Goal: Communication & Community: Answer question/provide support

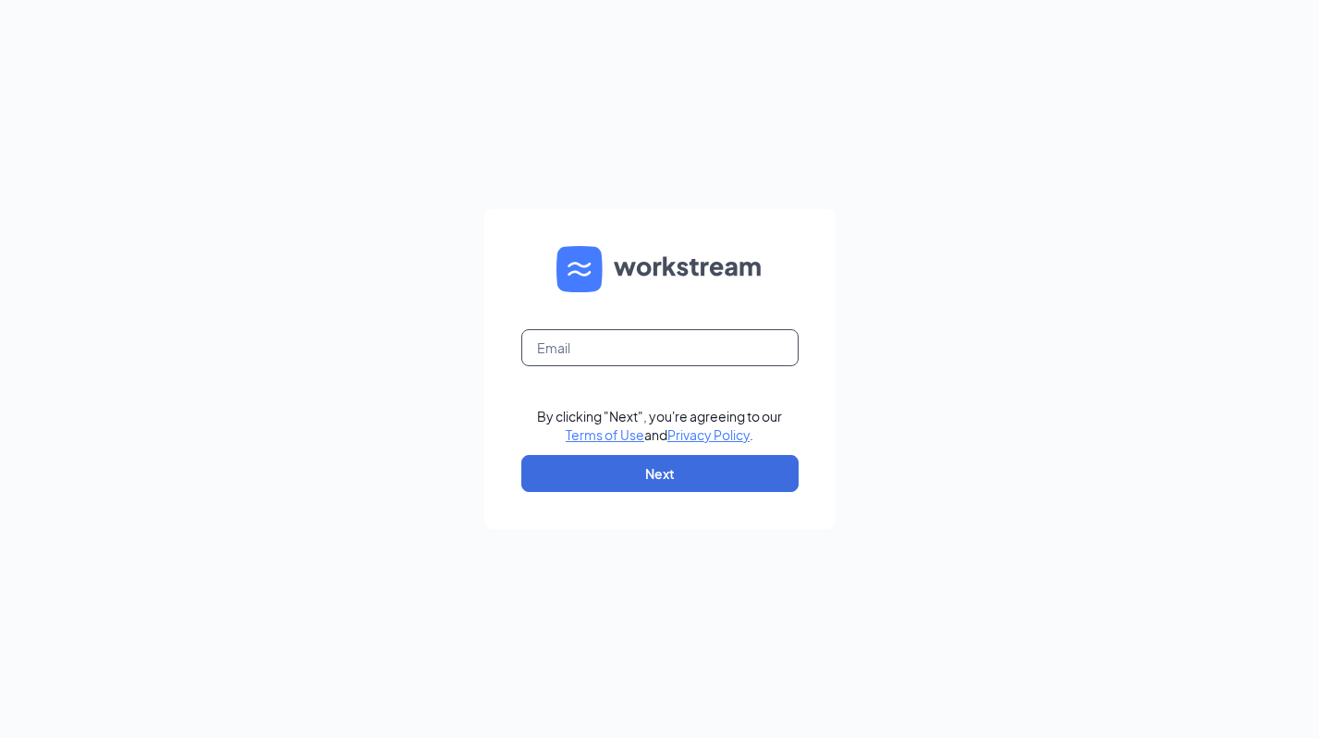
click at [629, 347] on input "text" at bounding box center [659, 347] width 277 height 37
type input "amandalutz1995@gmail.com"
click at [663, 474] on button "Next" at bounding box center [659, 473] width 277 height 37
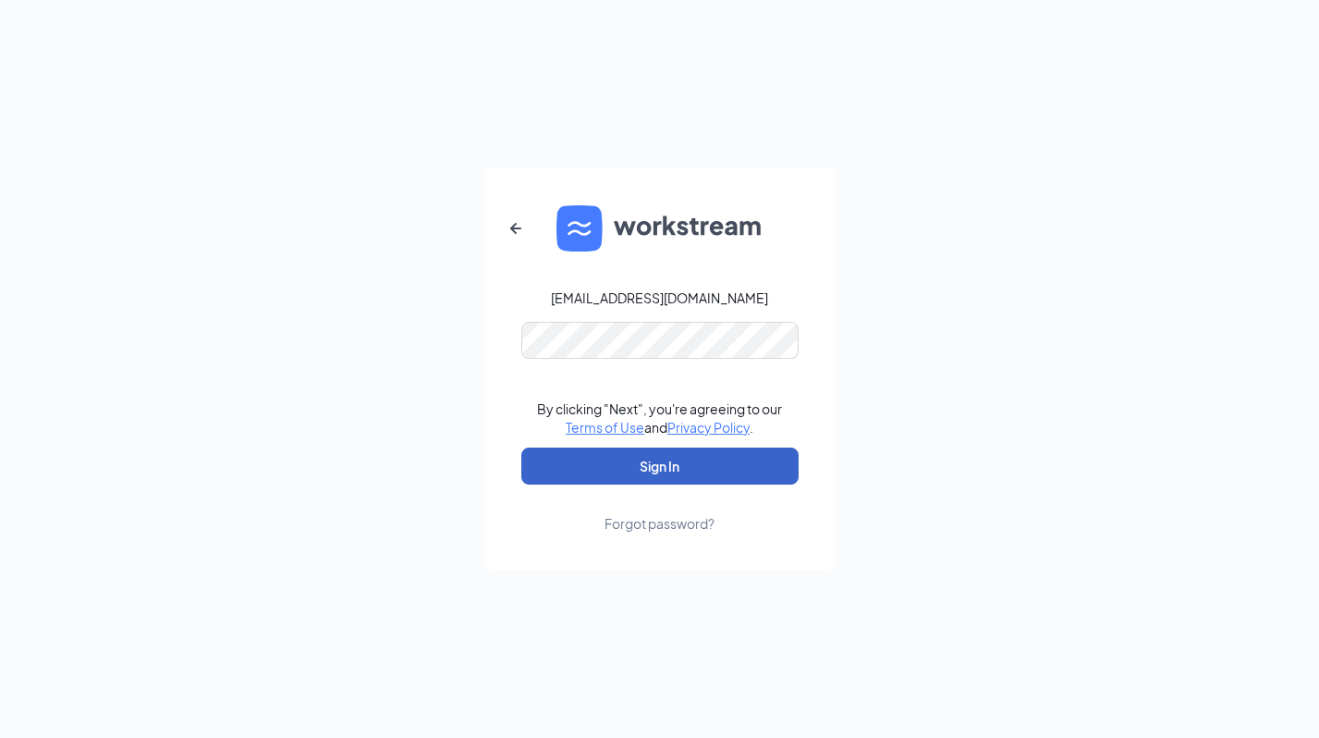
click at [630, 479] on button "Sign In" at bounding box center [659, 465] width 277 height 37
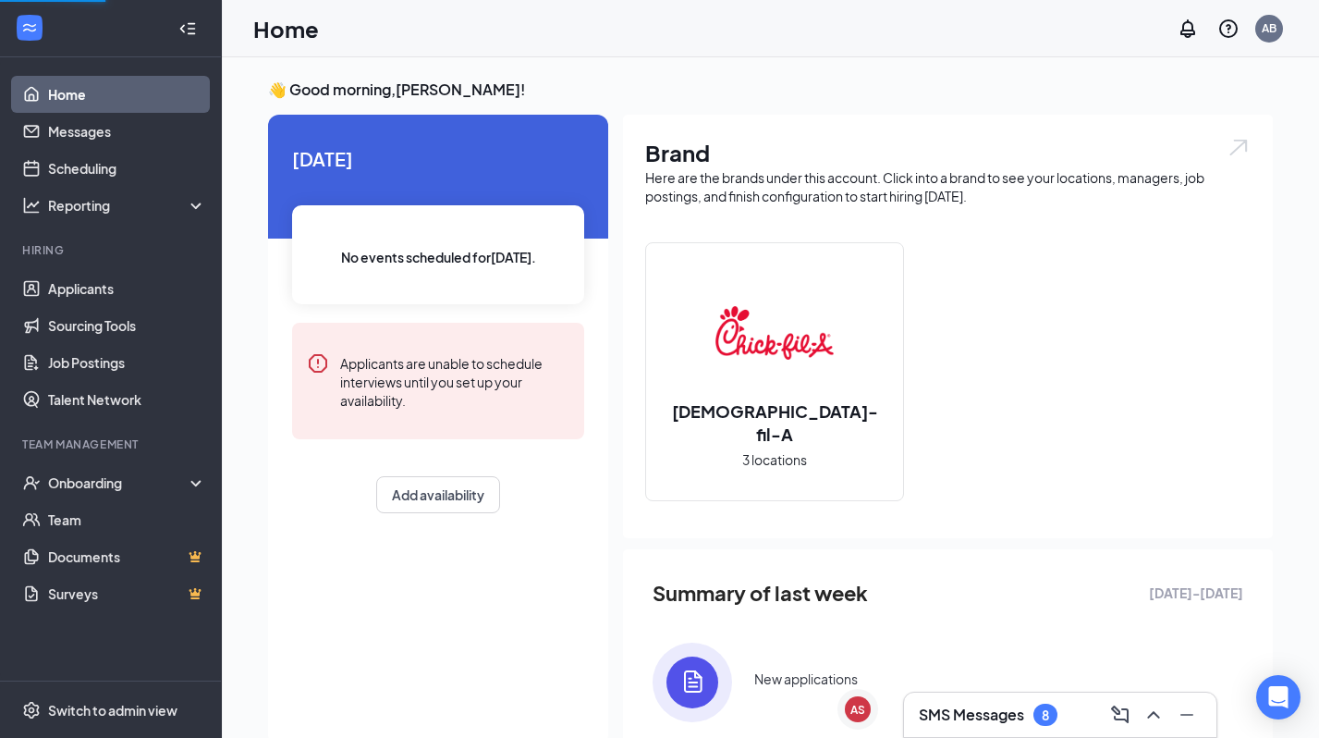
click at [958, 724] on h3 "SMS Messages" at bounding box center [971, 715] width 105 height 20
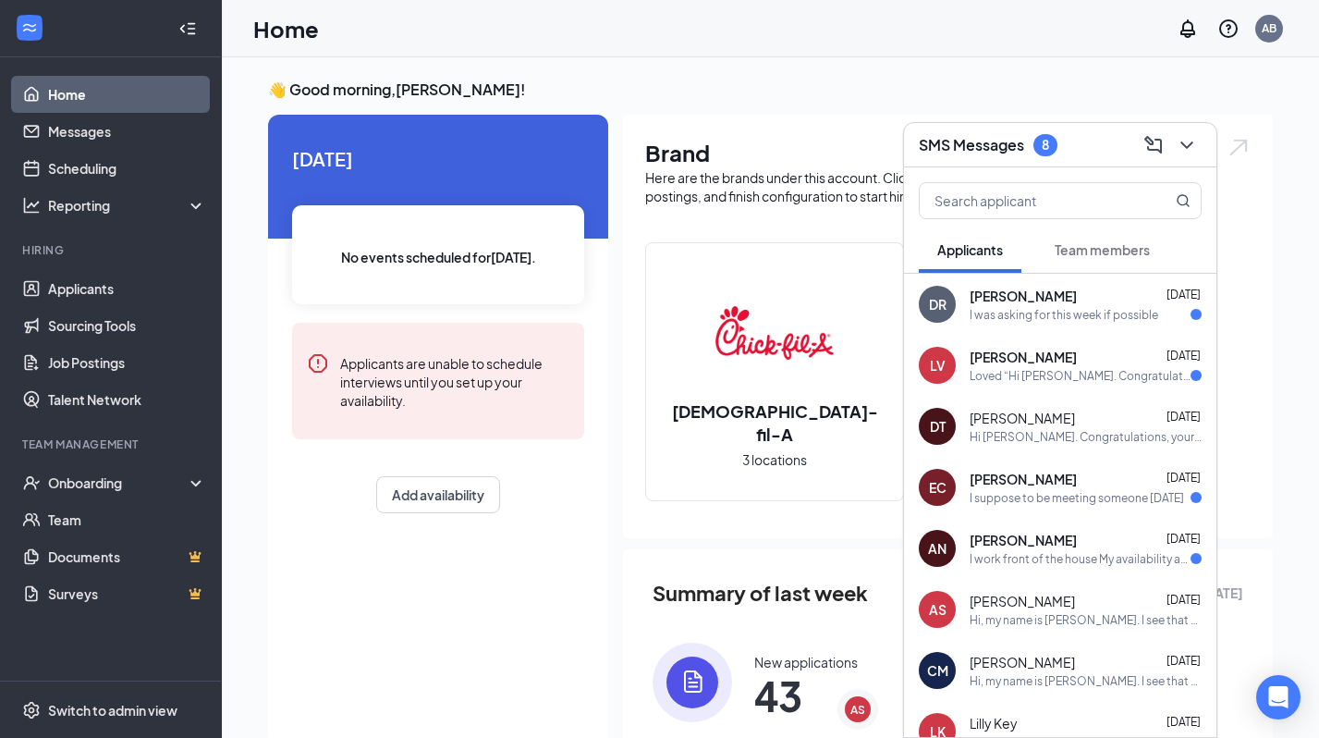
click at [1145, 490] on div "I suppose to be meeting someone [DATE]" at bounding box center [1077, 498] width 214 height 16
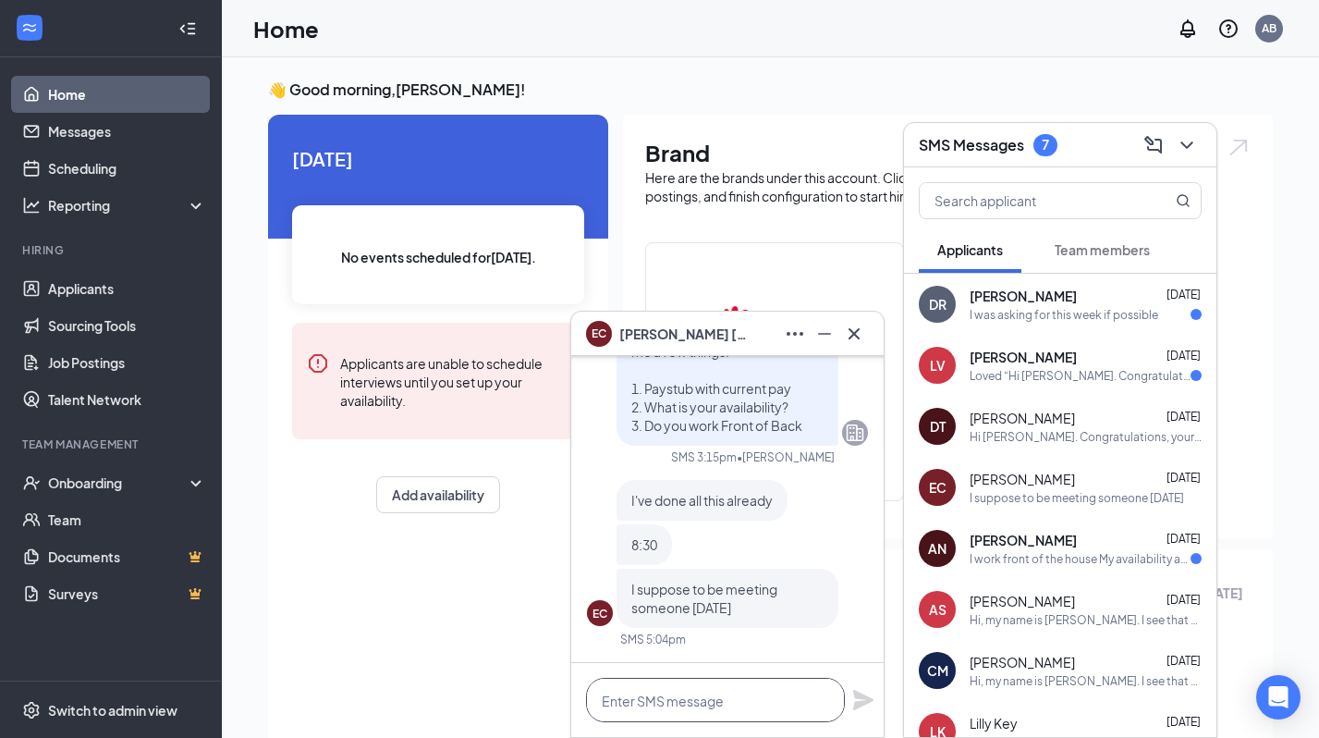
click at [715, 697] on textarea at bounding box center [715, 700] width 259 height 44
type textarea "Eddie, was this for the meet n greet?"
click at [852, 702] on icon "Plane" at bounding box center [863, 700] width 22 height 22
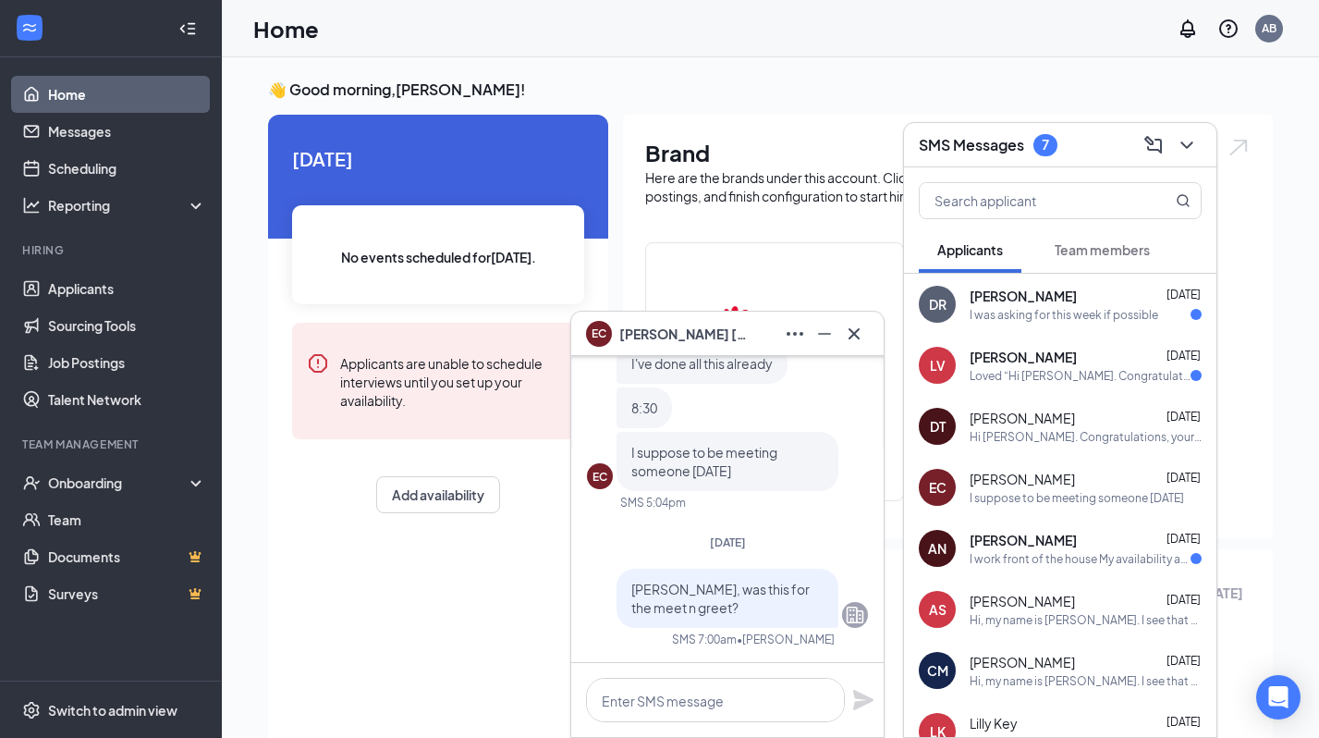
click at [691, 305] on div "Chick-fil-A 3 locations" at bounding box center [774, 371] width 257 height 257
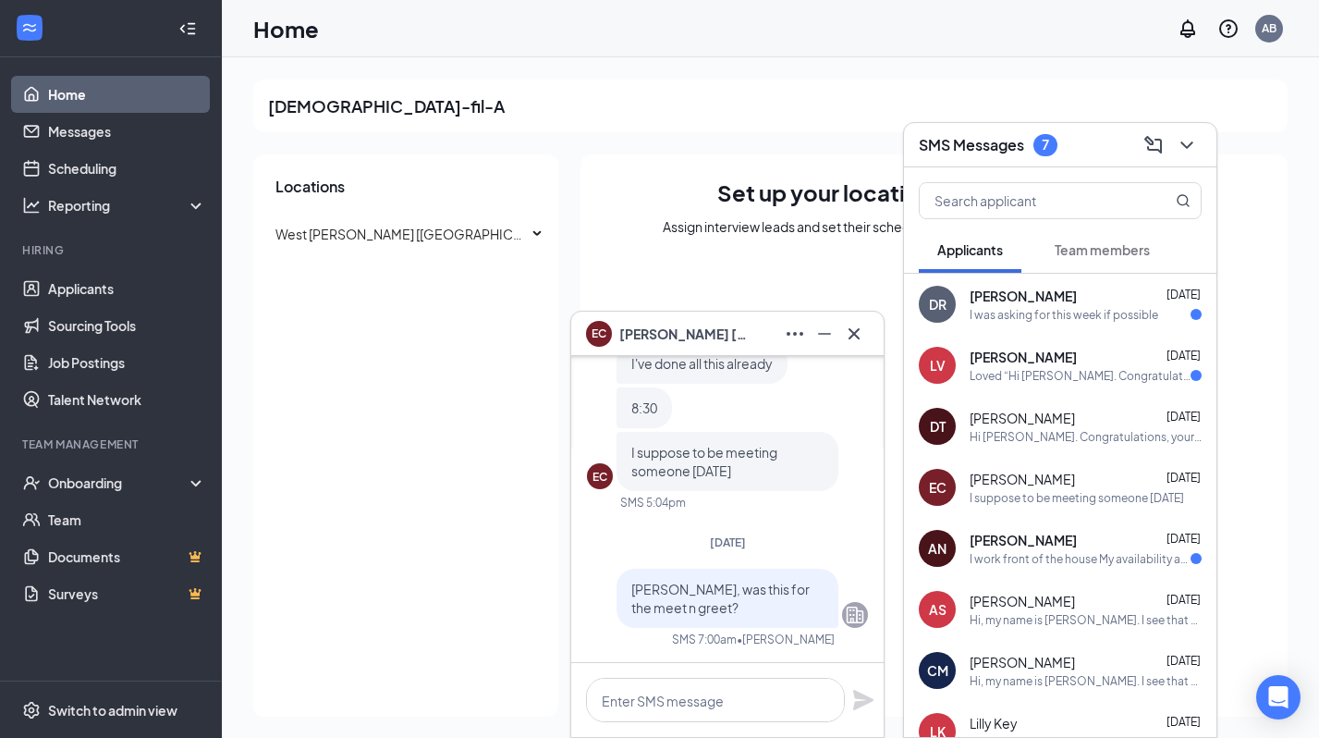
click at [1036, 551] on div "I work front of the house My availability are [DATE]: 4-7:30 Fridays: 7-2pm" at bounding box center [1080, 559] width 221 height 16
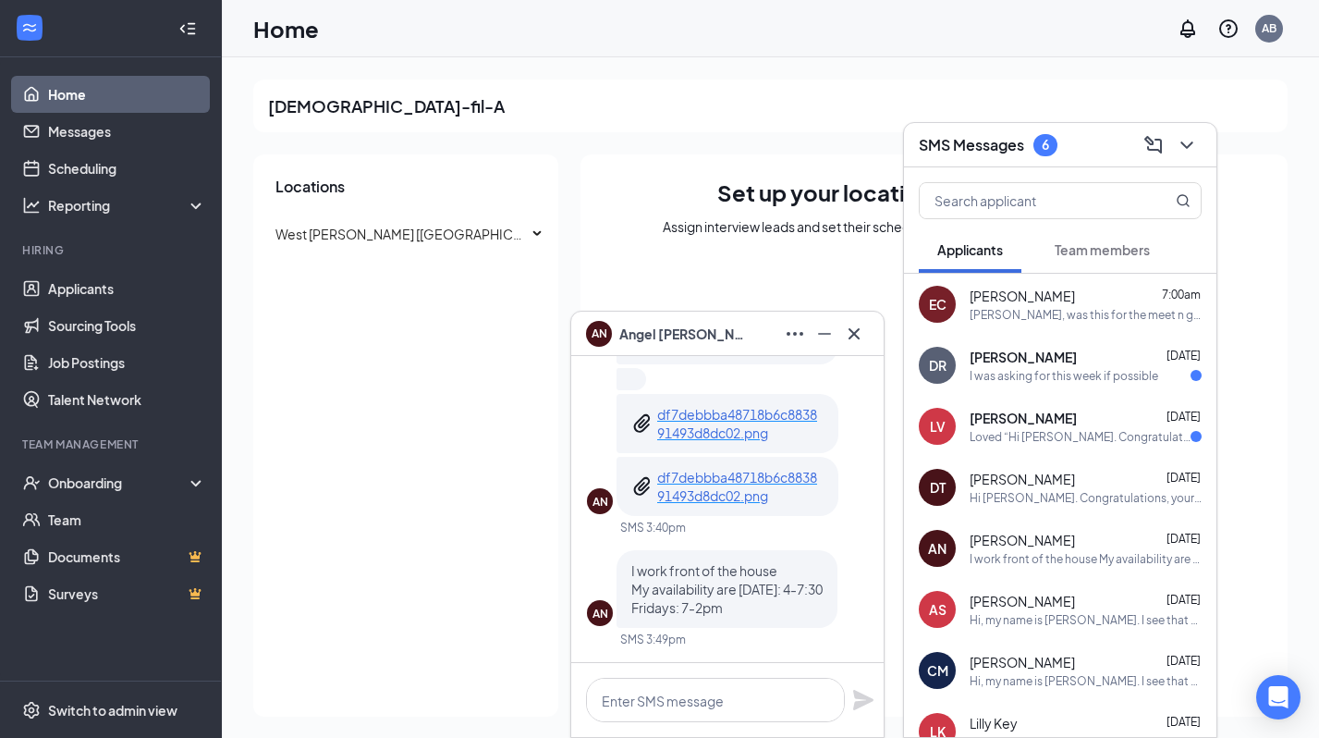
click at [696, 343] on div "AN Angel Njoku" at bounding box center [727, 334] width 283 height 30
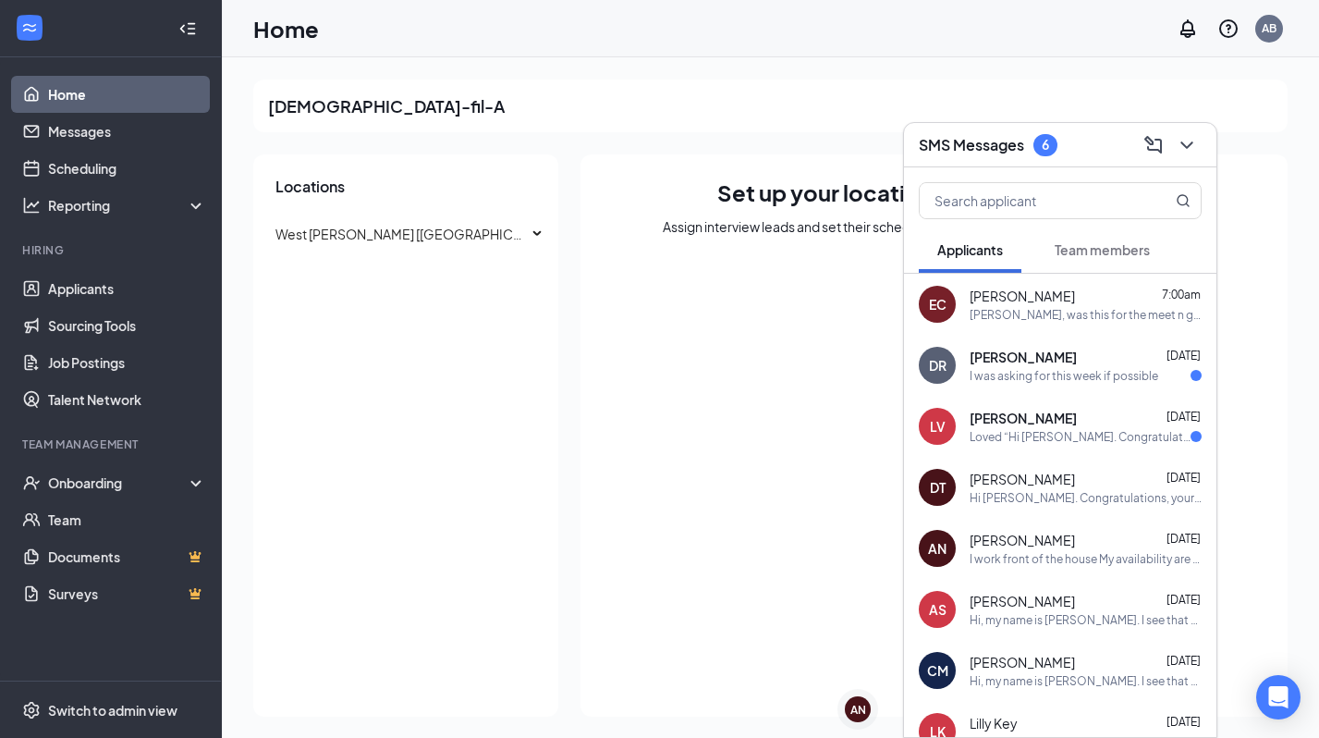
click at [984, 123] on div "SMS Messages 6" at bounding box center [1060, 145] width 313 height 44
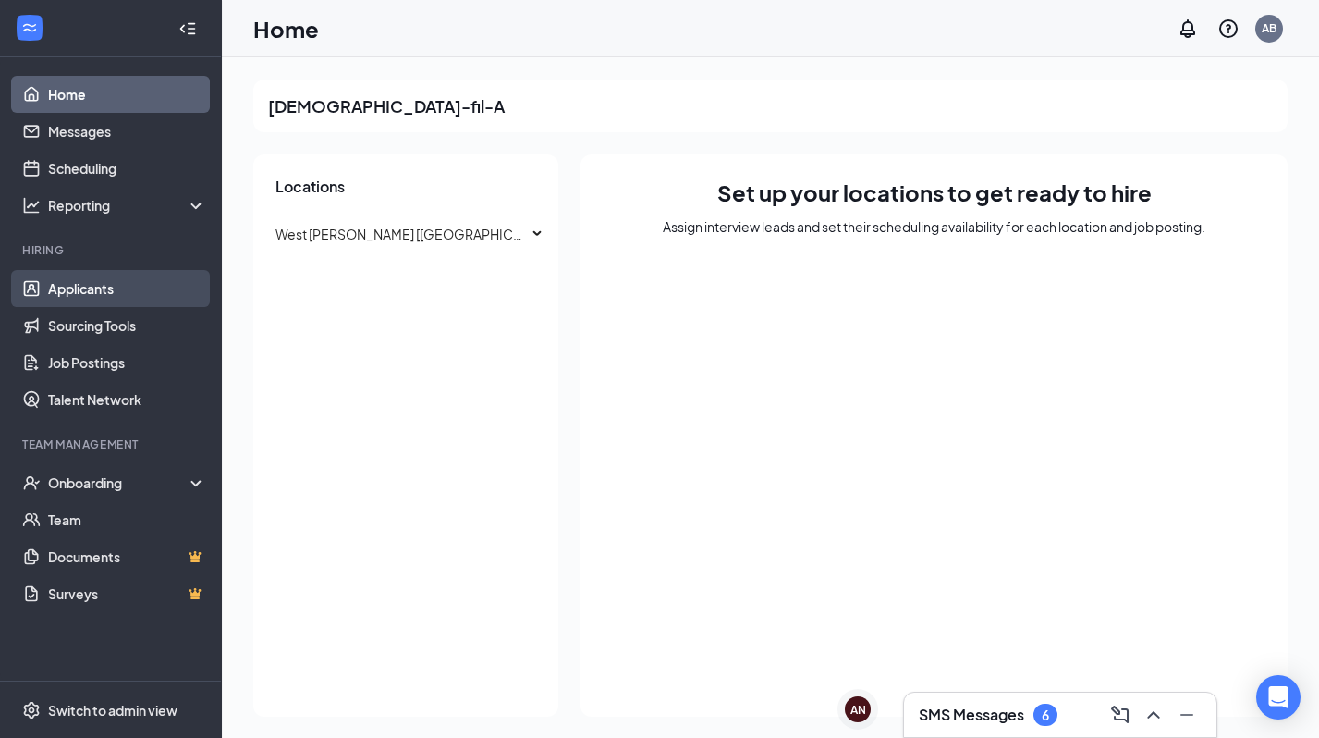
click at [135, 276] on link "Applicants" at bounding box center [127, 288] width 158 height 37
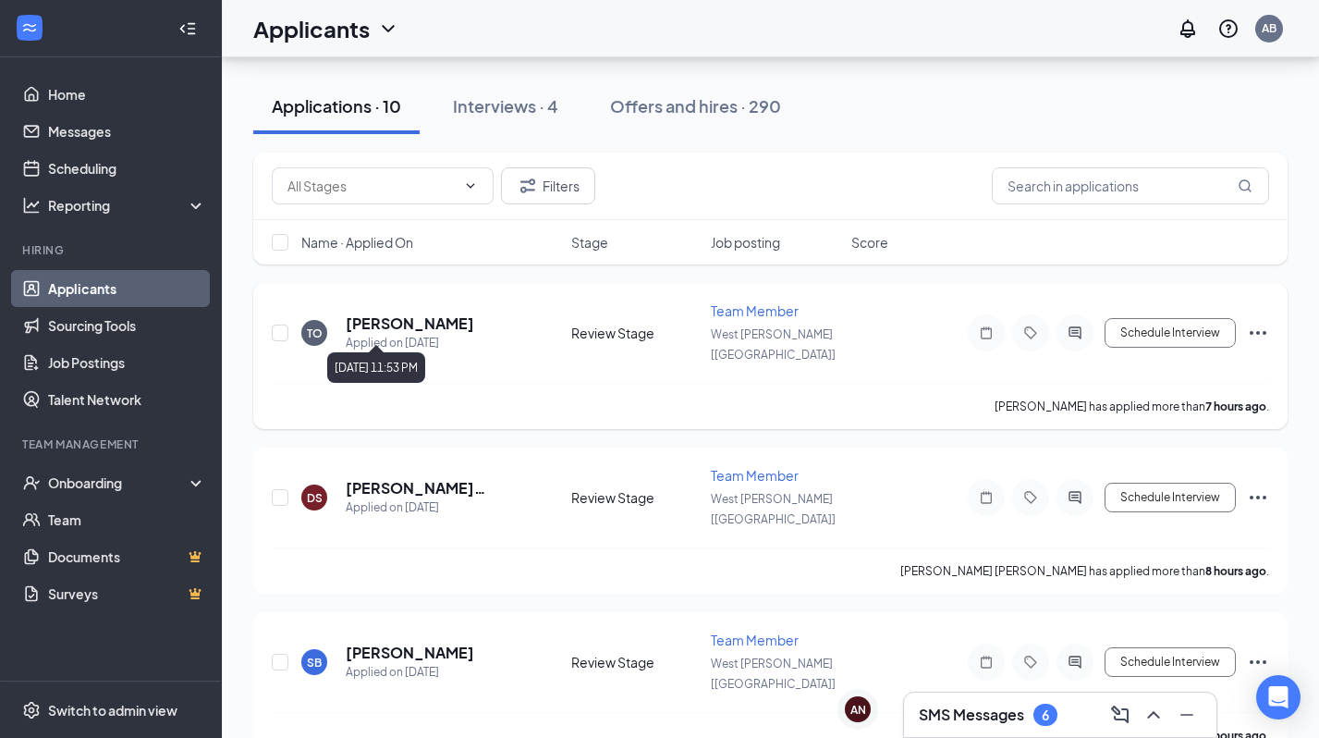
scroll to position [165, 0]
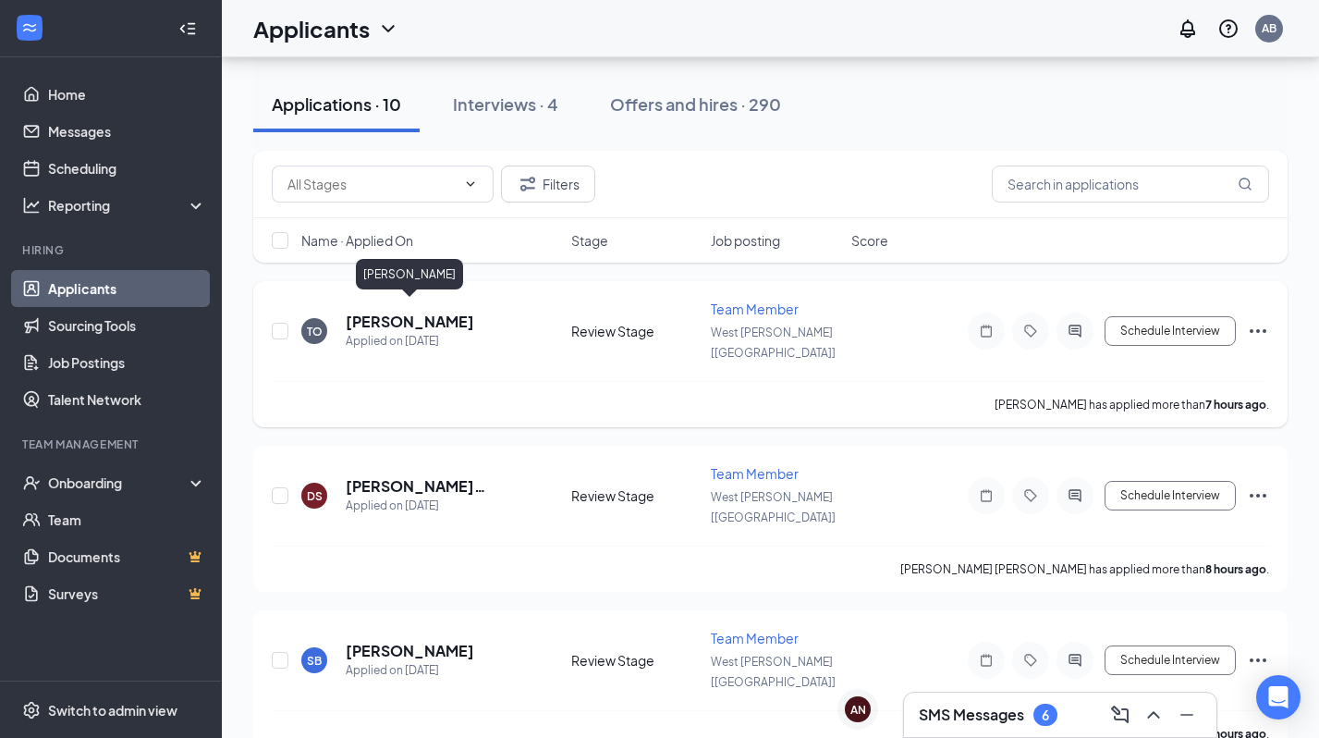
click at [429, 316] on h5 "[PERSON_NAME]" at bounding box center [410, 322] width 129 height 20
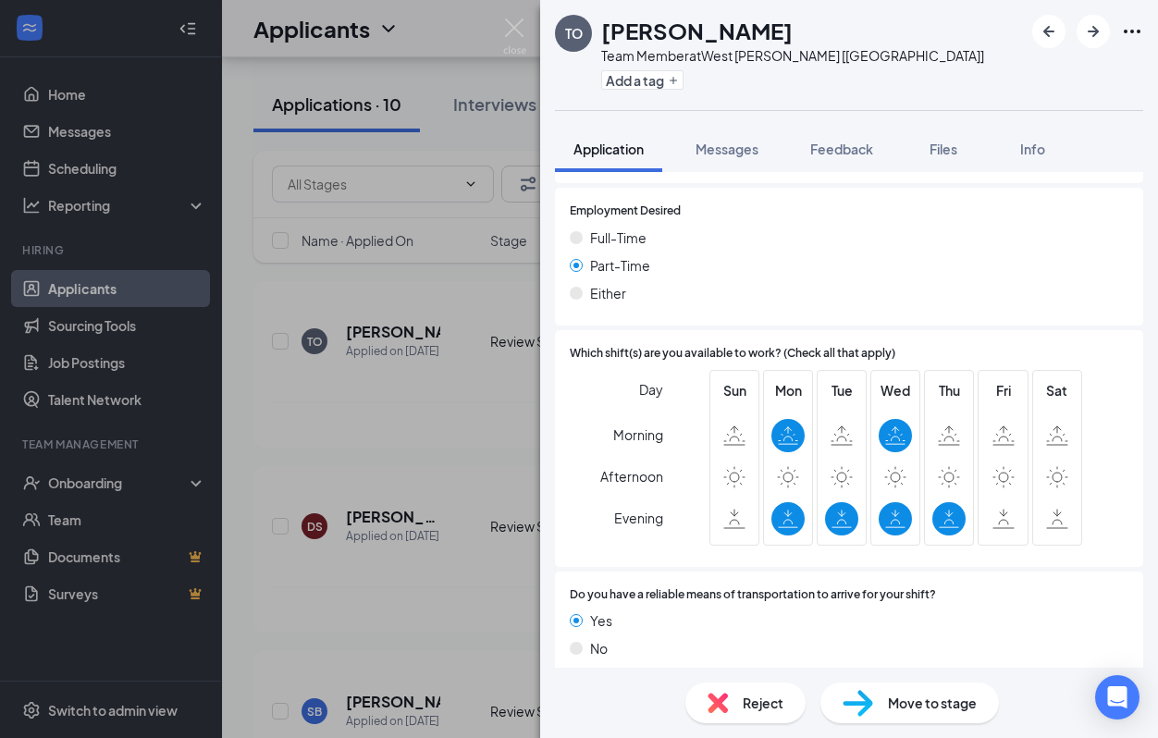
scroll to position [1206, 0]
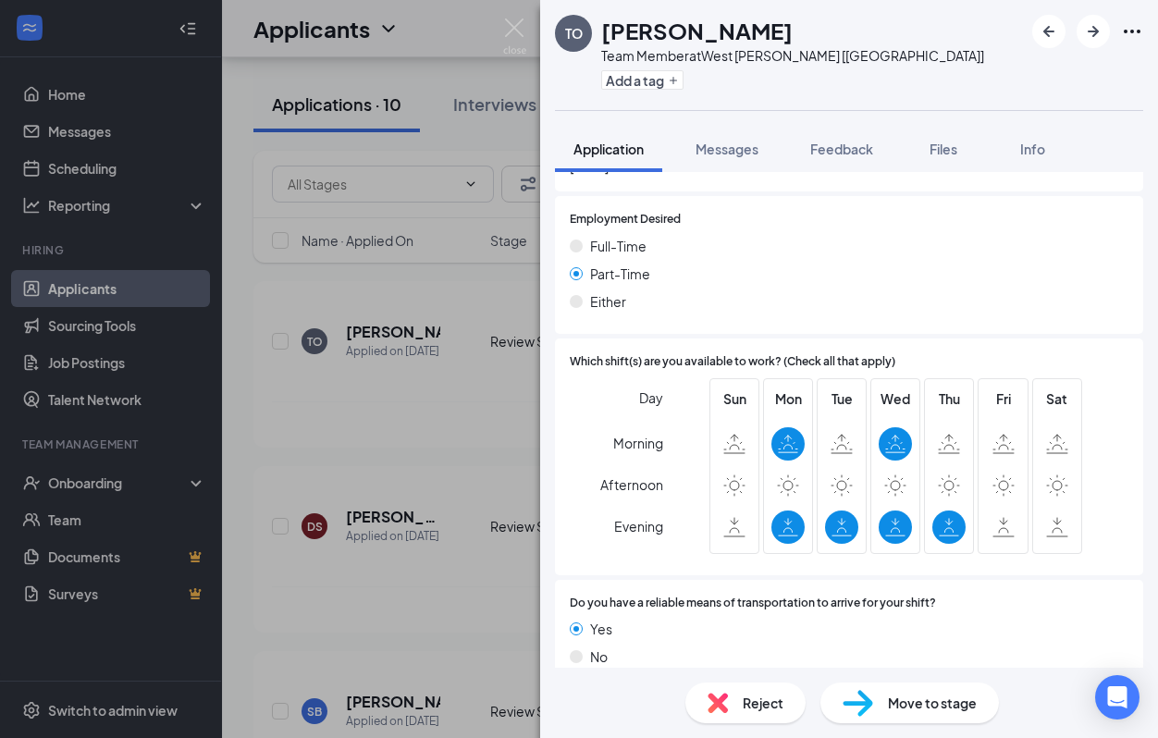
click at [415, 375] on div "TO Theresa Ogiemhen Team Member at West Hammond [LA] Add a tag Application Mess…" at bounding box center [579, 369] width 1158 height 738
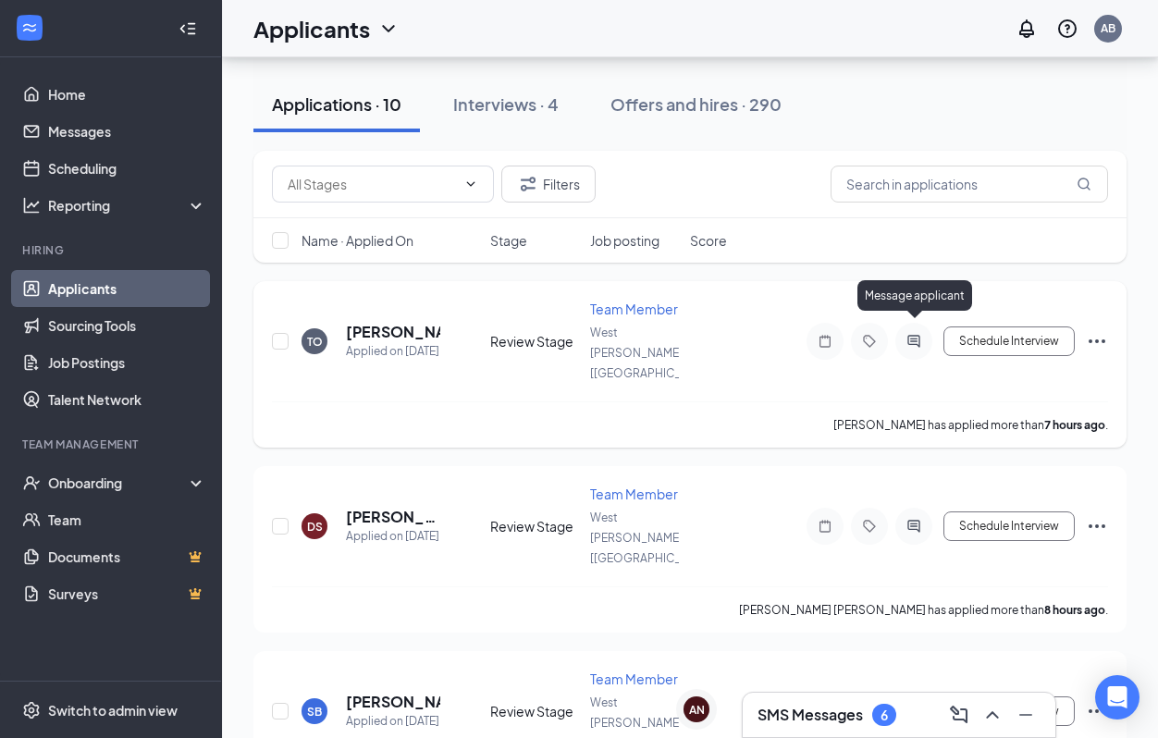
click at [910, 334] on icon "ActiveChat" at bounding box center [913, 341] width 22 height 15
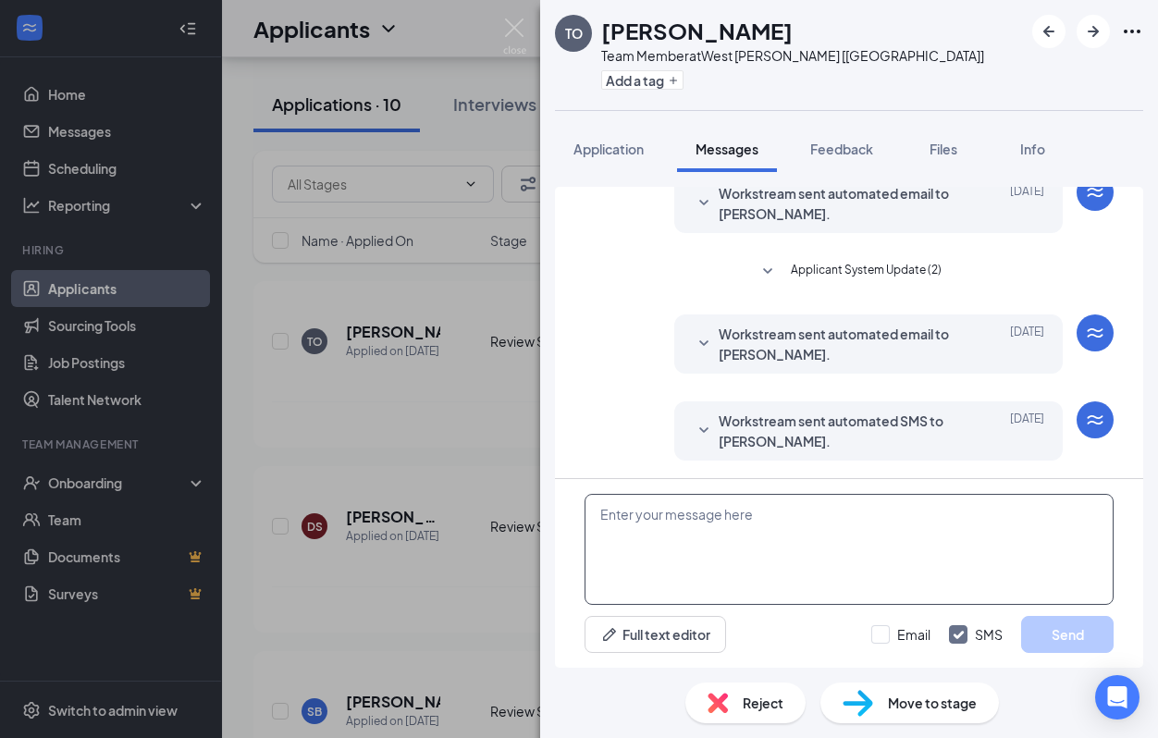
scroll to position [251, 0]
paste textarea "Hi, my name is [PERSON_NAME]. I see that you currently work for SLU. I see your…"
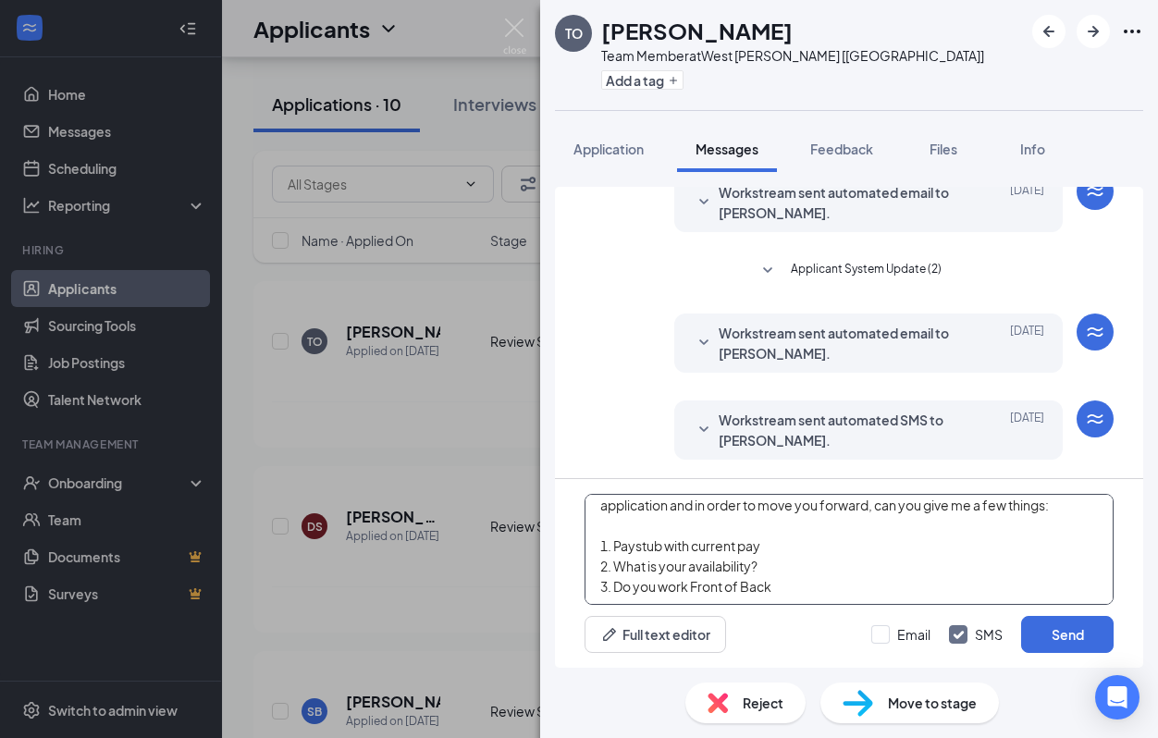
scroll to position [31, 0]
type textarea "Hi, my name is [PERSON_NAME]. I see that you currently work for SLU. I see your…"
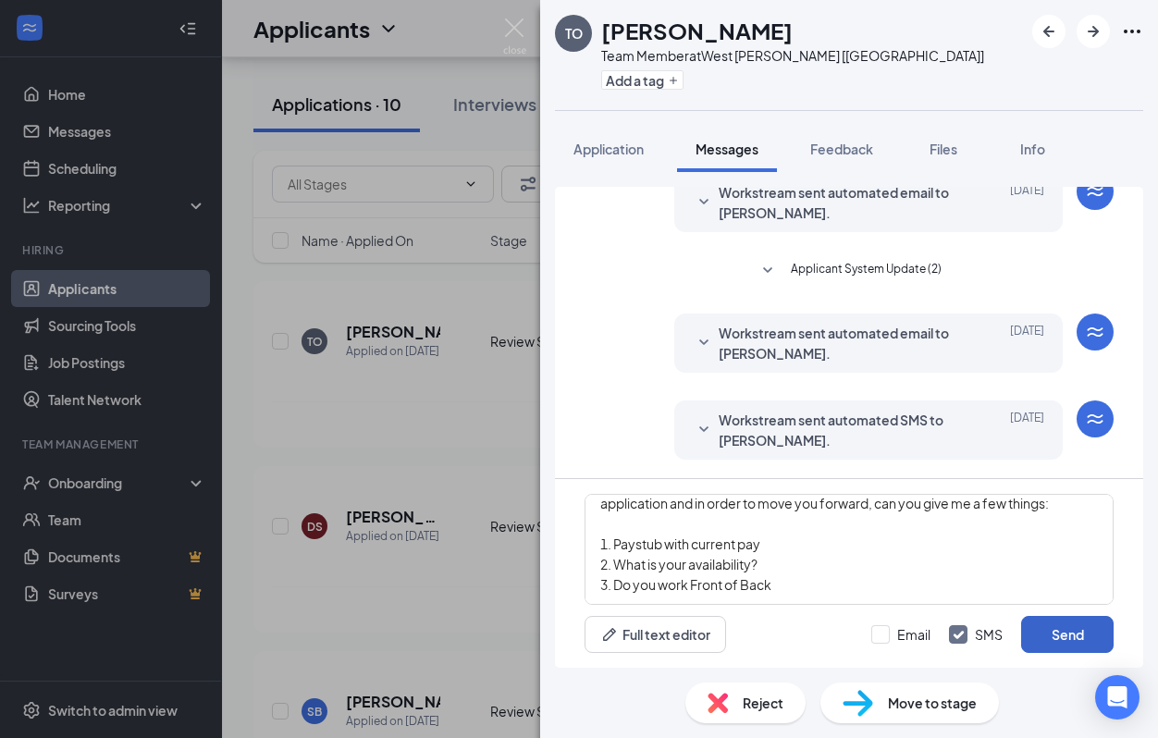
click at [1044, 628] on button "Send" at bounding box center [1067, 634] width 92 height 37
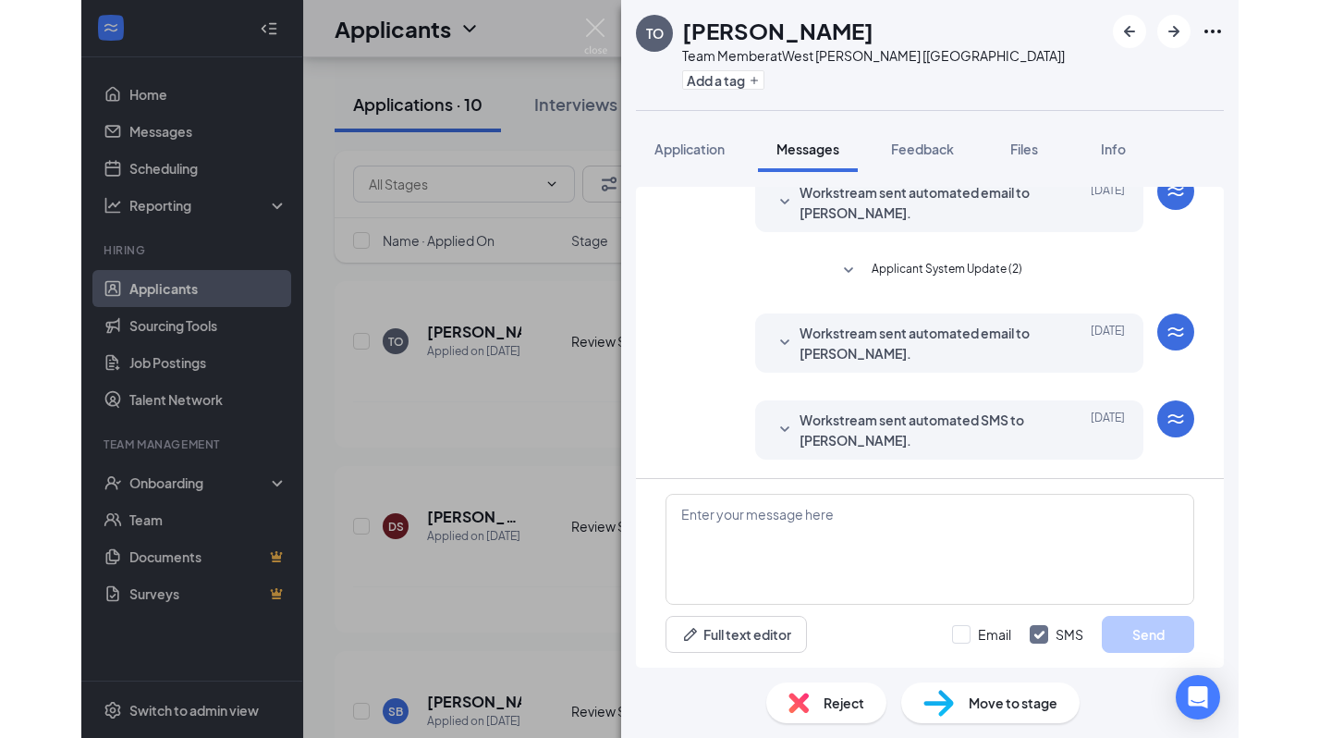
scroll to position [319, 0]
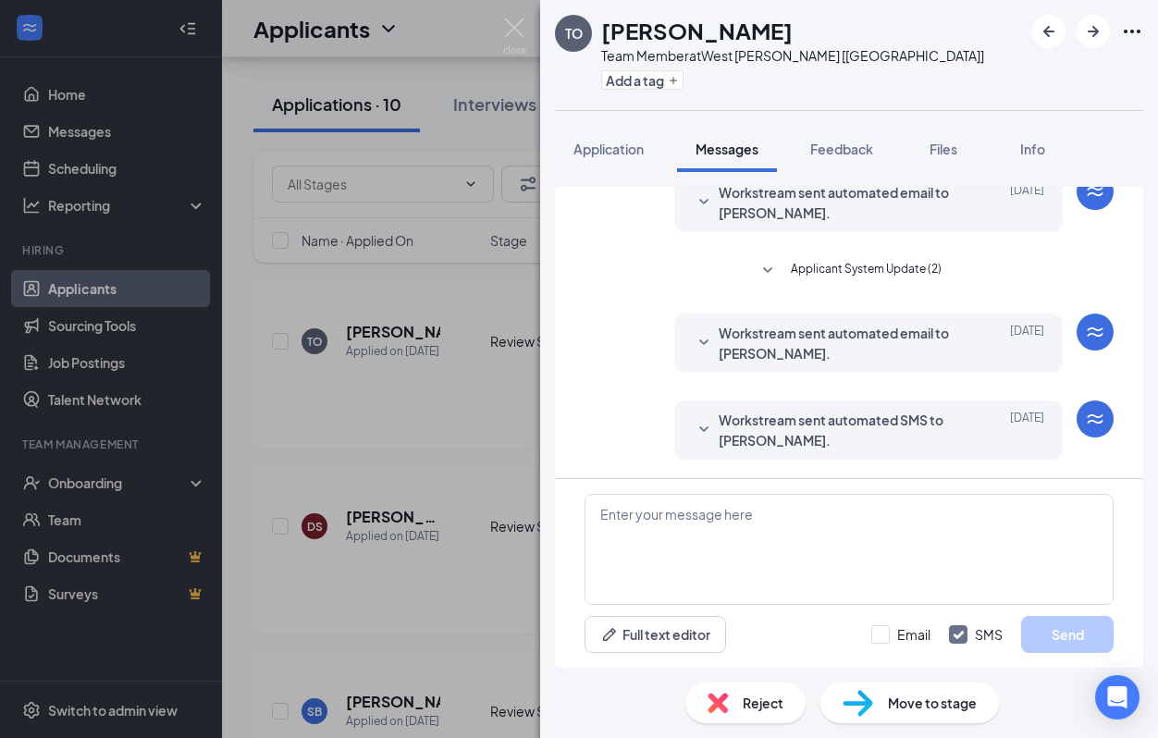
click at [355, 407] on div "TO Theresa Ogiemhen Team Member at West Hammond [LA] Add a tag Application Mess…" at bounding box center [579, 369] width 1158 height 738
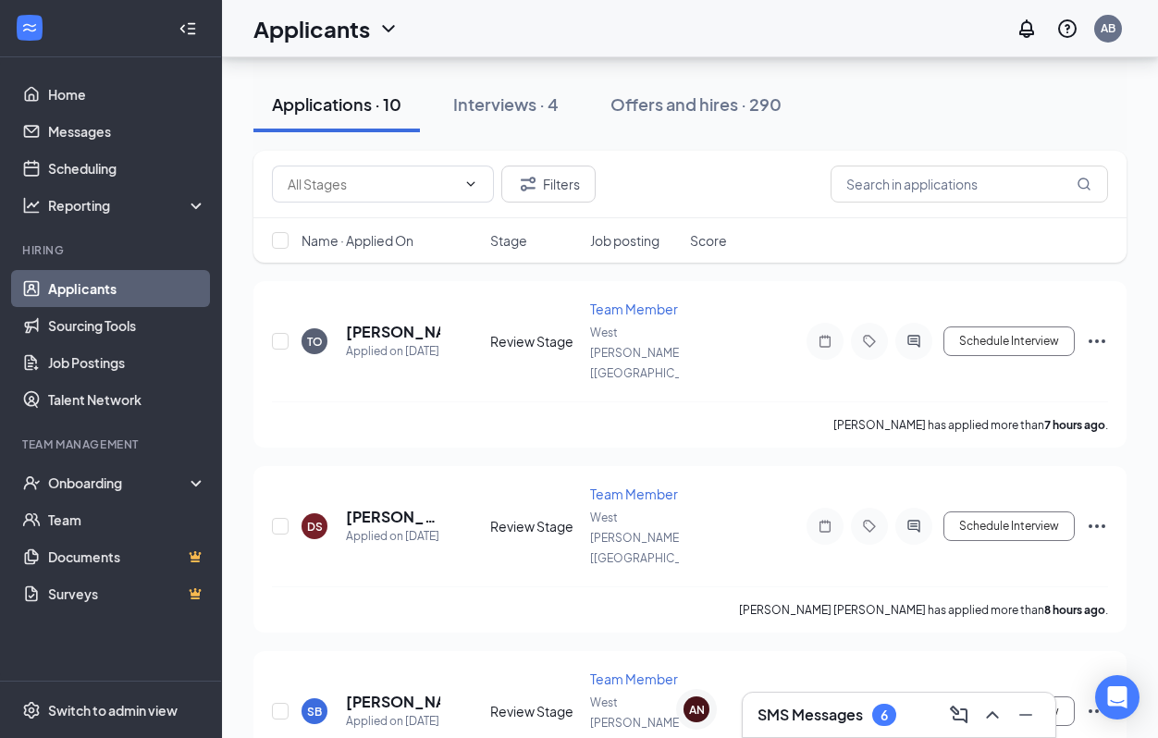
click at [6, 533] on ul "Onboarding Team Documents Surveys" at bounding box center [110, 538] width 221 height 148
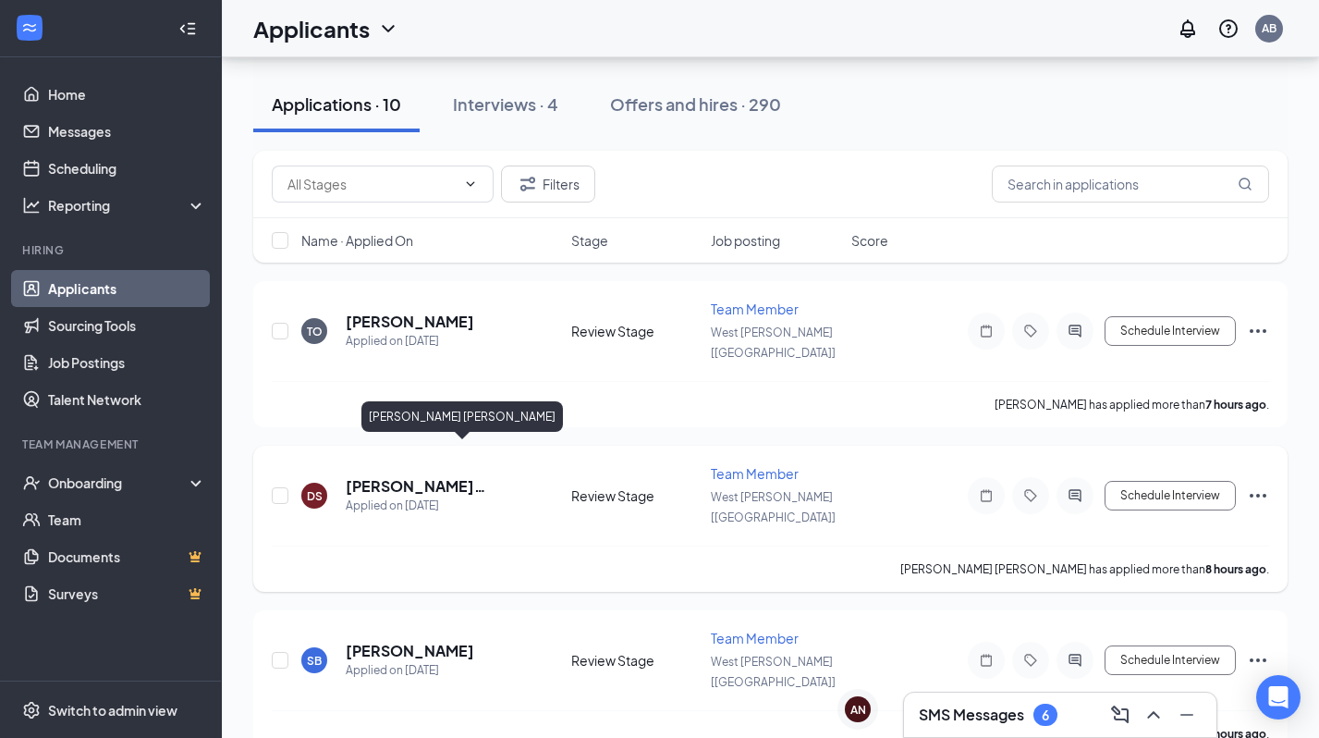
click at [467, 476] on h5 "[PERSON_NAME] [PERSON_NAME]" at bounding box center [434, 486] width 176 height 20
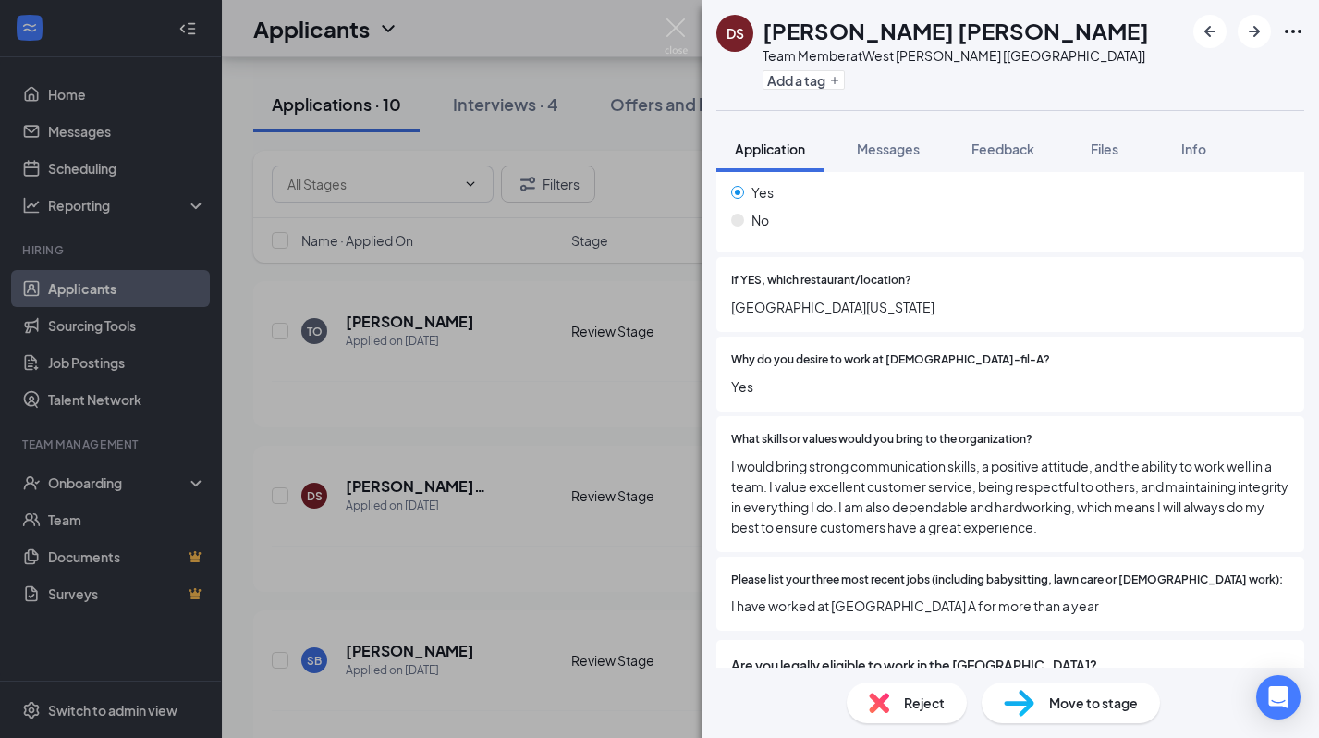
scroll to position [562, 0]
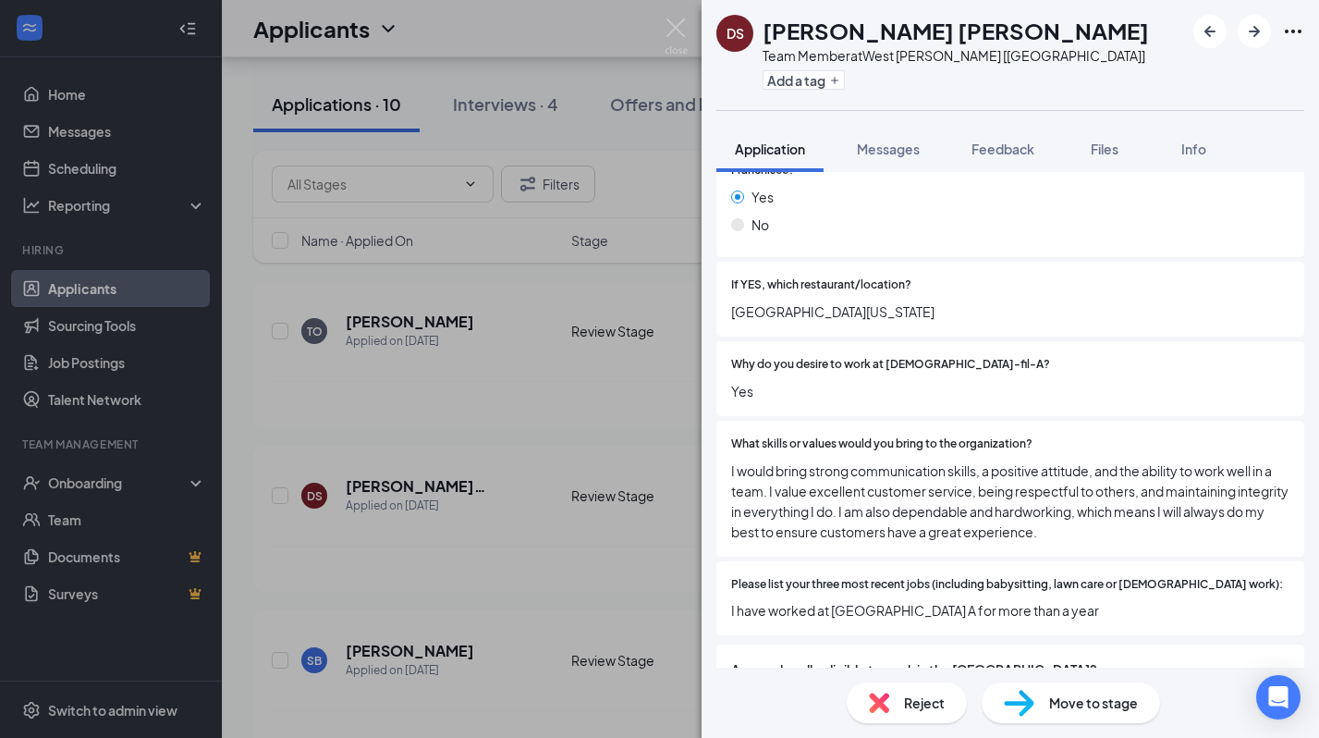
click at [616, 477] on div "DS David Soboma Bestman Team Member at West Hammond [LA] Add a tag Application …" at bounding box center [659, 369] width 1319 height 738
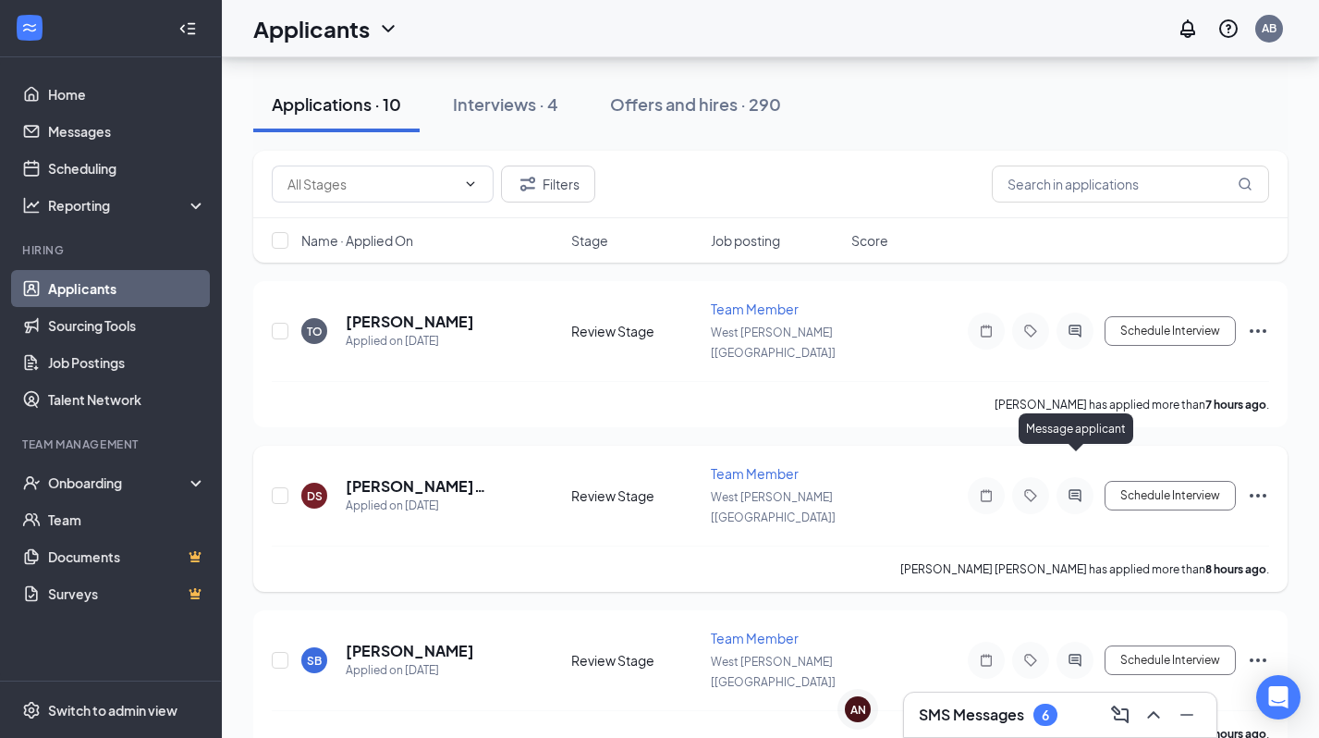
click at [1076, 488] on icon "ActiveChat" at bounding box center [1075, 495] width 22 height 15
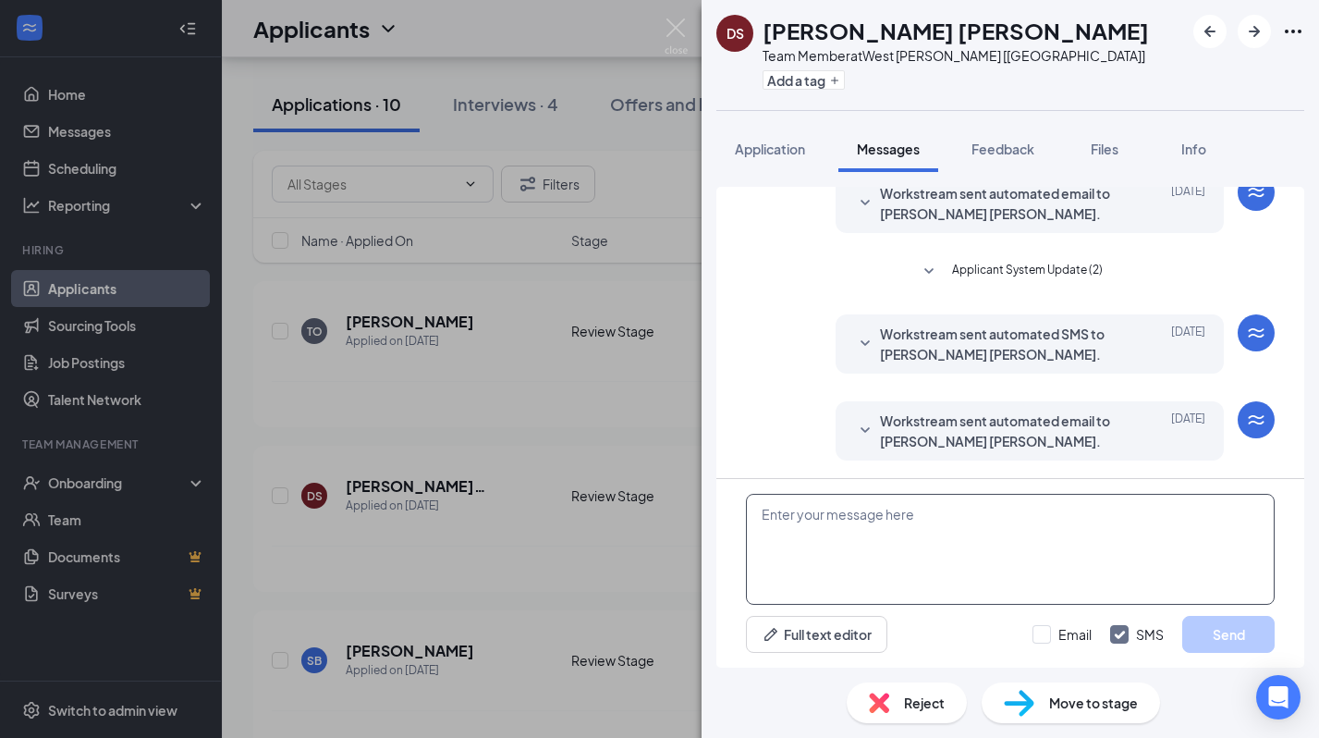
scroll to position [251, 0]
paste textarea "Hi, my name is [PERSON_NAME]. I see that you currently work for SLU. I see your…"
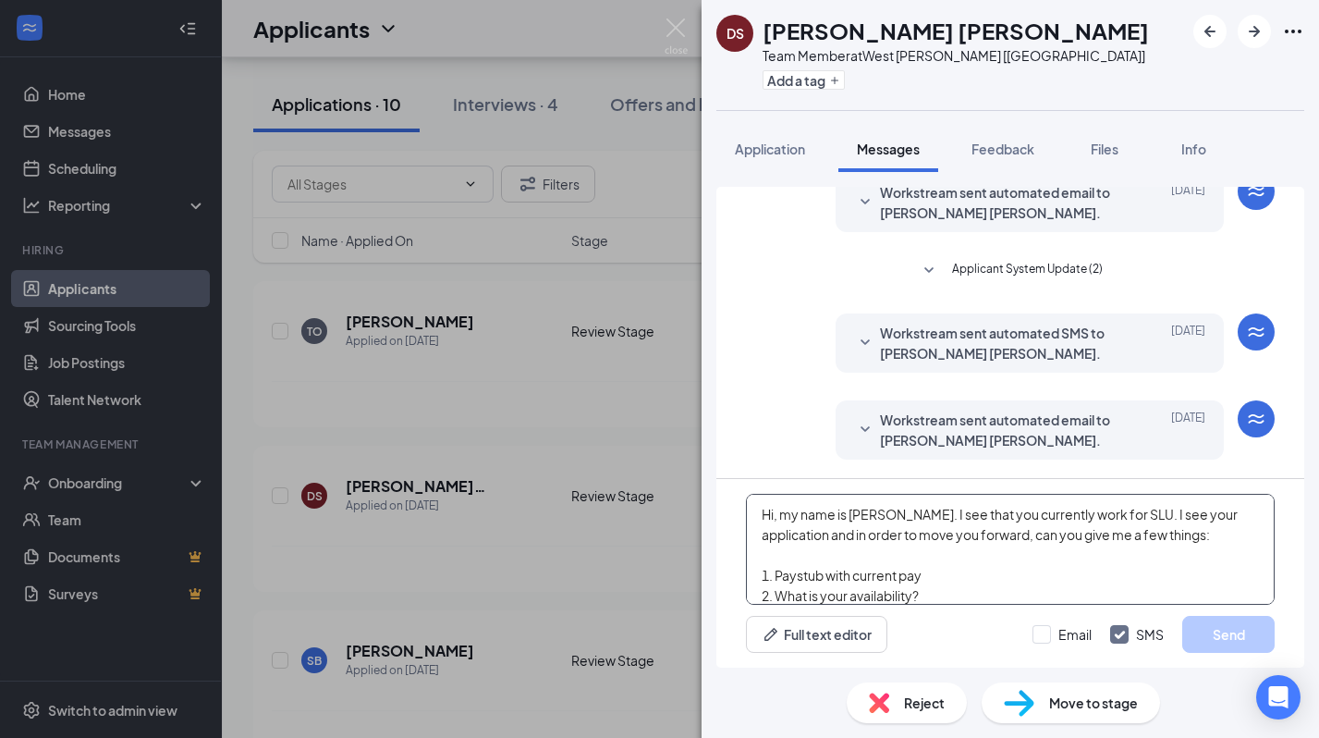
scroll to position [19, 0]
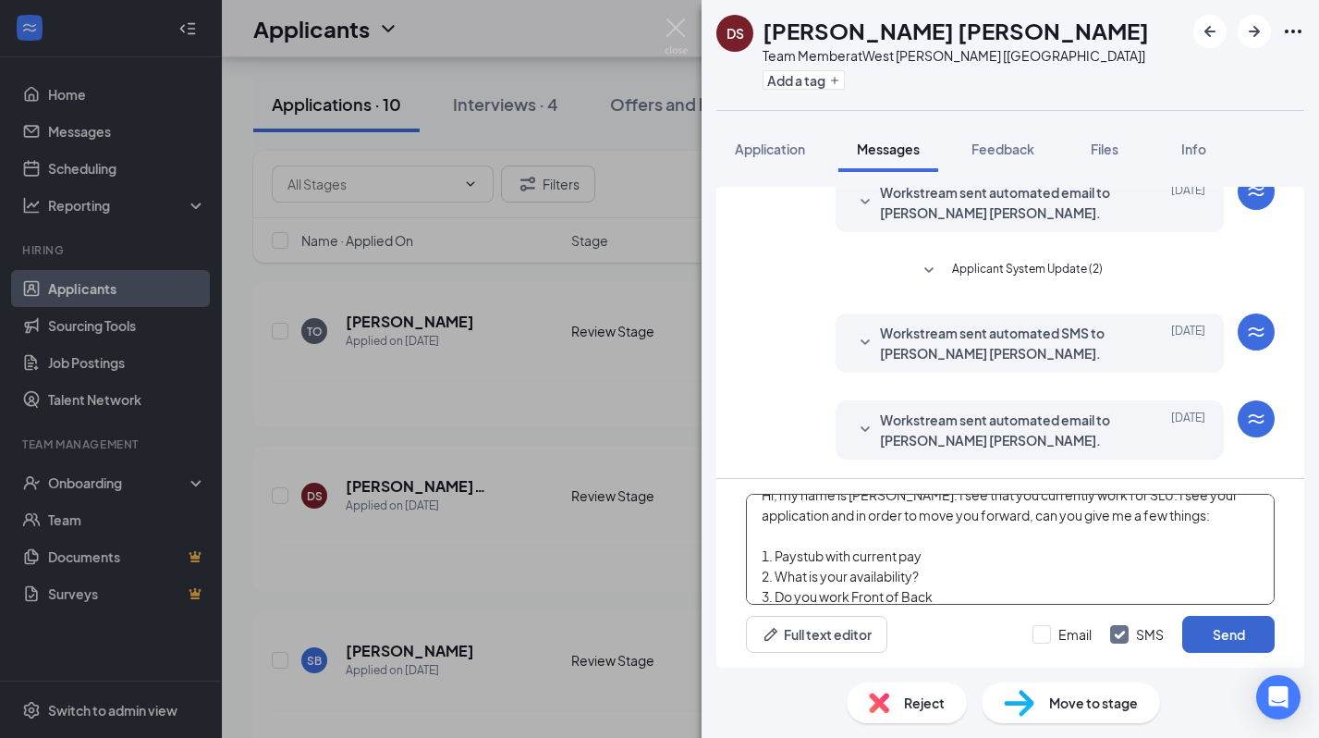
type textarea "Hi, my name is [PERSON_NAME]. I see that you currently work for SLU. I see your…"
click at [1201, 622] on button "Send" at bounding box center [1229, 634] width 92 height 37
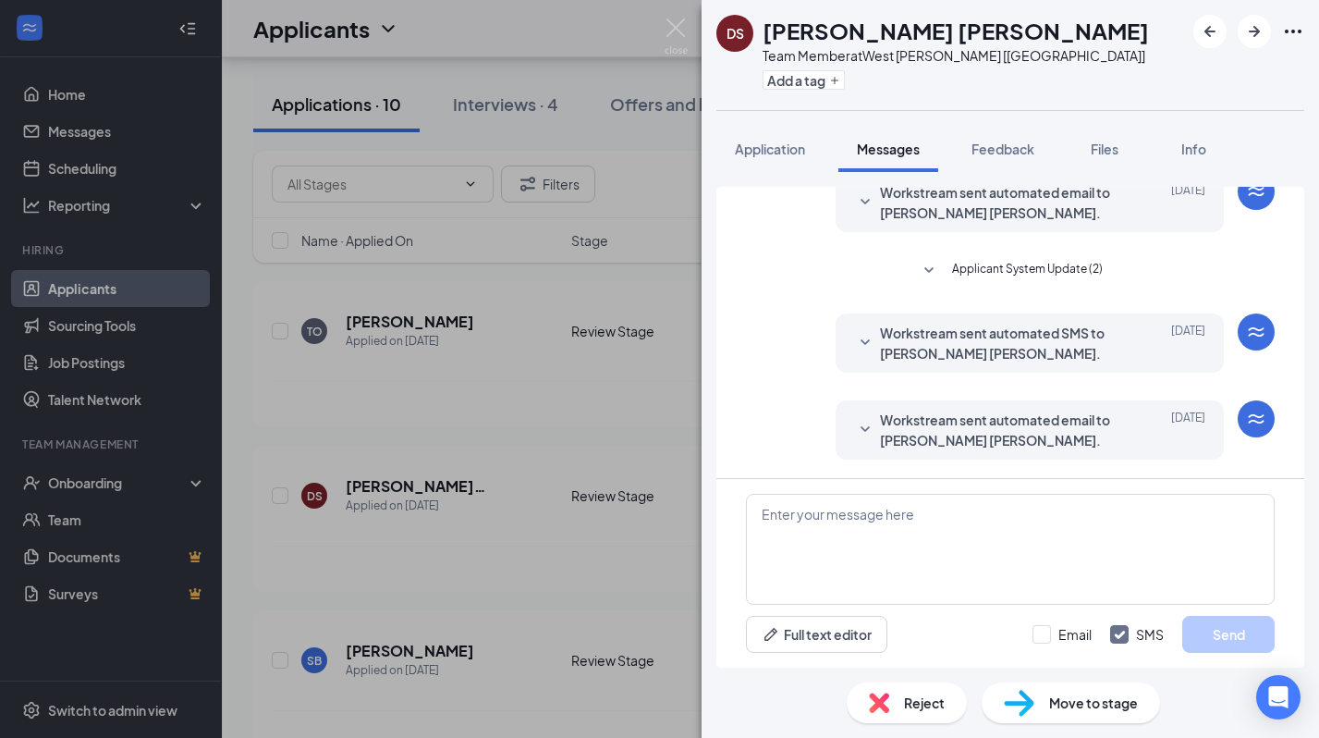
scroll to position [393, 0]
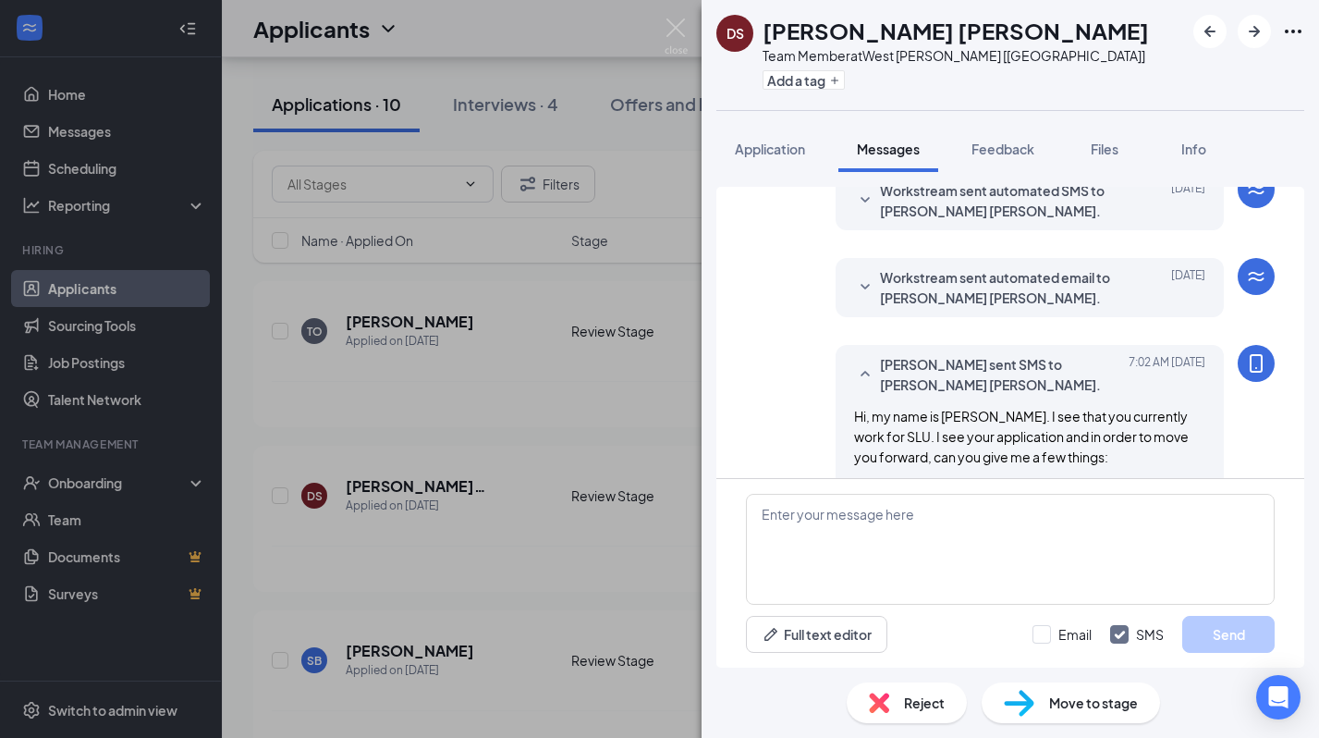
click at [650, 596] on div "DS David Soboma Bestman Team Member at West Hammond [LA] Add a tag Application …" at bounding box center [659, 369] width 1319 height 738
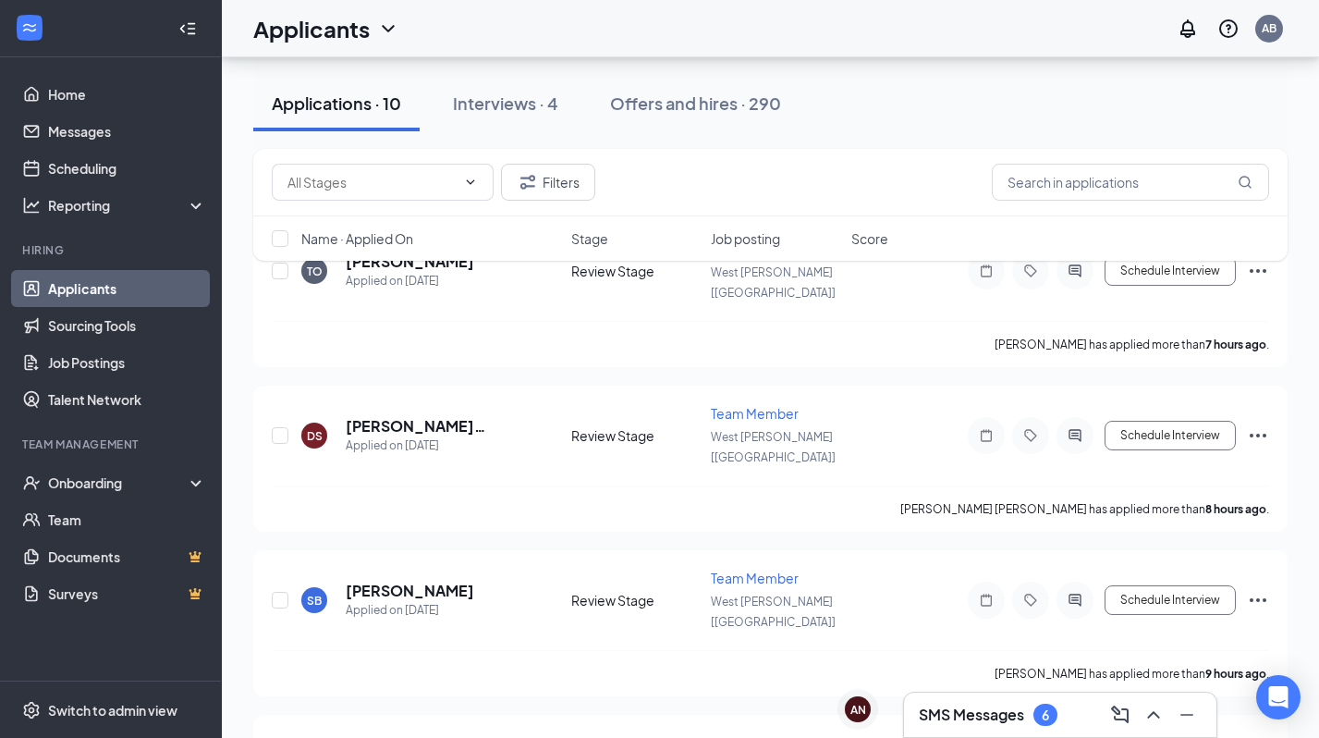
scroll to position [227, 0]
click at [363, 579] on h5 "[PERSON_NAME]" at bounding box center [410, 589] width 129 height 20
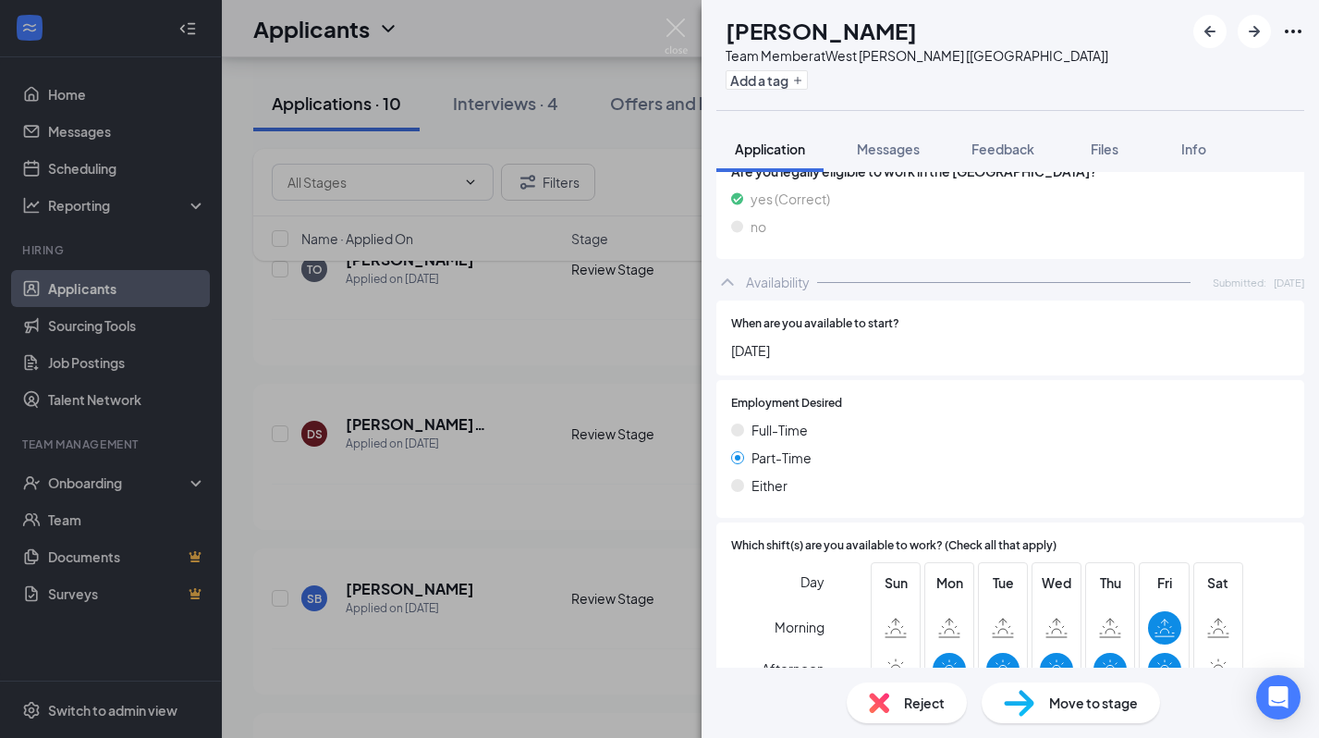
scroll to position [1234, 0]
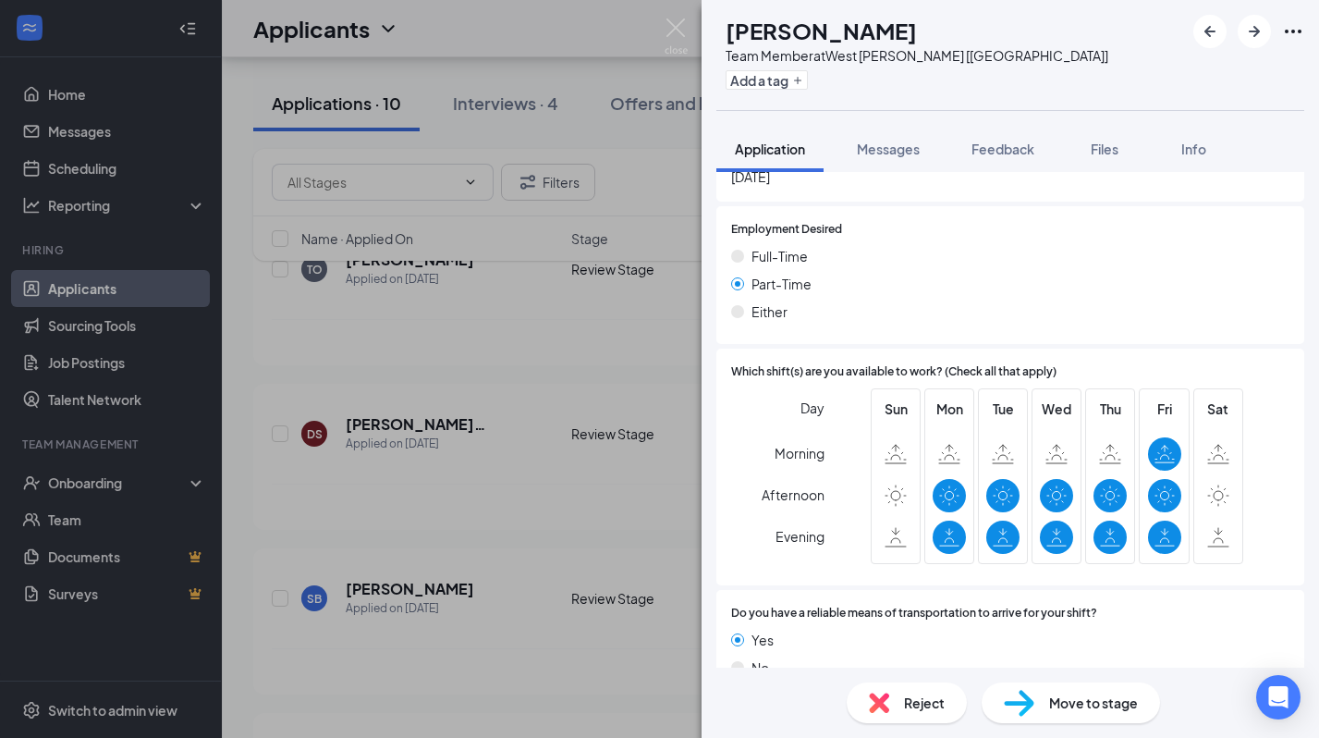
click at [642, 549] on div "SB Sandesh Basnet Team Member at West Hammond [LA] Add a tag Application Messag…" at bounding box center [659, 369] width 1319 height 738
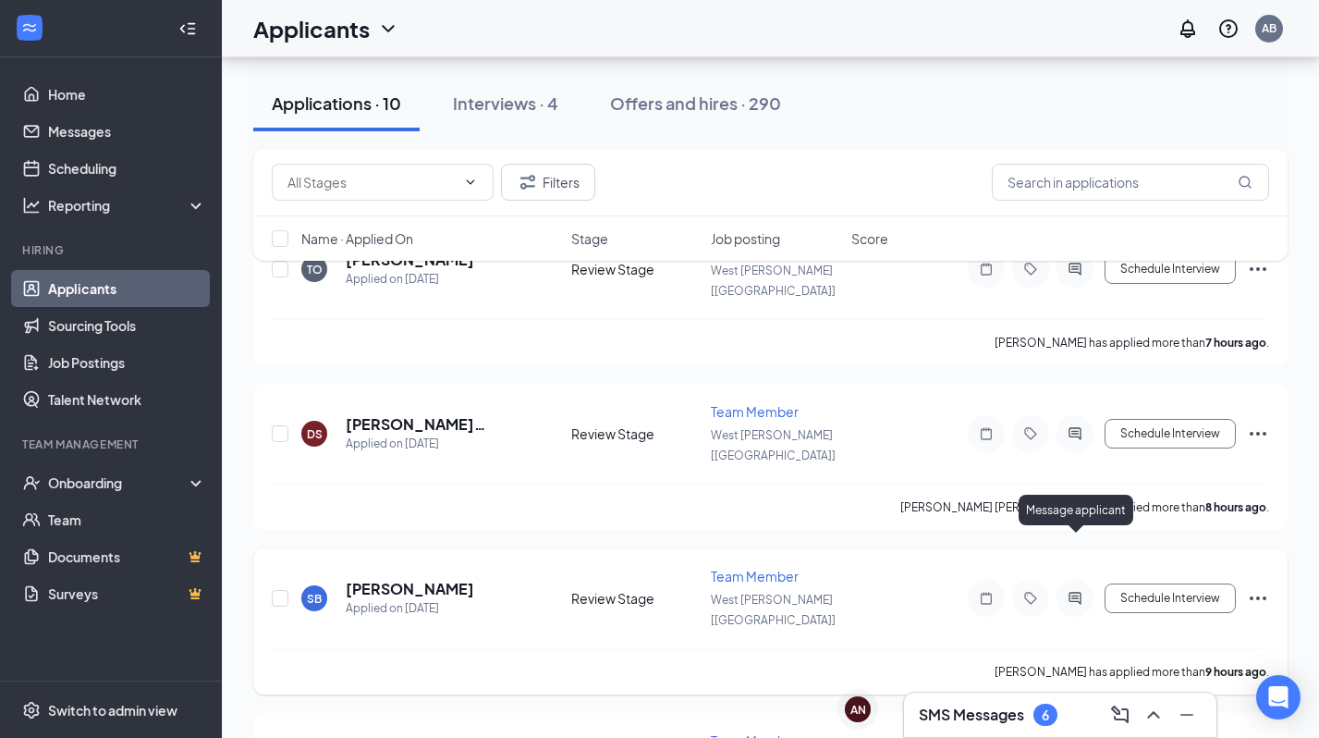
click at [1072, 591] on icon "ActiveChat" at bounding box center [1075, 598] width 22 height 15
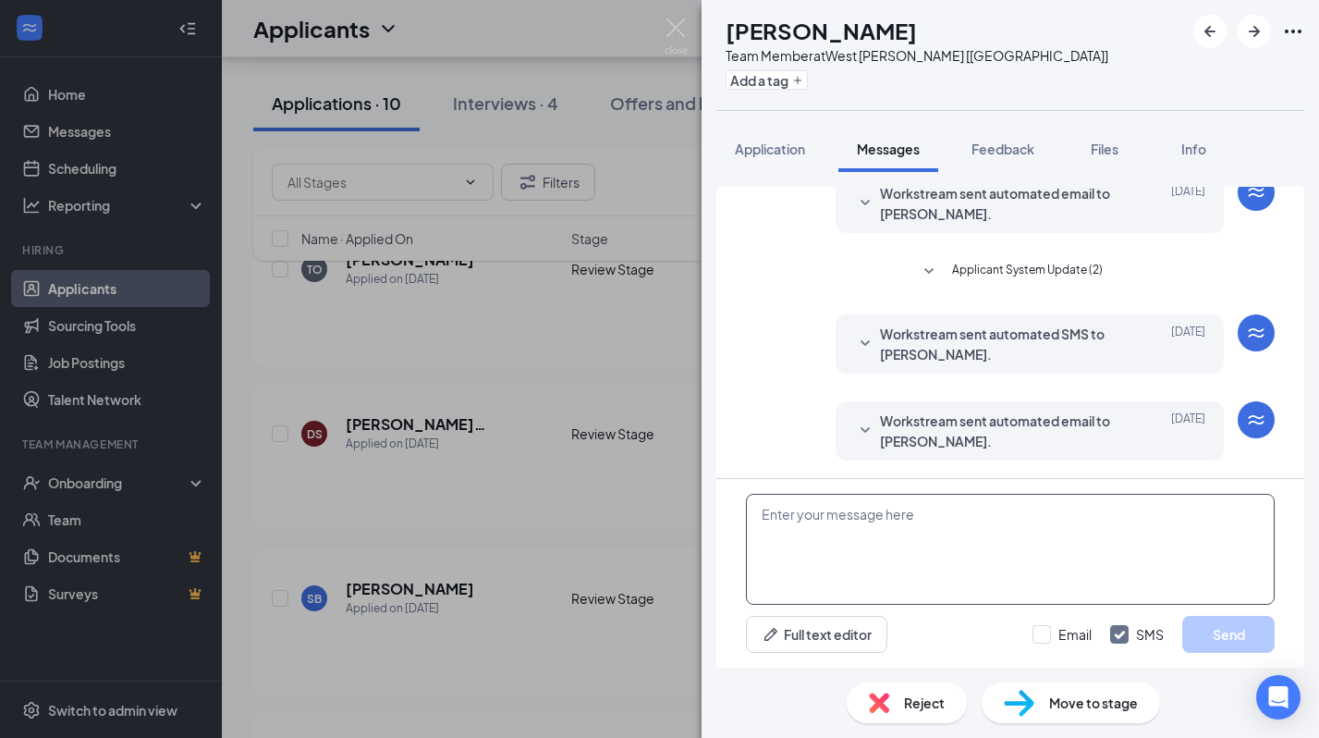
scroll to position [251, 0]
paste textarea "Hi, my name is [PERSON_NAME]. I see that you currently work for SLU. I see your…"
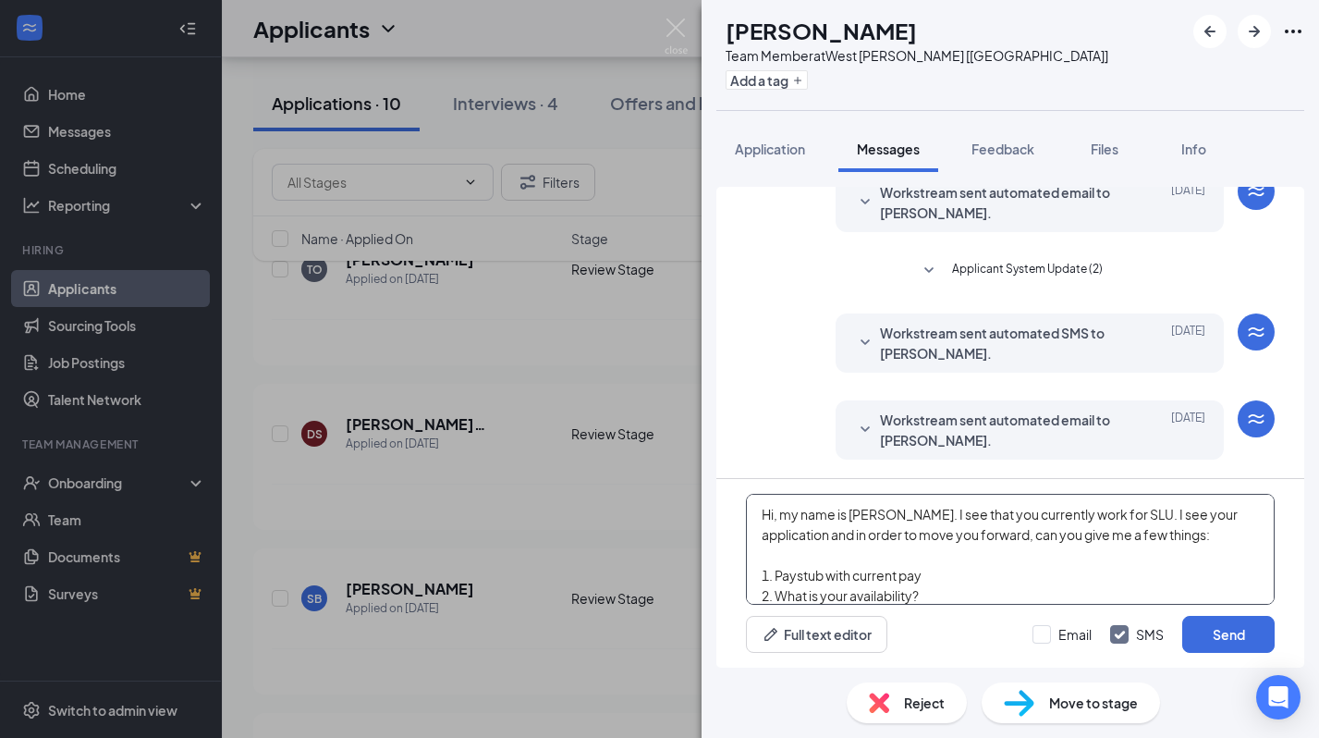
scroll to position [19, 0]
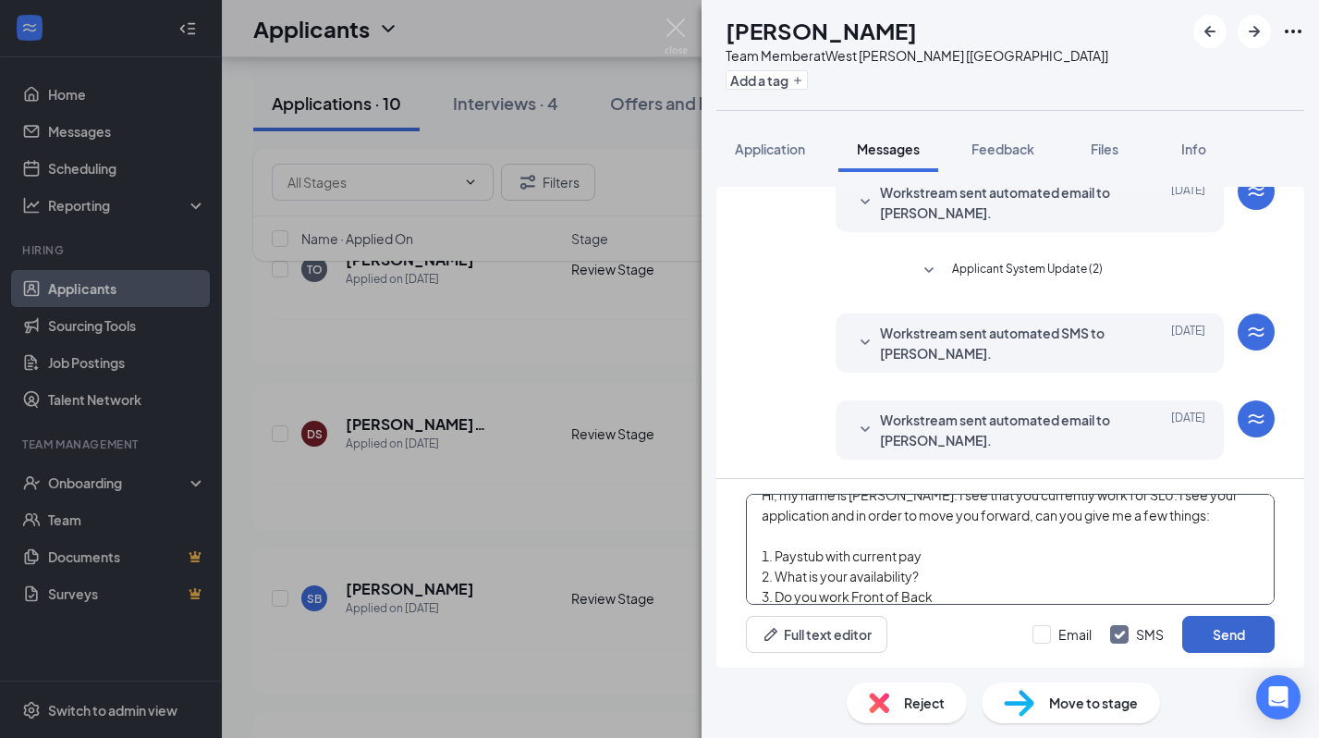
type textarea "Hi, my name is [PERSON_NAME]. I see that you currently work for SLU. I see your…"
click at [1226, 633] on button "Send" at bounding box center [1229, 634] width 92 height 37
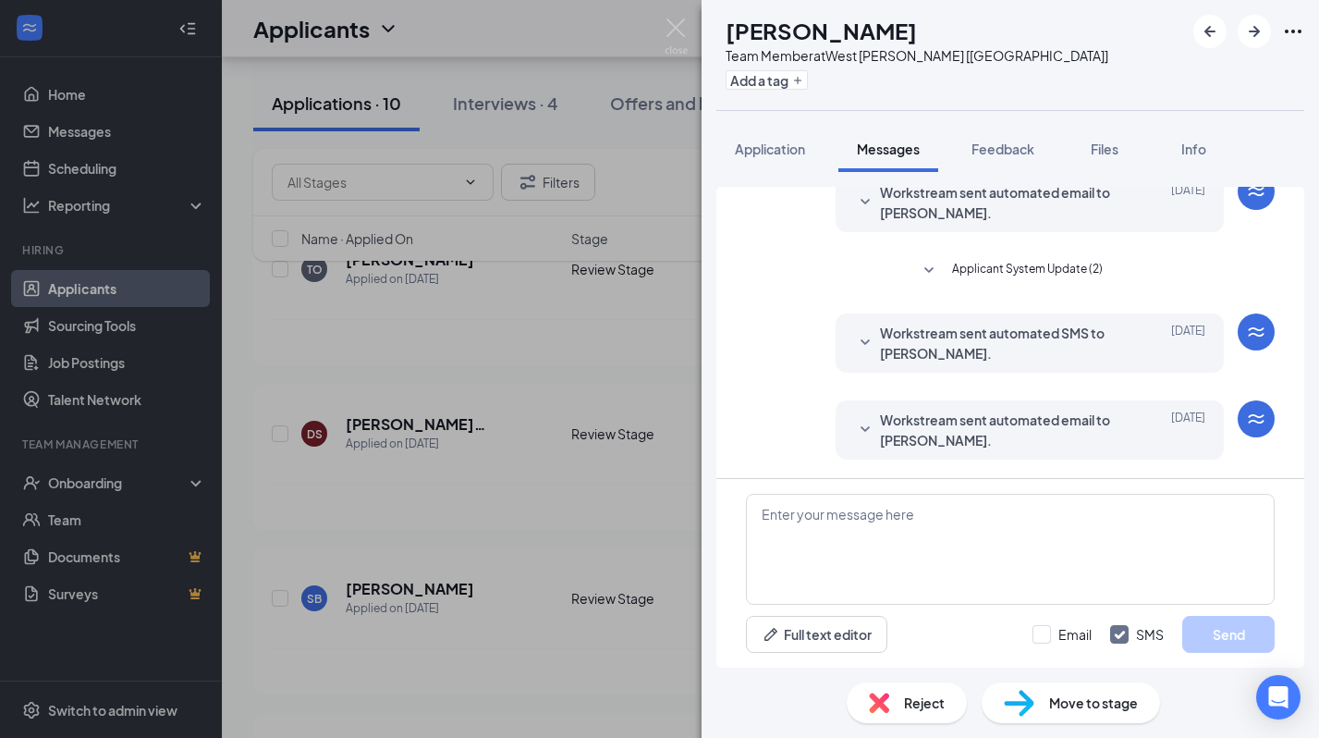
scroll to position [317, 0]
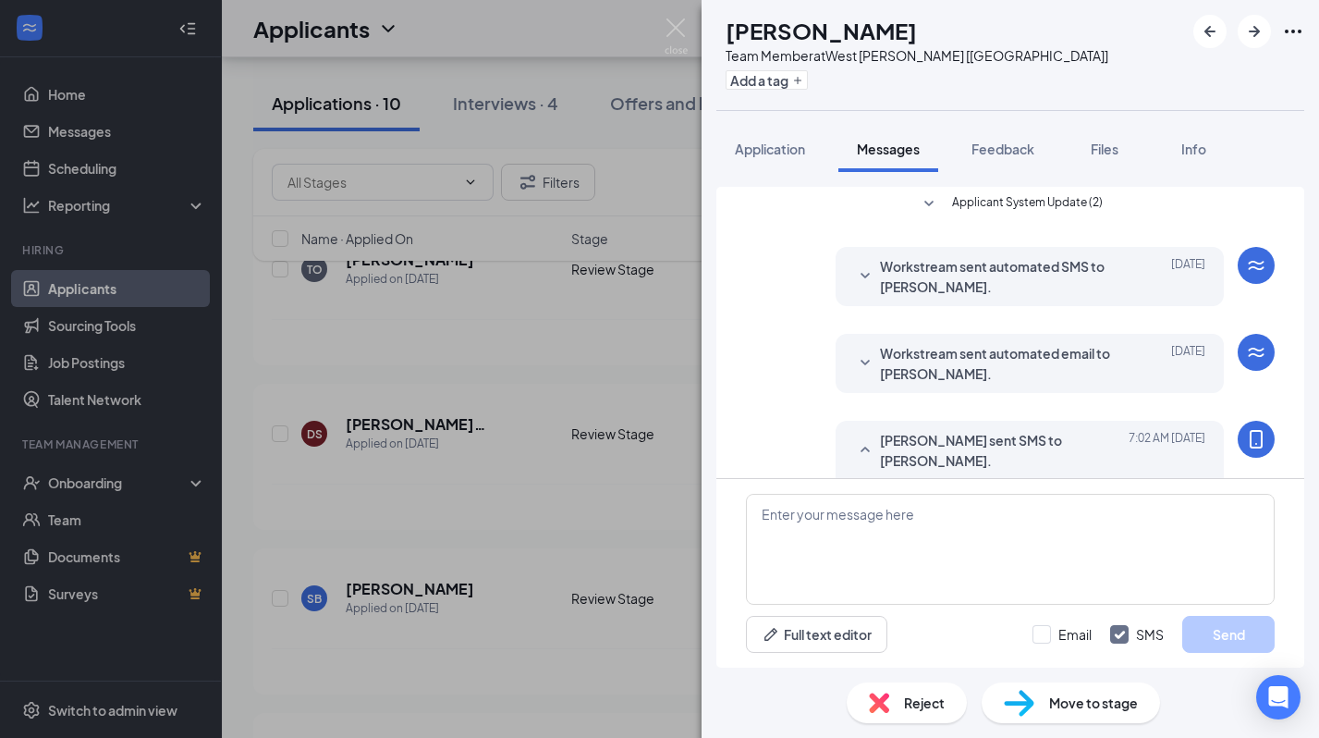
click at [605, 624] on div "SB Sandesh Basnet Team Member at West Hammond [LA] Add a tag Application Messag…" at bounding box center [659, 369] width 1319 height 738
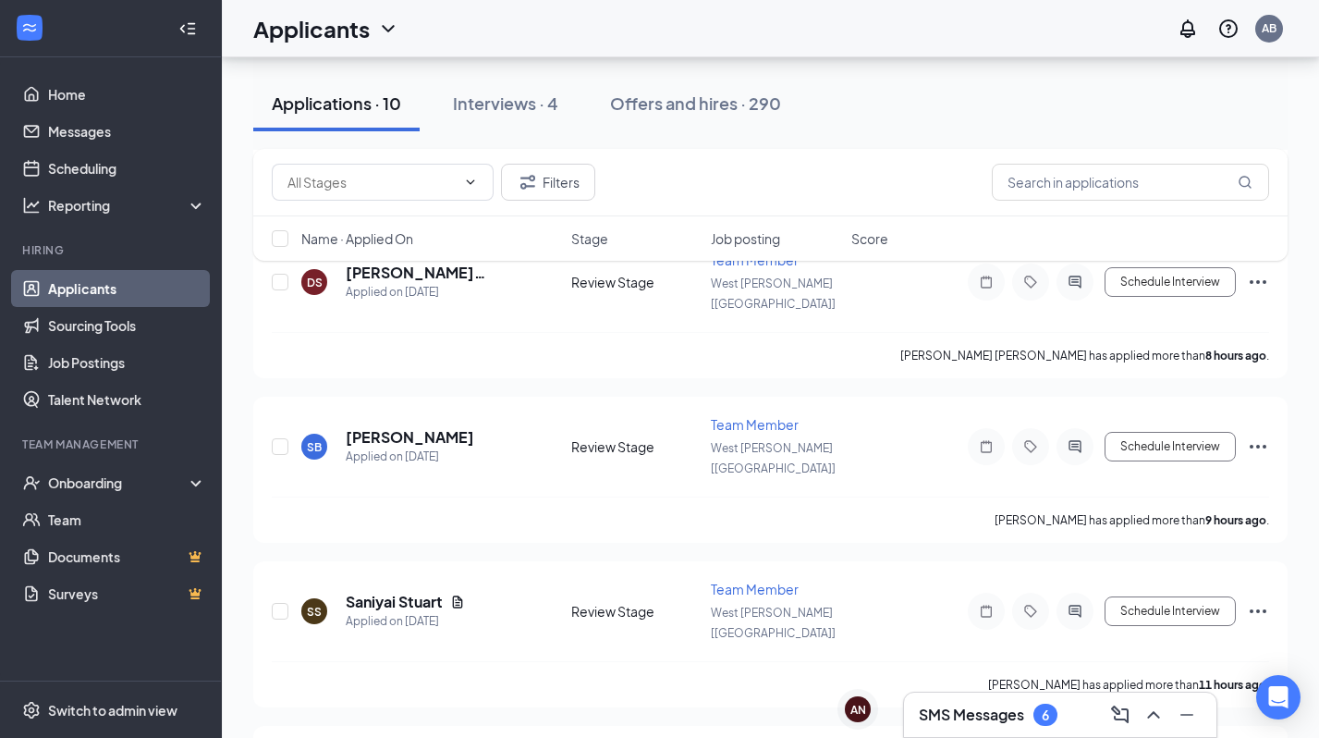
scroll to position [383, 0]
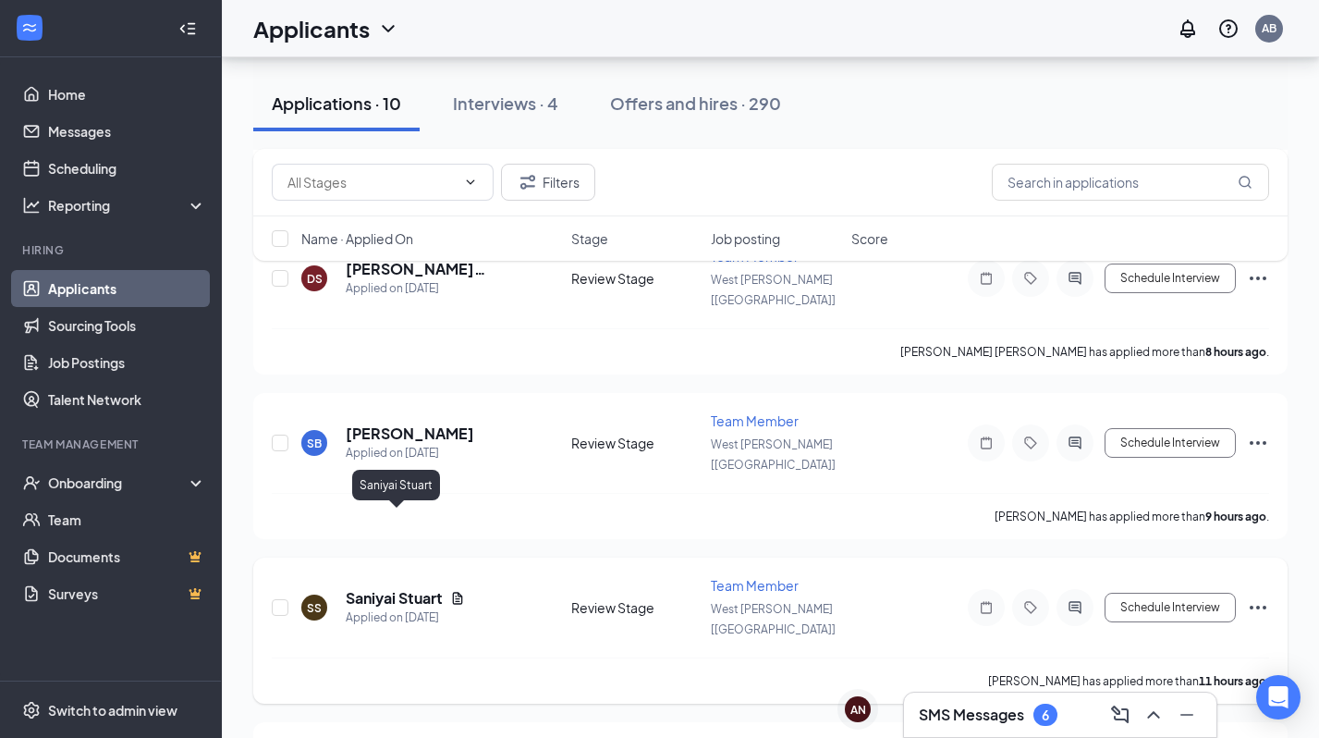
click at [366, 588] on h5 "Saniyai Stuart" at bounding box center [394, 598] width 97 height 20
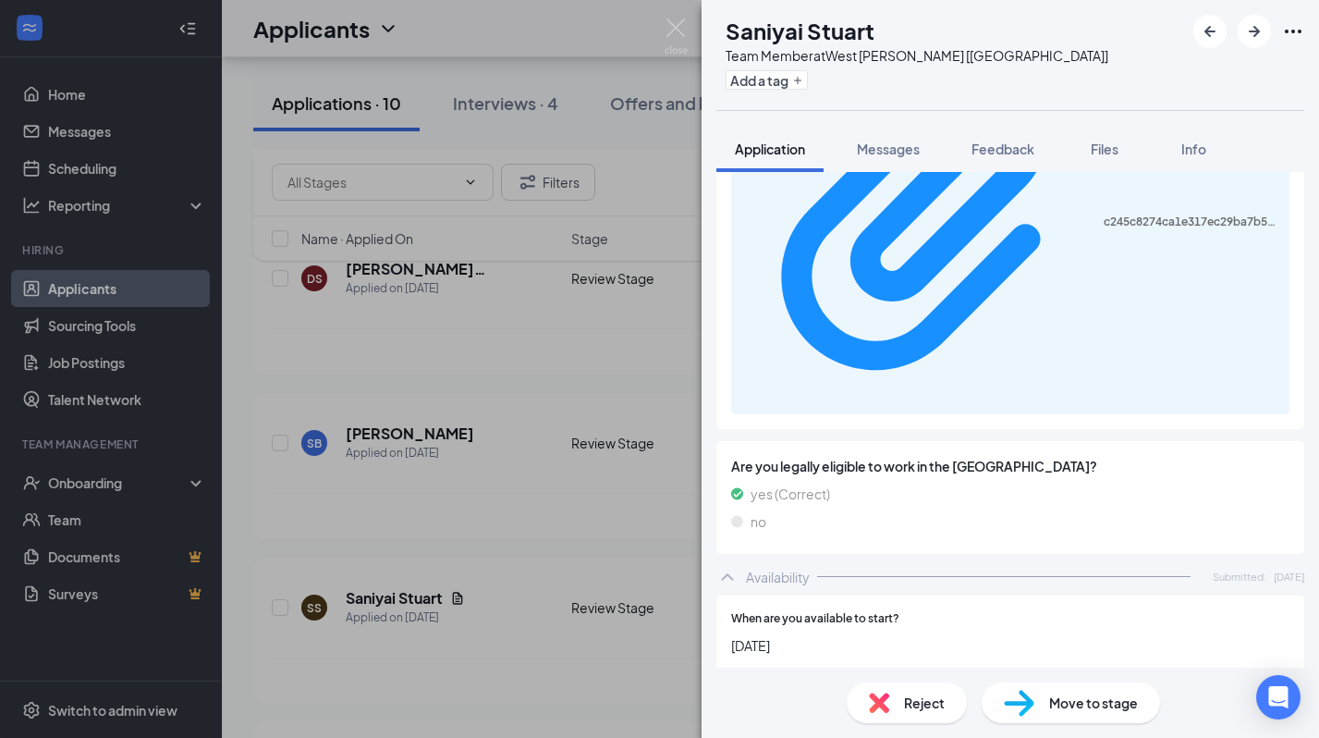
scroll to position [1219, 0]
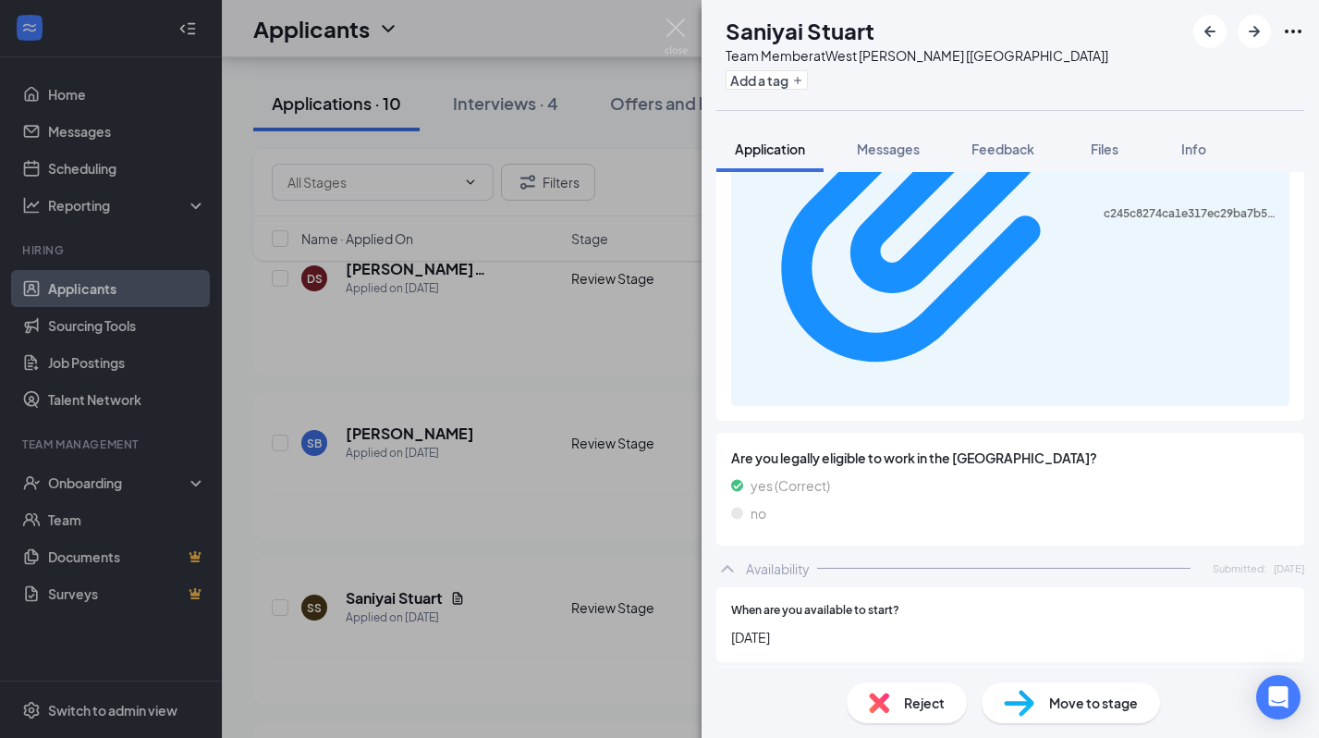
click at [571, 524] on div "SS Saniyai Stuart Team Member at West Hammond [LA] Add a tag Application Messag…" at bounding box center [659, 369] width 1319 height 738
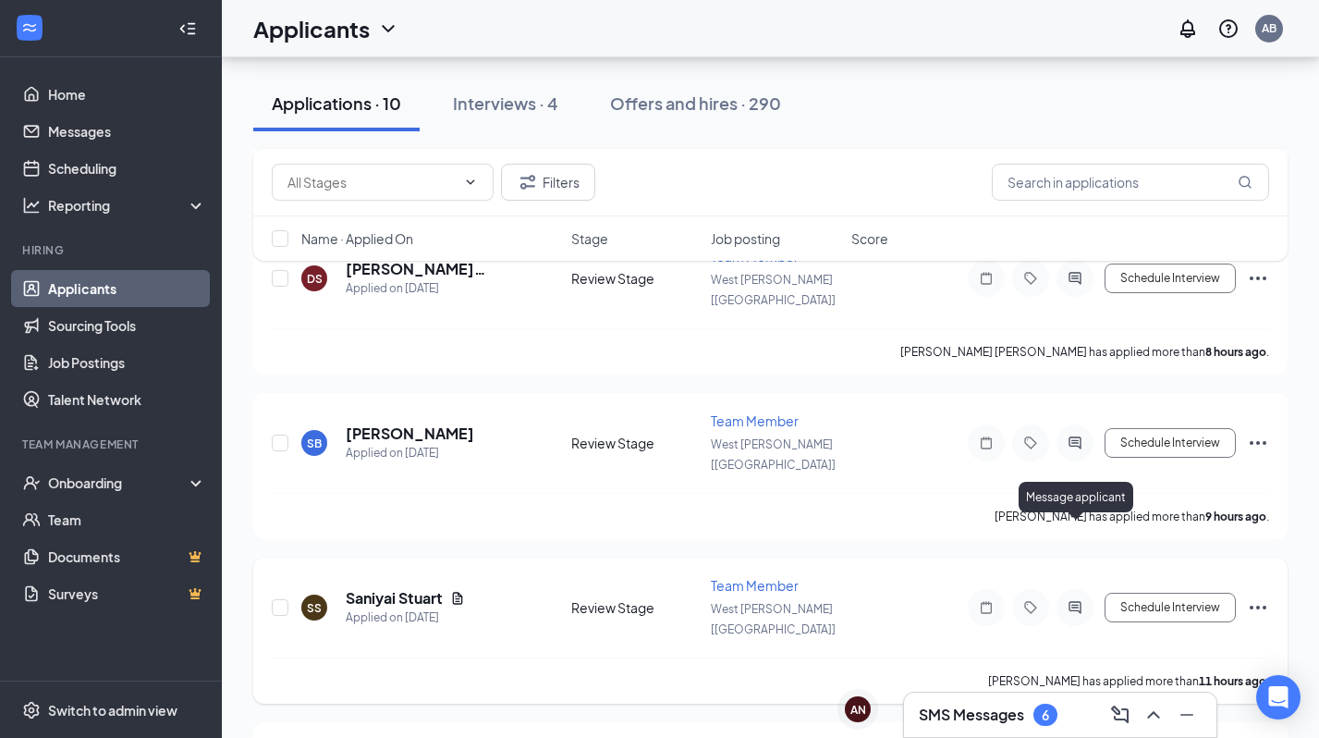
click at [1079, 600] on icon "ActiveChat" at bounding box center [1075, 607] width 22 height 15
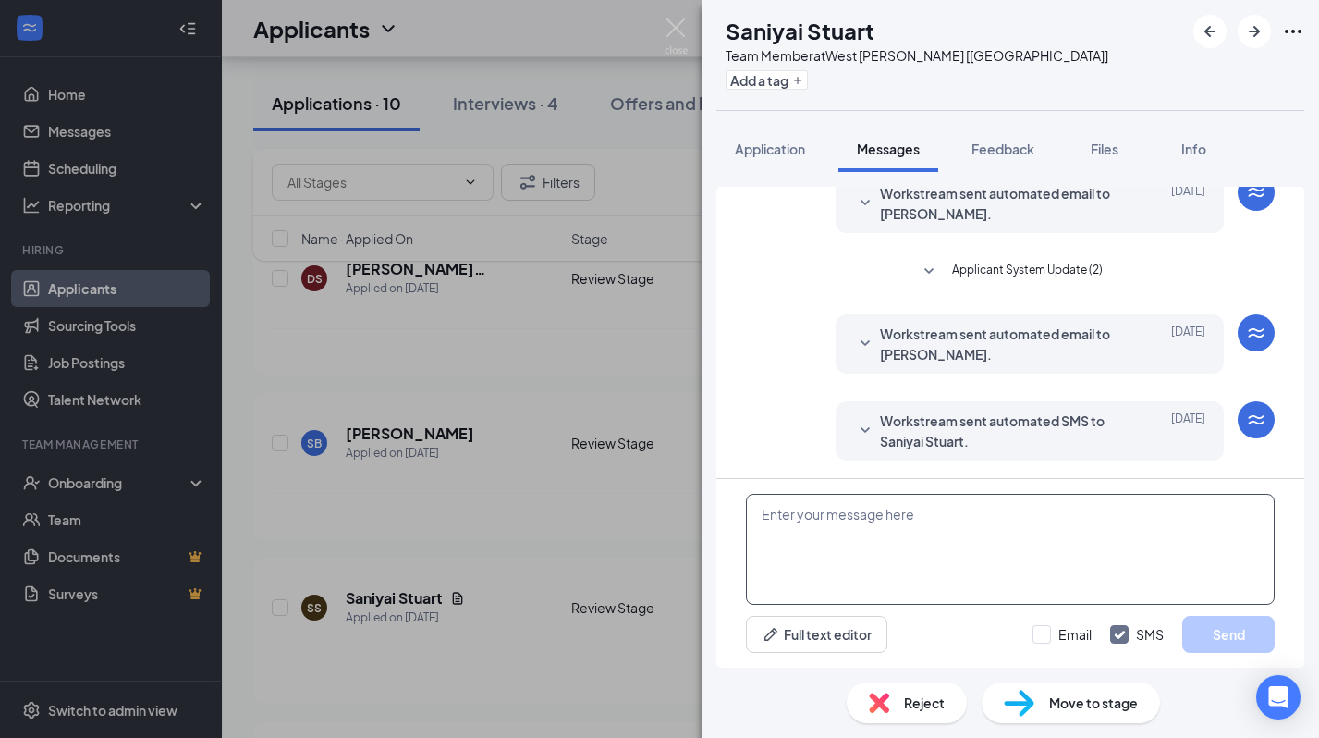
scroll to position [251, 0]
paste textarea "Hi, my name is [PERSON_NAME]. I see that you currently work for SLU. I see your…"
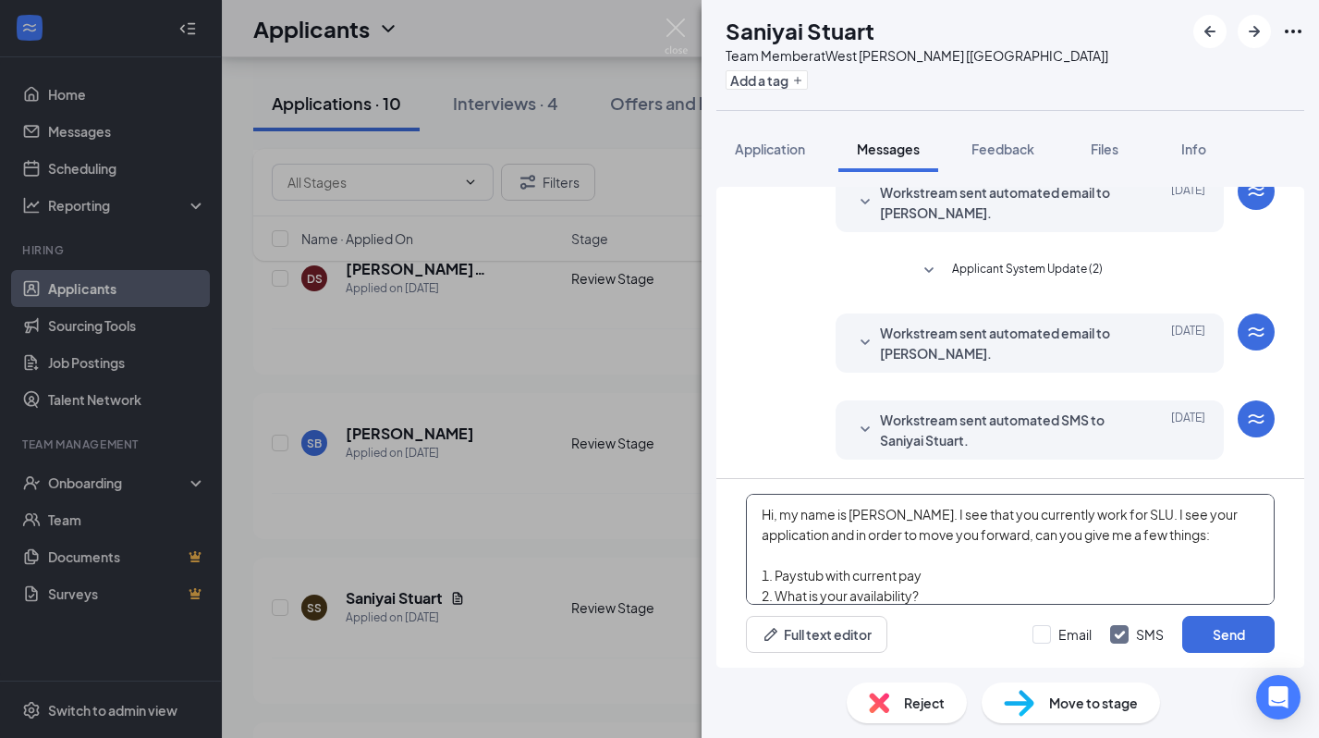
scroll to position [19, 0]
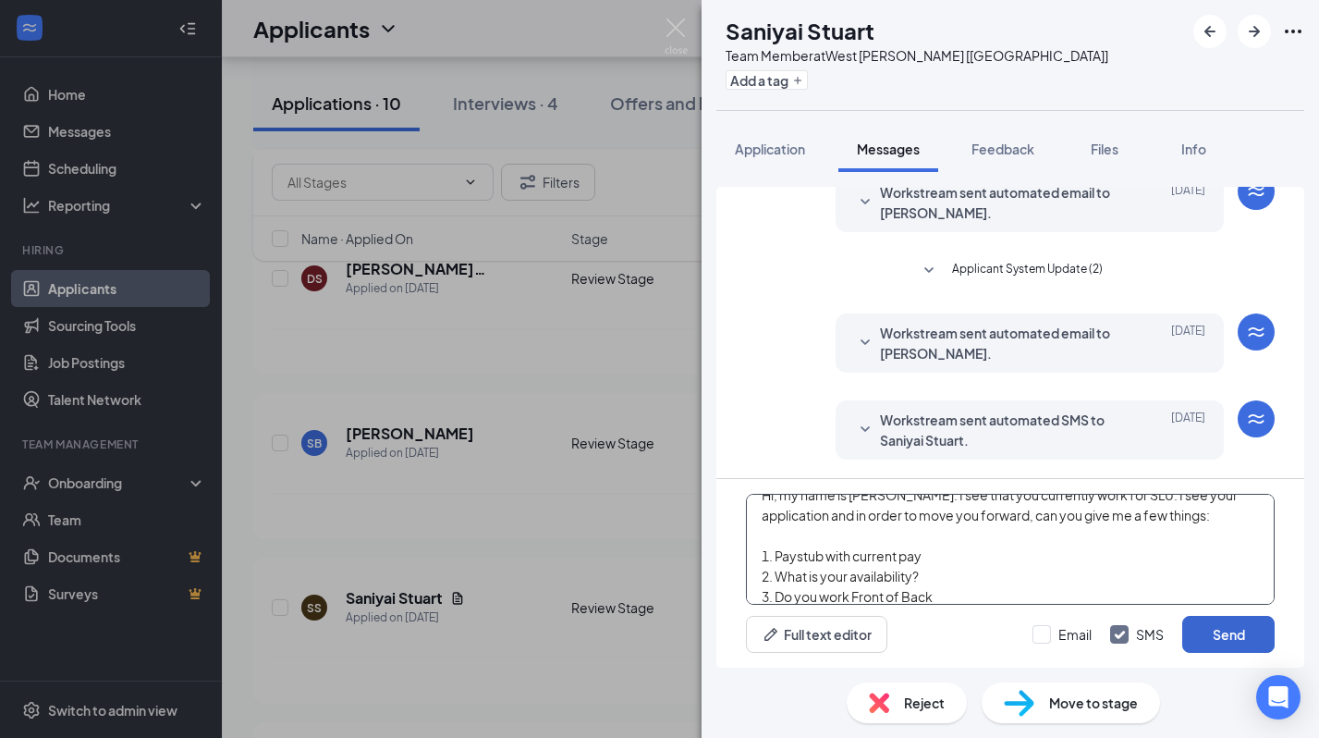
type textarea "Hi, my name is [PERSON_NAME]. I see that you currently work for SLU. I see your…"
click at [1228, 640] on button "Send" at bounding box center [1229, 634] width 92 height 37
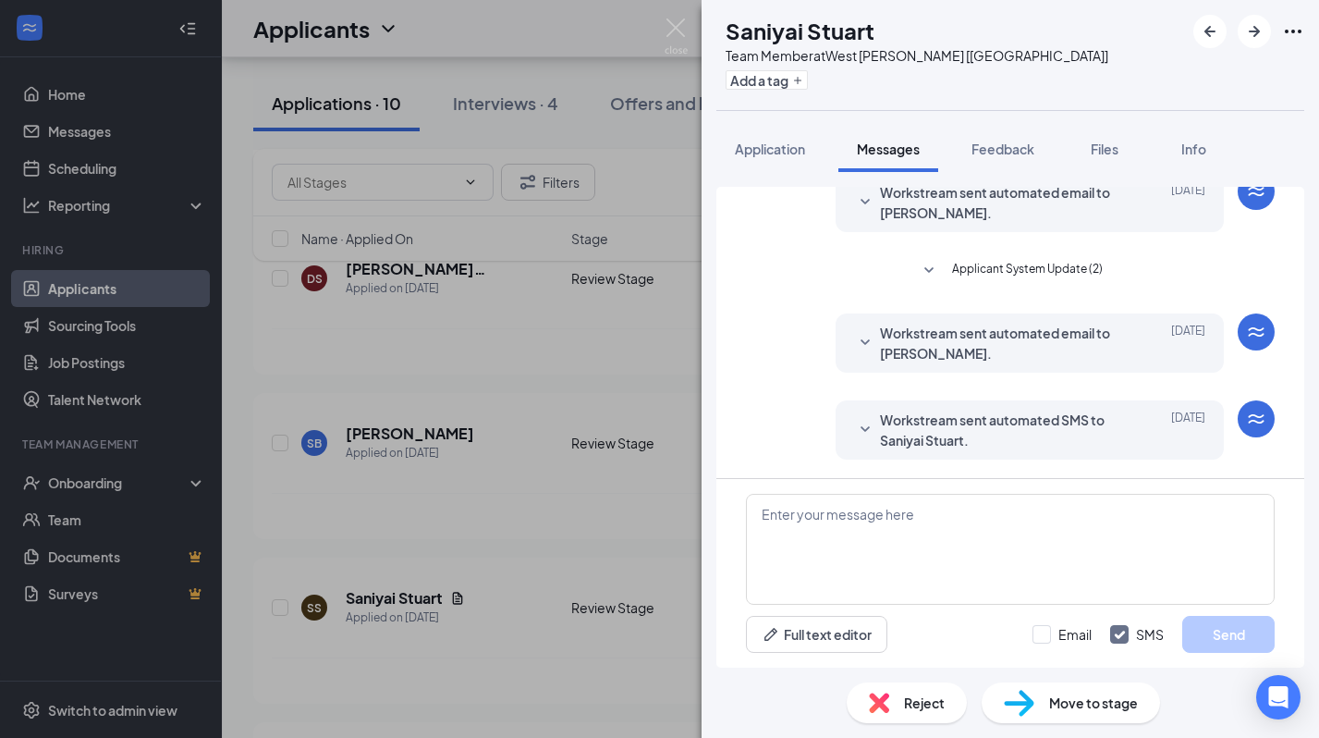
scroll to position [0, 0]
click at [507, 621] on div "SS Saniyai Stuart Team Member at West Hammond [LA] Add a tag Application Messag…" at bounding box center [659, 369] width 1319 height 738
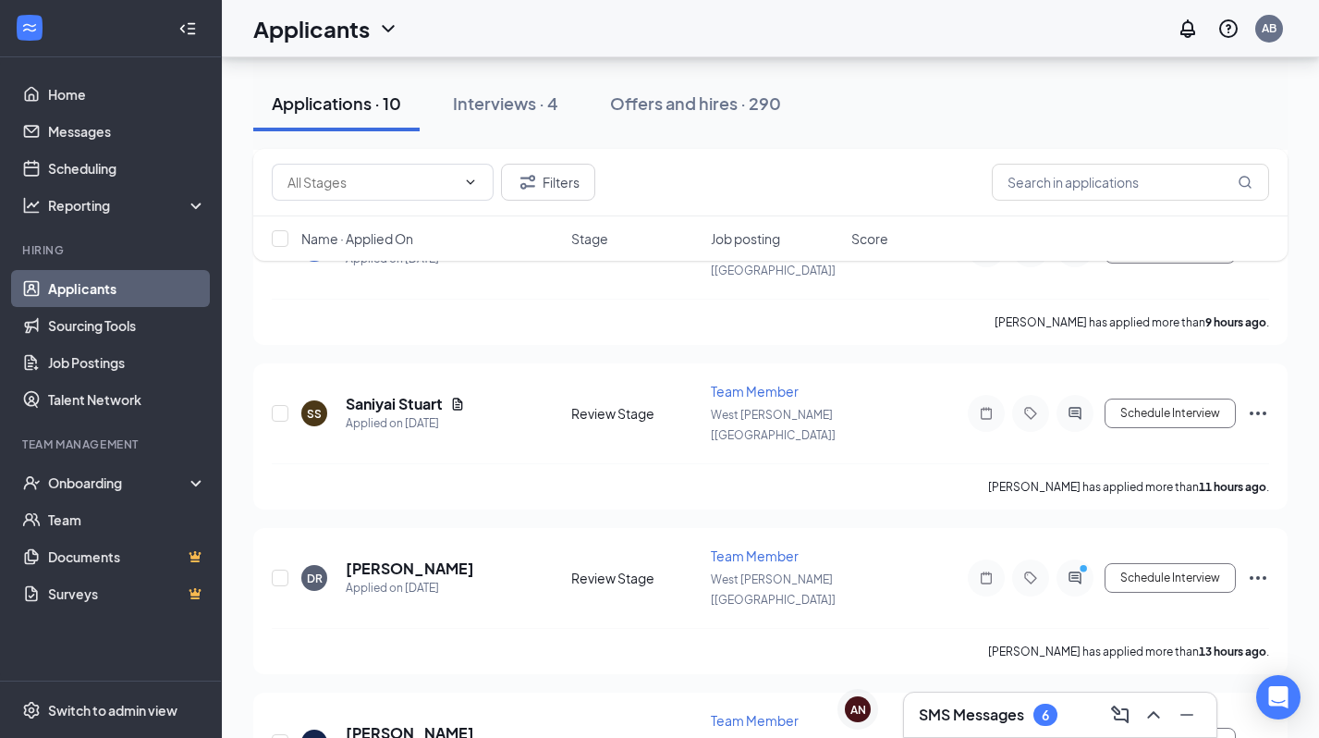
scroll to position [579, 0]
click at [1070, 570] on icon "ActiveChat" at bounding box center [1075, 576] width 12 height 12
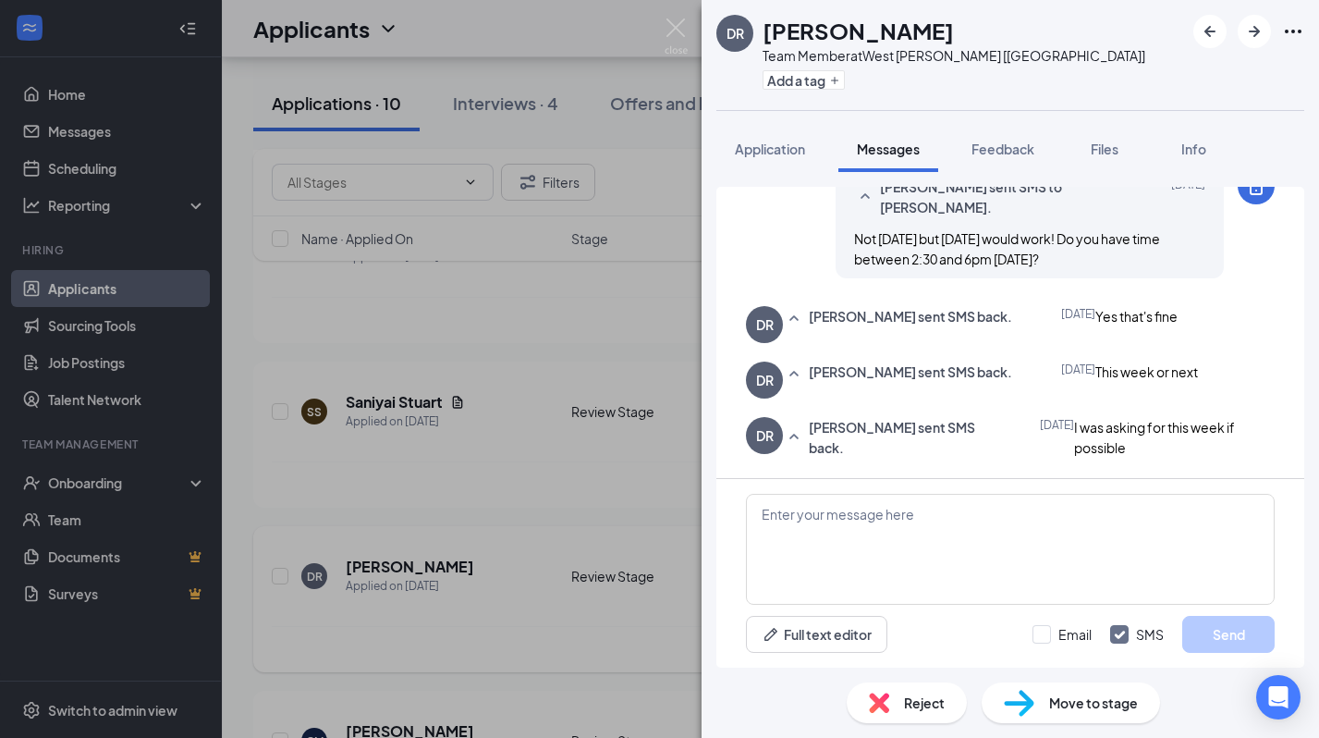
scroll to position [524, 0]
click at [587, 445] on div "DR Demyia Reed Team Member at West Hammond [LA] Add a tag Application Messages …" at bounding box center [659, 369] width 1319 height 738
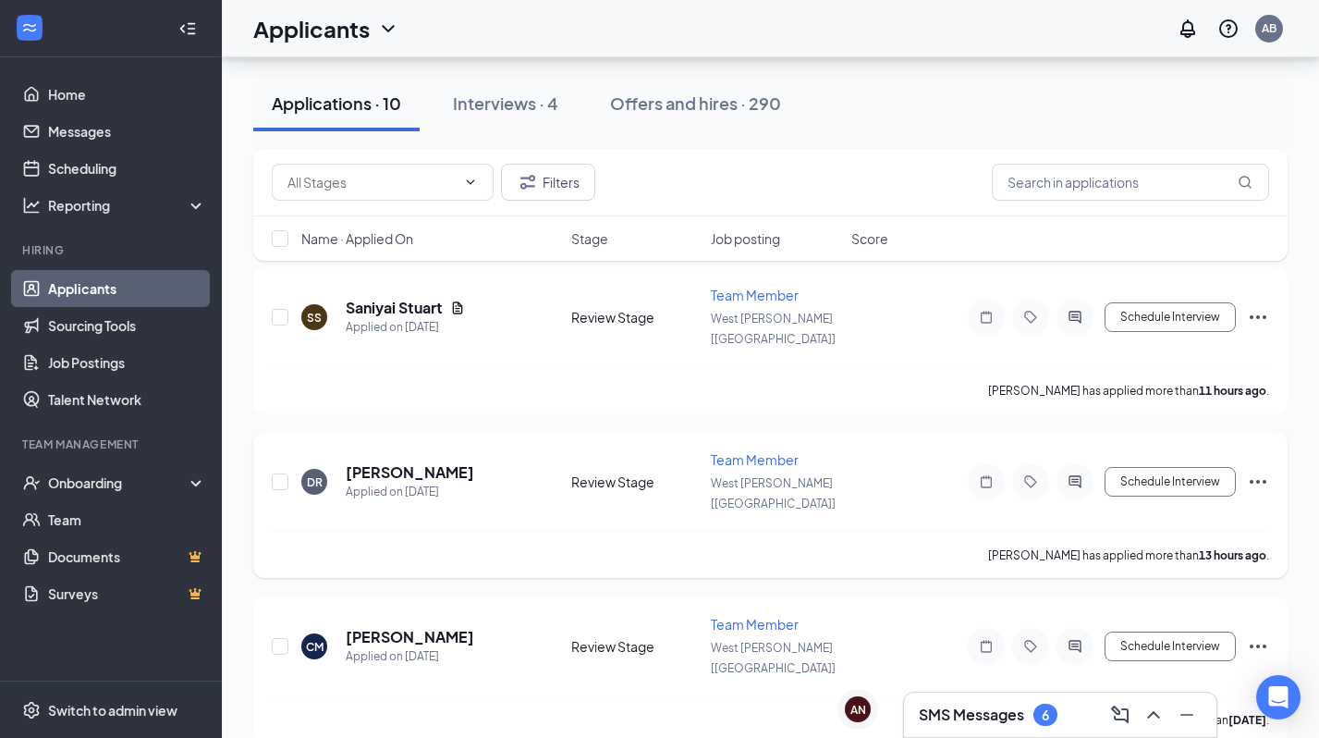
scroll to position [682, 0]
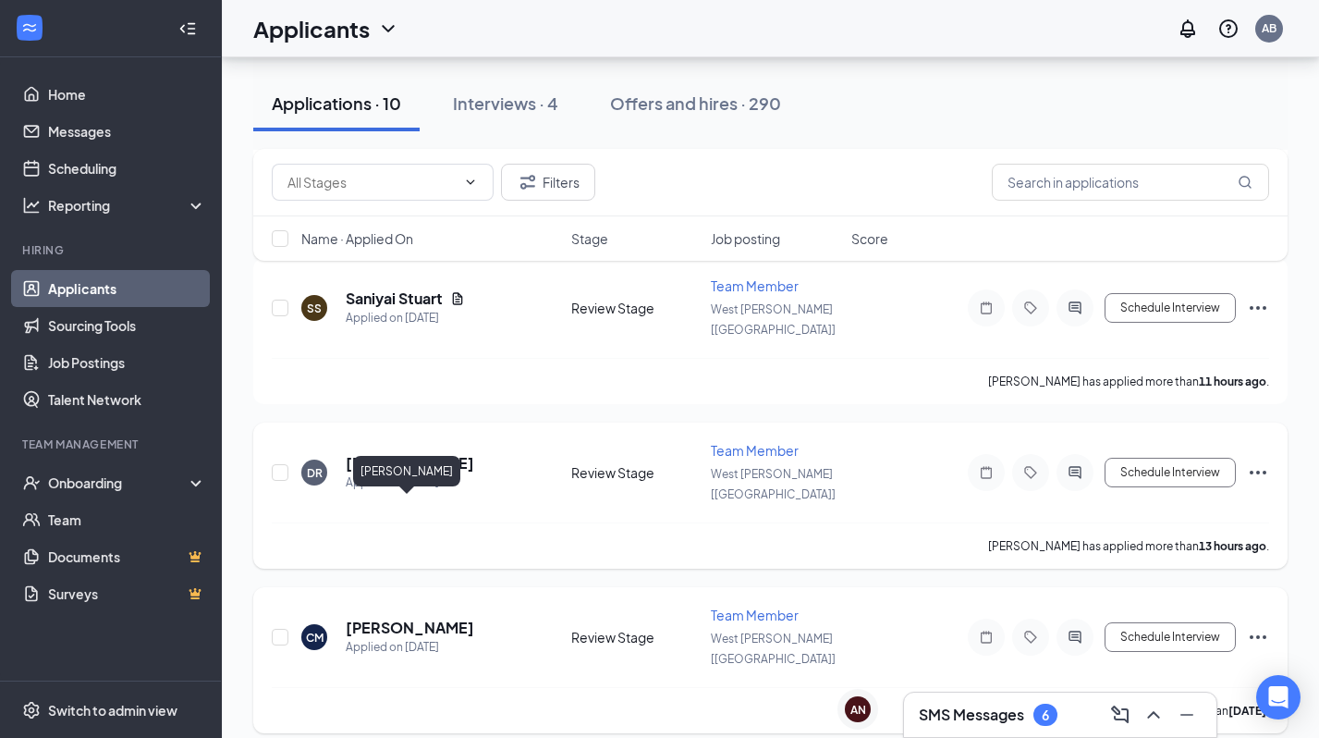
click at [438, 618] on h5 "[PERSON_NAME]" at bounding box center [410, 628] width 129 height 20
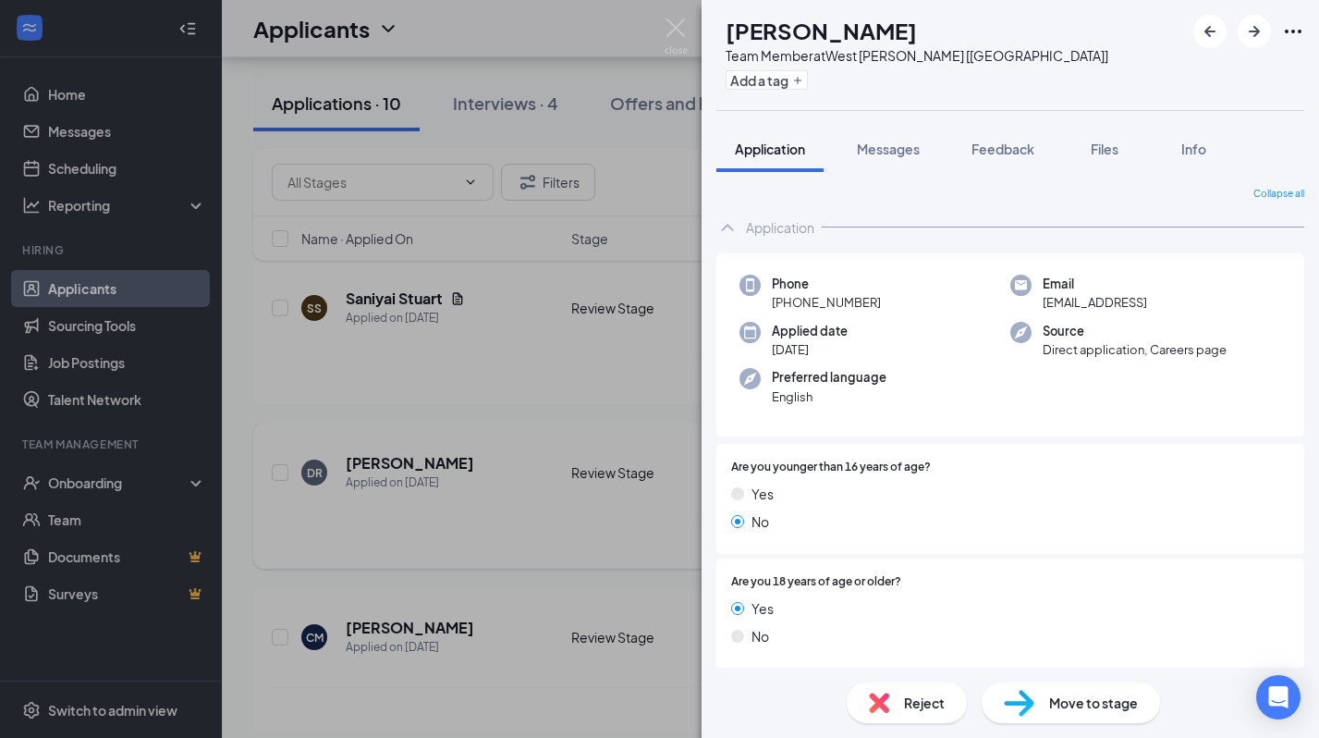
click at [553, 499] on div "CM Collins Michael Team Member at West Hammond [LA] Add a tag Application Messa…" at bounding box center [659, 369] width 1319 height 738
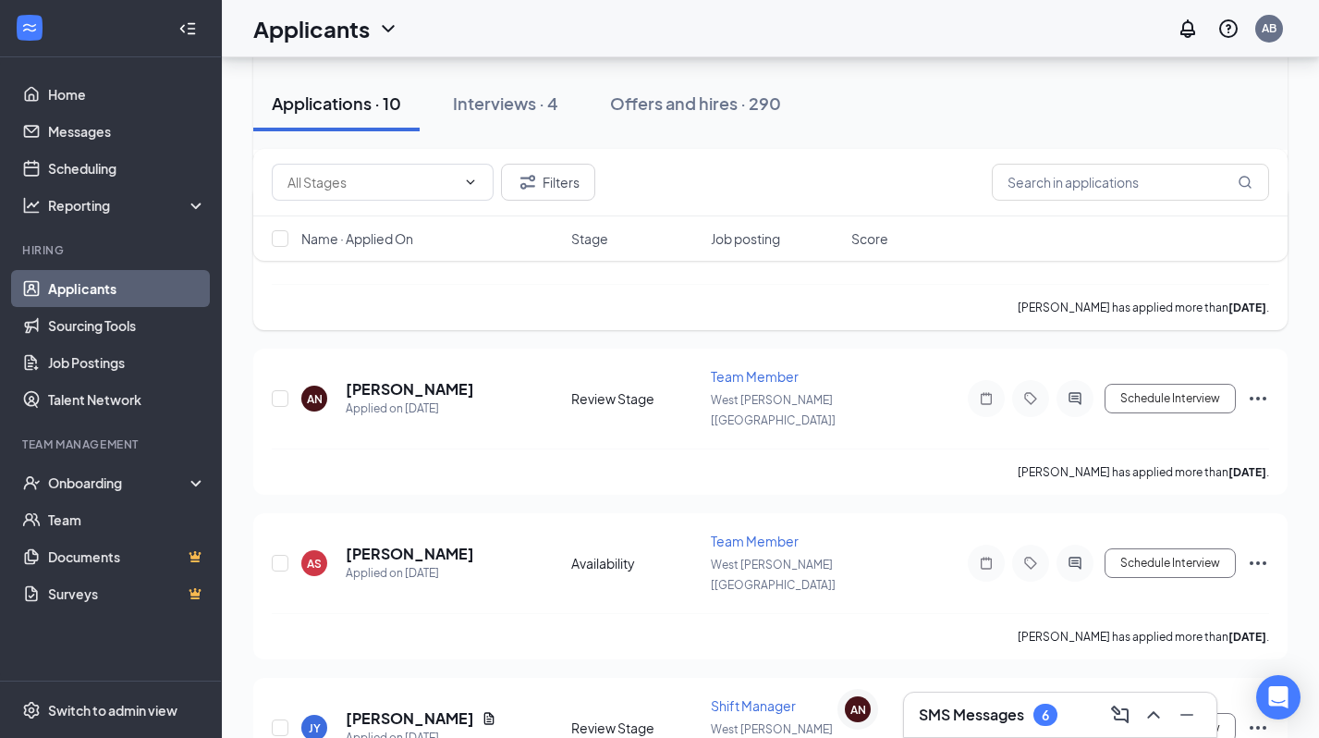
scroll to position [1047, 0]
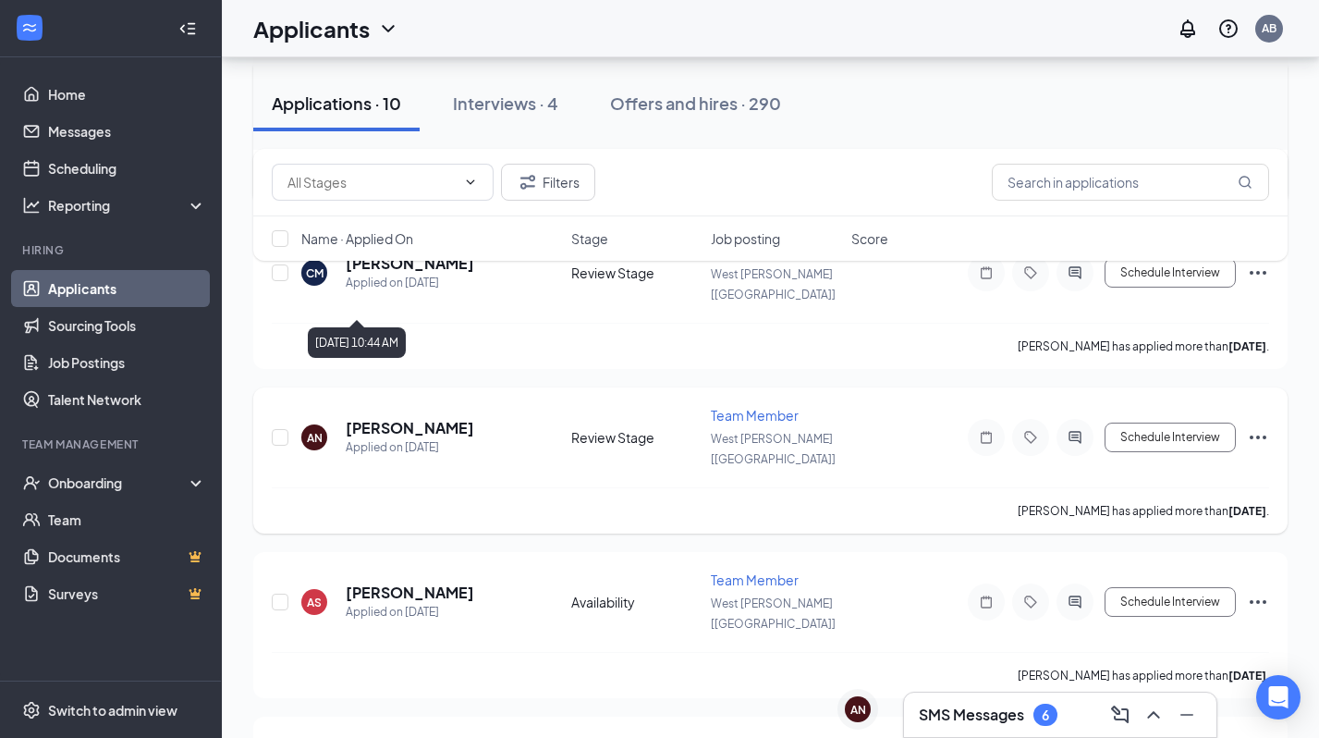
click at [398, 418] on h5 "[PERSON_NAME]" at bounding box center [410, 428] width 129 height 20
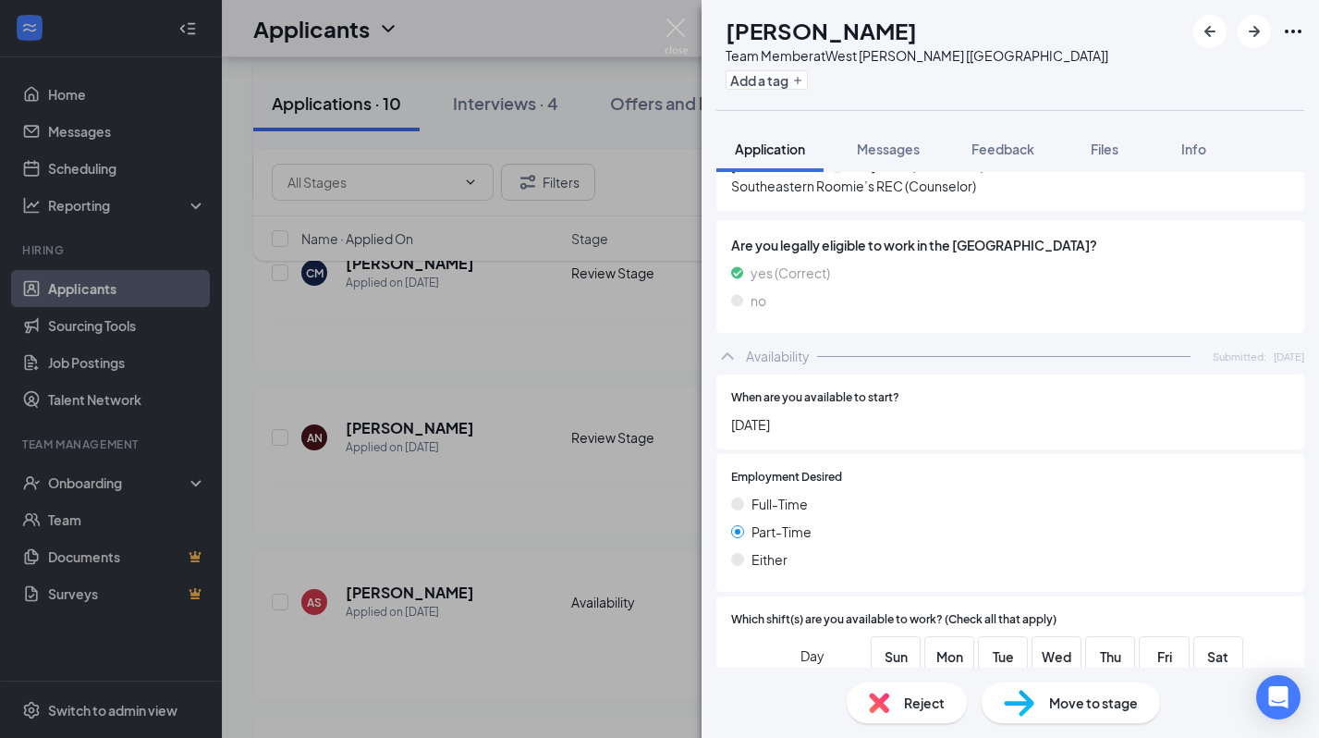
scroll to position [979, 0]
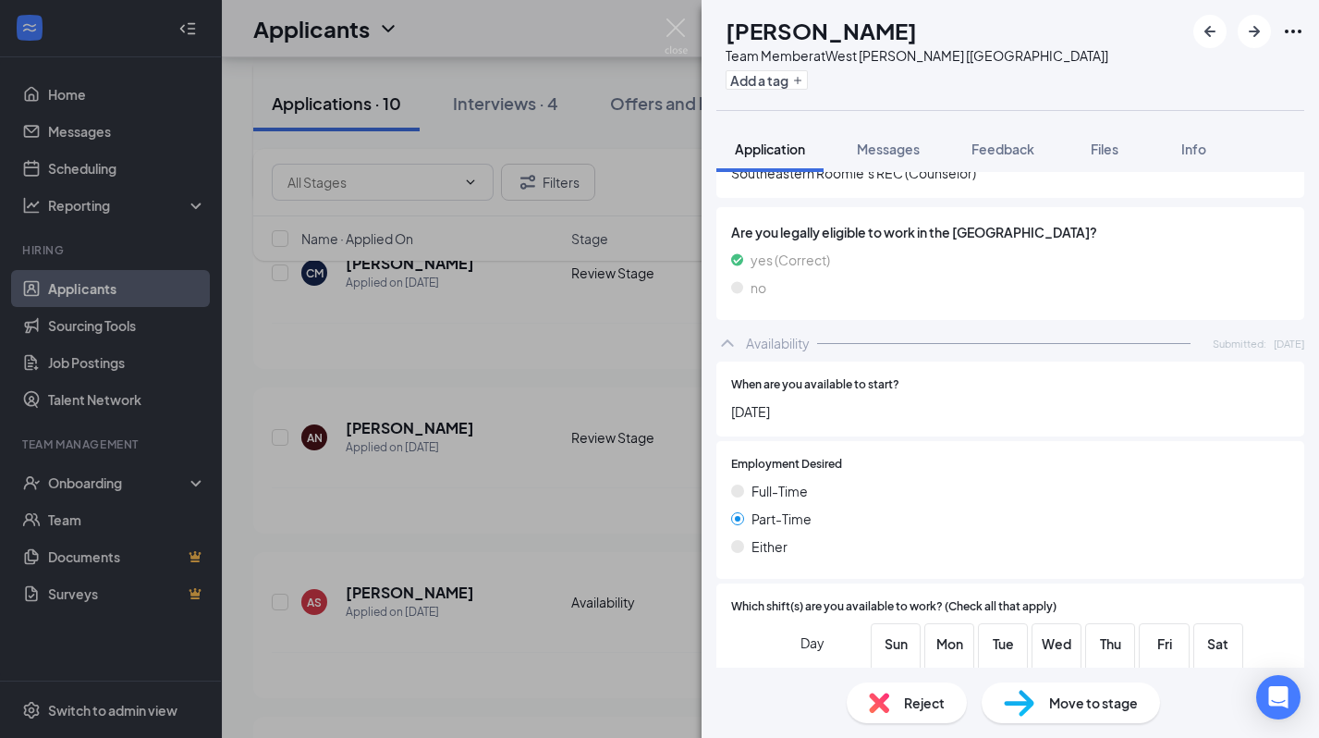
click at [587, 508] on div "AN Angel Njoku Team Member at West Hammond [LA] Add a tag Application Messages …" at bounding box center [659, 369] width 1319 height 738
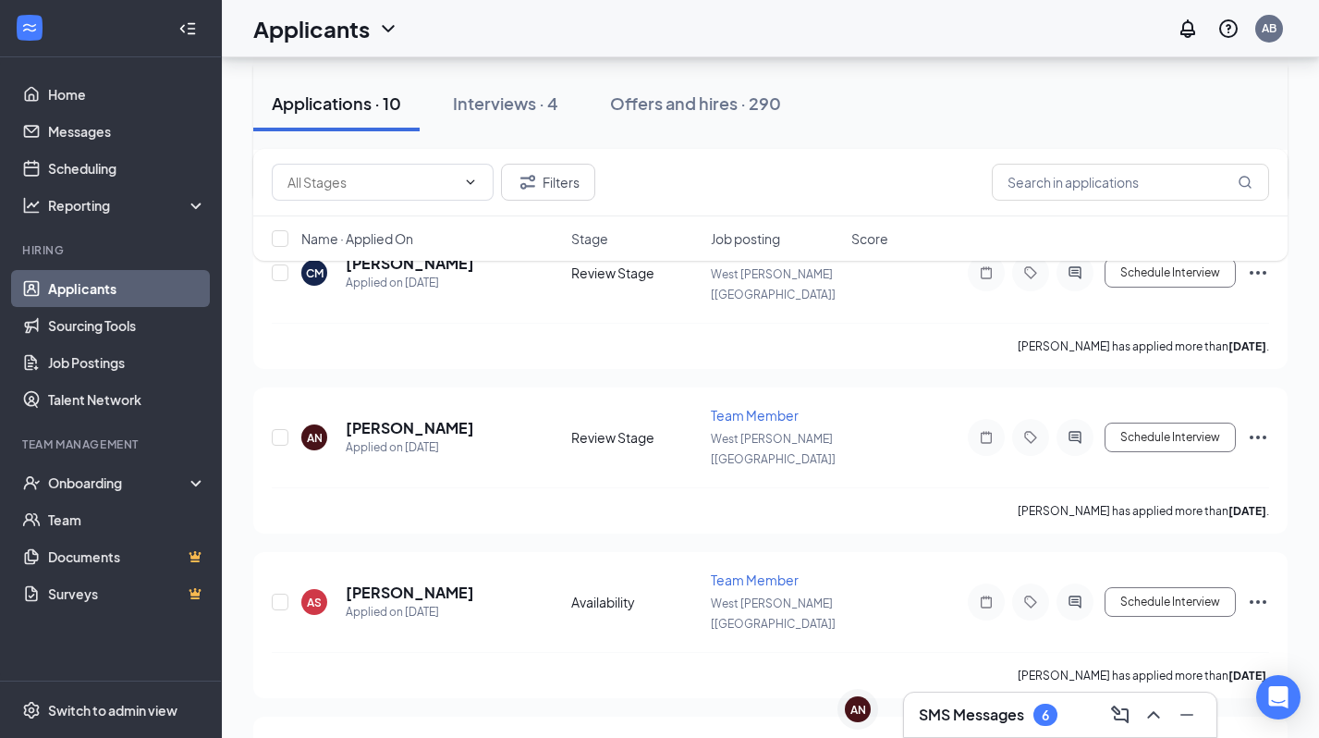
scroll to position [1054, 0]
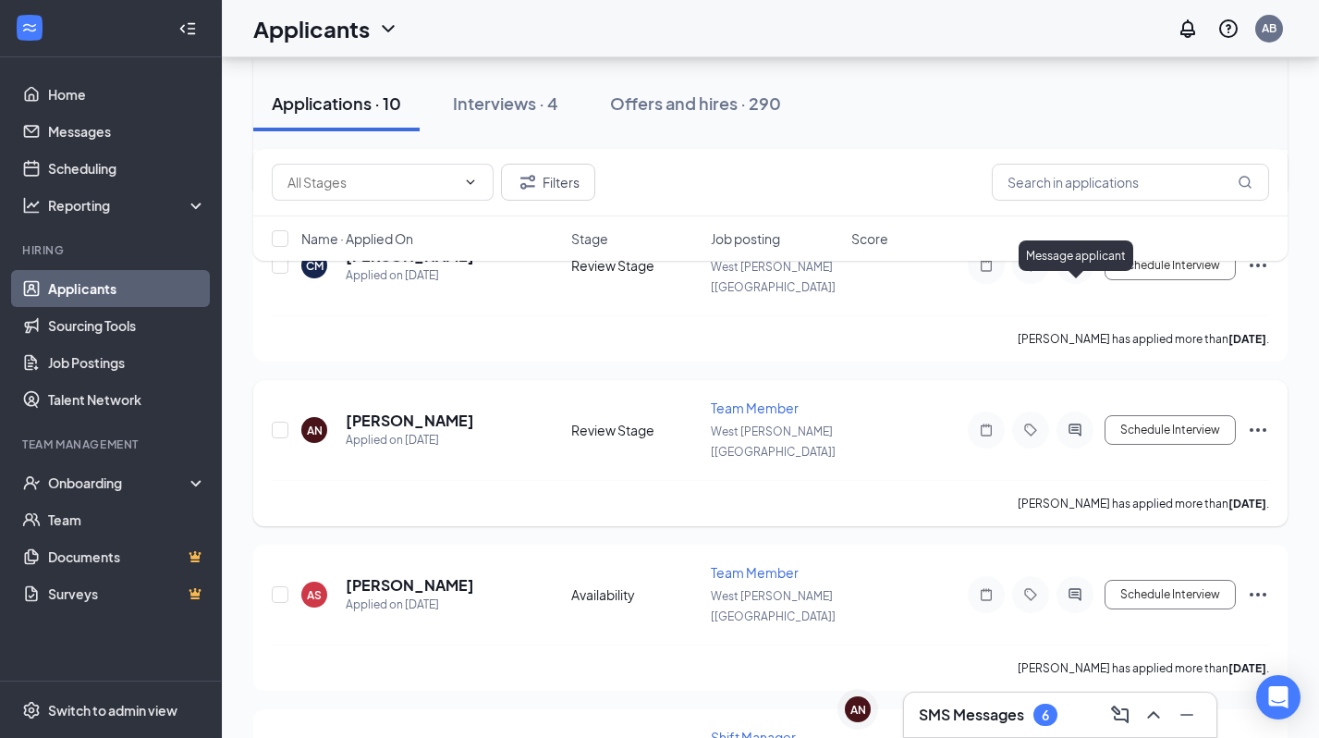
click at [1071, 423] on icon "ActiveChat" at bounding box center [1075, 430] width 22 height 15
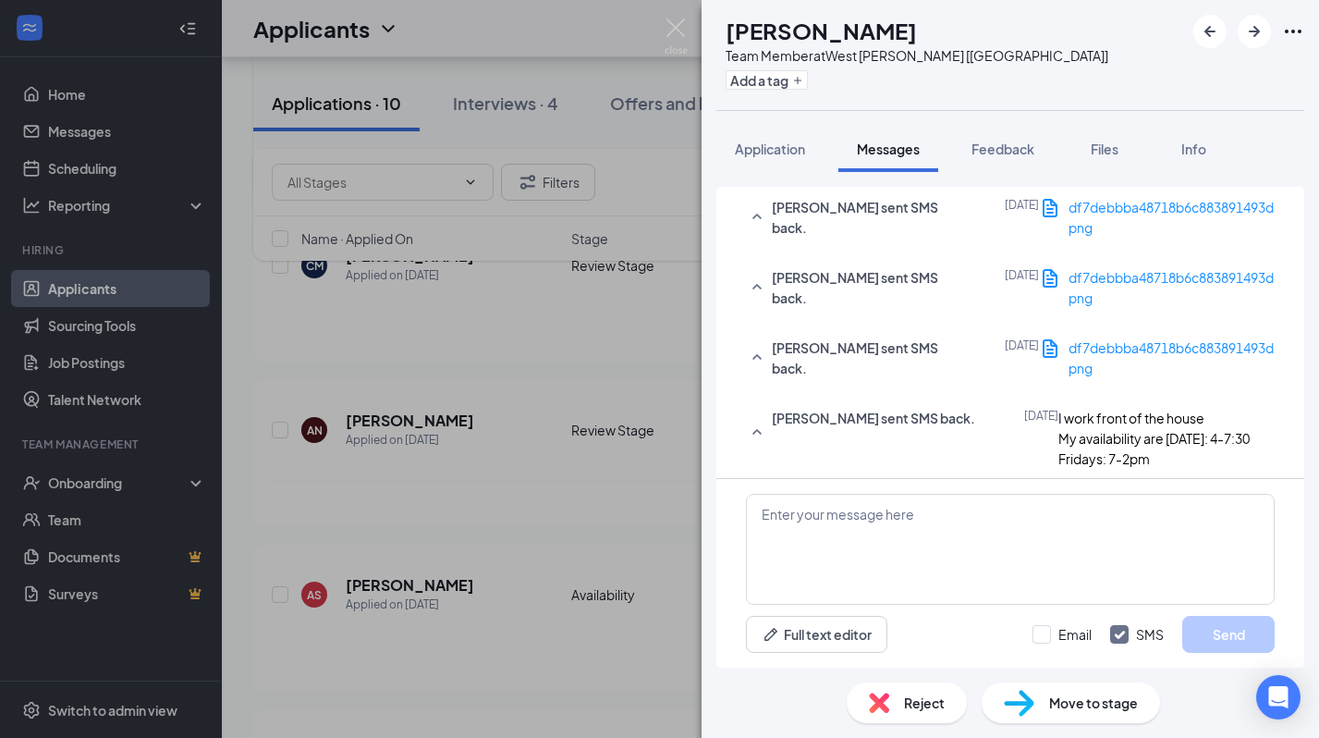
scroll to position [1134, 0]
click at [1069, 339] on span "df7debbba48718b6c883891493d8dc02.png" at bounding box center [1204, 347] width 271 height 17
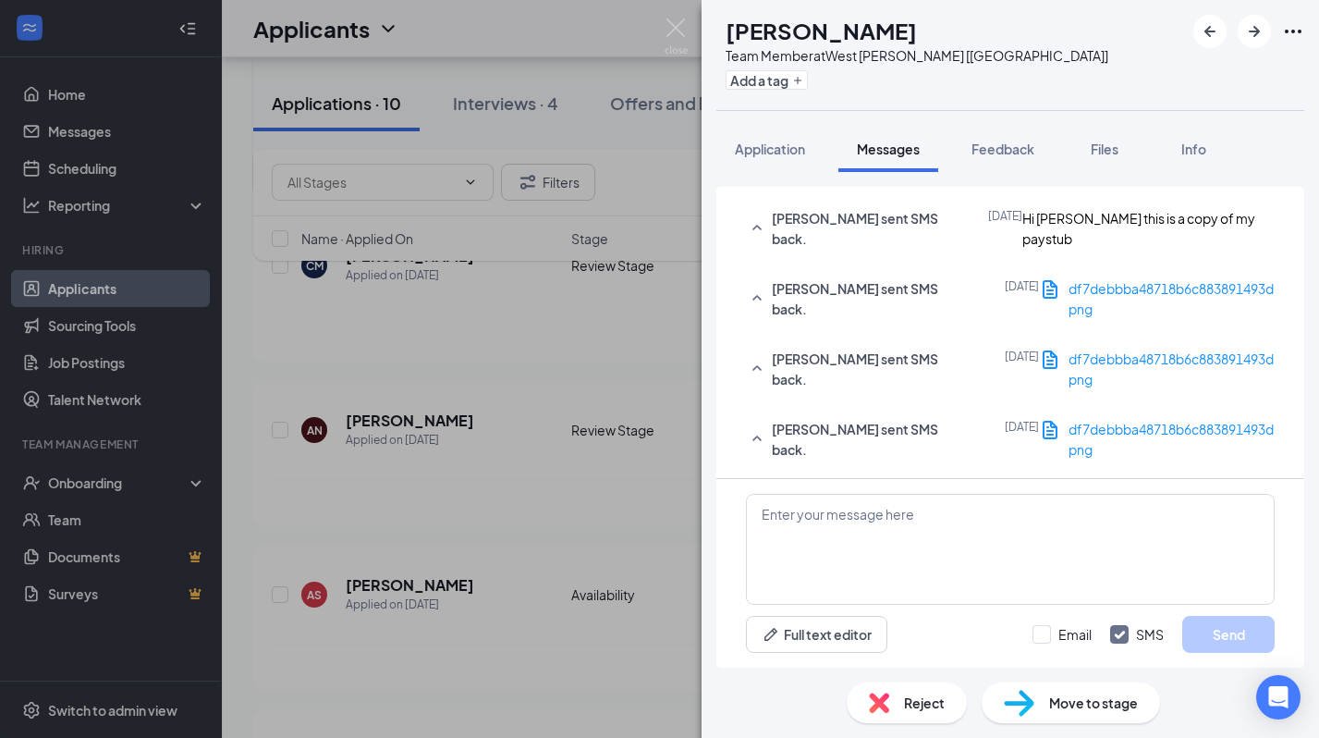
scroll to position [678, 0]
click at [607, 581] on div "AN Angel Njoku Team Member at West Hammond [LA] Add a tag Application Messages …" at bounding box center [659, 369] width 1319 height 738
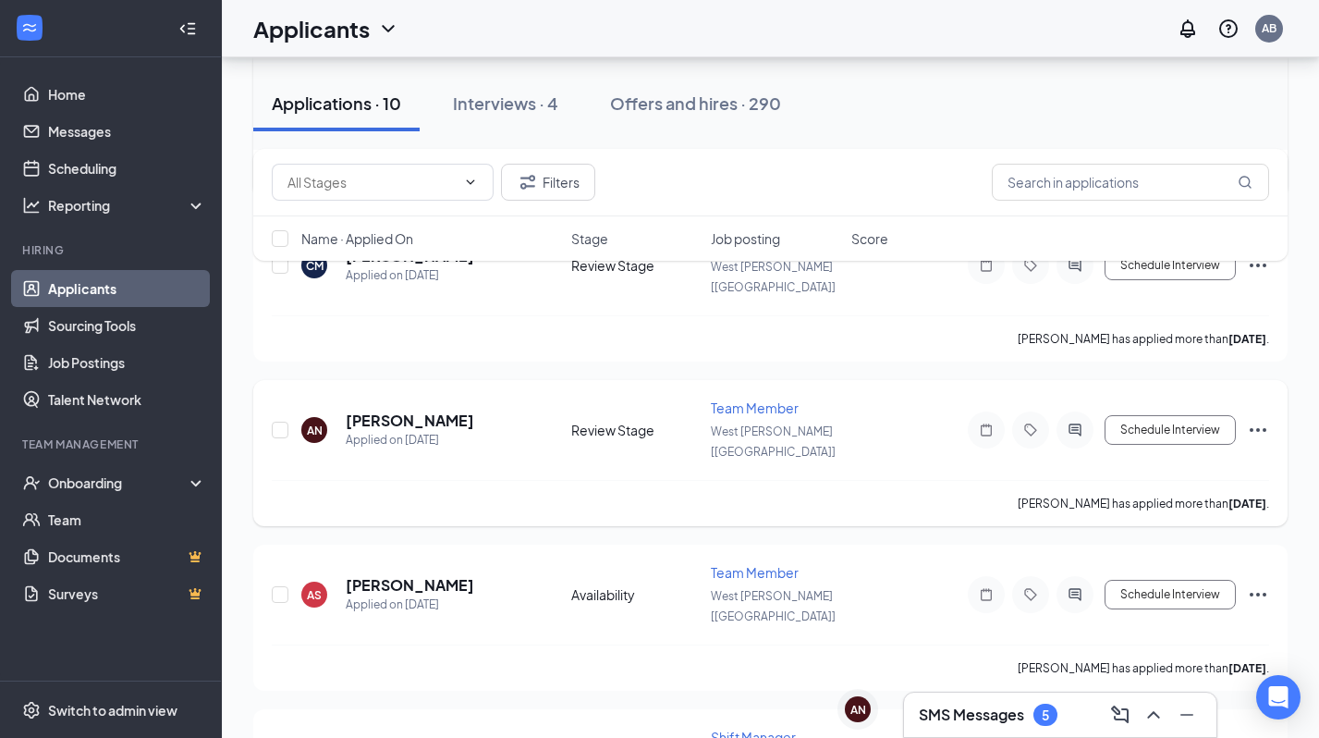
click at [1262, 419] on icon "Ellipses" at bounding box center [1258, 430] width 22 height 22
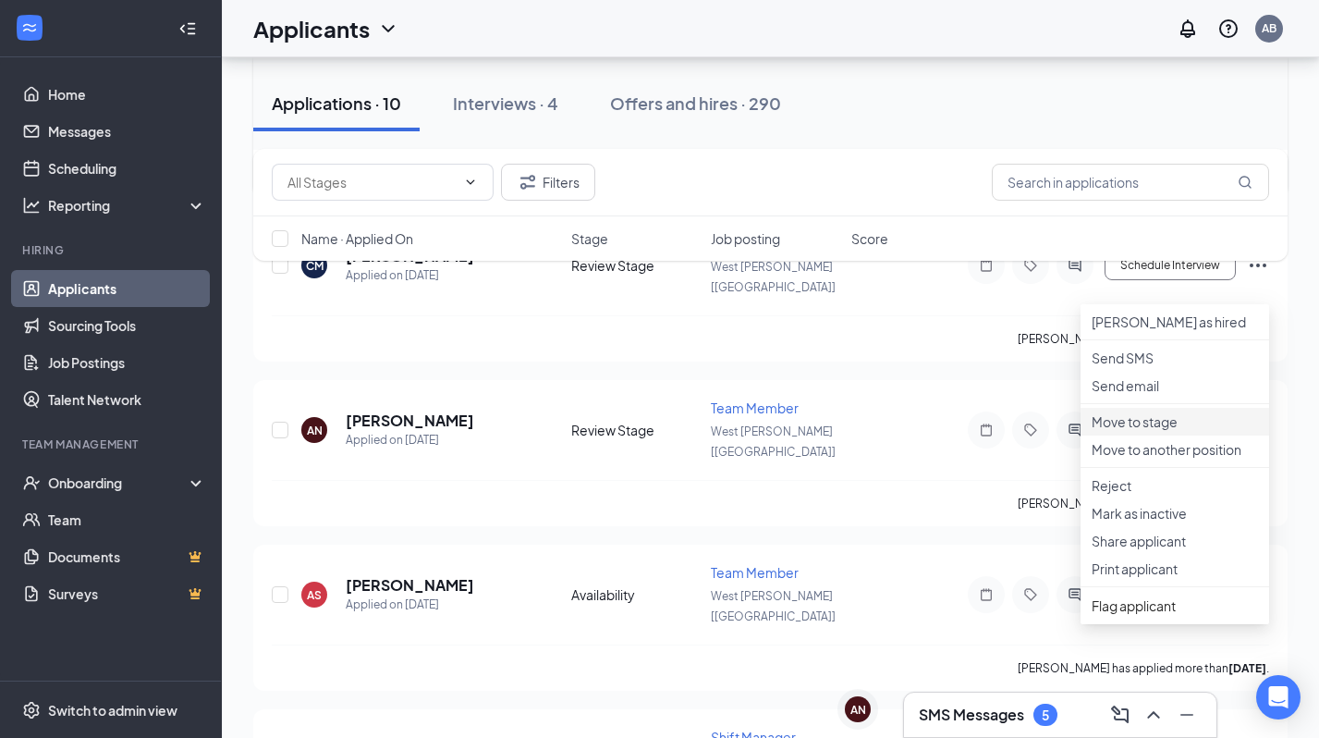
click at [1125, 431] on p "Move to stage" at bounding box center [1175, 421] width 166 height 18
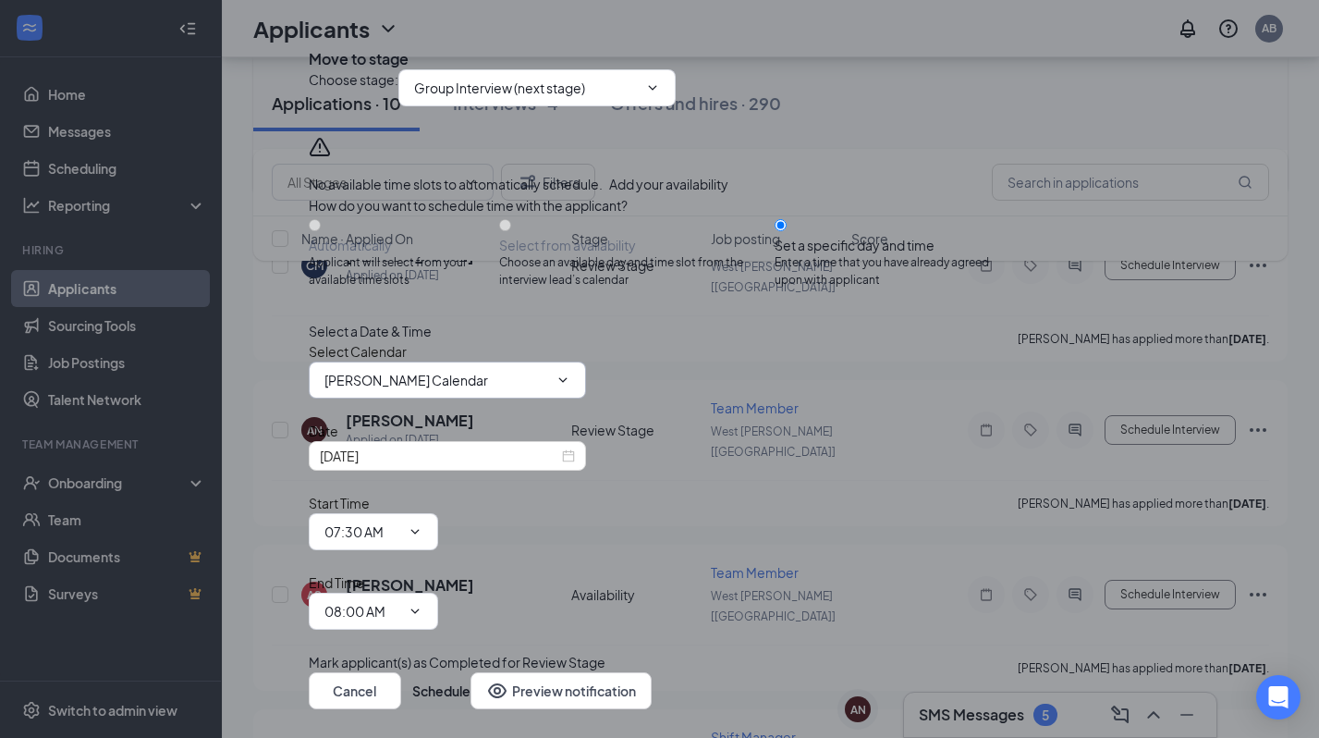
click at [501, 398] on div "Select Calendar Amanda Bickford's Calendar" at bounding box center [660, 369] width 703 height 57
click at [532, 106] on span "Group Interview (next stage)" at bounding box center [536, 87] width 277 height 37
click at [582, 98] on input "Group Interview (next stage)" at bounding box center [526, 88] width 224 height 20
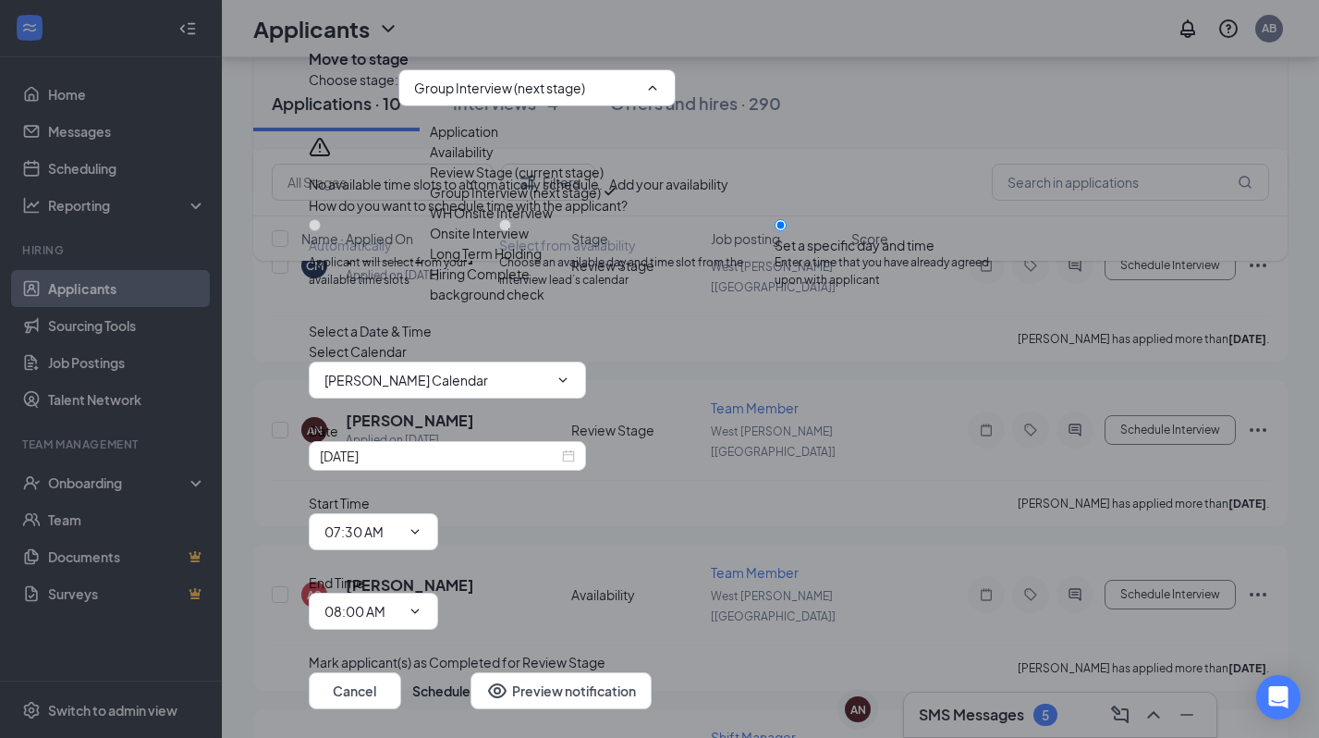
scroll to position [105, 0]
click at [530, 284] on div "Hiring Complete" at bounding box center [480, 273] width 100 height 20
type input "Hiring Complete"
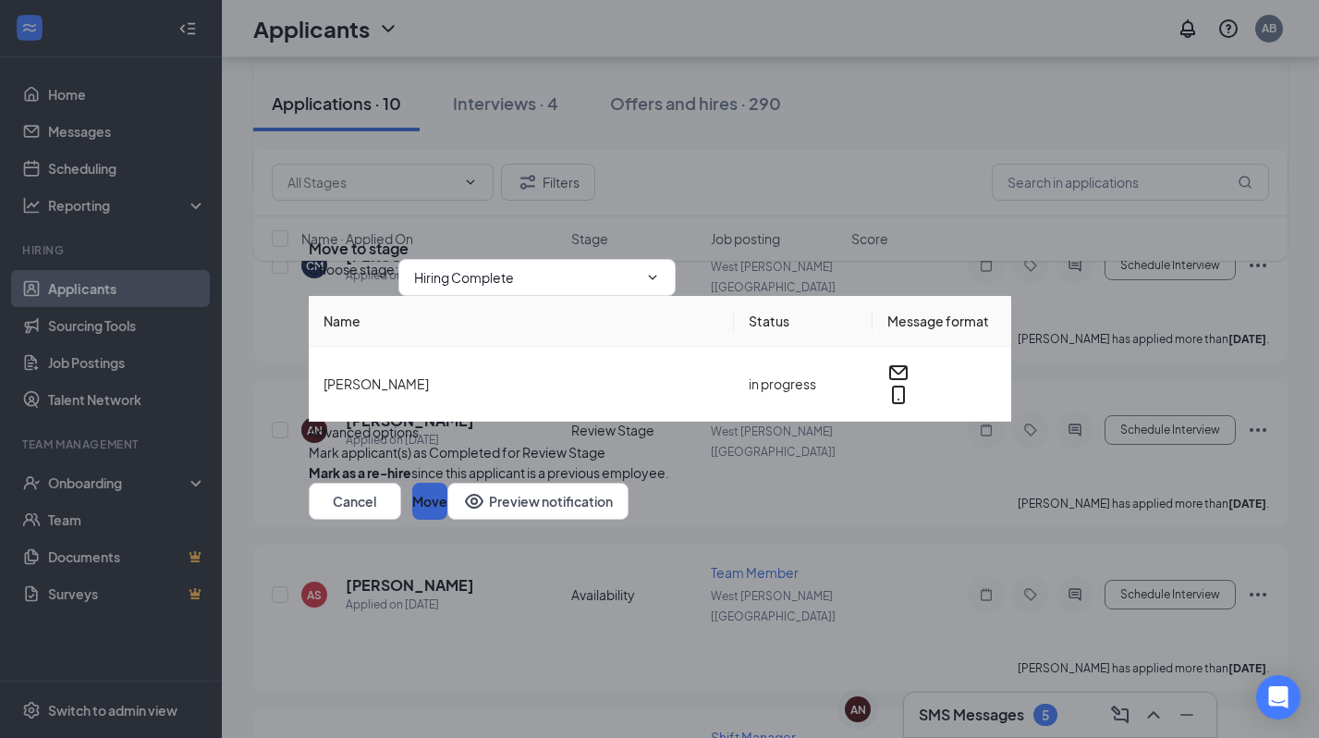
click at [447, 520] on button "Move" at bounding box center [429, 501] width 35 height 37
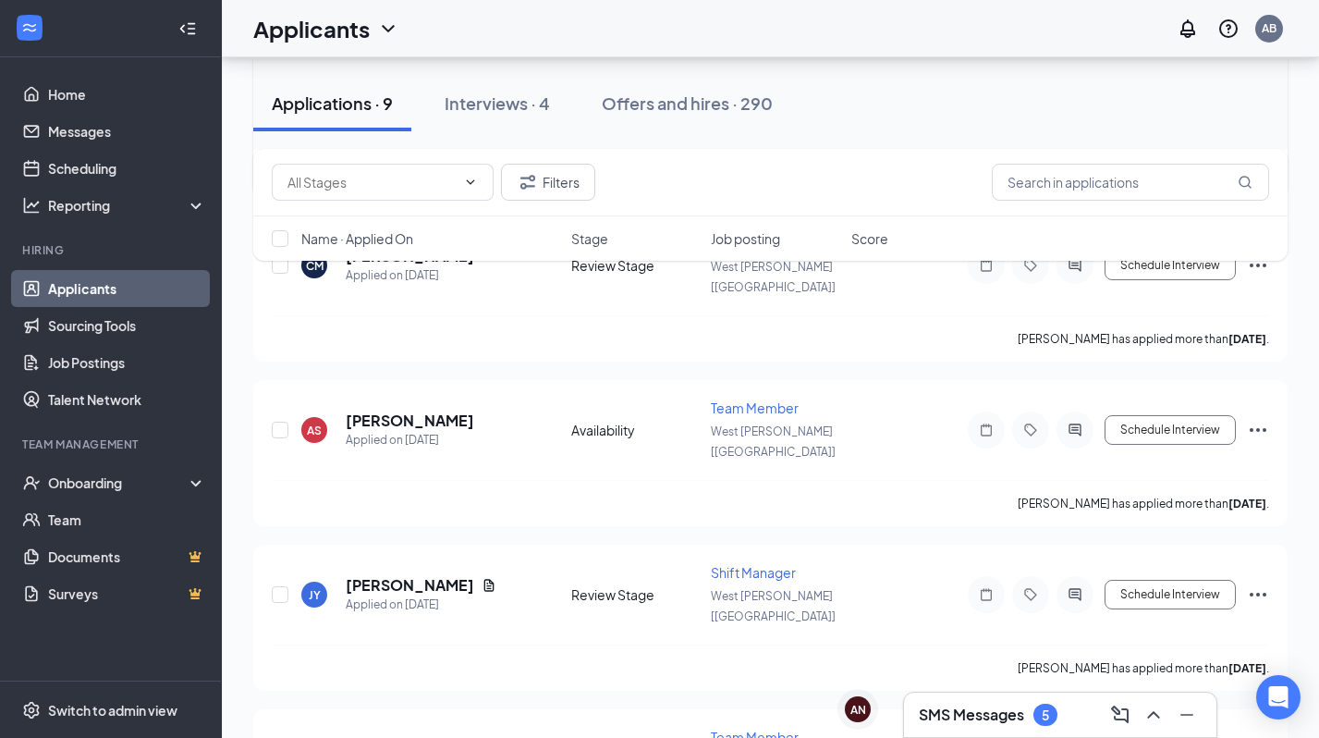
scroll to position [998, 0]
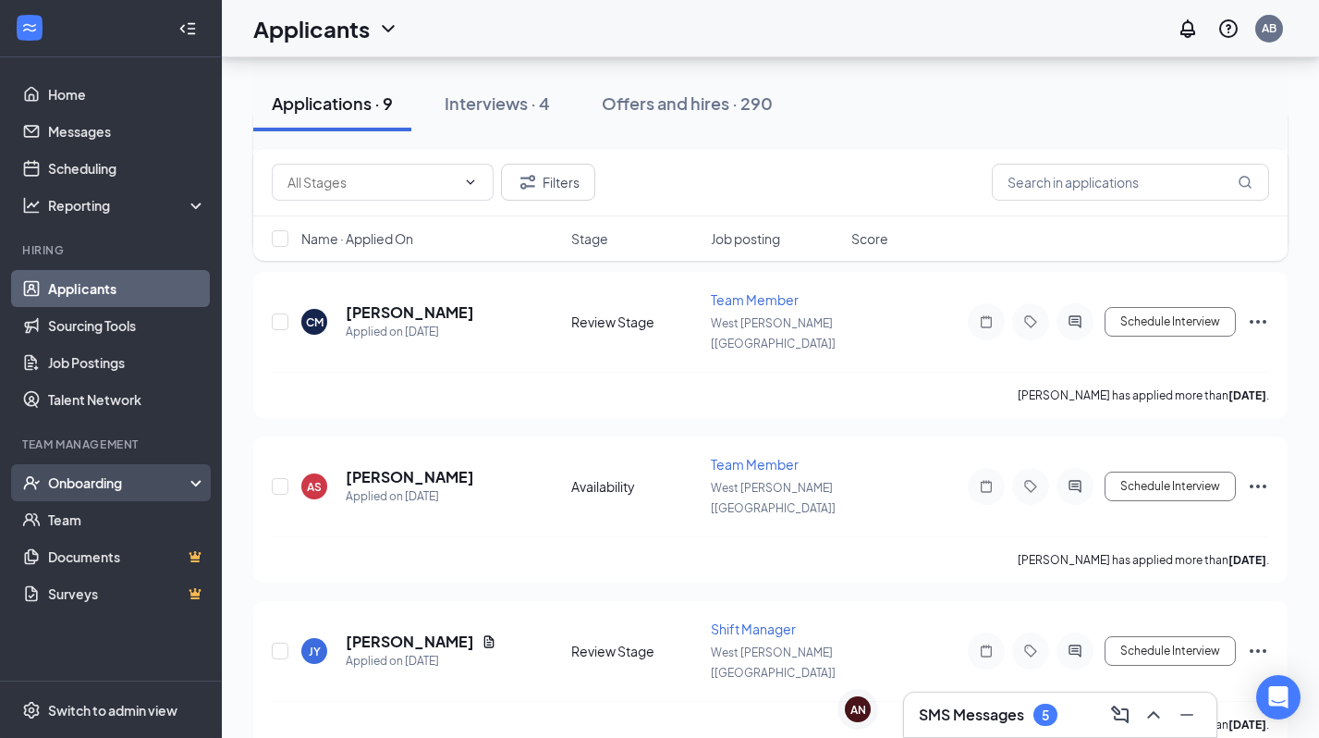
click at [111, 484] on div "Onboarding" at bounding box center [119, 482] width 142 height 18
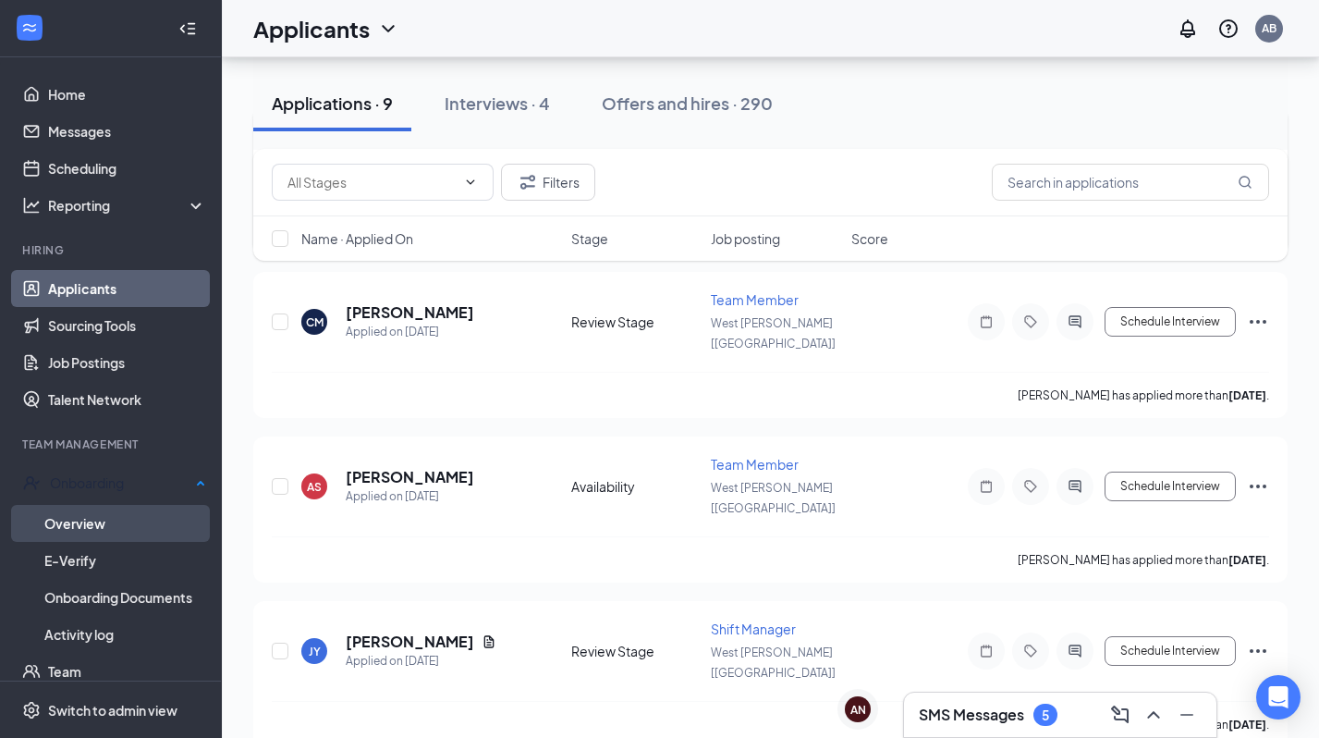
click at [73, 519] on link "Overview" at bounding box center [125, 523] width 162 height 37
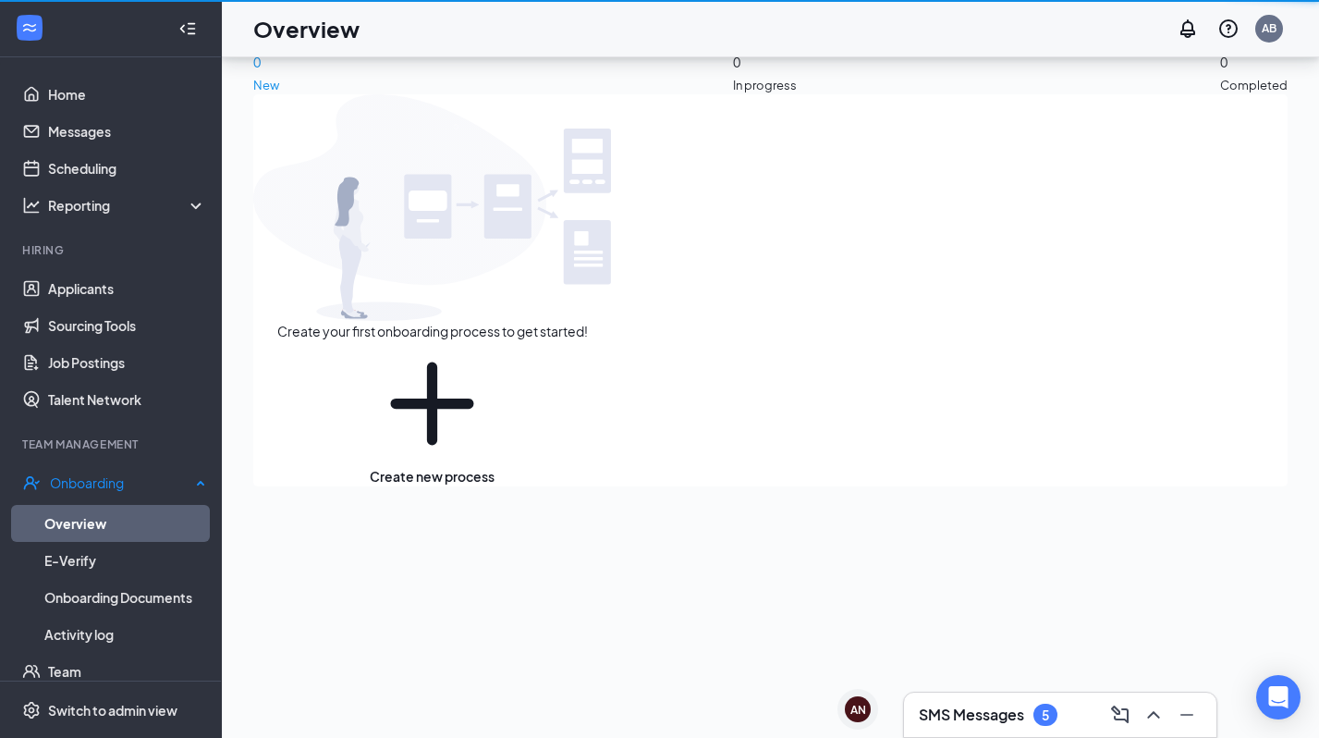
scroll to position [83, 0]
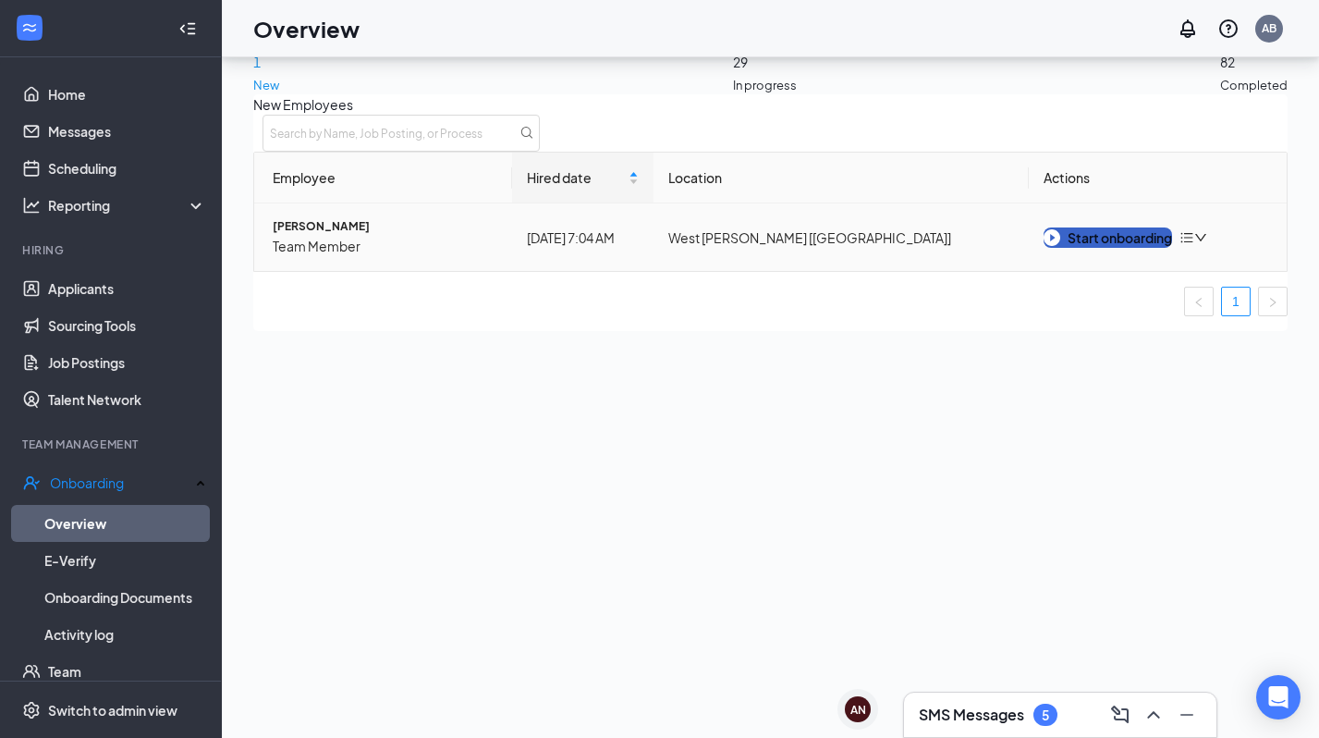
click at [1136, 248] on div "Start onboarding" at bounding box center [1108, 237] width 129 height 20
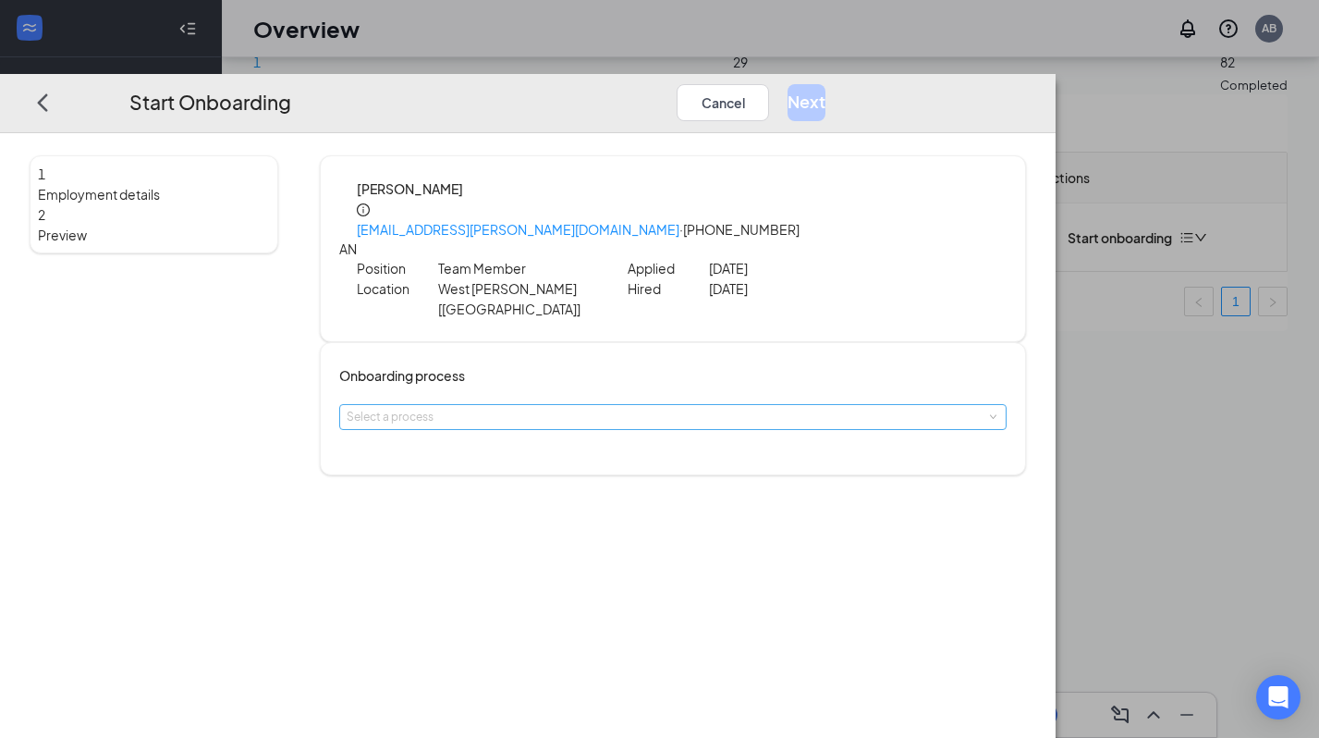
click at [662, 408] on div "Select a process" at bounding box center [668, 417] width 643 height 18
click at [576, 413] on li "Onboarding" at bounding box center [598, 413] width 303 height 31
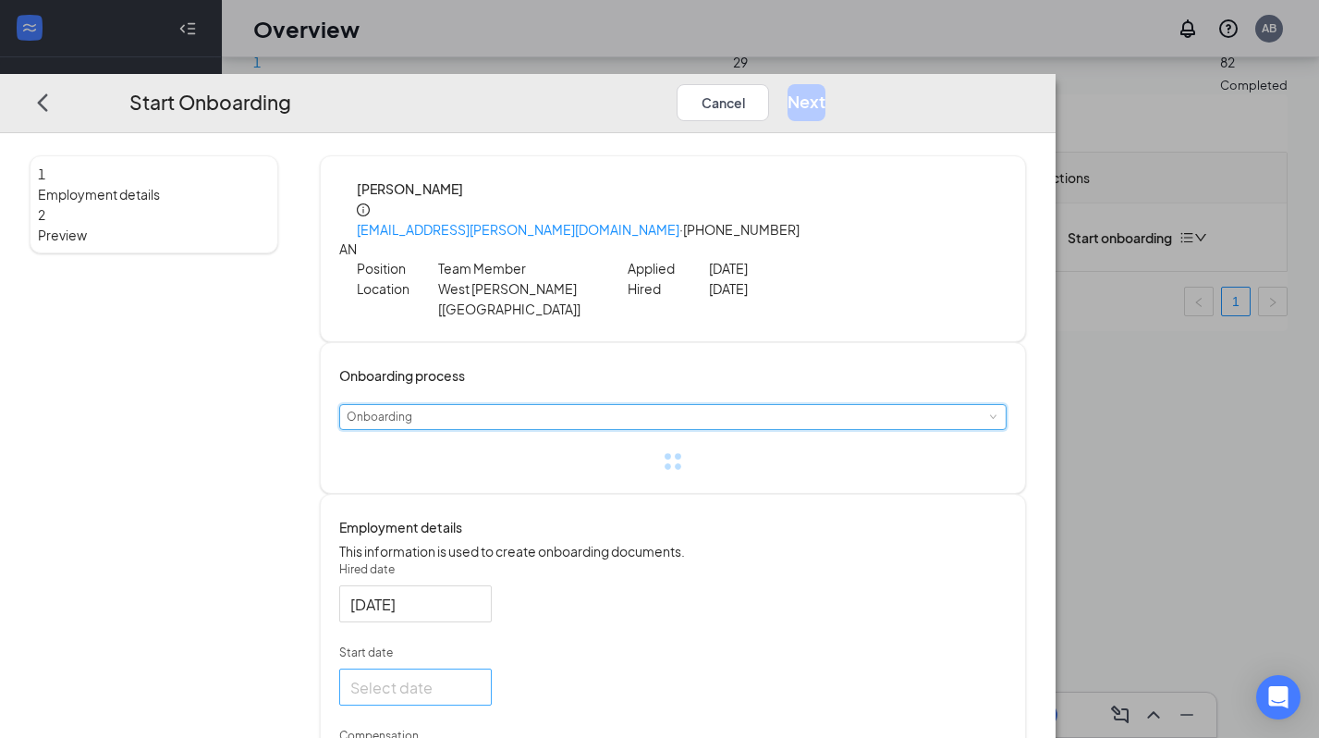
click at [481, 686] on div at bounding box center [415, 686] width 130 height 23
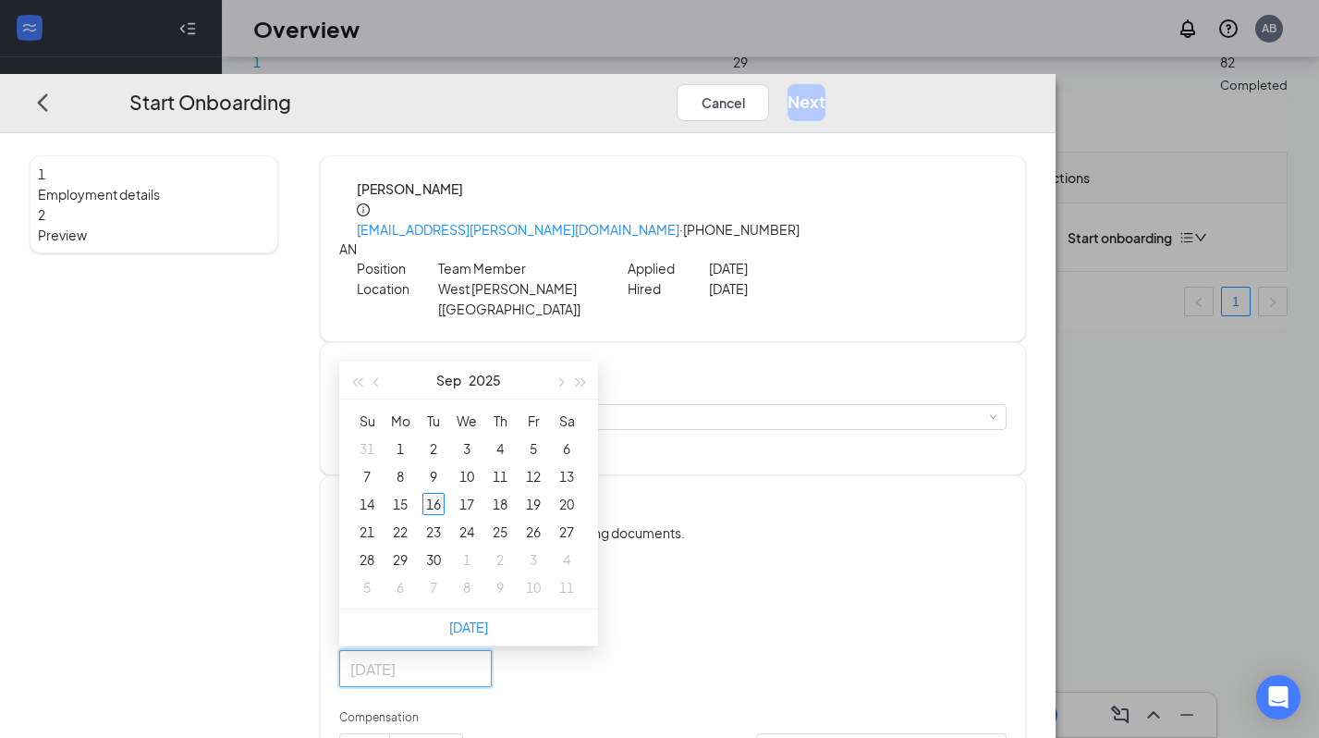
type input "Sep 16, 2025"
click at [445, 494] on div "16" at bounding box center [434, 504] width 22 height 22
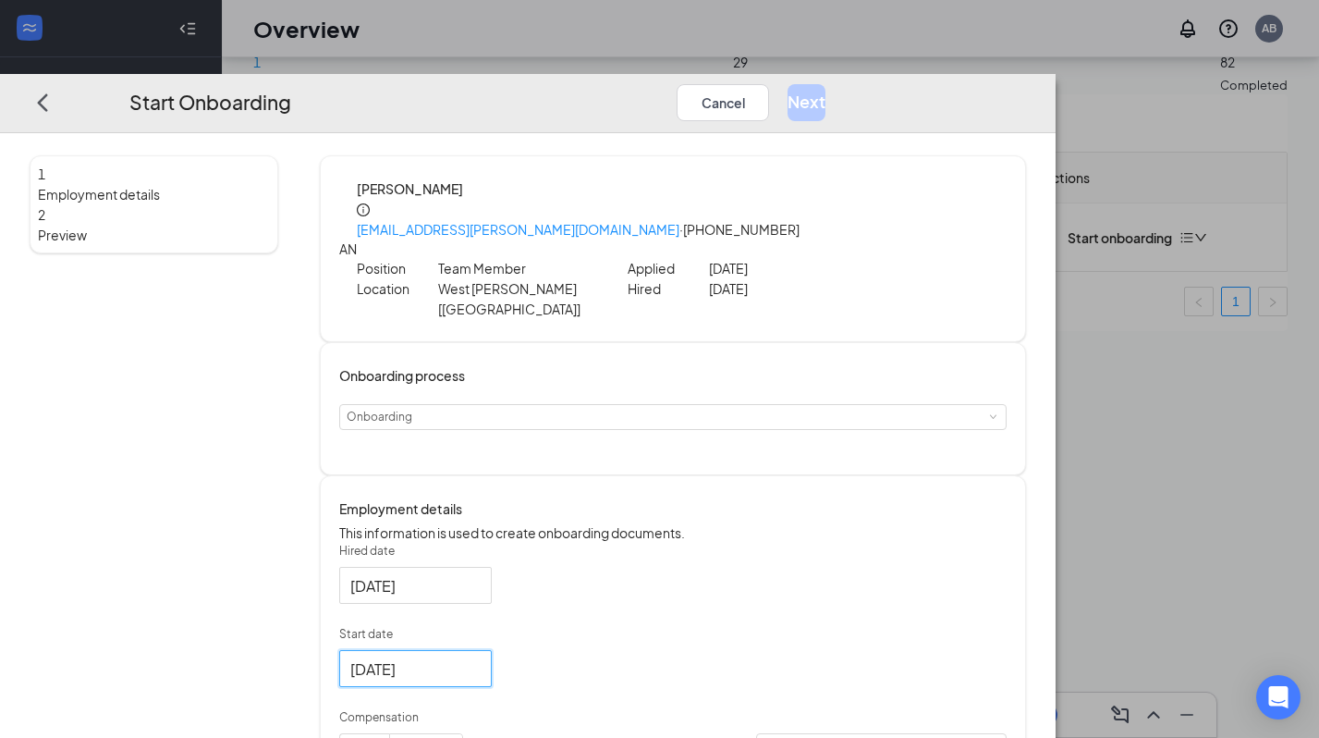
scroll to position [66, 0]
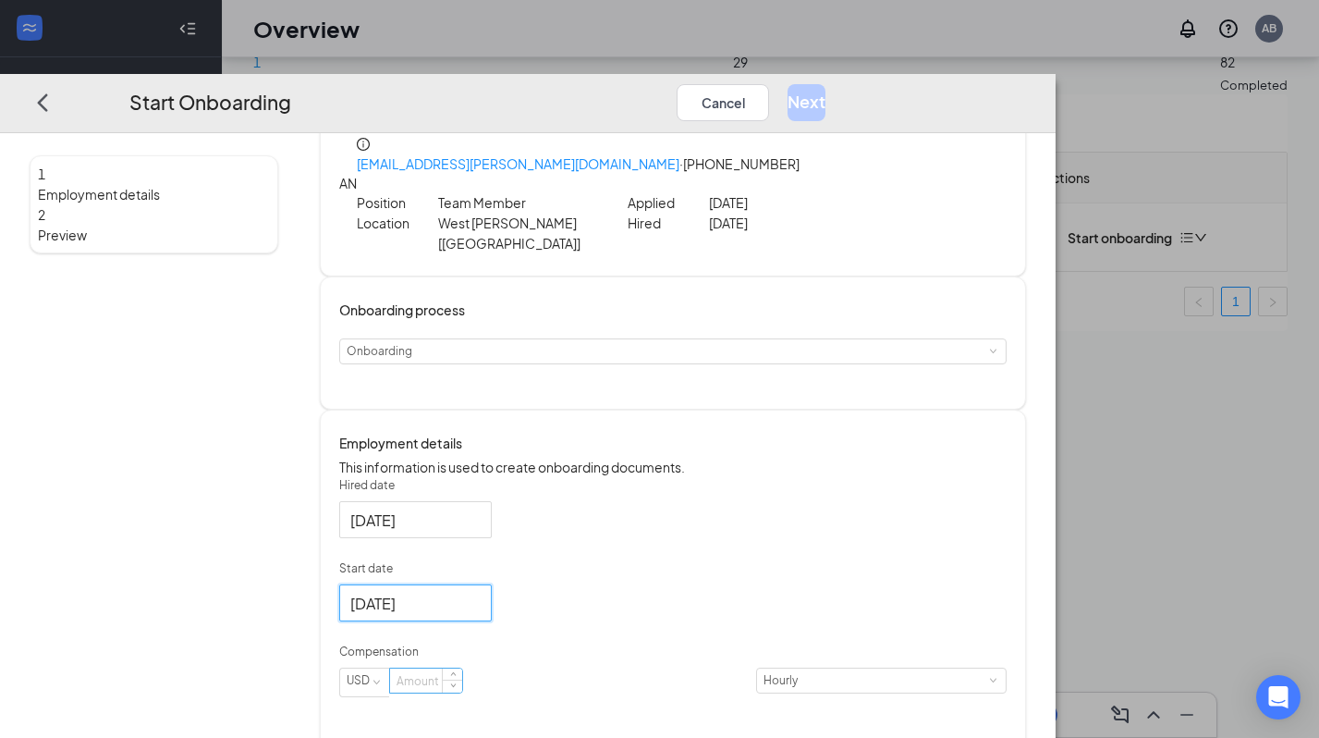
click at [462, 688] on input at bounding box center [426, 680] width 72 height 24
type input "15"
click at [1056, 85] on div "Start Onboarding Cancel Next" at bounding box center [528, 103] width 1056 height 59
click at [826, 83] on button "Next" at bounding box center [807, 101] width 38 height 37
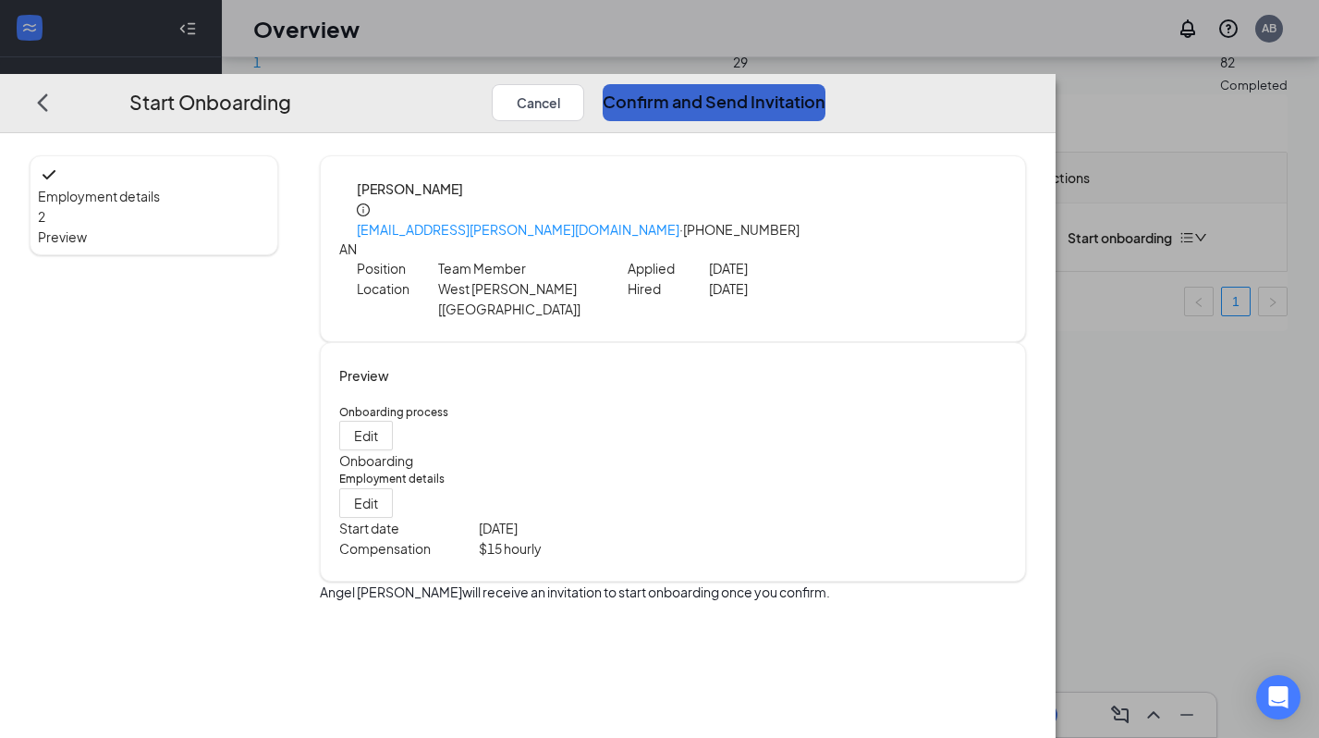
scroll to position [0, 0]
click at [826, 83] on button "Confirm and Send Invitation" at bounding box center [714, 101] width 223 height 37
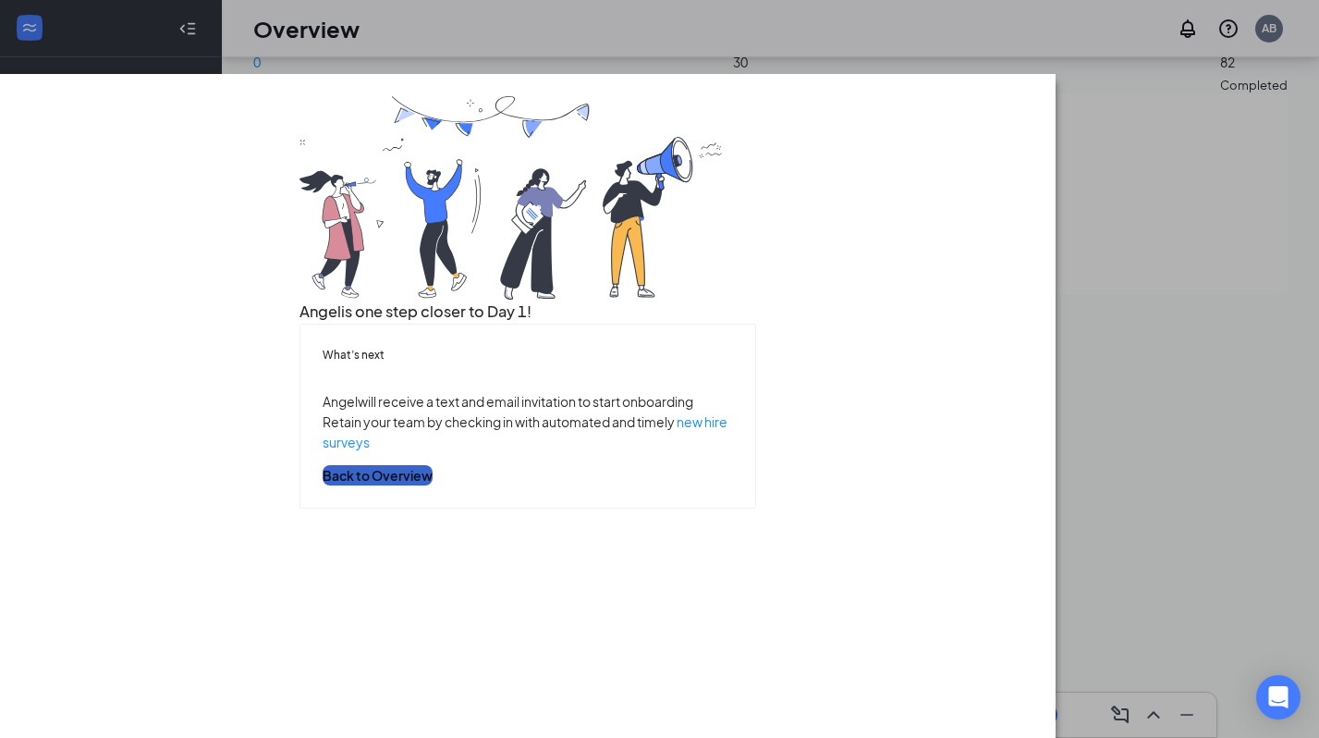
click at [433, 485] on button "Back to Overview" at bounding box center [378, 475] width 110 height 20
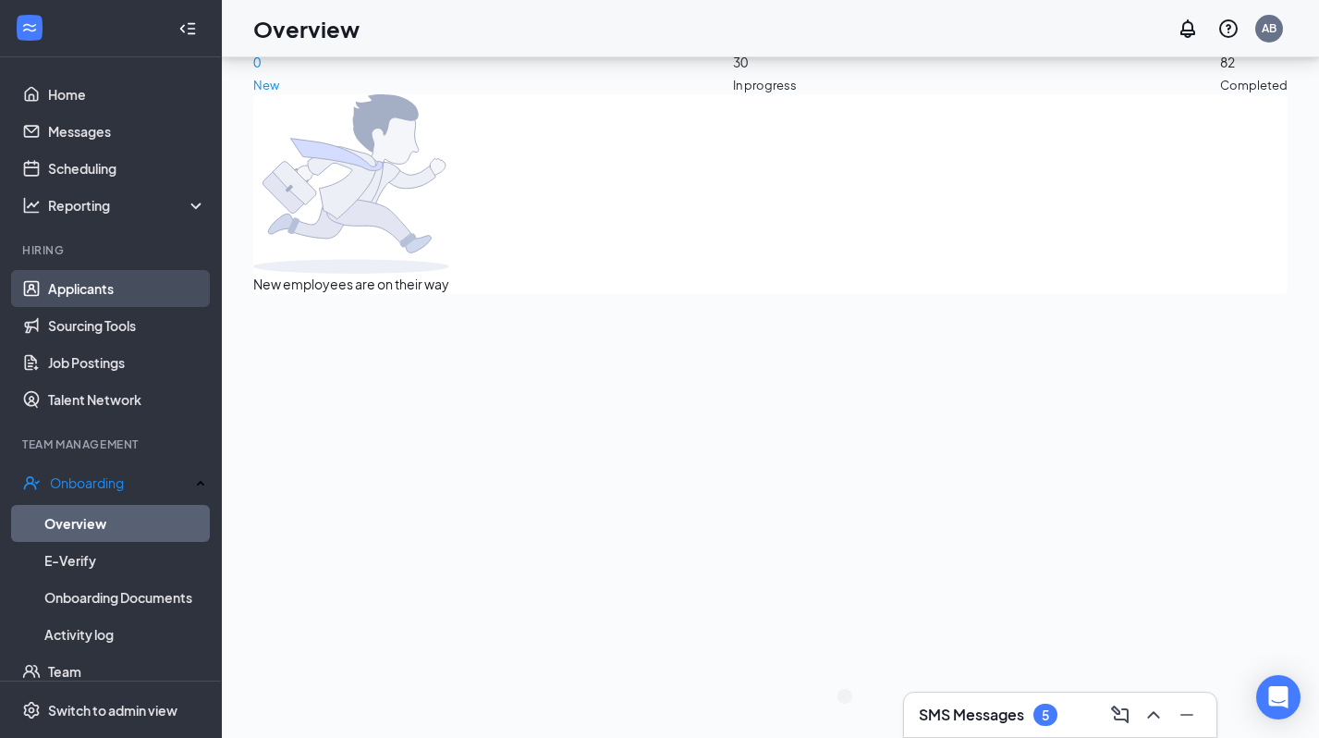
click at [92, 293] on link "Applicants" at bounding box center [127, 288] width 158 height 37
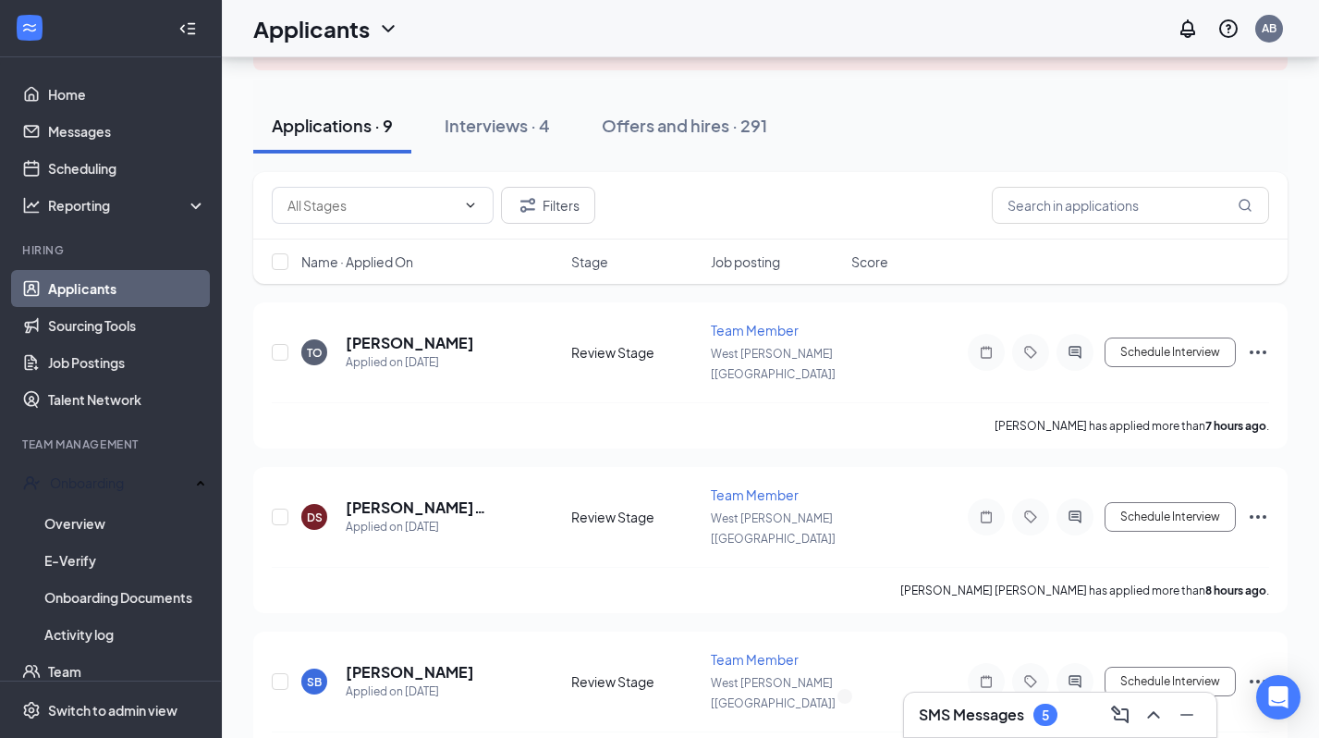
scroll to position [142, 0]
click at [938, 717] on h3 "SMS Messages" at bounding box center [971, 715] width 105 height 20
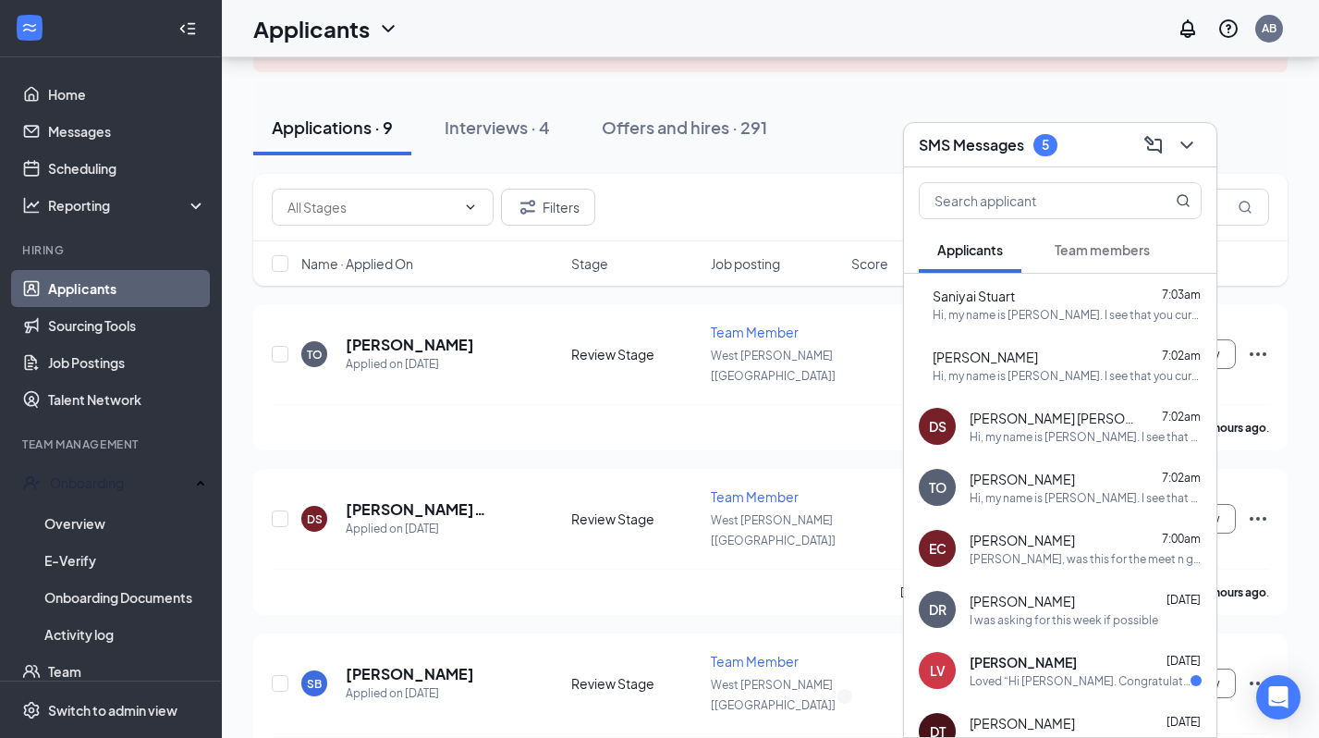
click at [1102, 254] on span "Team members" at bounding box center [1102, 249] width 95 height 17
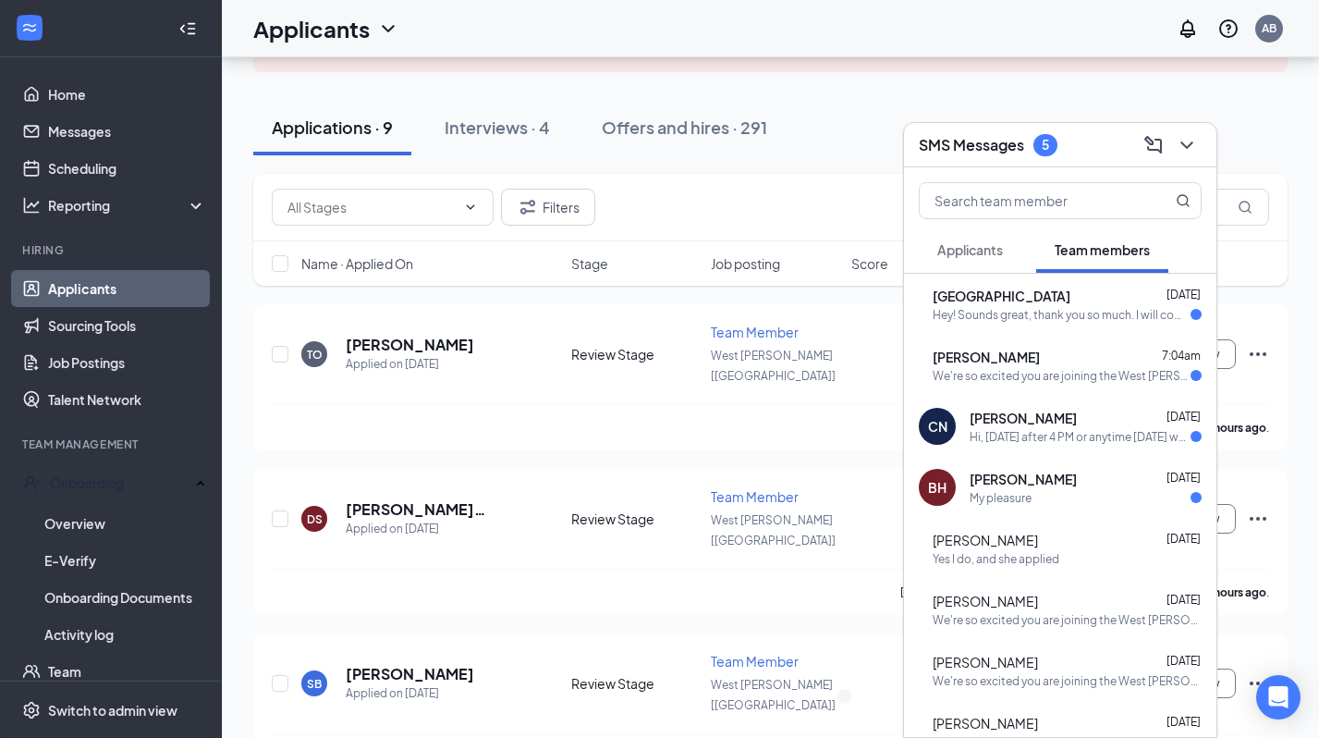
click at [1080, 443] on div "Hi, [DATE] after 4 PM or anytime [DATE] works l." at bounding box center [1080, 437] width 221 height 16
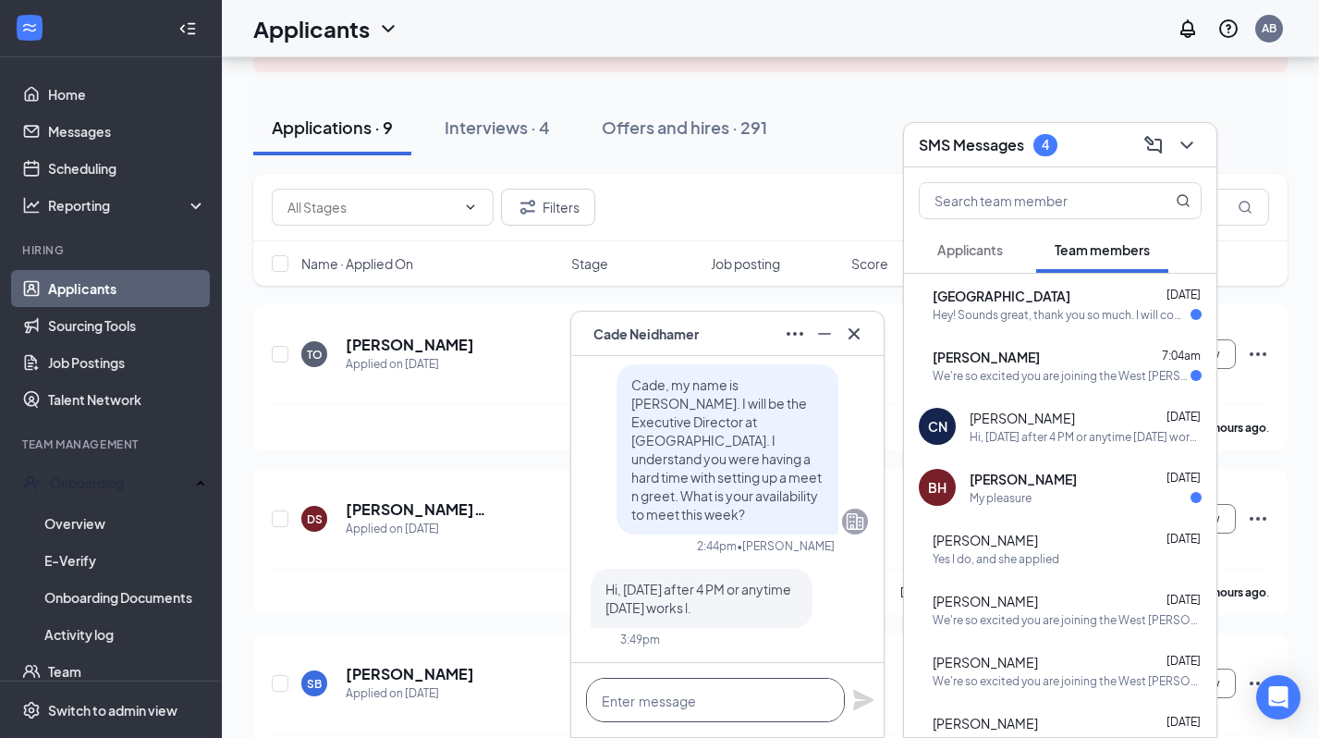
click at [788, 687] on textarea at bounding box center [715, 700] width 259 height 44
type textarea "Can you do 4:30?"
click at [857, 706] on icon "Plane" at bounding box center [863, 700] width 20 height 20
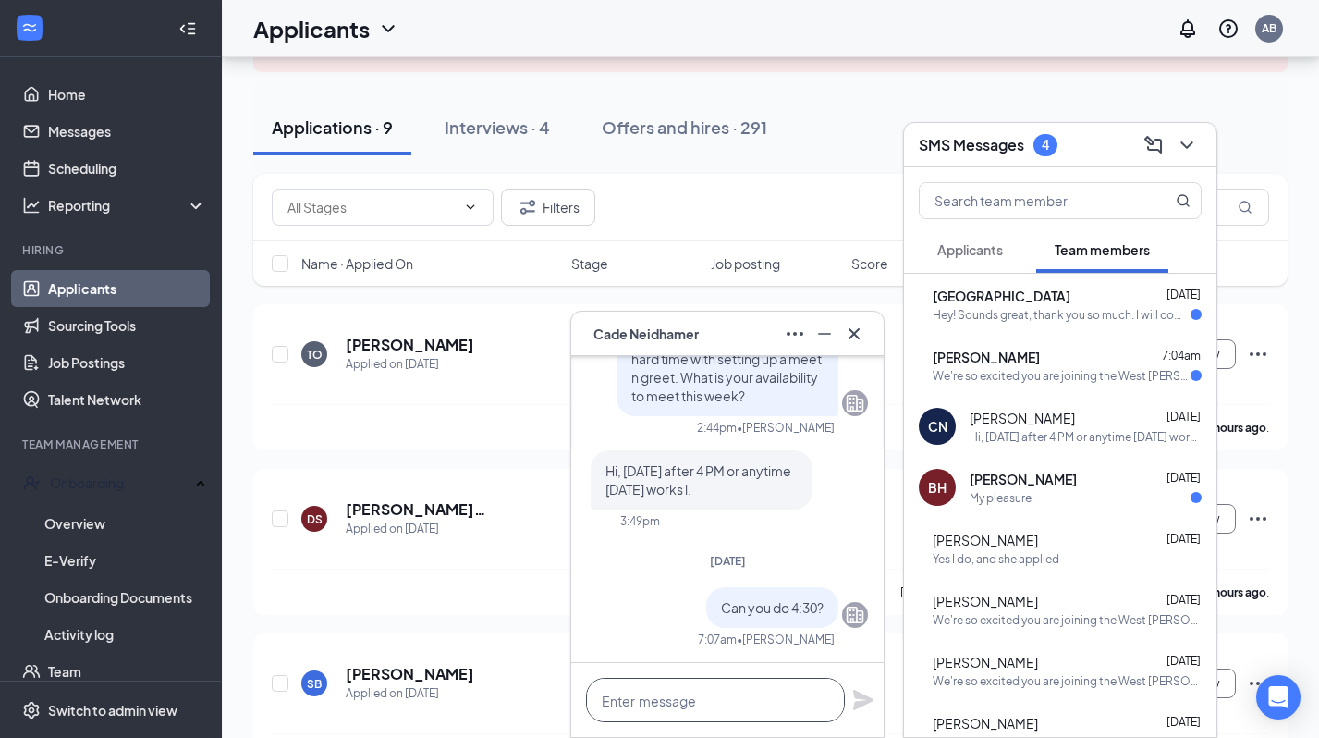
click at [758, 715] on textarea at bounding box center [715, 700] width 259 height 44
click at [1049, 485] on span "[PERSON_NAME]" at bounding box center [1023, 479] width 107 height 18
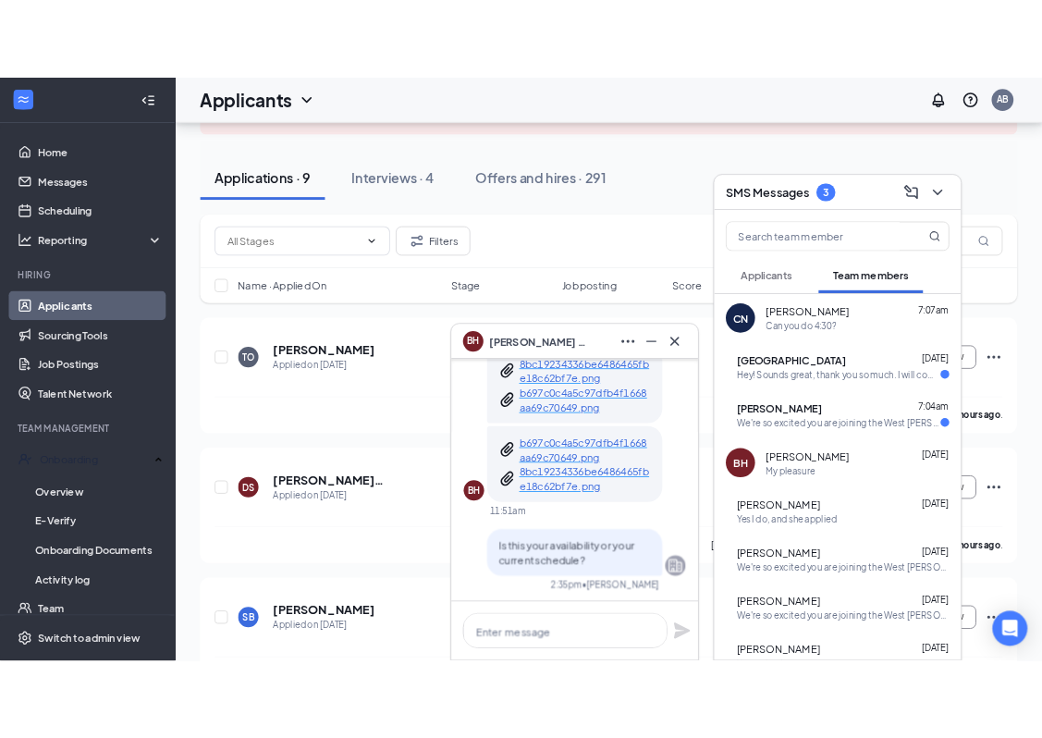
scroll to position [-471, 0]
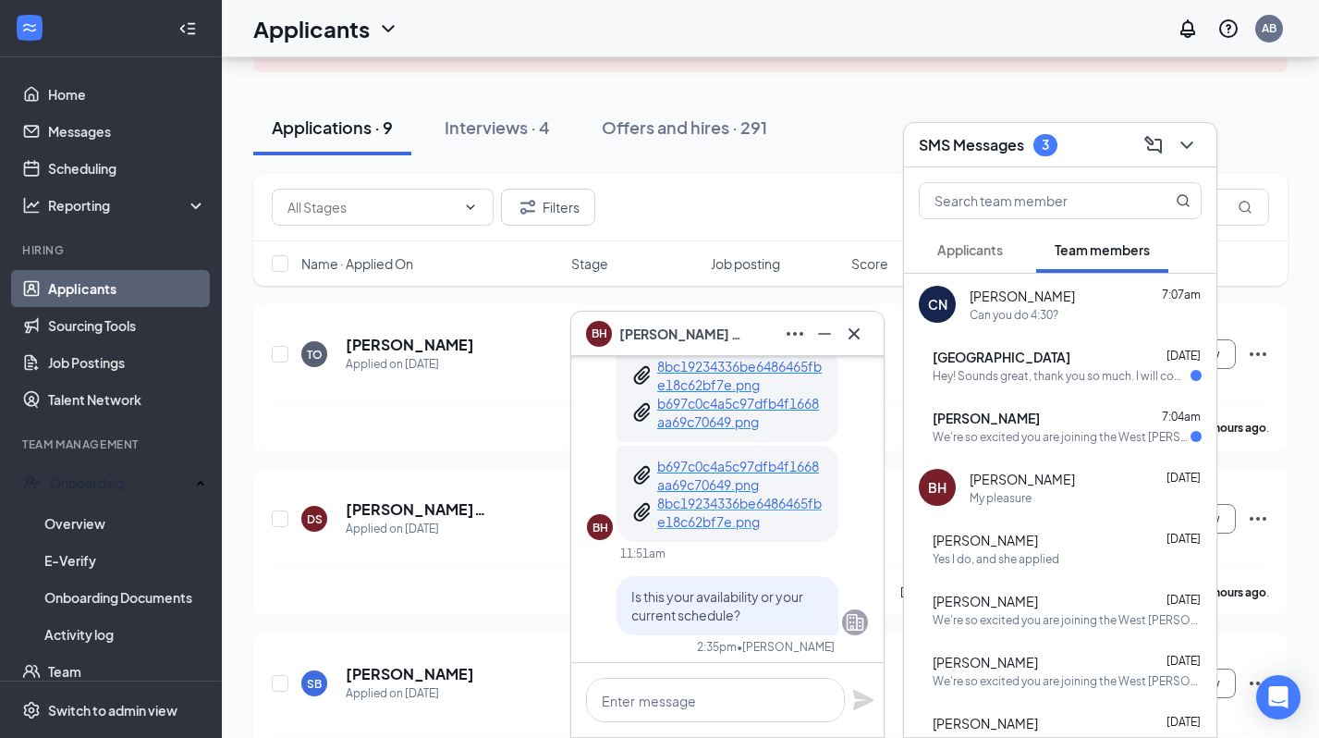
click at [686, 505] on p "8bc19234336be6486465fbe18c62bf7e.png" at bounding box center [740, 512] width 166 height 37
click at [688, 457] on p "b697c0c4a5c97dfb4f1668aa69c70649.png" at bounding box center [740, 475] width 166 height 37
click at [686, 364] on p "8bc19234336be6486465fbe18c62bf7e.png" at bounding box center [740, 375] width 166 height 37
click at [696, 502] on p "8bc19234336be6486465fbe18c62bf7e.png" at bounding box center [740, 512] width 166 height 37
click at [713, 457] on p "b697c0c4a5c97dfb4f1668aa69c70649.png" at bounding box center [740, 475] width 166 height 37
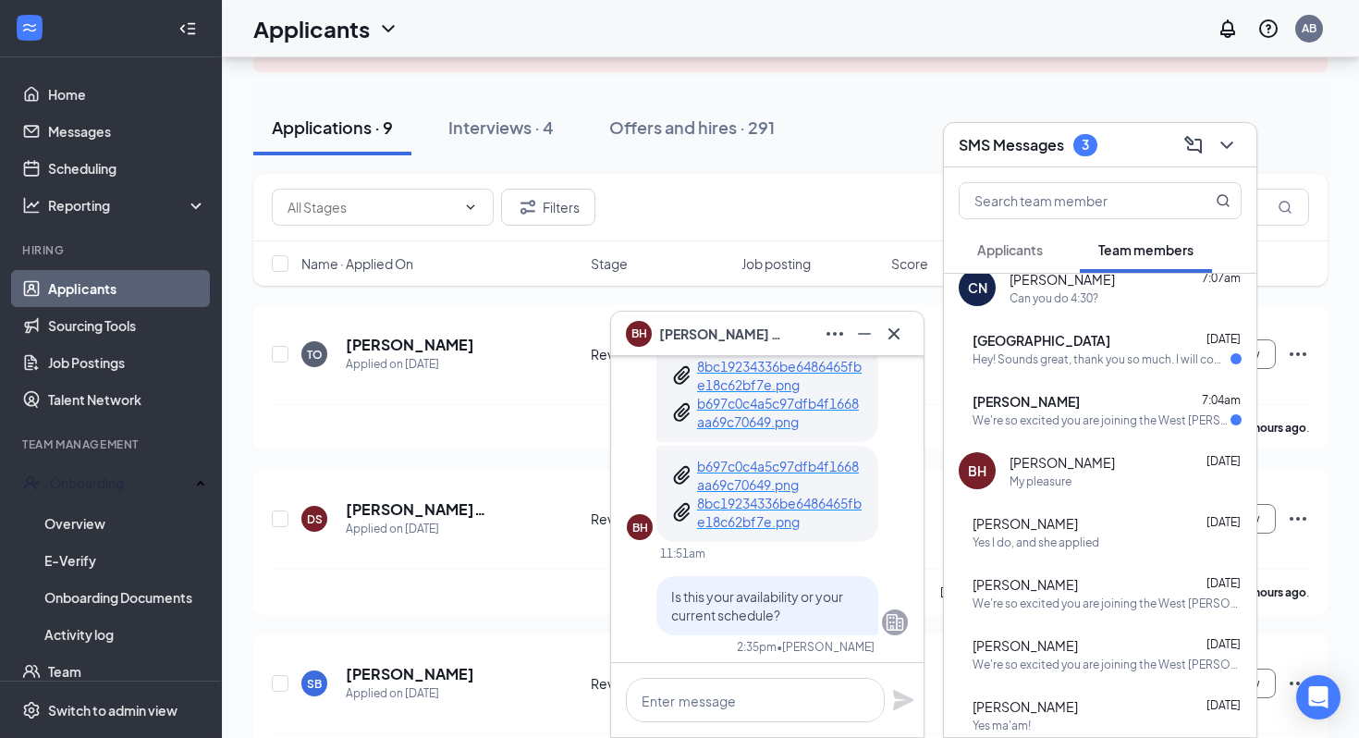
scroll to position [19, 0]
click at [1042, 286] on div "Cade Neidhamer 7:07am Can you do 4:30?" at bounding box center [1126, 285] width 232 height 36
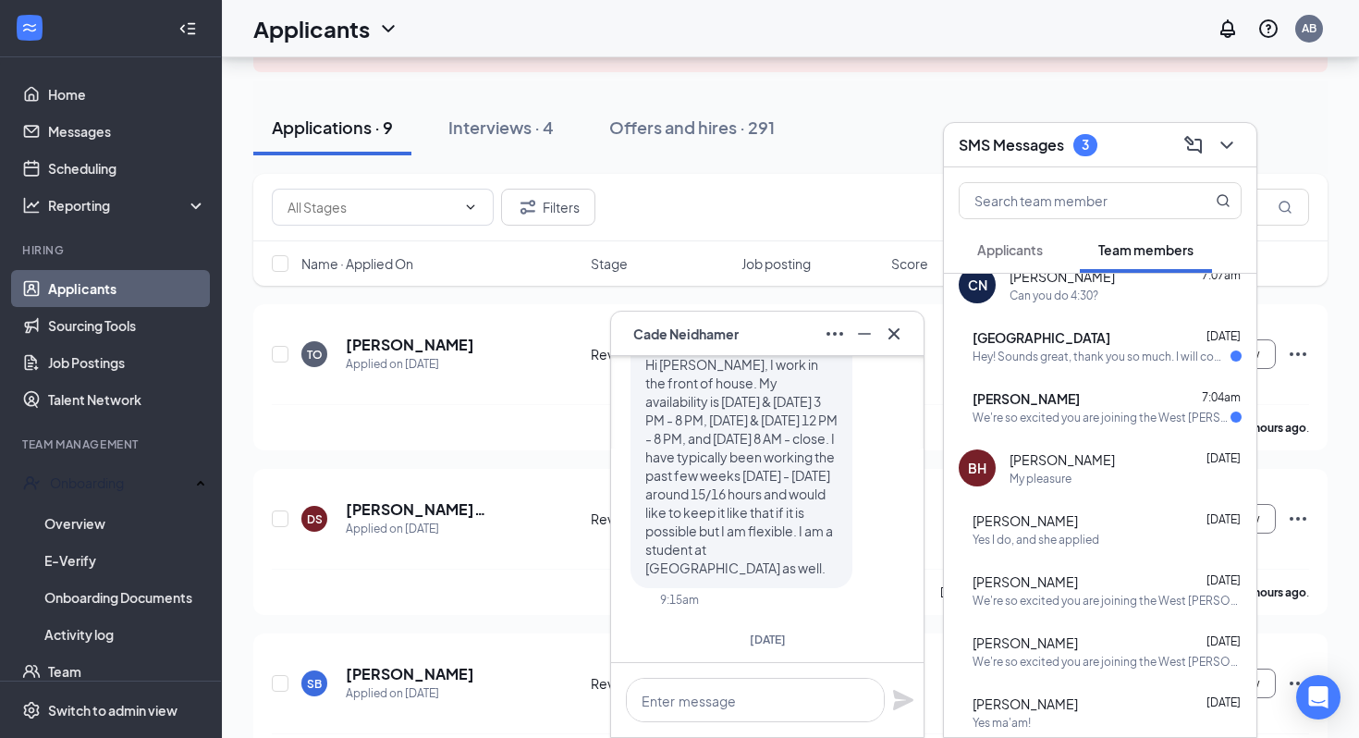
scroll to position [-716, 0]
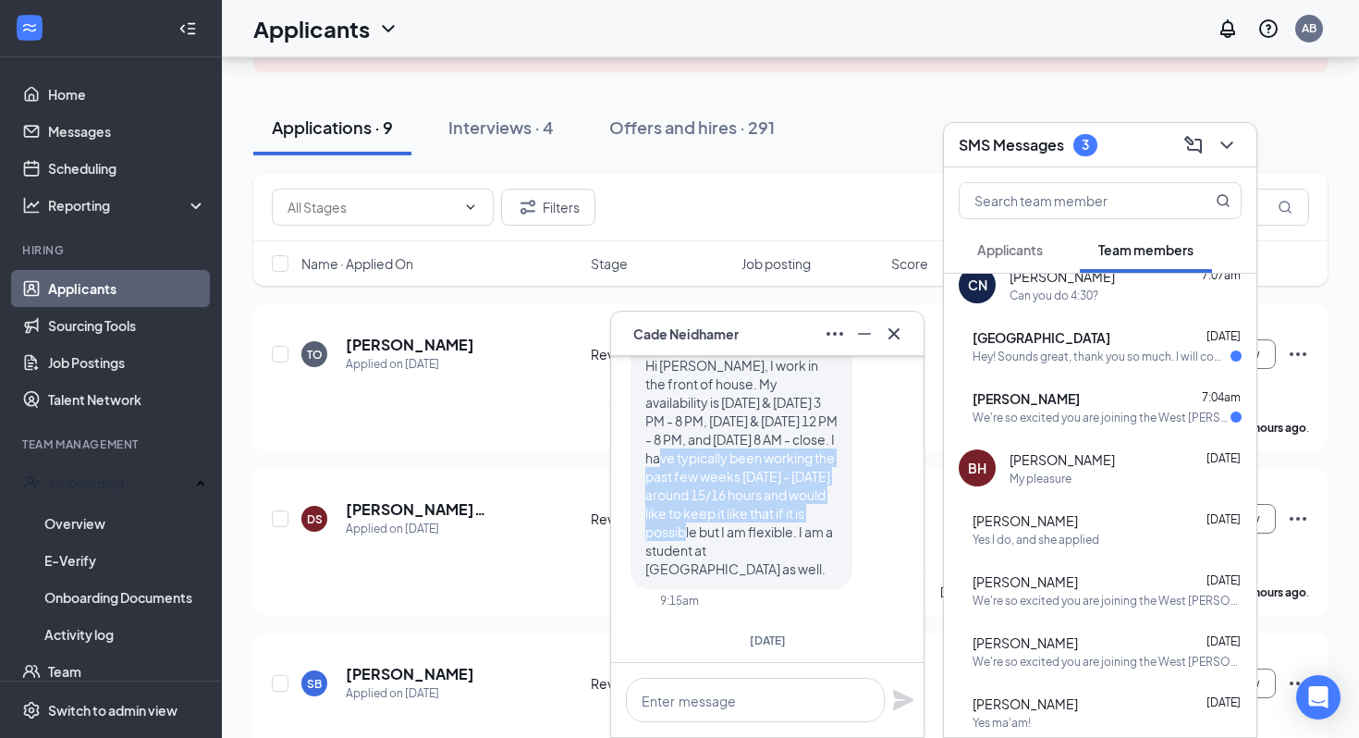
drag, startPoint x: 694, startPoint y: 471, endPoint x: 742, endPoint y: 558, distance: 99.3
click at [742, 558] on p "Hi [PERSON_NAME], I work in the front of house. My availability is [DATE] & [DA…" at bounding box center [741, 467] width 192 height 222
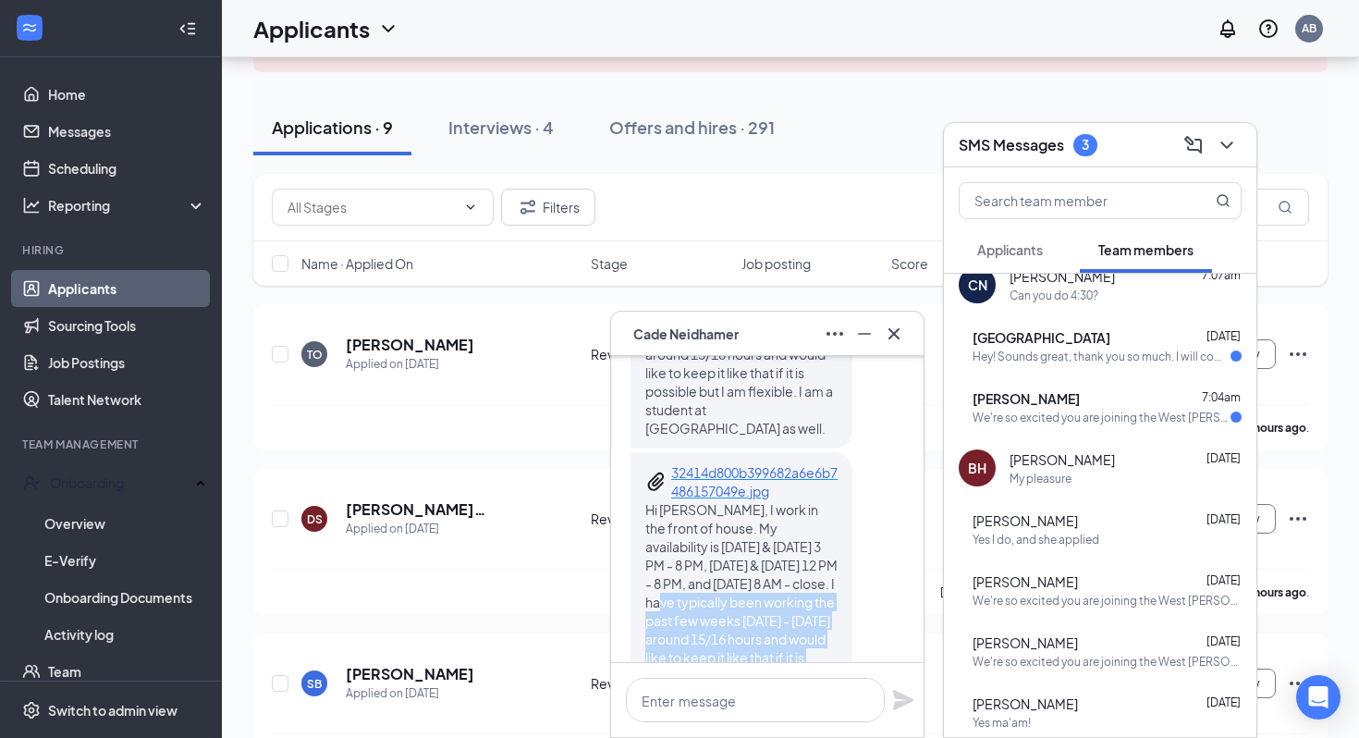
scroll to position [-907, 0]
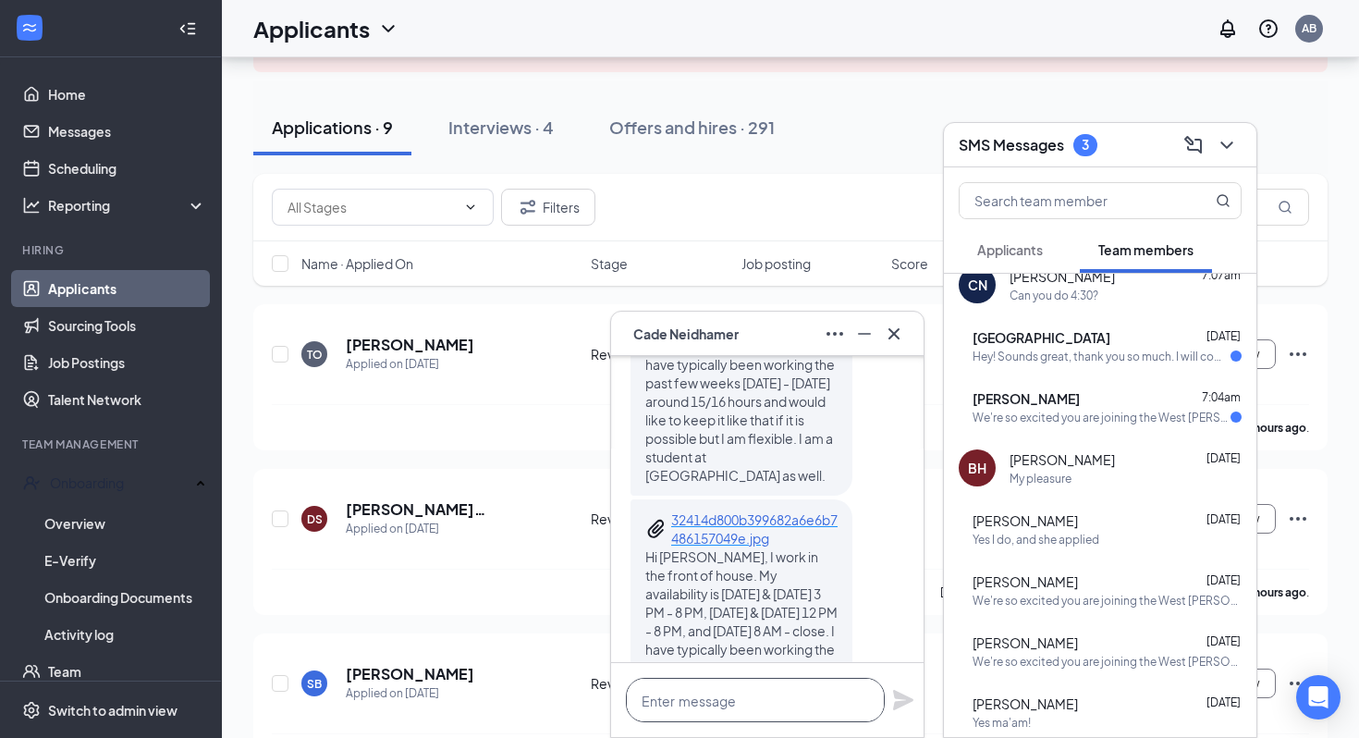
click at [753, 694] on textarea at bounding box center [755, 700] width 259 height 44
type textarea "Also, do you currently work in the FOH or HOH?"
click at [903, 704] on div "Also, do you currently work in the FOH or HOH?" at bounding box center [767, 690] width 313 height 92
click at [903, 703] on div "Also, do you currently work in the FOH or HOH?" at bounding box center [767, 690] width 313 height 92
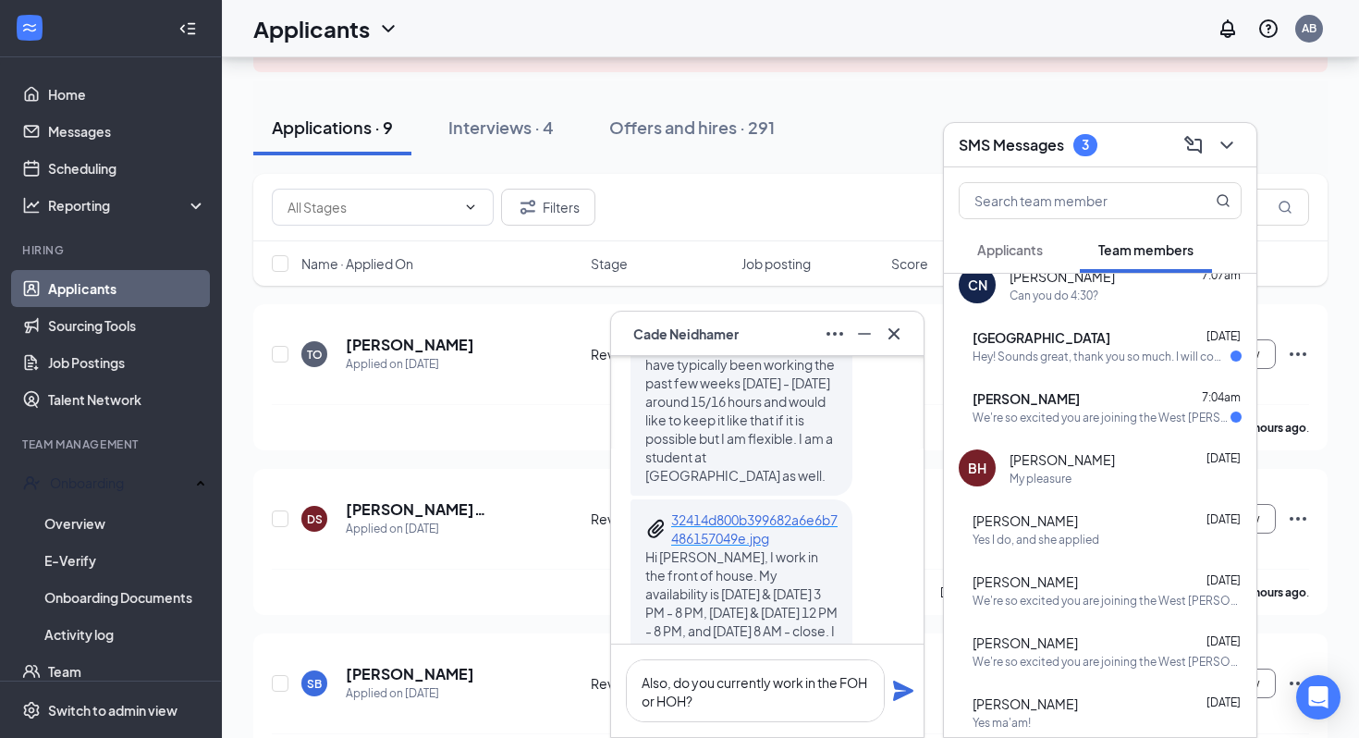
click at [902, 696] on icon "Plane" at bounding box center [903, 691] width 22 height 22
click at [1019, 424] on div "AN Angel Njoku 7:04am We're so excited you are joining the West Hammond [LA] Ch…" at bounding box center [1100, 406] width 313 height 61
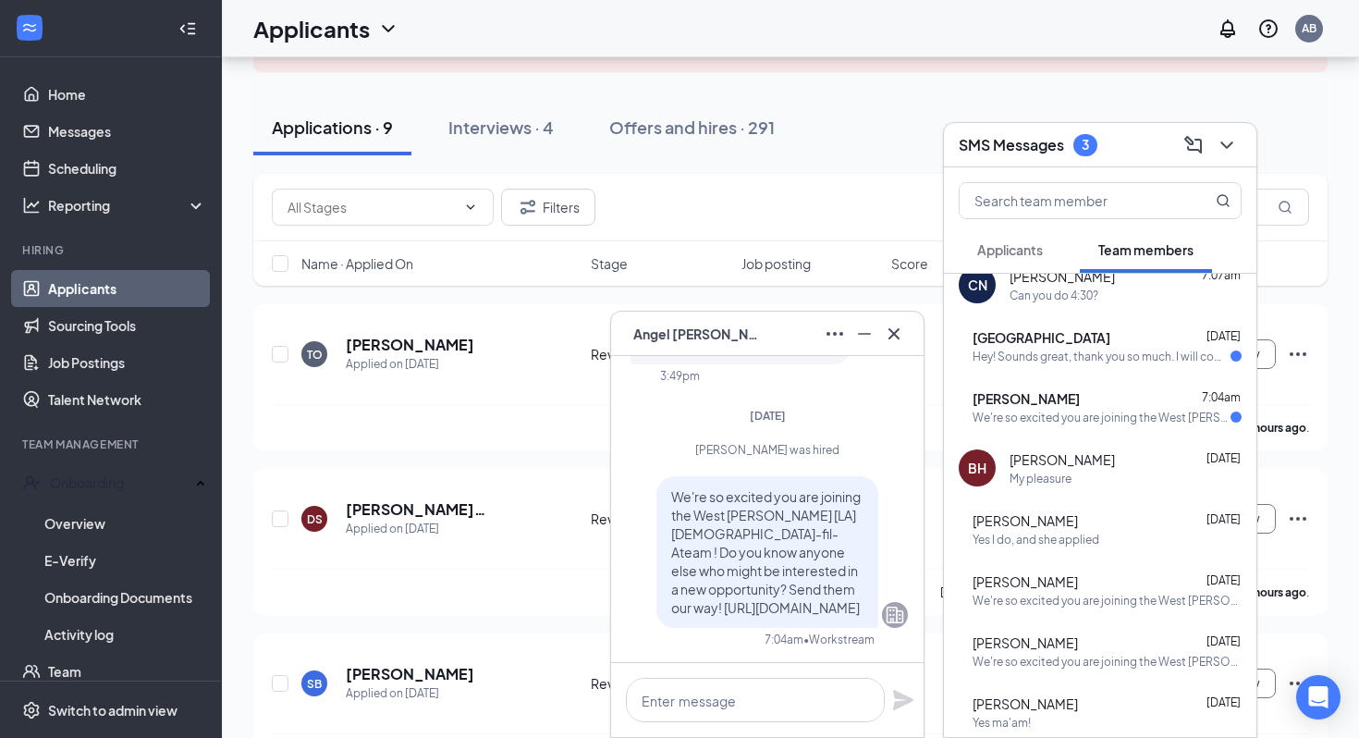
click at [755, 338] on div "AN Angel Njoku" at bounding box center [767, 334] width 283 height 30
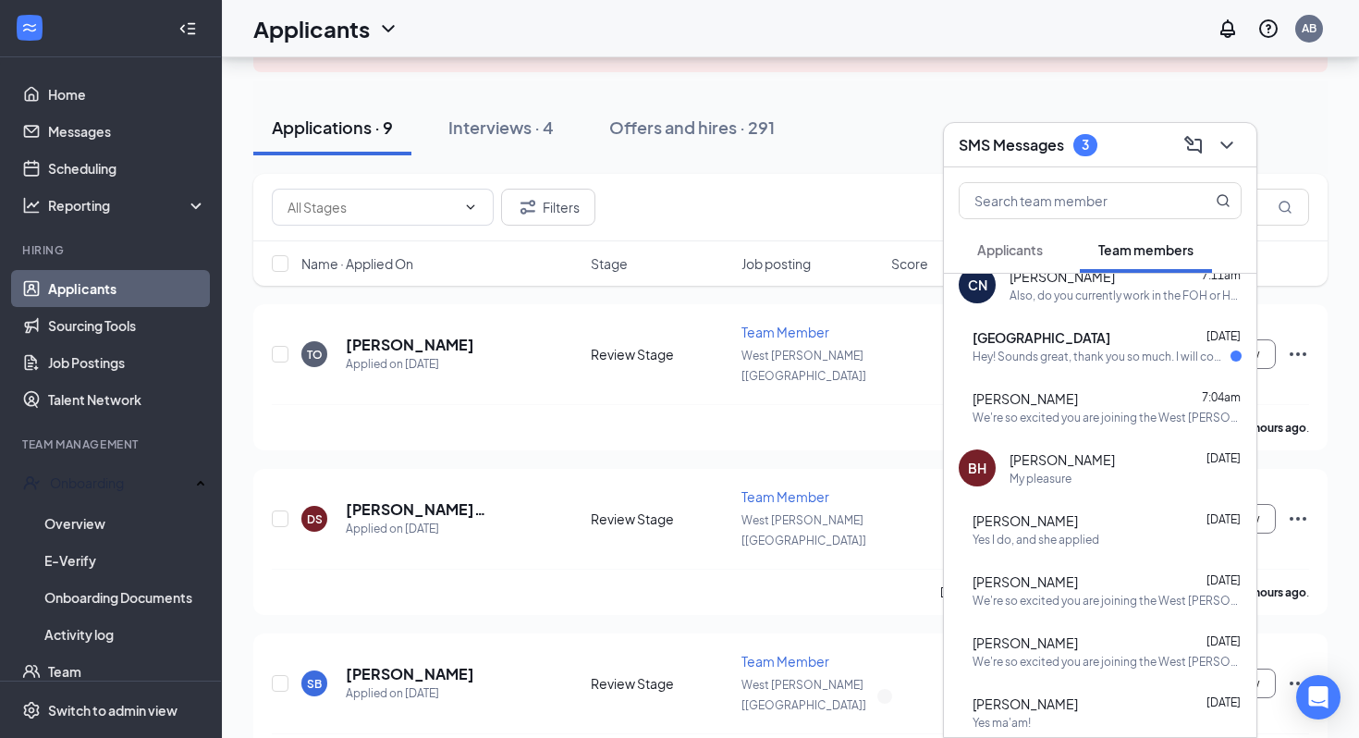
click at [1037, 255] on span "Applicants" at bounding box center [1010, 249] width 66 height 17
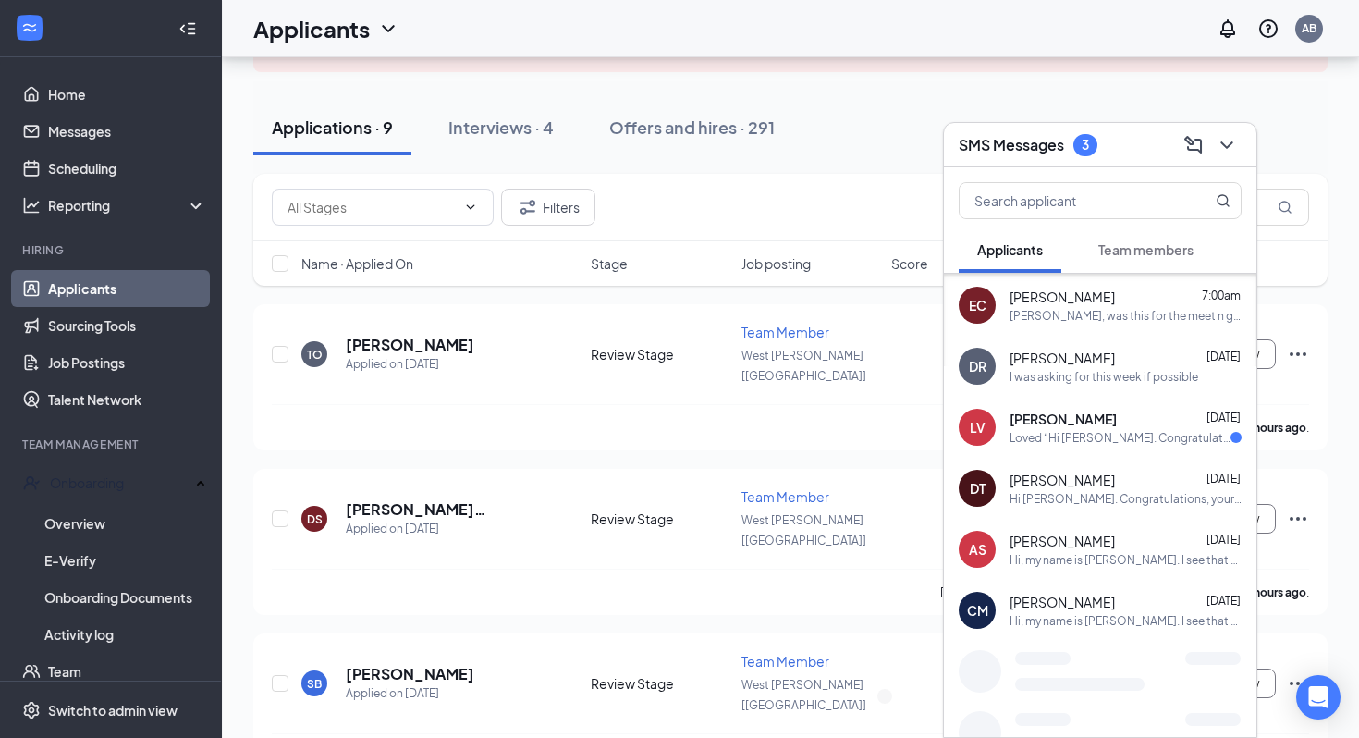
scroll to position [244, 0]
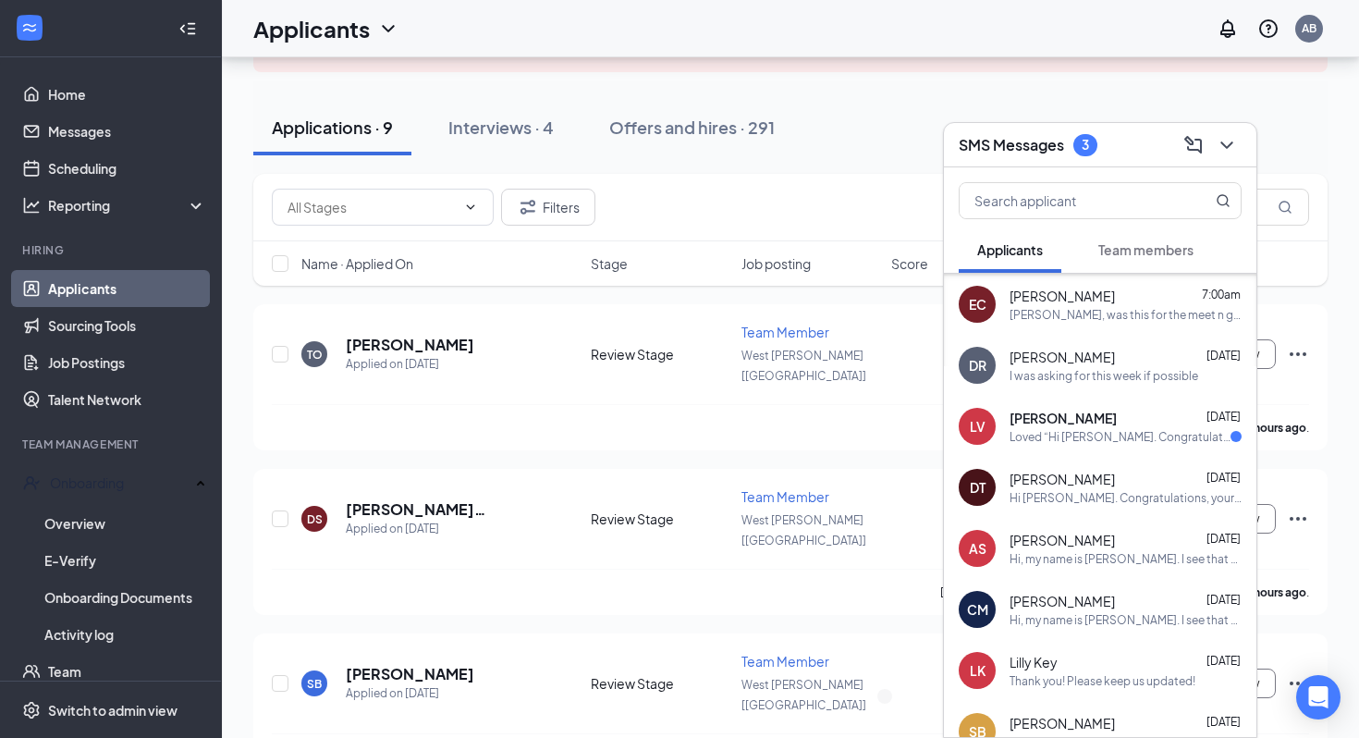
click at [1073, 429] on div "Loved “Hi [PERSON_NAME]. Congratulations, your onsite interview with [DEMOGRAPH…" at bounding box center [1120, 437] width 221 height 16
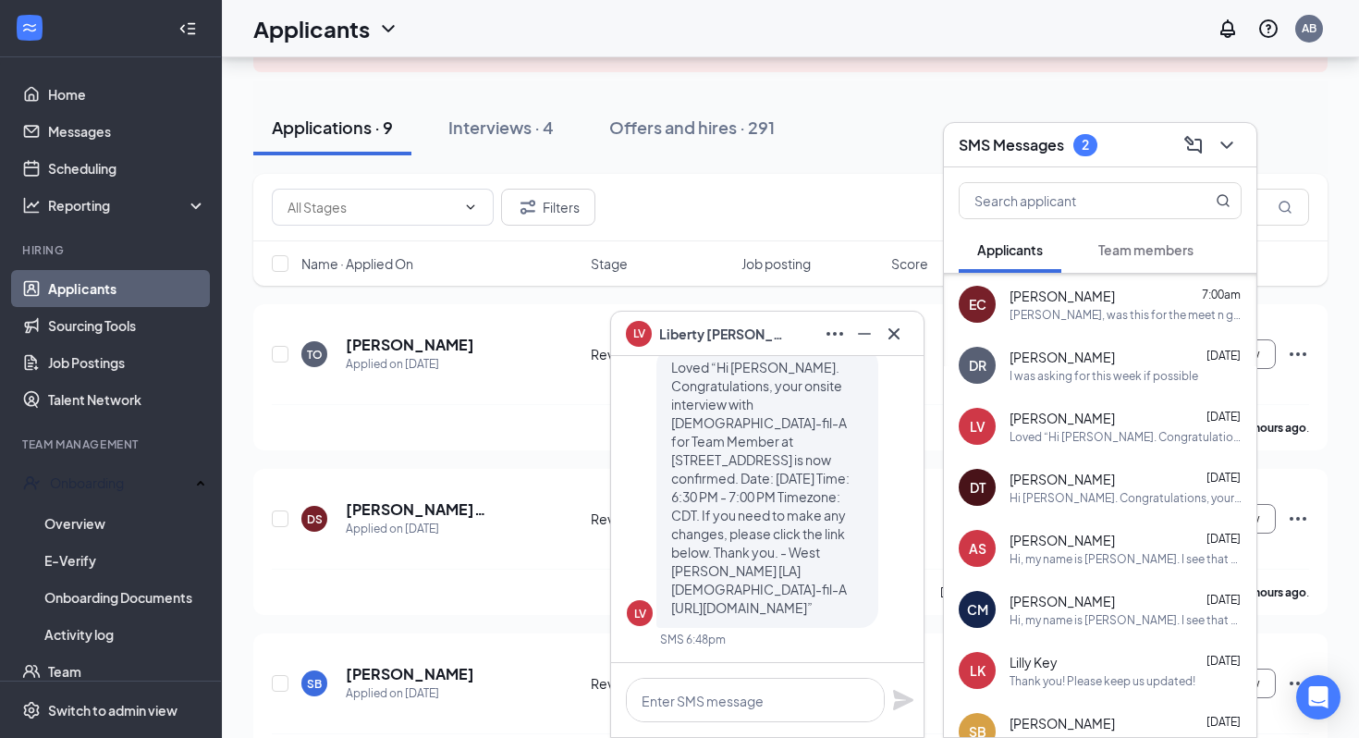
click at [776, 319] on div "LV Liberty Vazquez" at bounding box center [767, 334] width 283 height 30
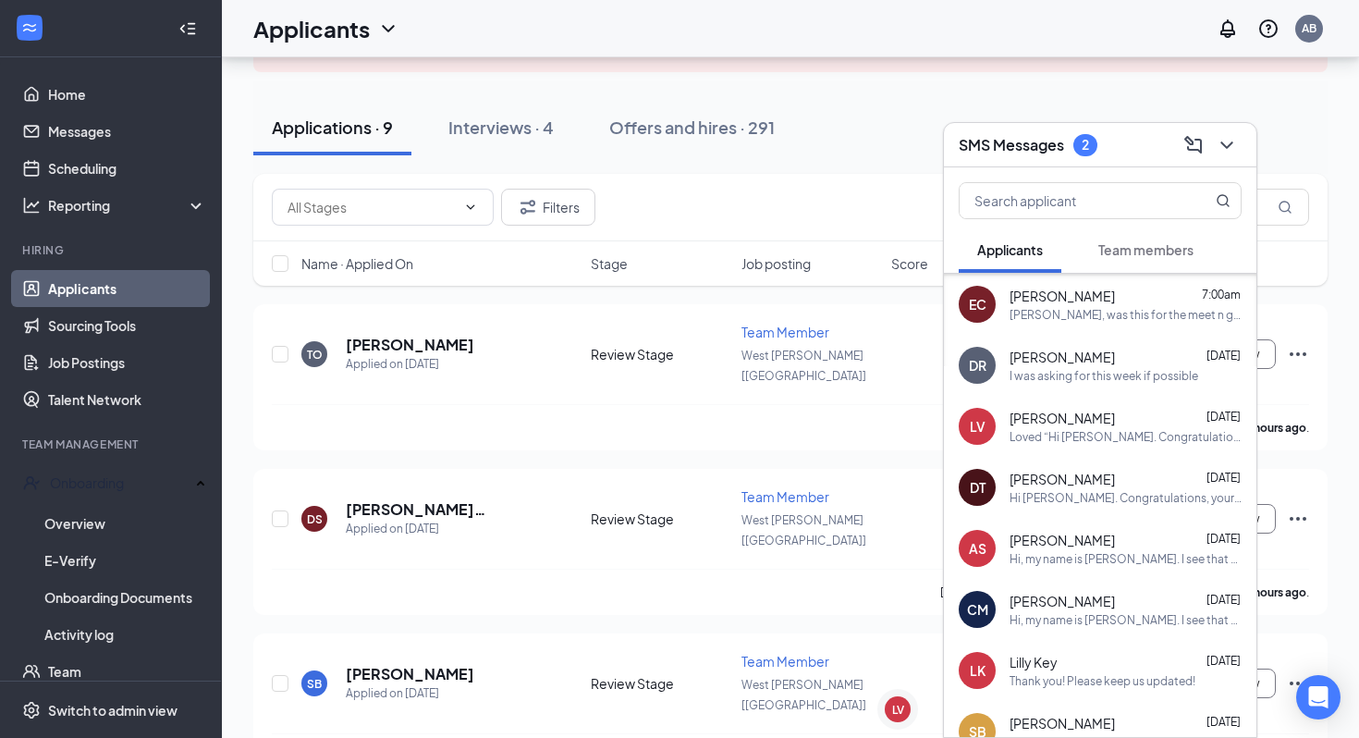
scroll to position [484, 0]
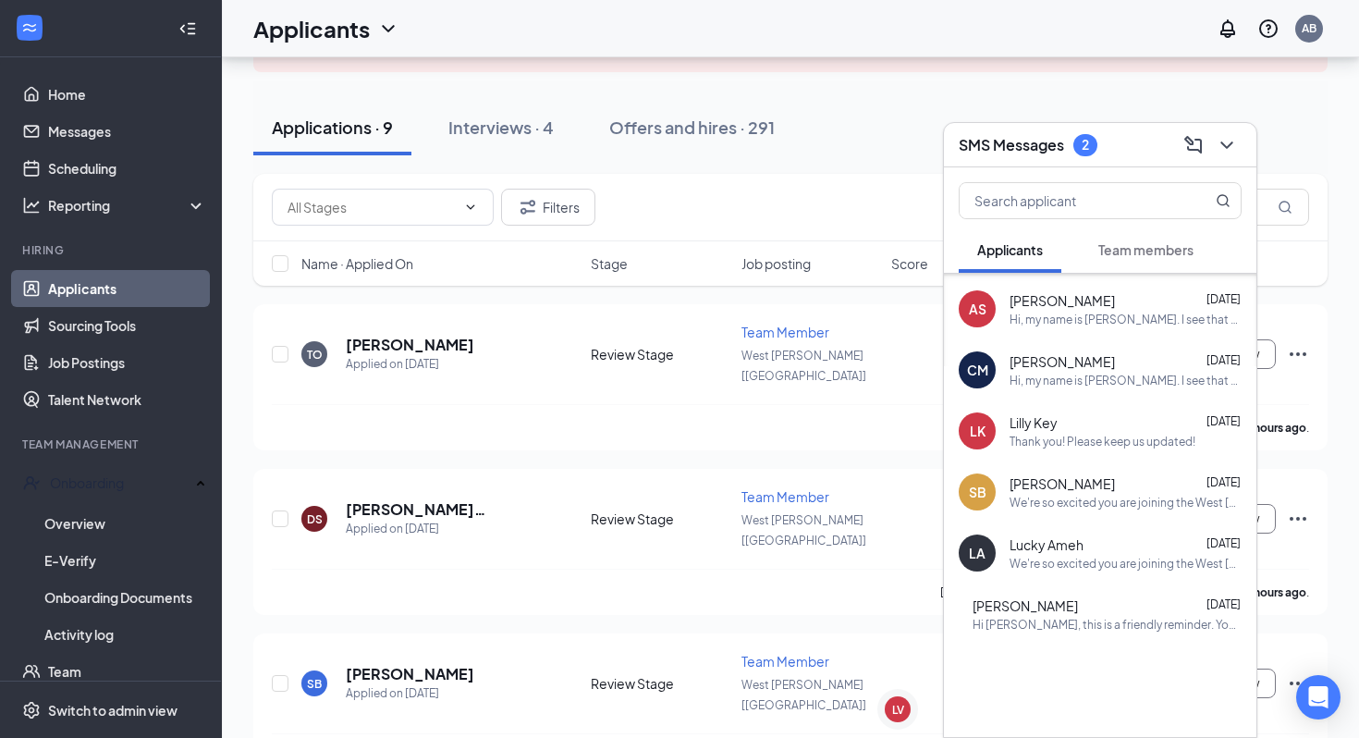
click at [1142, 248] on span "Team members" at bounding box center [1145, 249] width 95 height 17
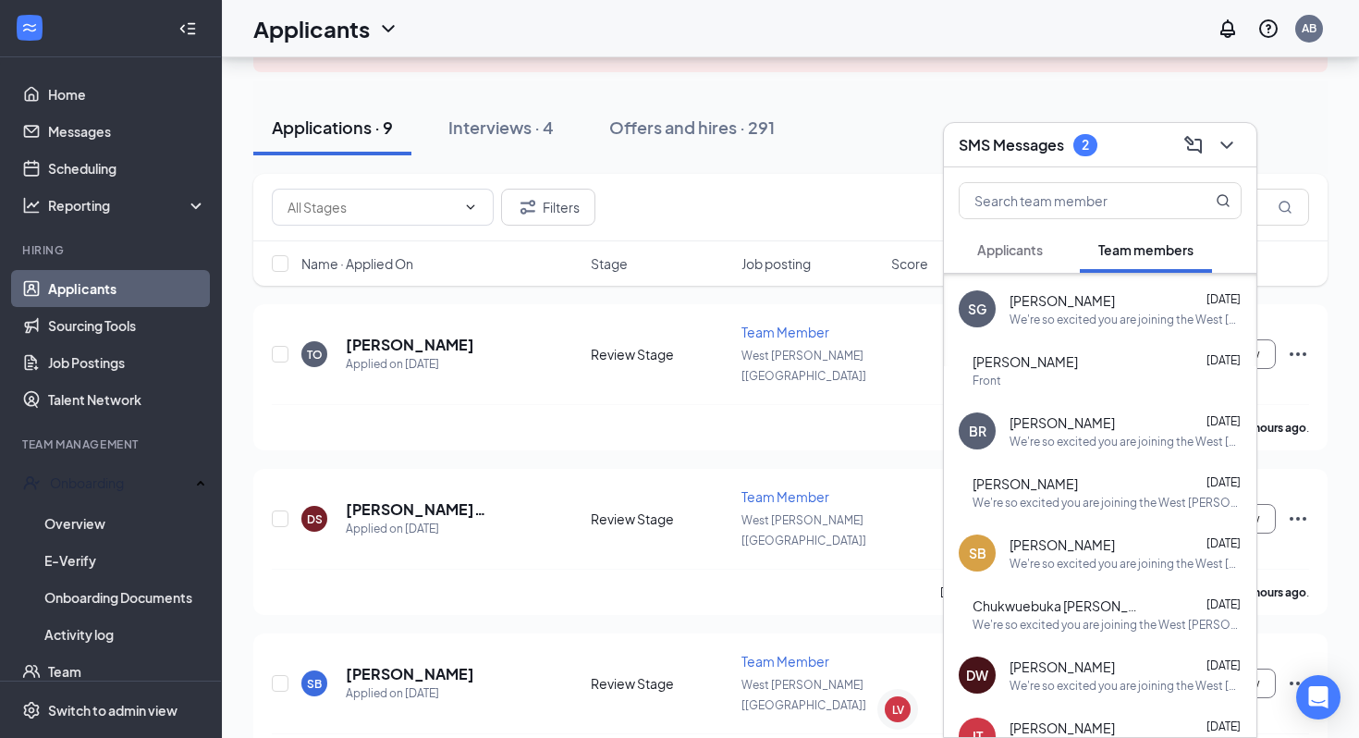
scroll to position [0, 0]
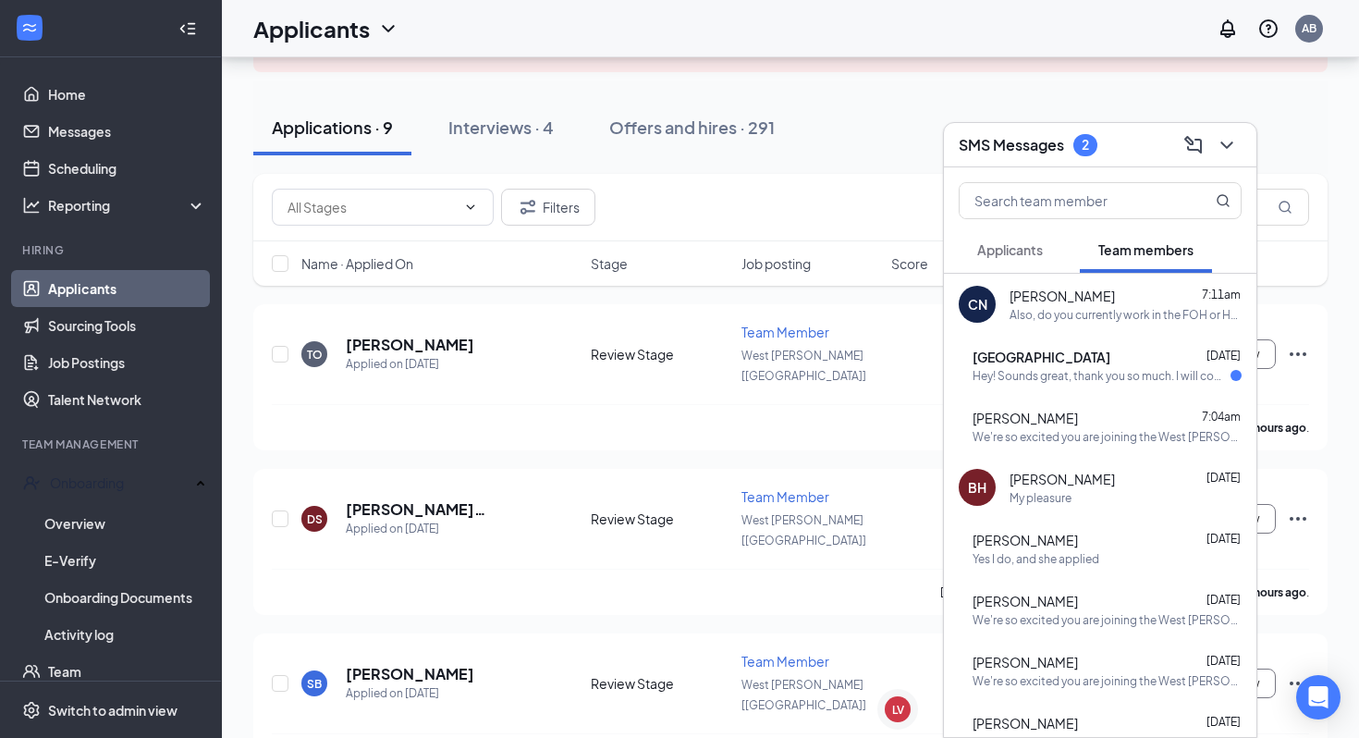
click at [1102, 389] on div "KS kayleigh street Sep 15 Hey! Sounds great, thank you so much. I will come get…" at bounding box center [1100, 365] width 313 height 61
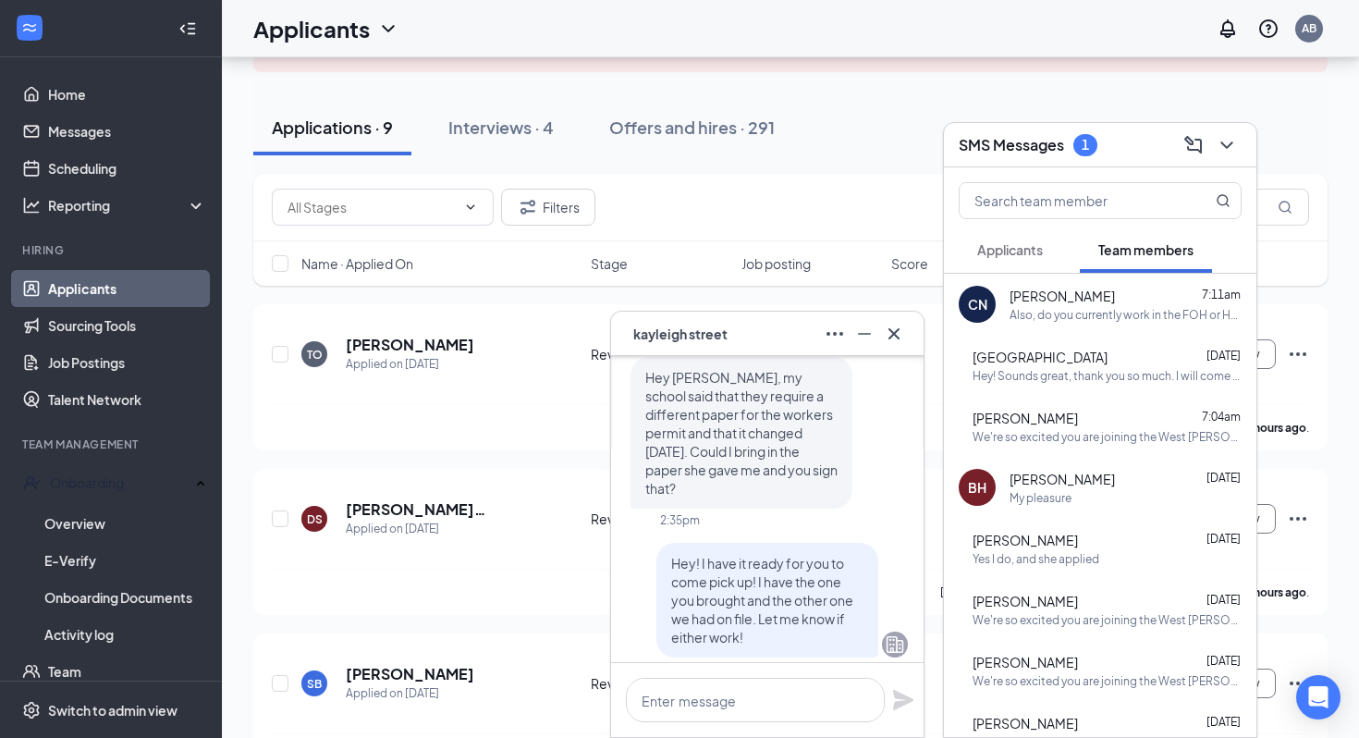
scroll to position [-146, 0]
click at [732, 314] on div "KS kayleigh street" at bounding box center [767, 334] width 313 height 44
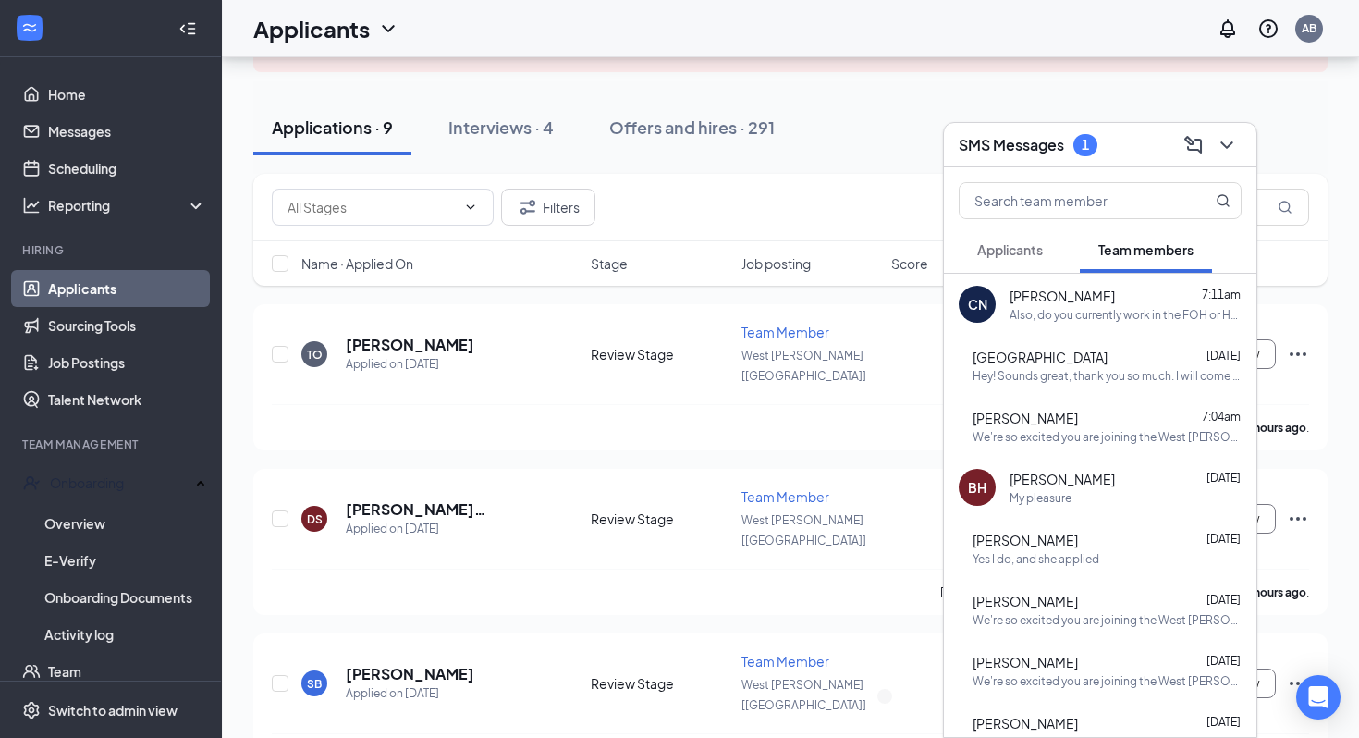
scroll to position [0, 0]
click at [1051, 179] on div at bounding box center [1100, 196] width 313 height 59
click at [1049, 169] on div at bounding box center [1100, 196] width 313 height 59
click at [1048, 160] on div "SMS Messages 1" at bounding box center [1100, 145] width 313 height 44
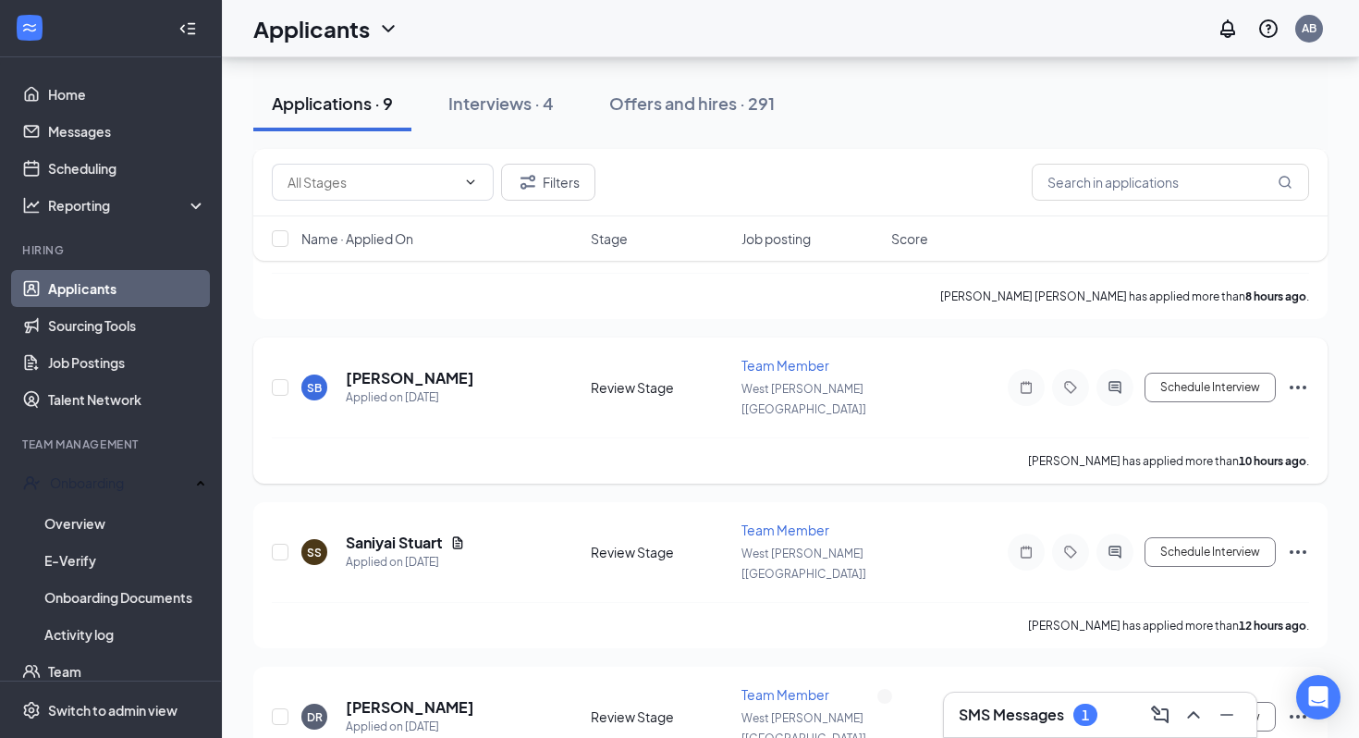
scroll to position [998, 0]
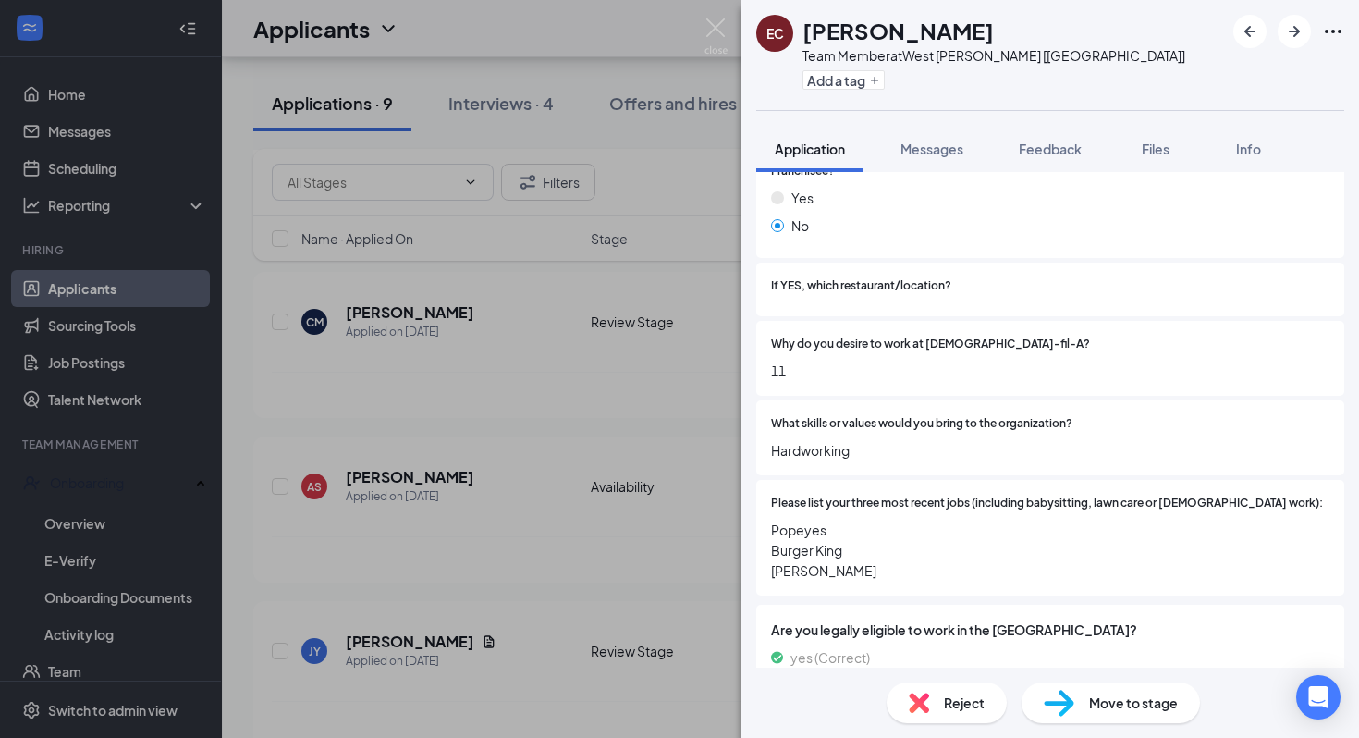
scroll to position [616, 0]
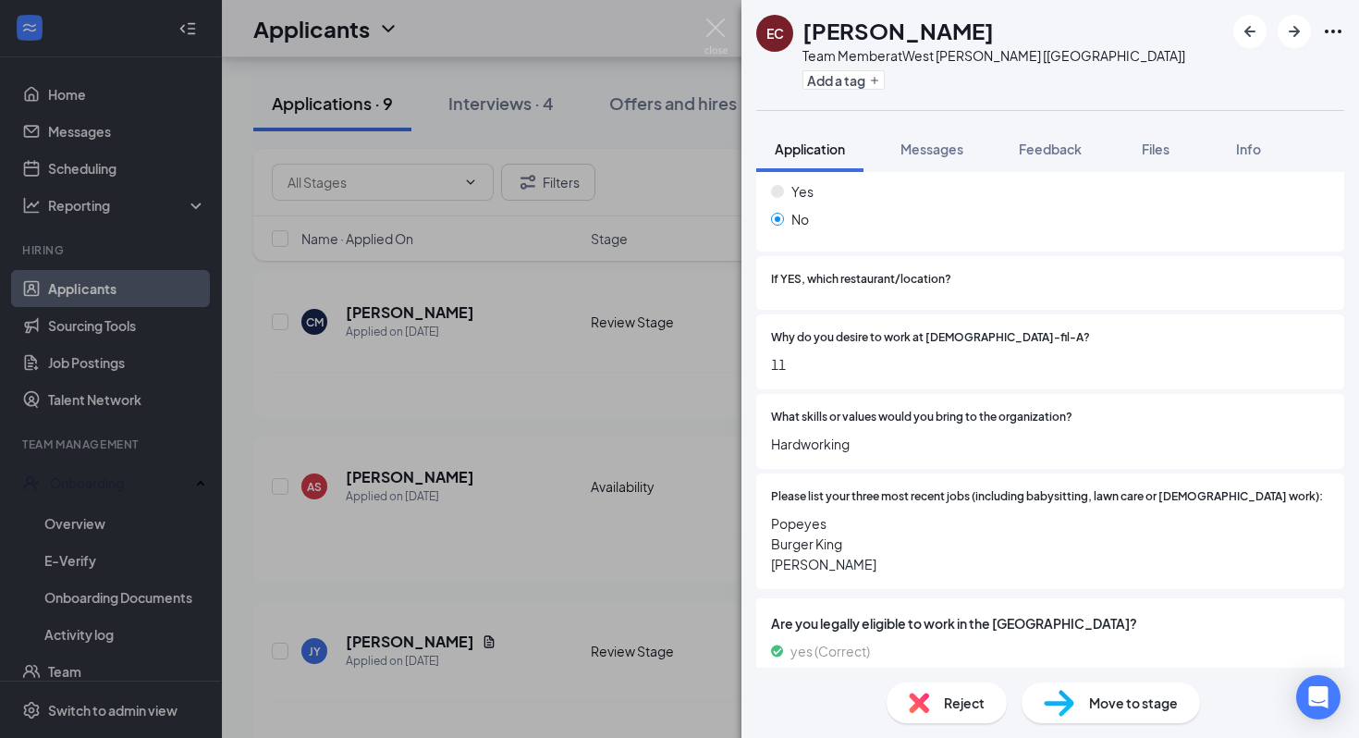
click at [632, 564] on div "EC Eddie Crosby Team Member at West Hammond [LA] Add a tag Application Messages…" at bounding box center [679, 369] width 1359 height 738
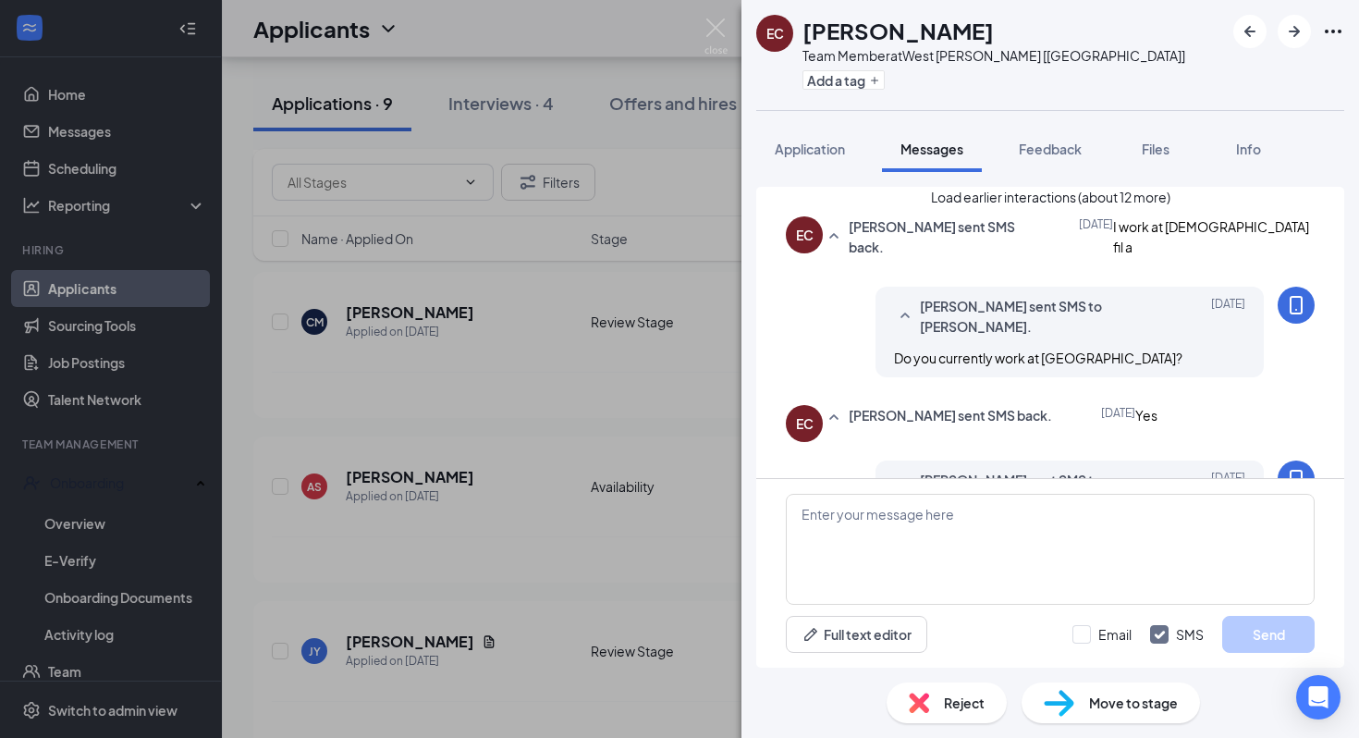
click at [655, 566] on div "EC Eddie Crosby Team Member at West Hammond [LA] Add a tag Application Messages…" at bounding box center [679, 369] width 1359 height 738
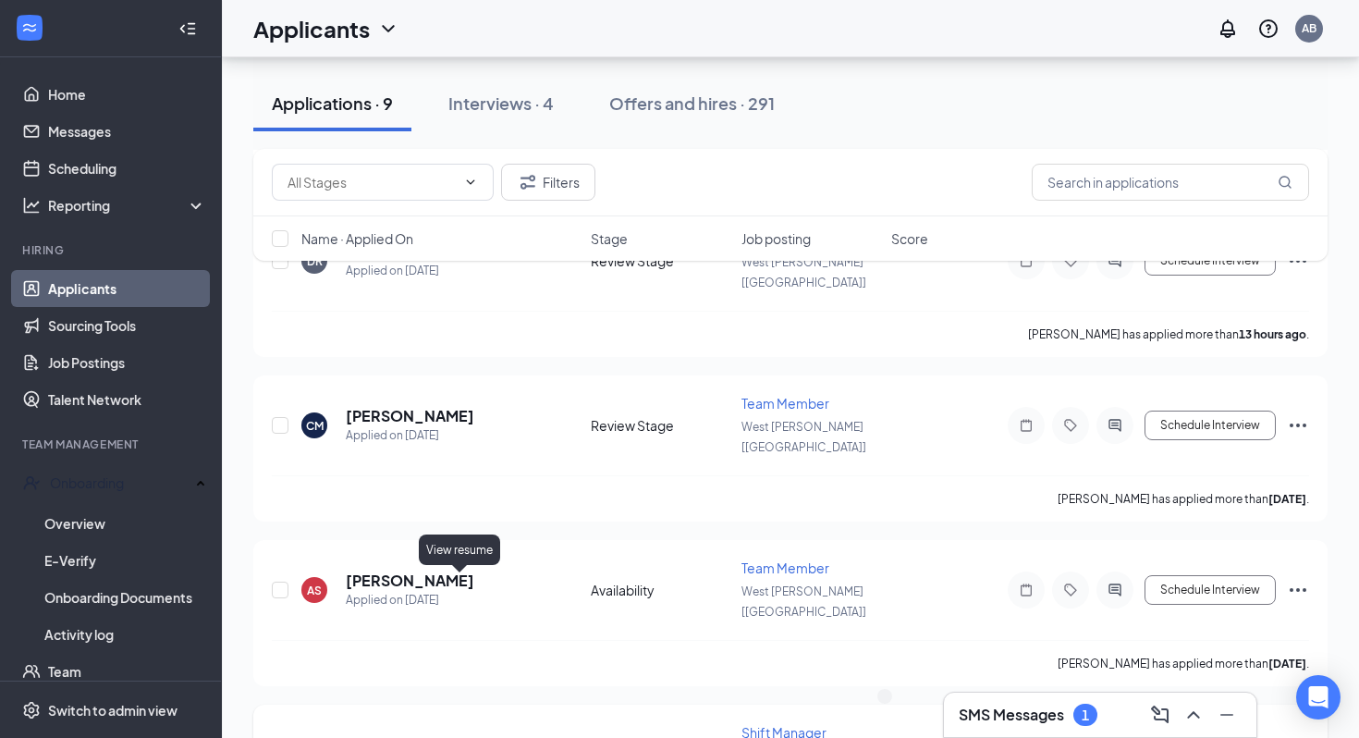
scroll to position [888, 0]
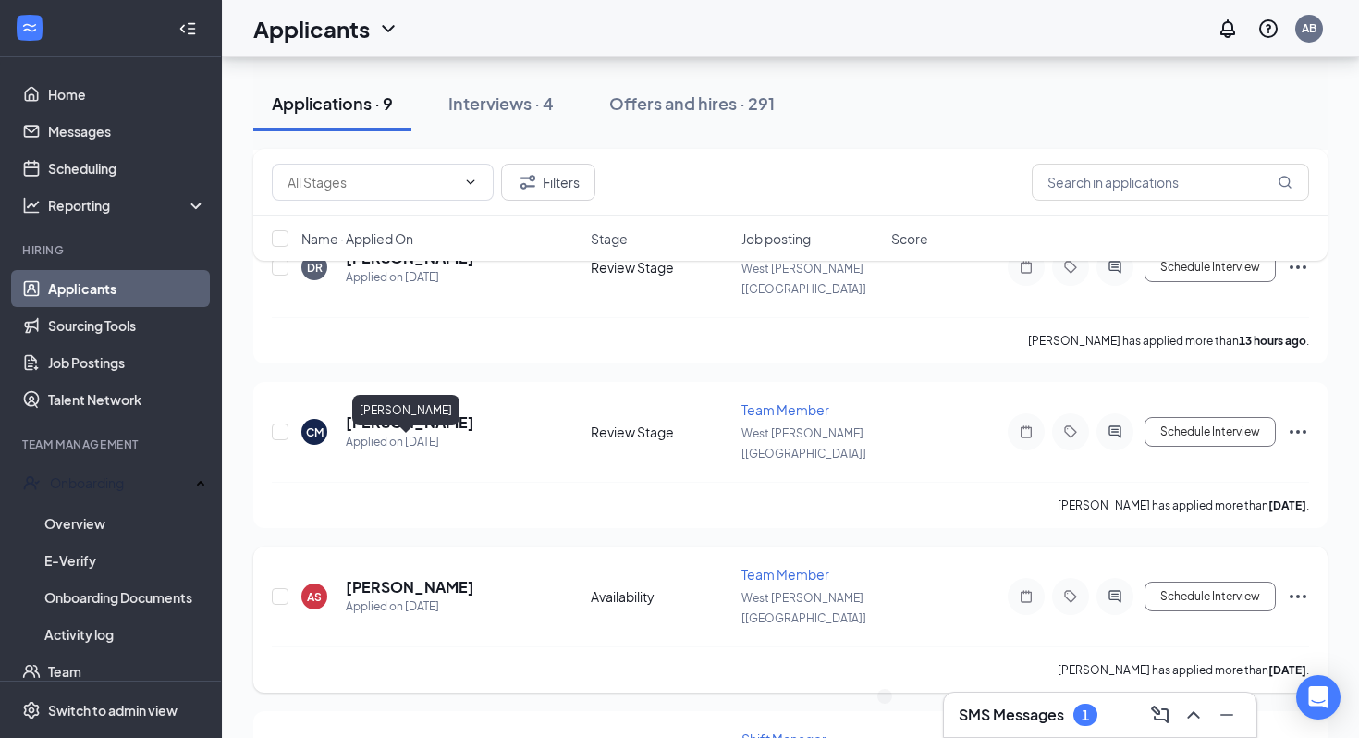
click at [425, 577] on h5 "[PERSON_NAME]" at bounding box center [410, 587] width 129 height 20
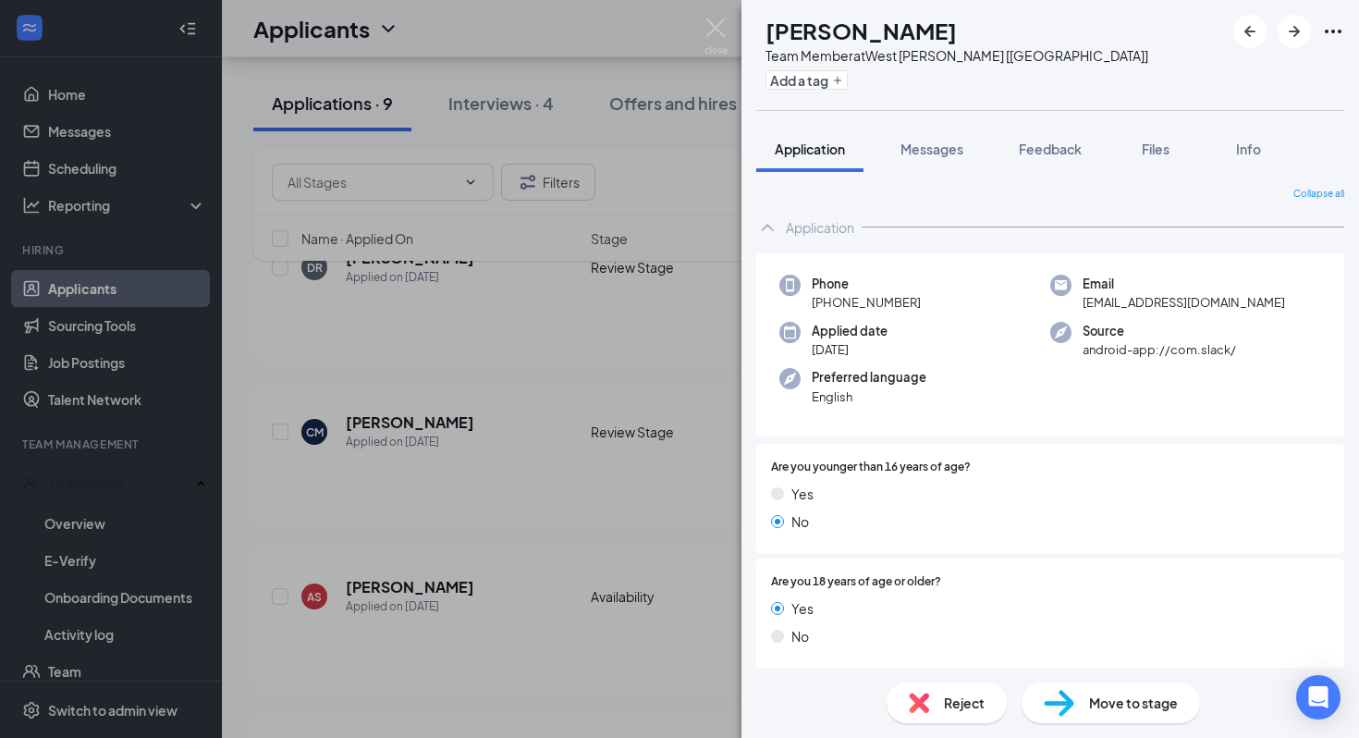
click at [480, 641] on div "AS Andre Selders Team Member at West Hammond [LA] Add a tag Application Message…" at bounding box center [679, 369] width 1359 height 738
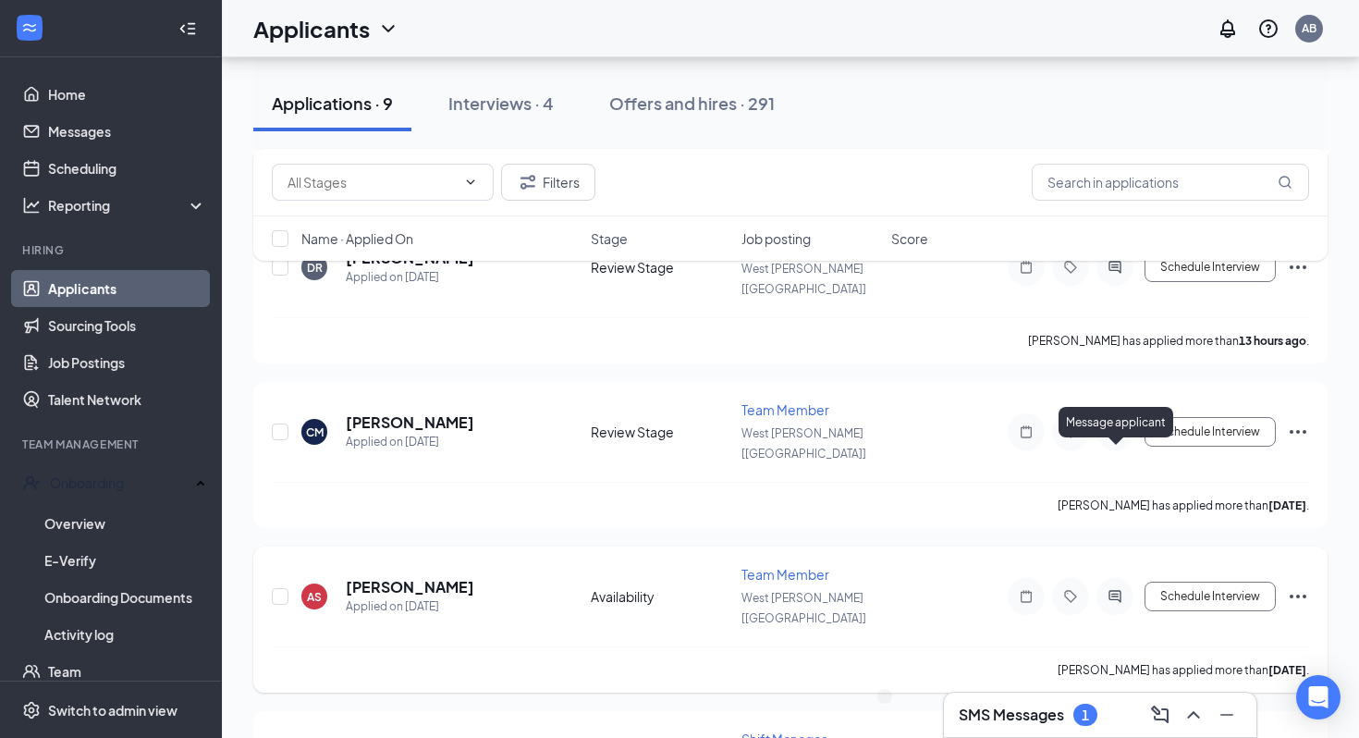
click at [1113, 589] on icon "ActiveChat" at bounding box center [1115, 596] width 22 height 15
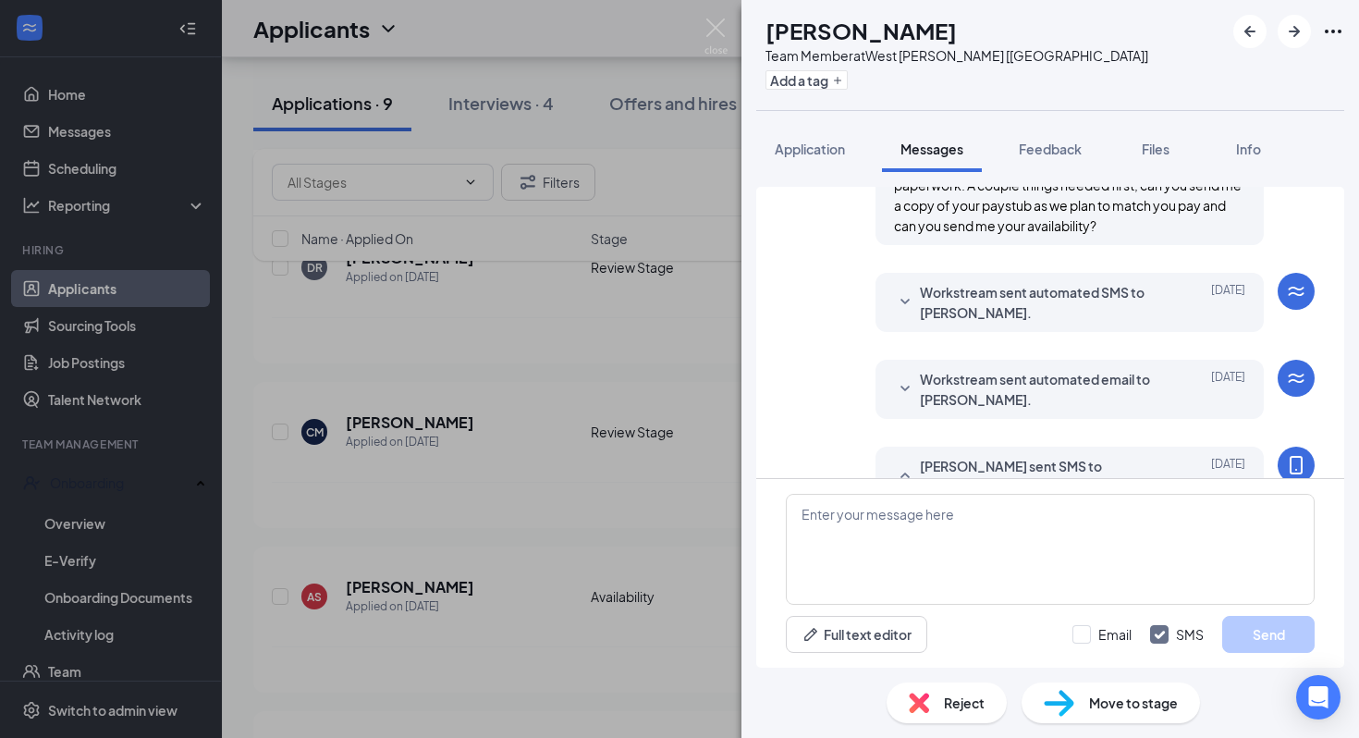
scroll to position [523, 0]
click at [675, 472] on div "AS Andre Selders Team Member at West Hammond [LA] Add a tag Application Message…" at bounding box center [679, 369] width 1359 height 738
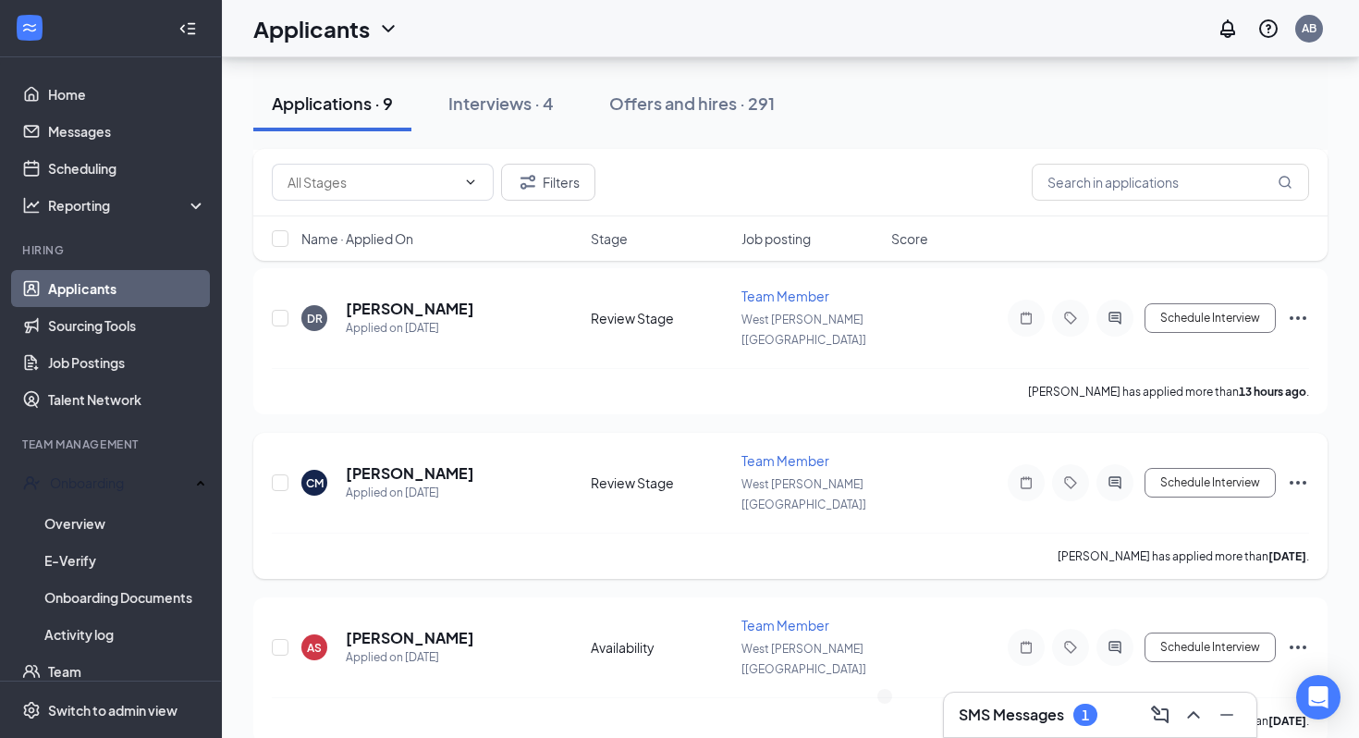
scroll to position [825, 0]
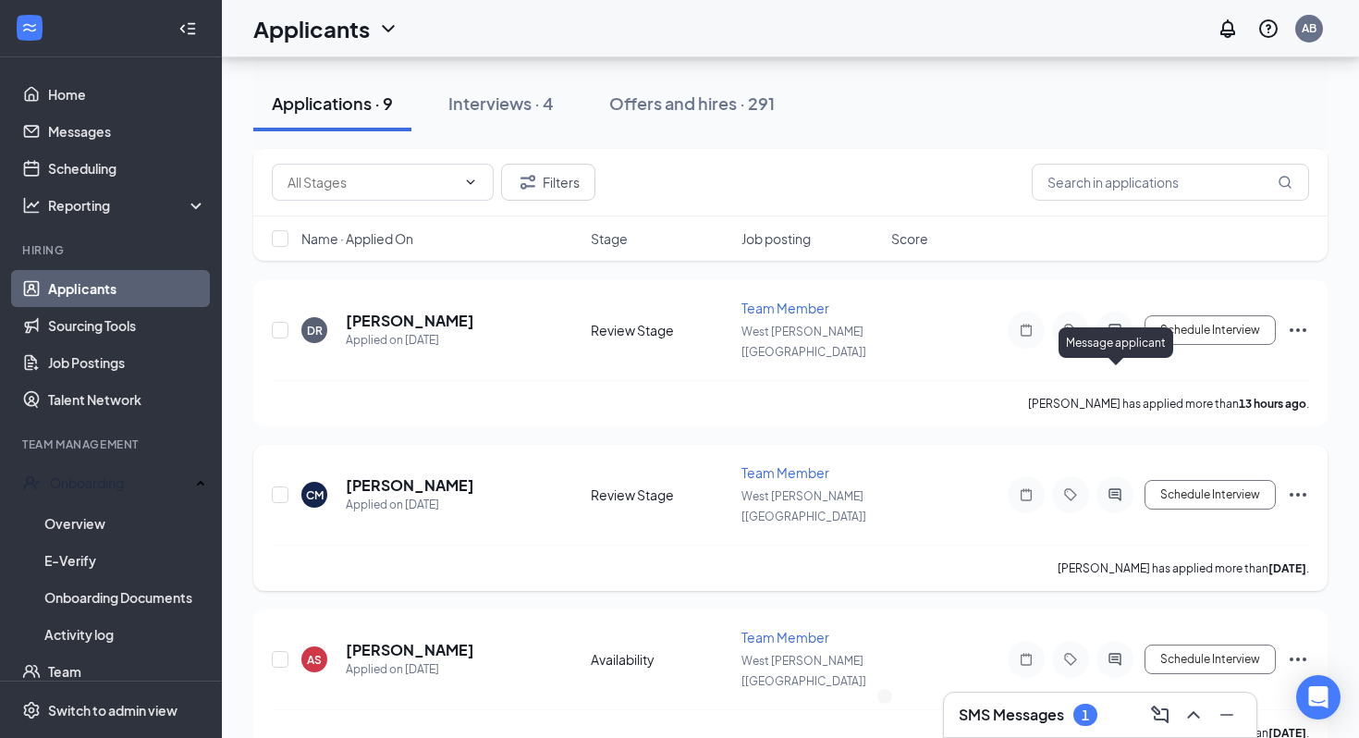
click at [1111, 487] on icon "ActiveChat" at bounding box center [1115, 494] width 22 height 15
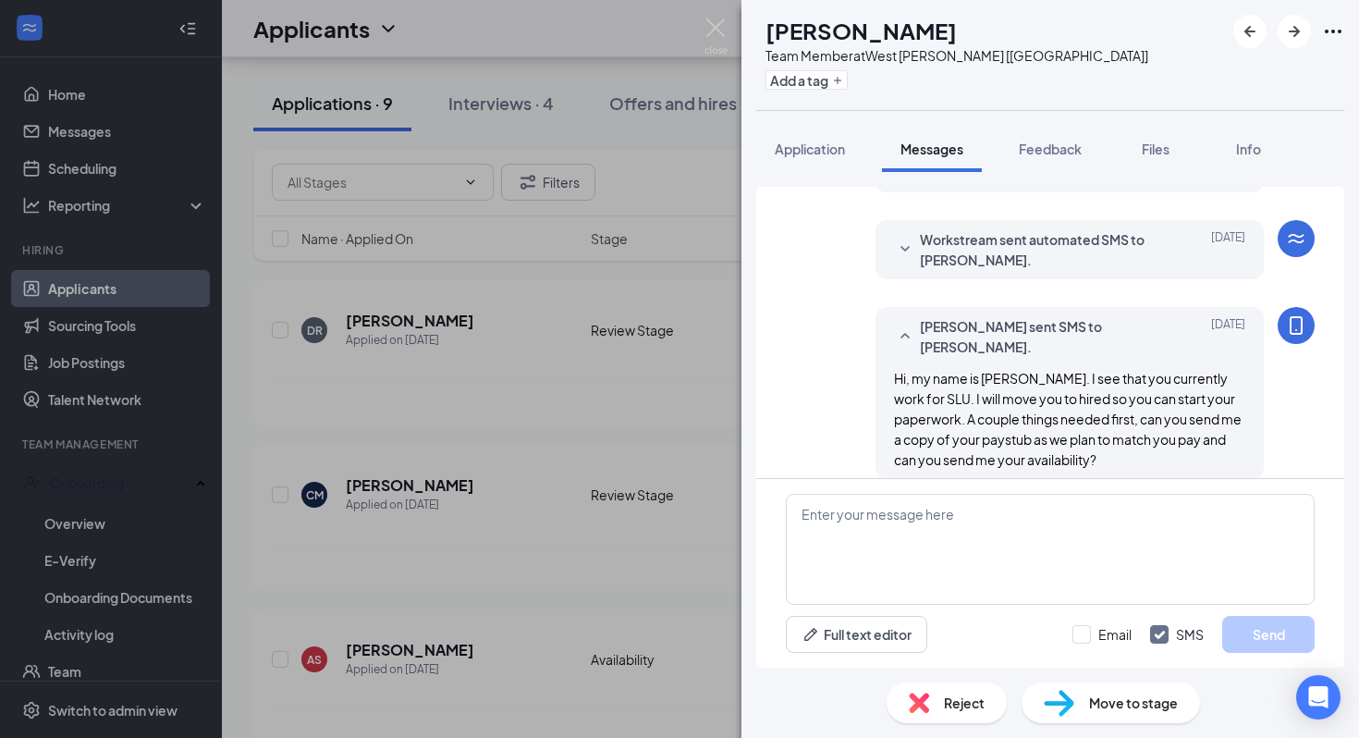
scroll to position [454, 0]
click at [484, 421] on div "CM Collins Michael Team Member at West Hammond [LA] Add a tag Application Messa…" at bounding box center [679, 369] width 1359 height 738
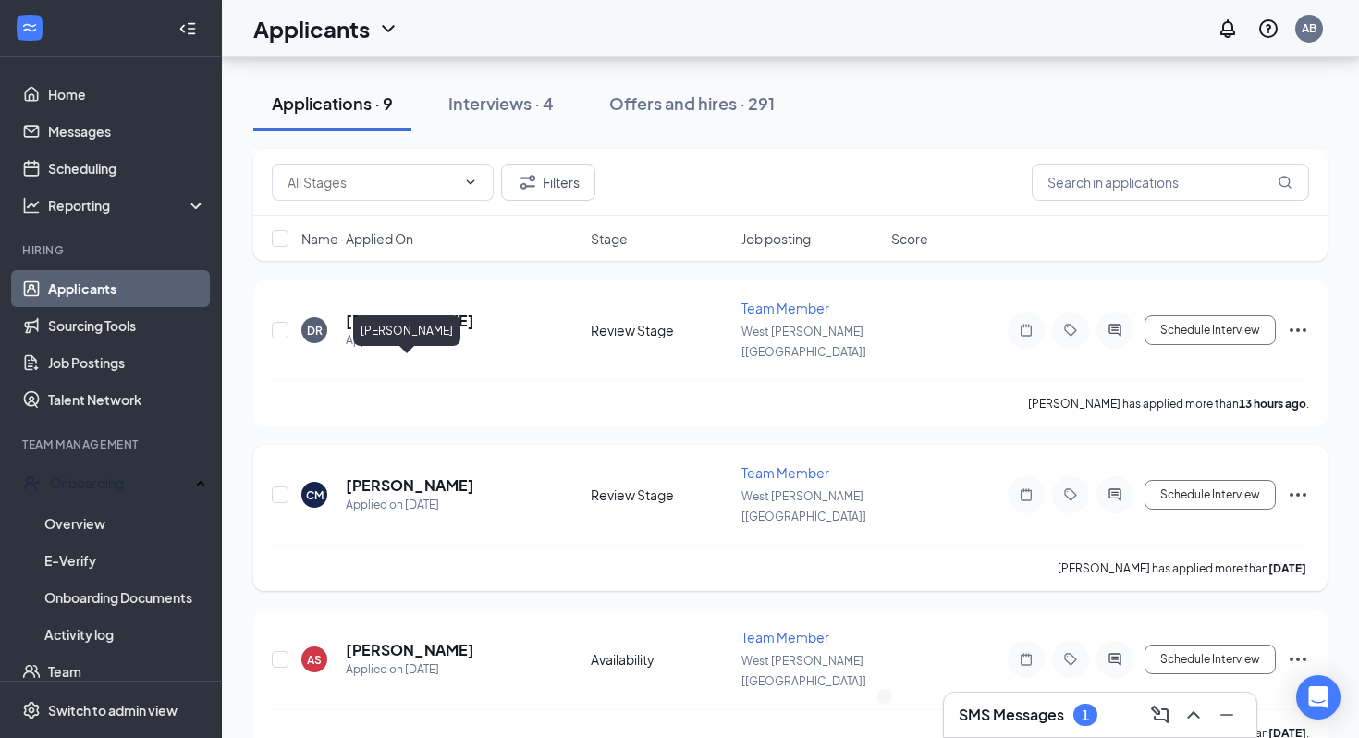
click at [416, 475] on h5 "[PERSON_NAME]" at bounding box center [410, 485] width 129 height 20
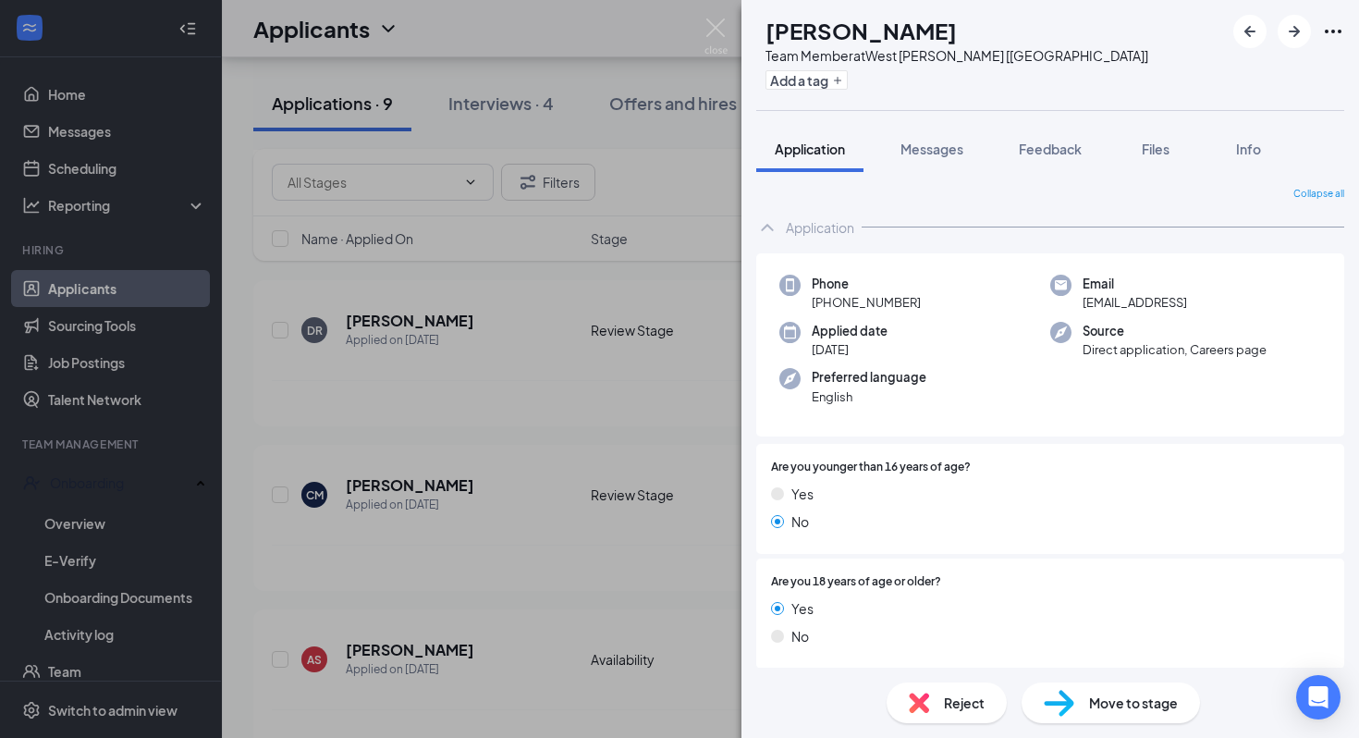
click at [431, 386] on div "CM Collins Michael Team Member at West Hammond [LA] Add a tag Application Messa…" at bounding box center [679, 369] width 1359 height 738
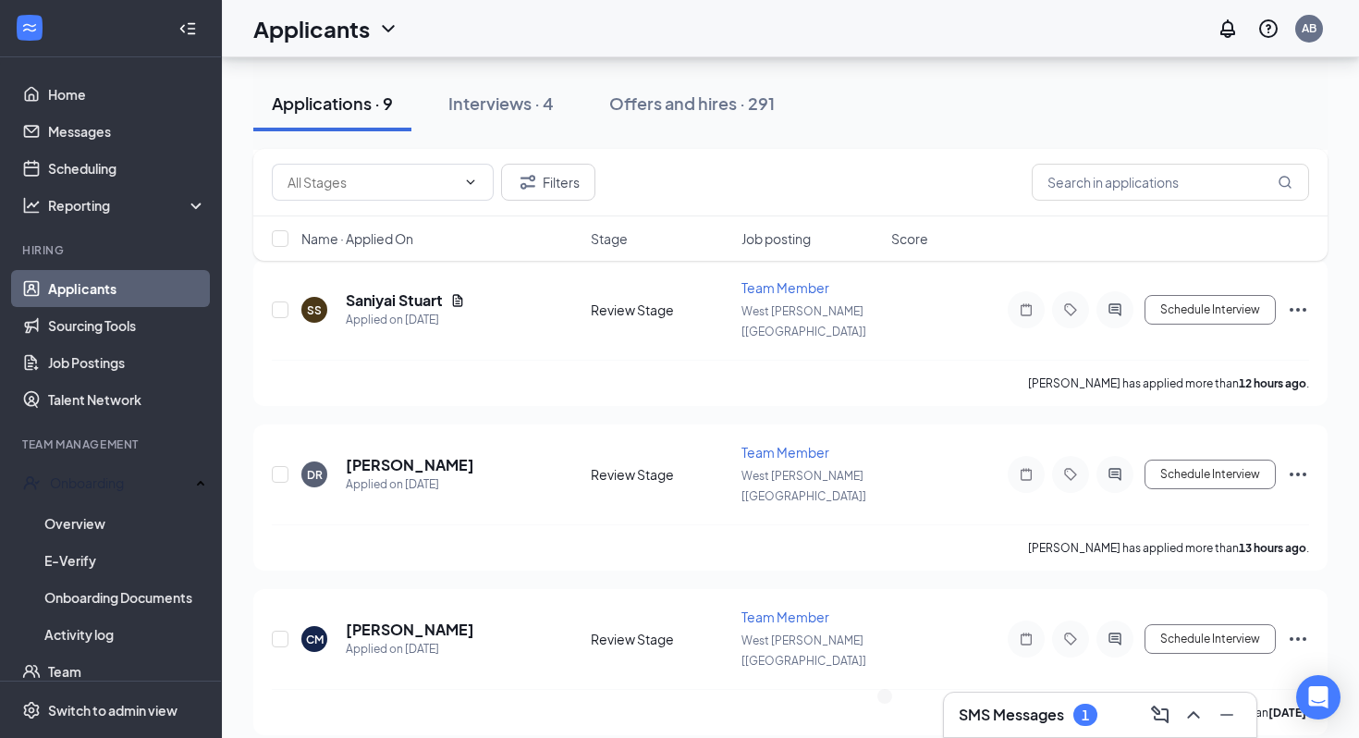
scroll to position [675, 0]
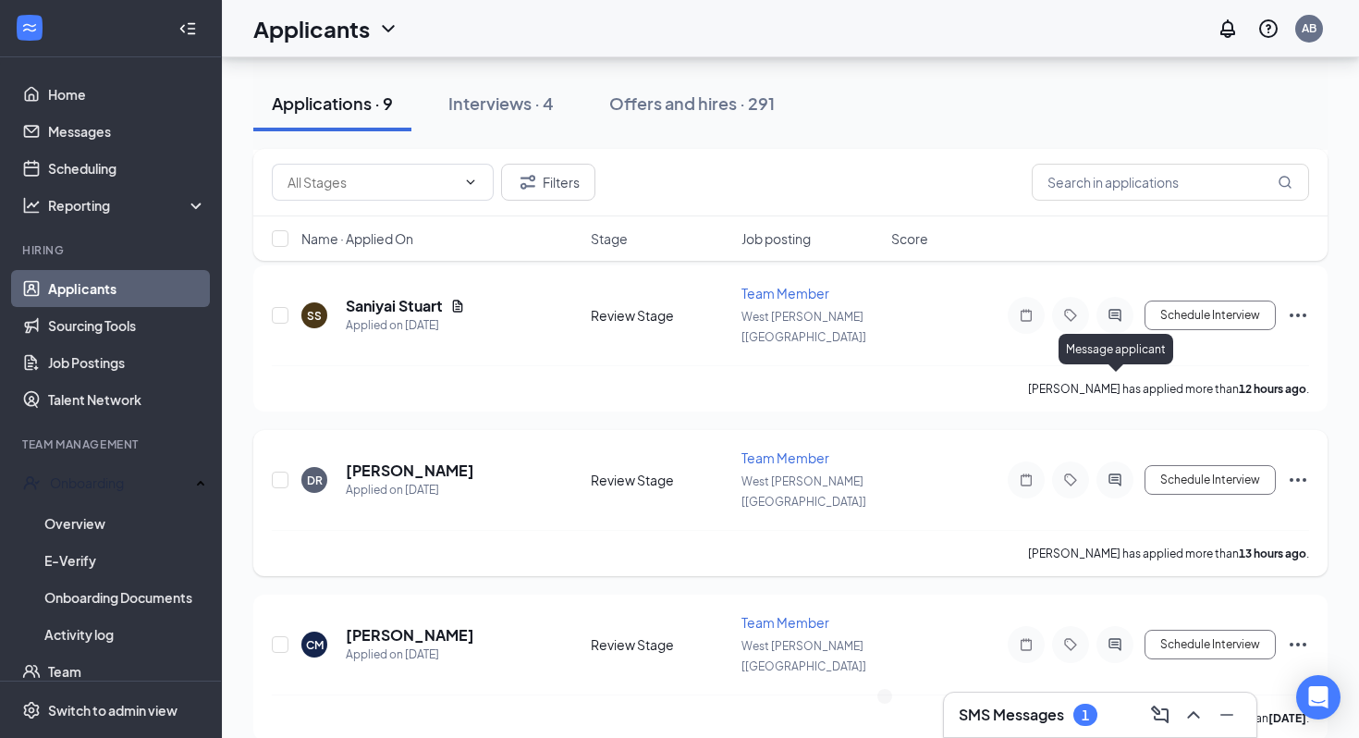
click at [1123, 472] on icon "ActiveChat" at bounding box center [1115, 479] width 22 height 15
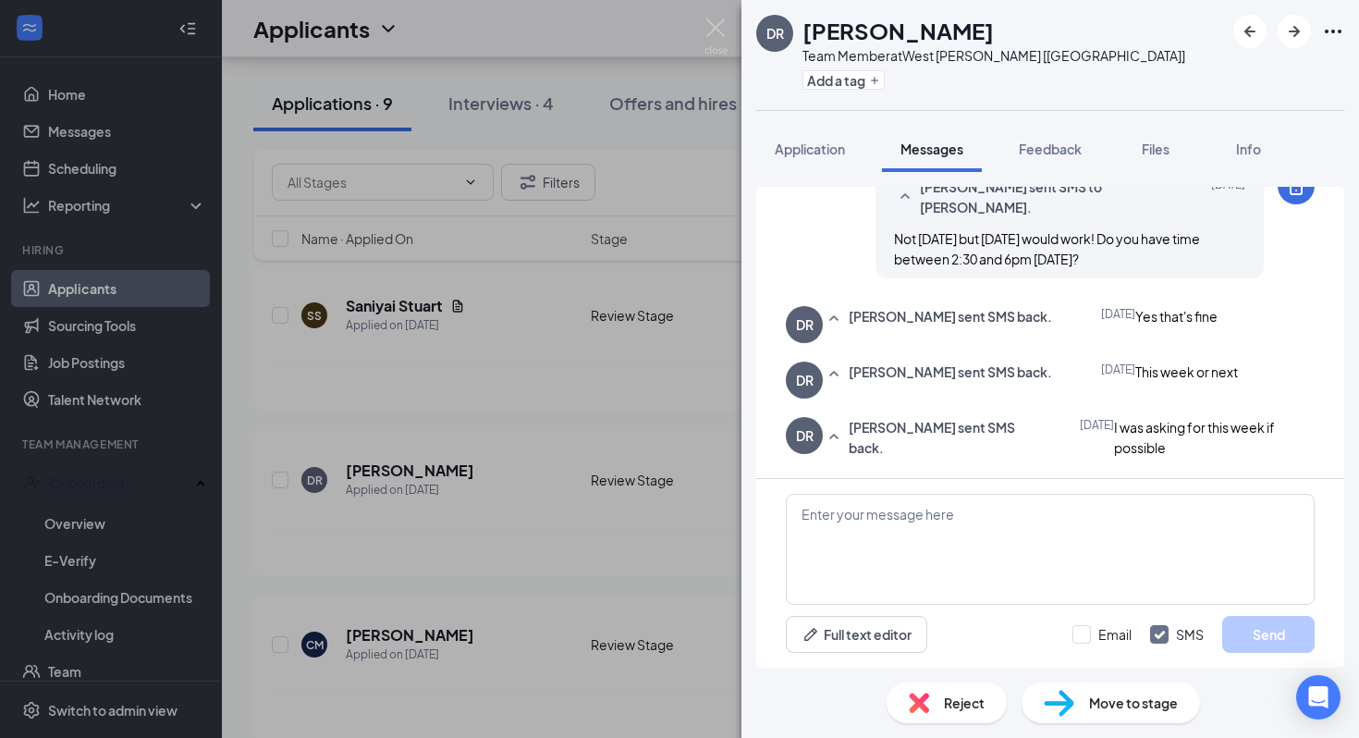
scroll to position [961, 0]
click at [547, 447] on div "DR Demyia Reed Team Member at West Hammond [LA] Add a tag Application Messages …" at bounding box center [679, 369] width 1359 height 738
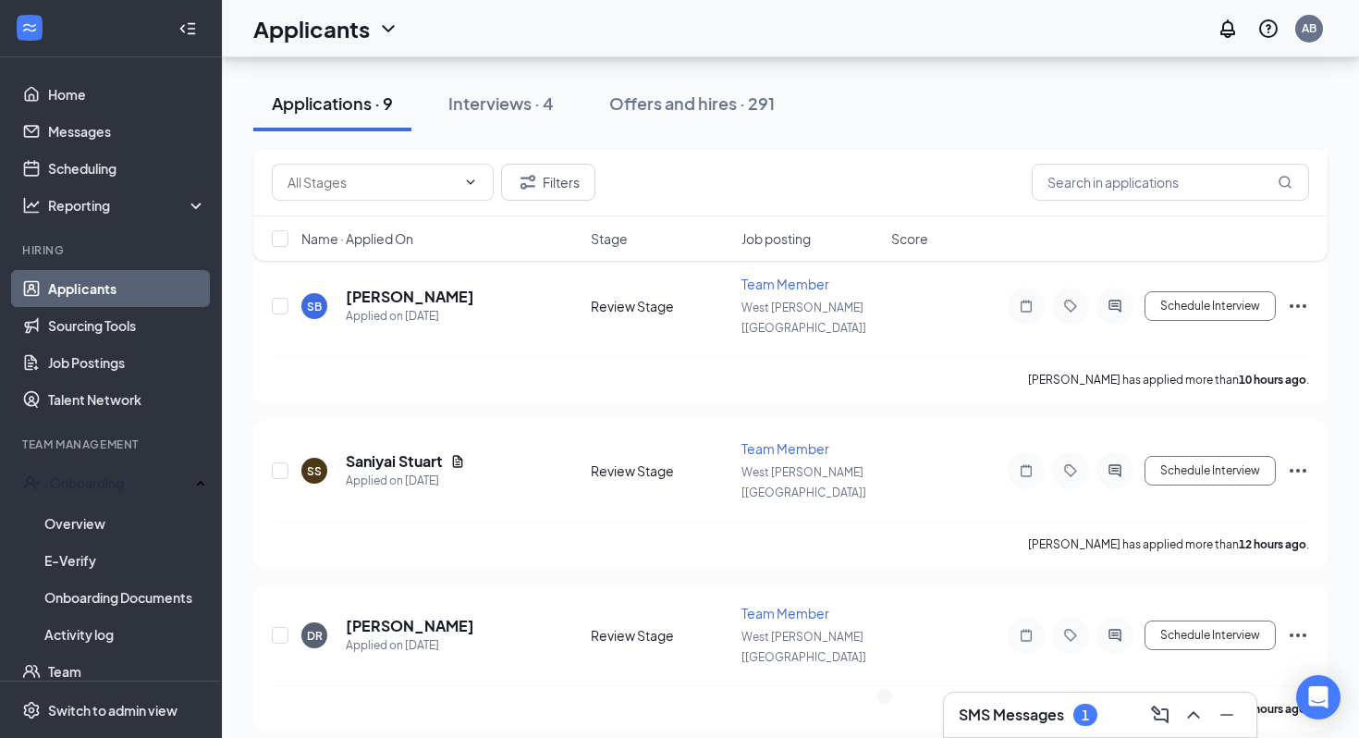
scroll to position [517, 0]
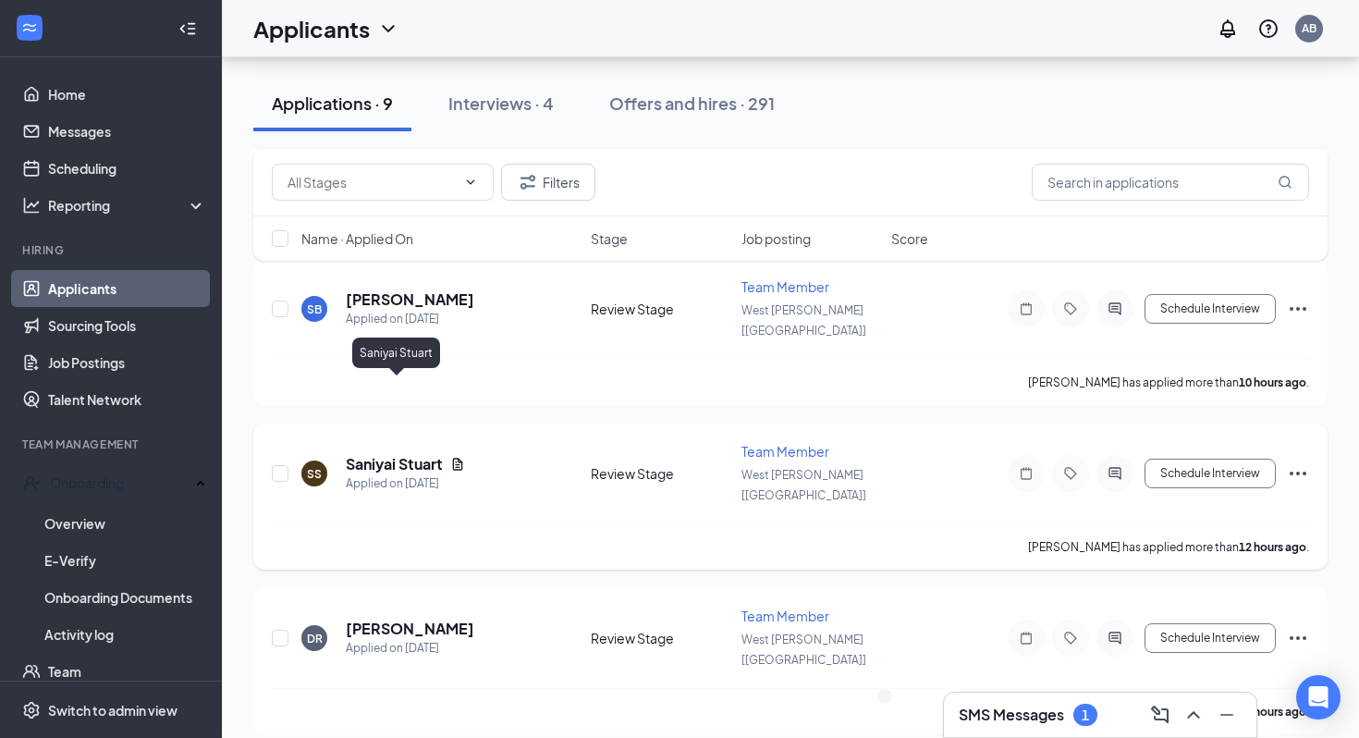
click at [401, 454] on h5 "Saniyai Stuart" at bounding box center [394, 464] width 97 height 20
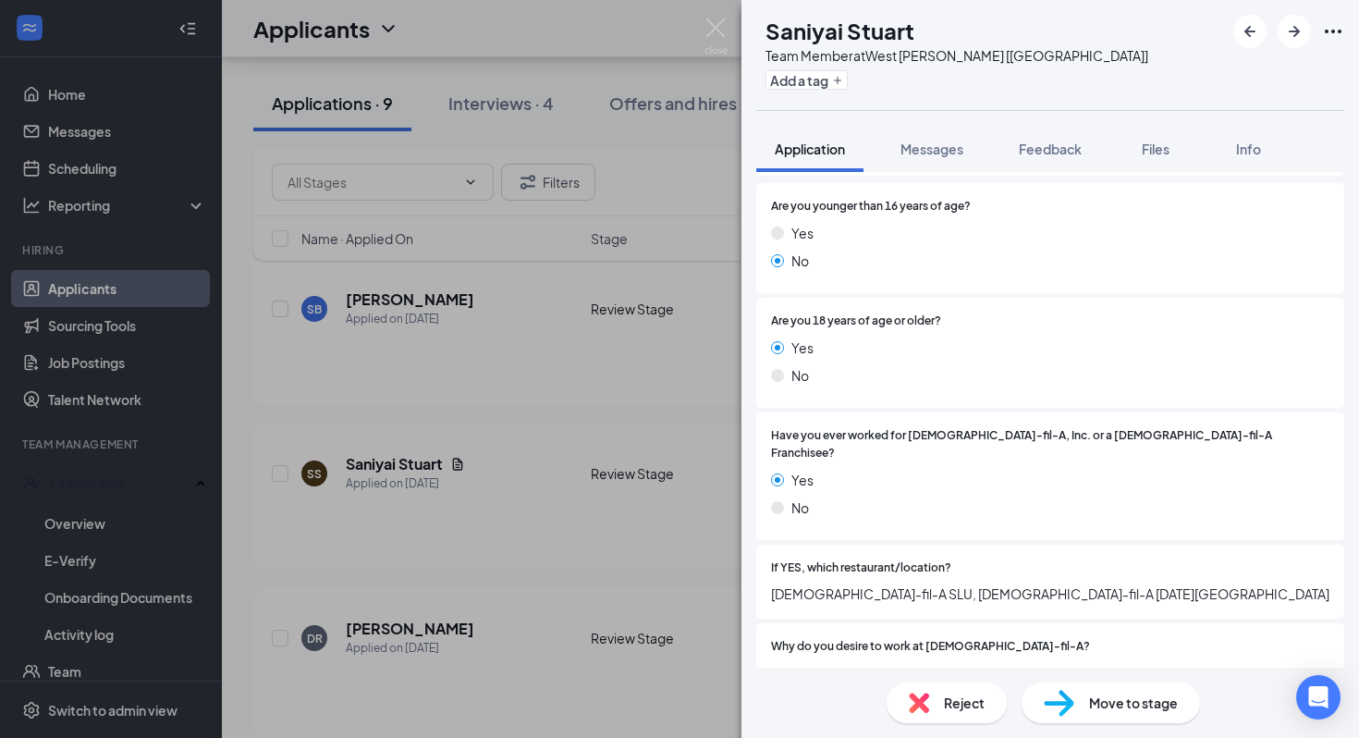
scroll to position [264, 0]
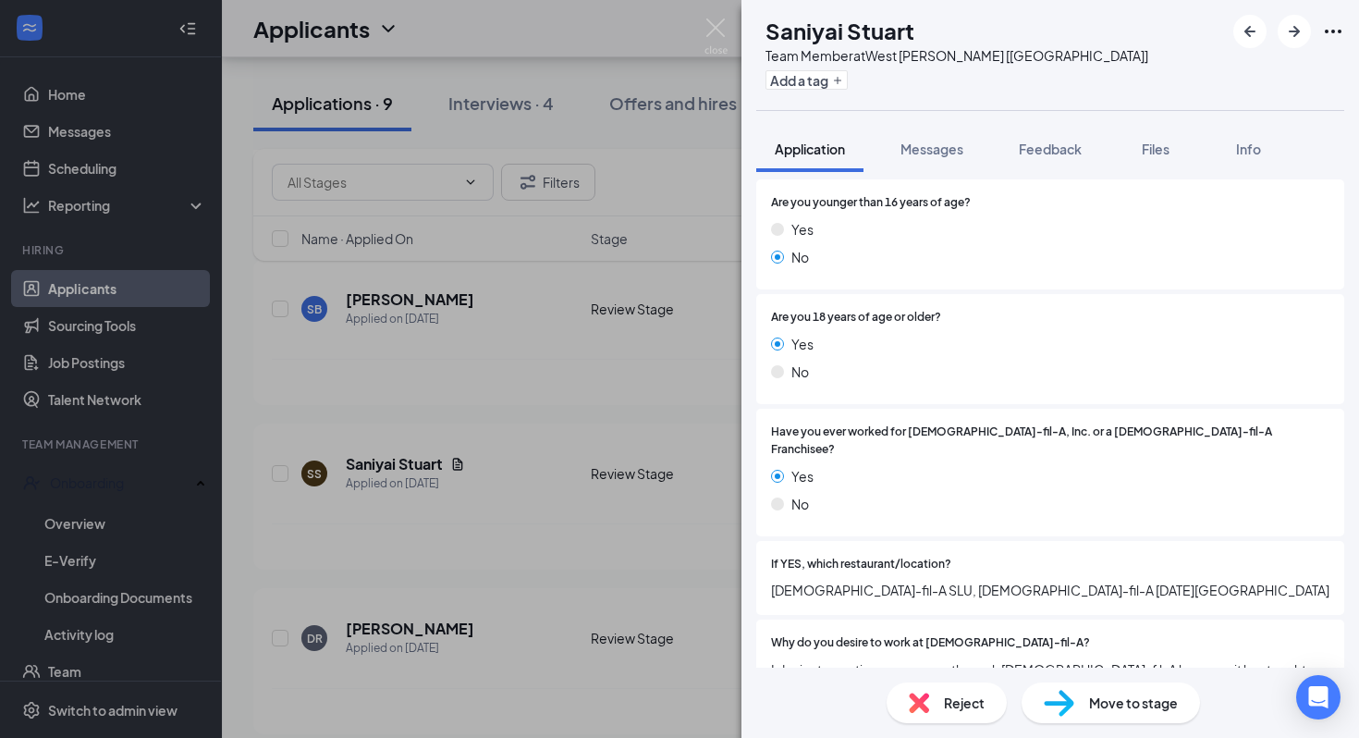
click at [629, 484] on div "SS Saniyai Stuart Team Member at West Hammond [LA] Add a tag Application Messag…" at bounding box center [679, 369] width 1359 height 738
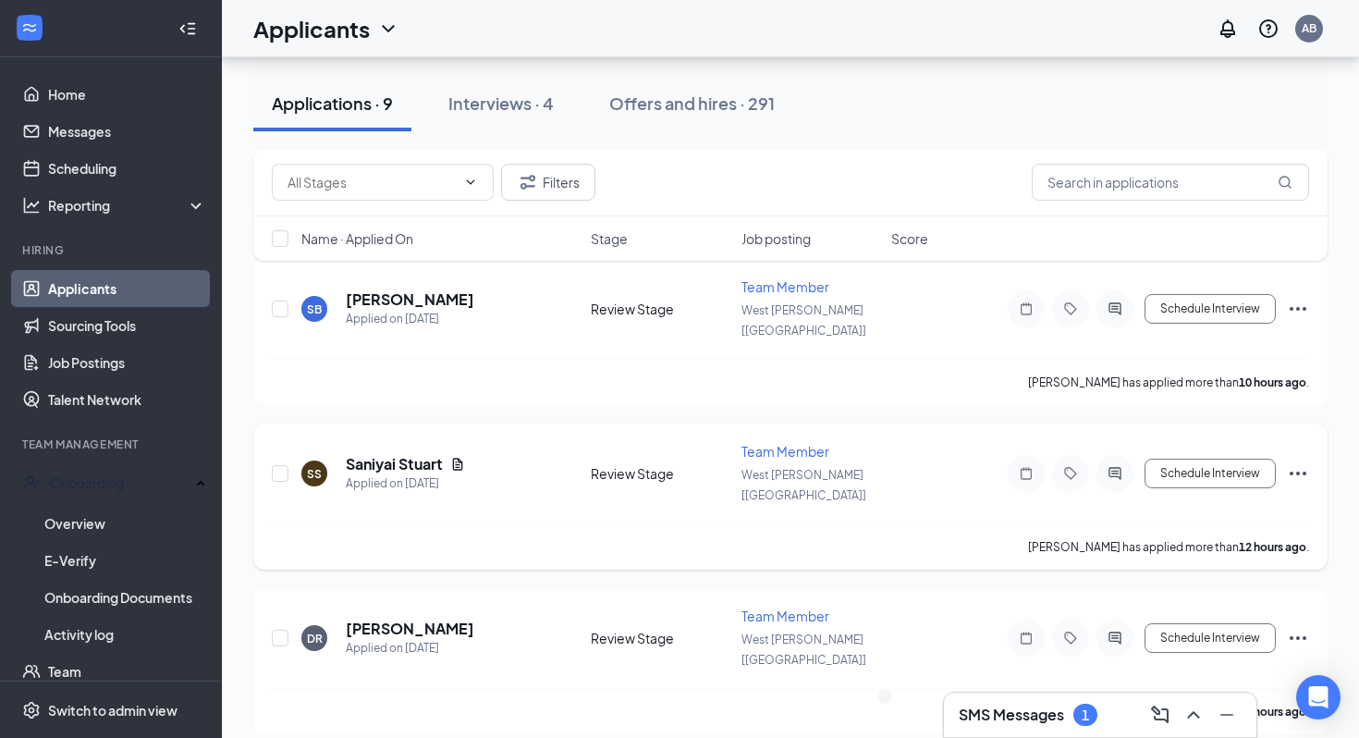
click at [1113, 466] on icon "ActiveChat" at bounding box center [1115, 473] width 22 height 15
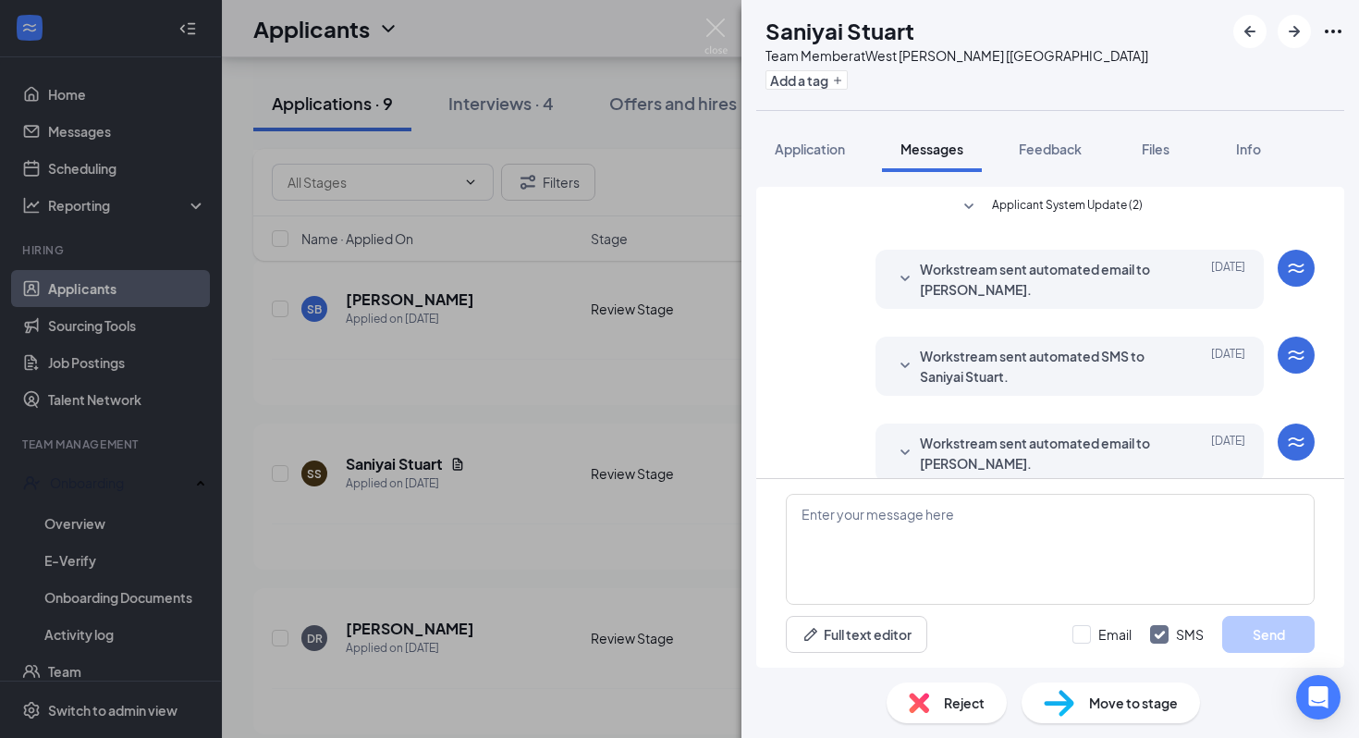
click at [447, 390] on div "SS Saniyai Stuart Team Member at West Hammond [LA] Add a tag Application Messag…" at bounding box center [679, 369] width 1359 height 738
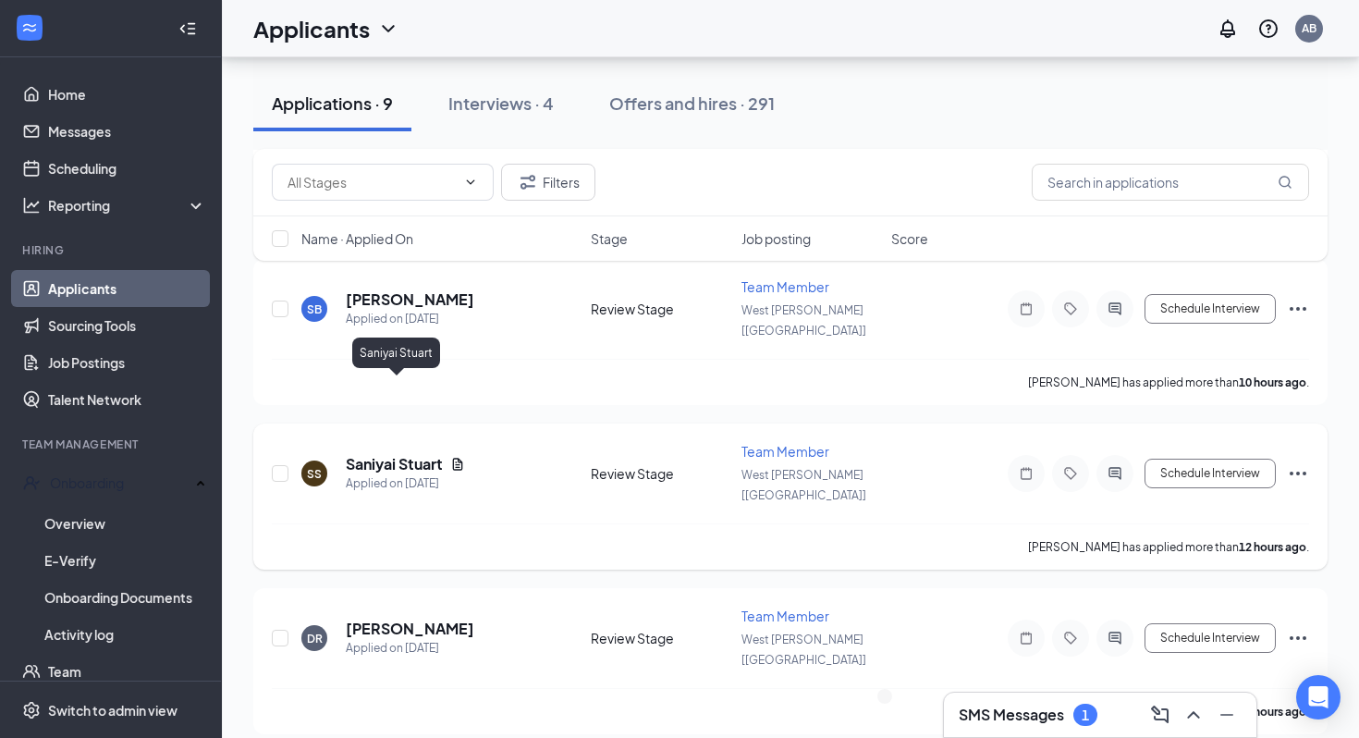
click at [416, 454] on h5 "Saniyai Stuart" at bounding box center [394, 464] width 97 height 20
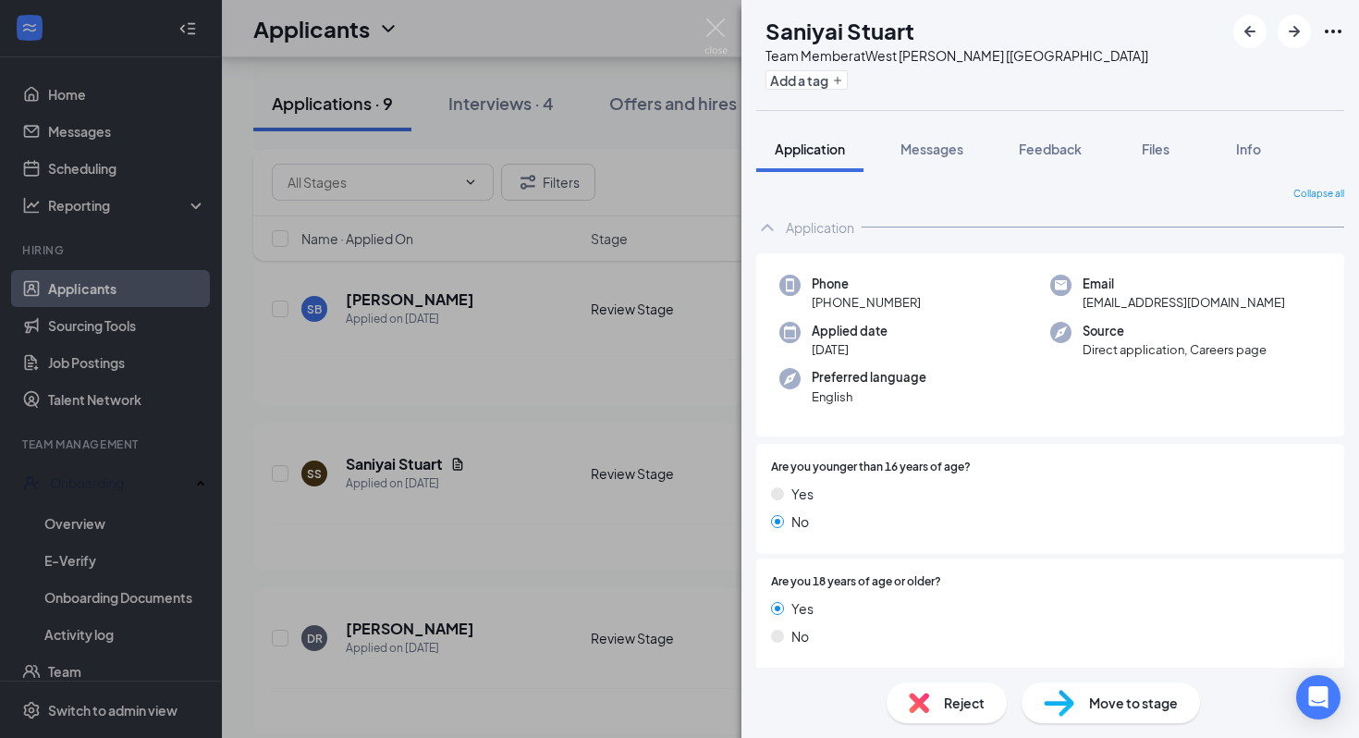
click at [251, 482] on div "SS Saniyai Stuart Team Member at West Hammond [LA] Add a tag Application Messag…" at bounding box center [679, 369] width 1359 height 738
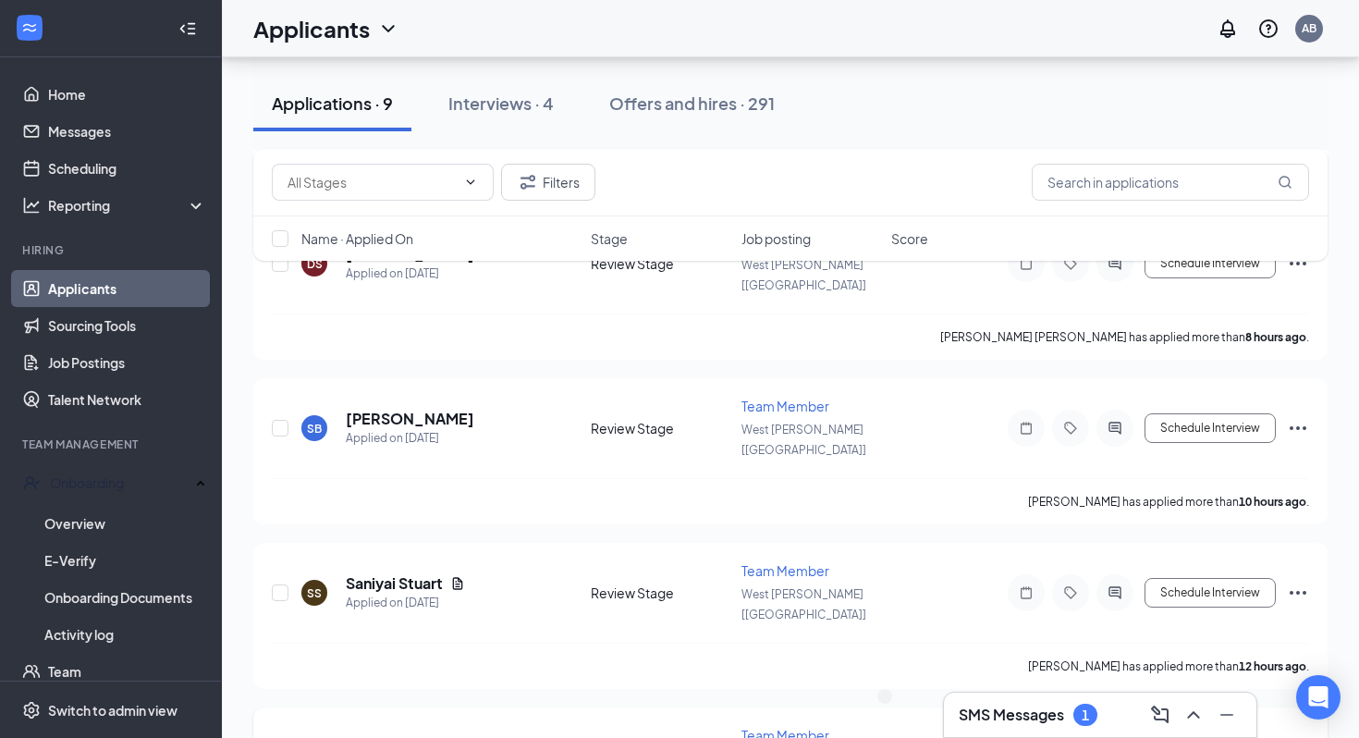
scroll to position [386, 0]
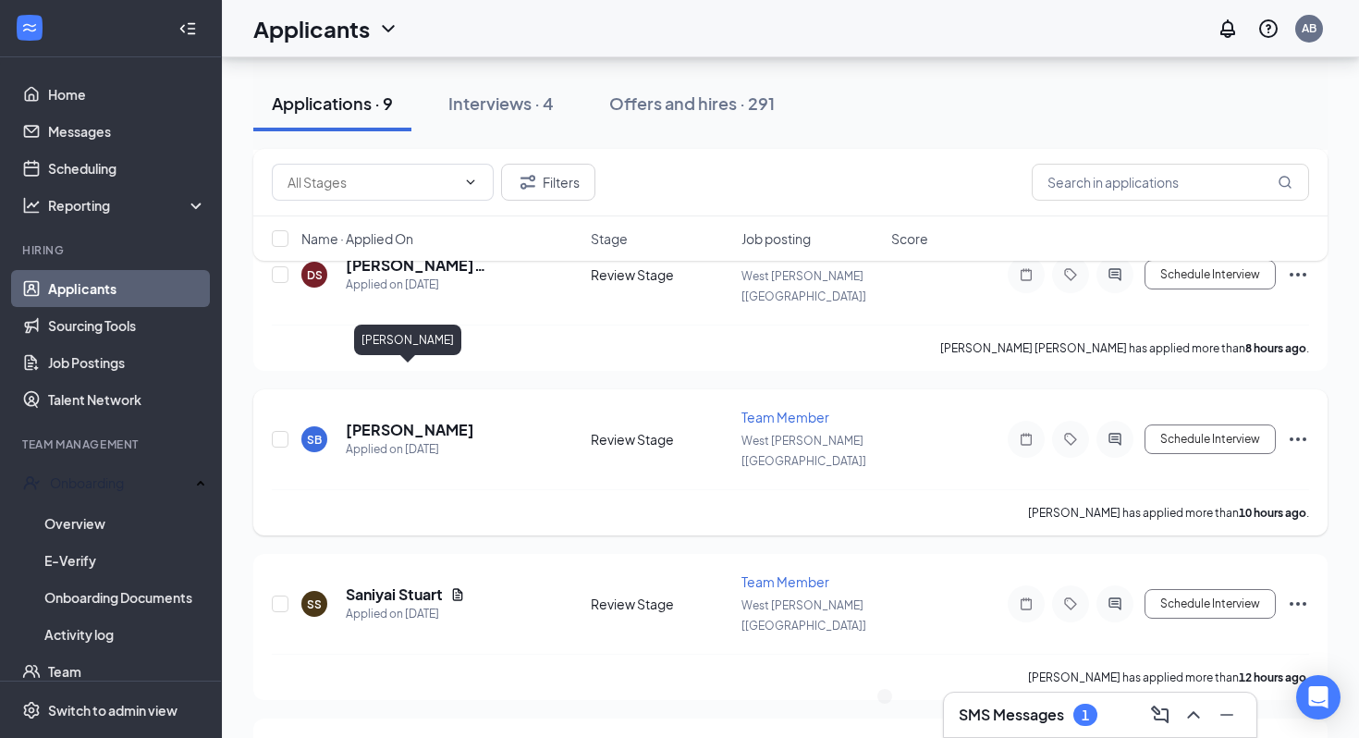
click at [423, 420] on h5 "[PERSON_NAME]" at bounding box center [410, 430] width 129 height 20
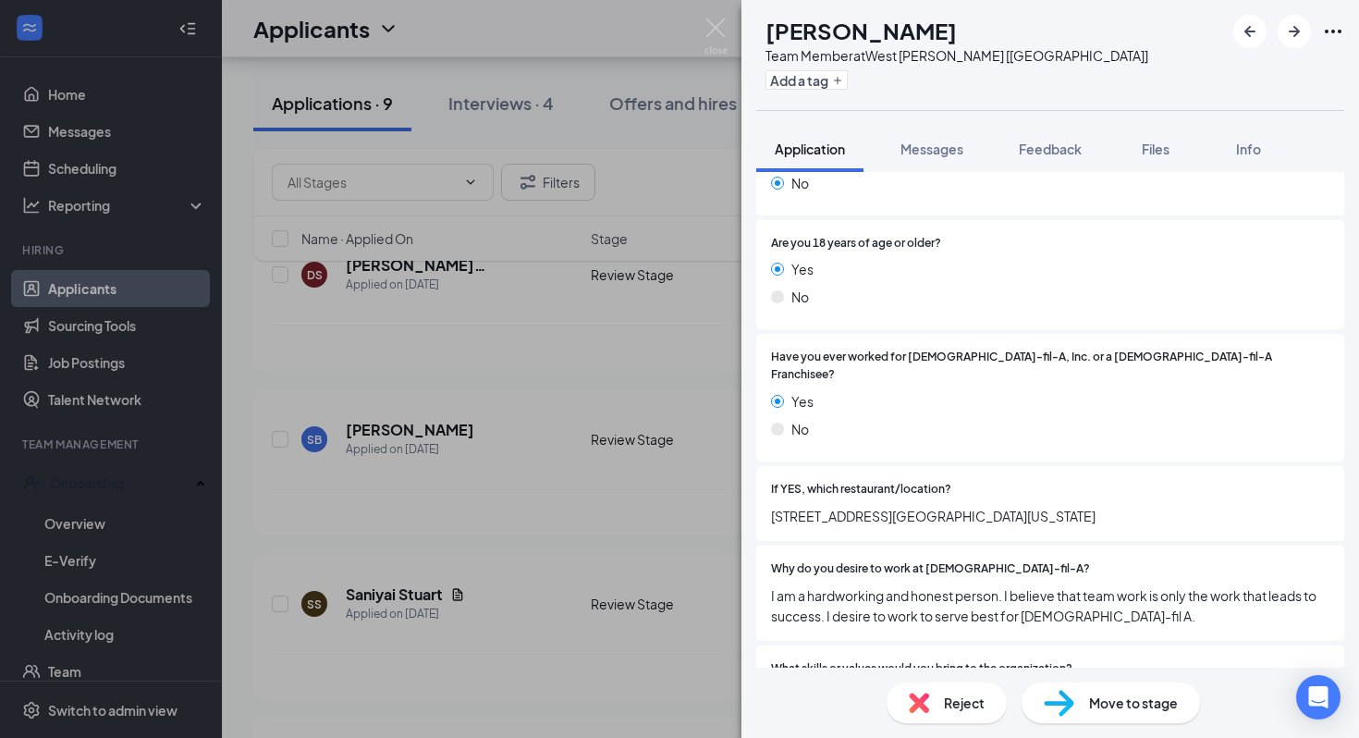
scroll to position [370, 0]
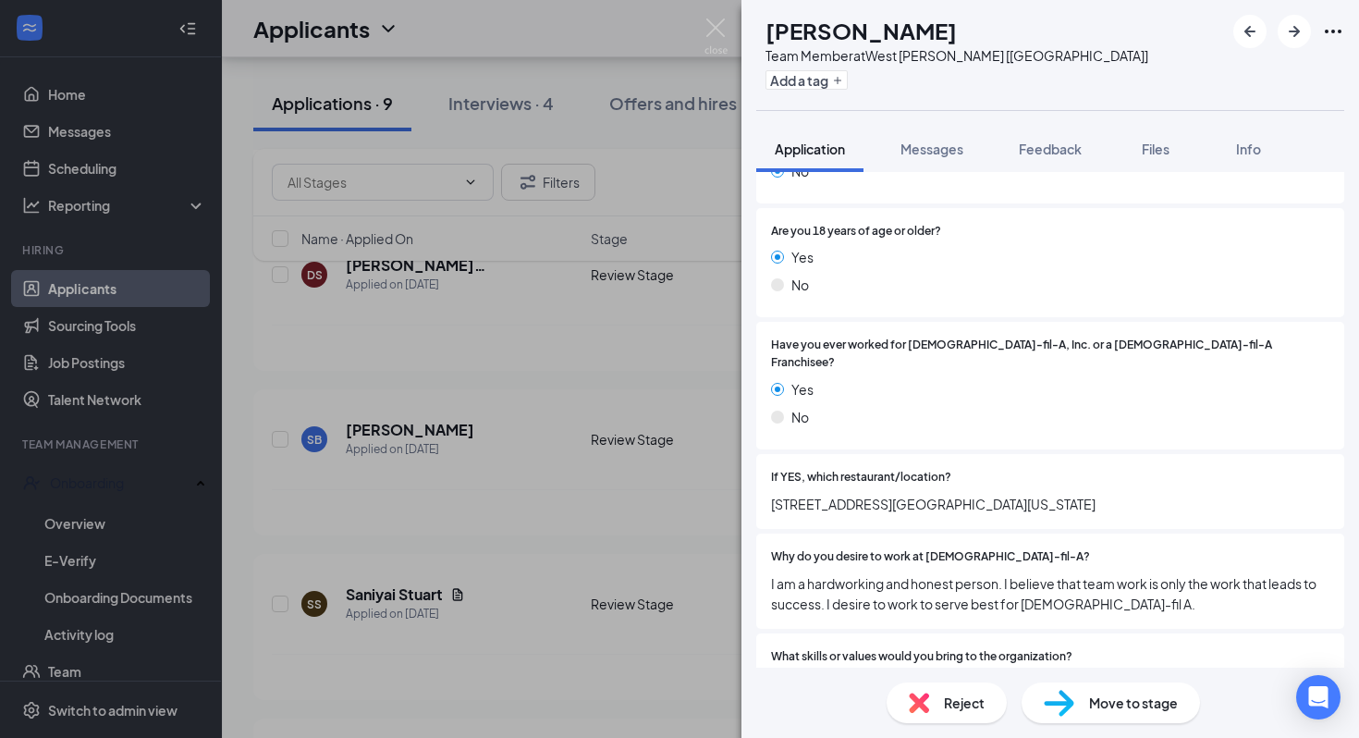
click at [610, 507] on div "SB Sandesh Basnet Team Member at West Hammond [LA] Add a tag Application Messag…" at bounding box center [679, 369] width 1359 height 738
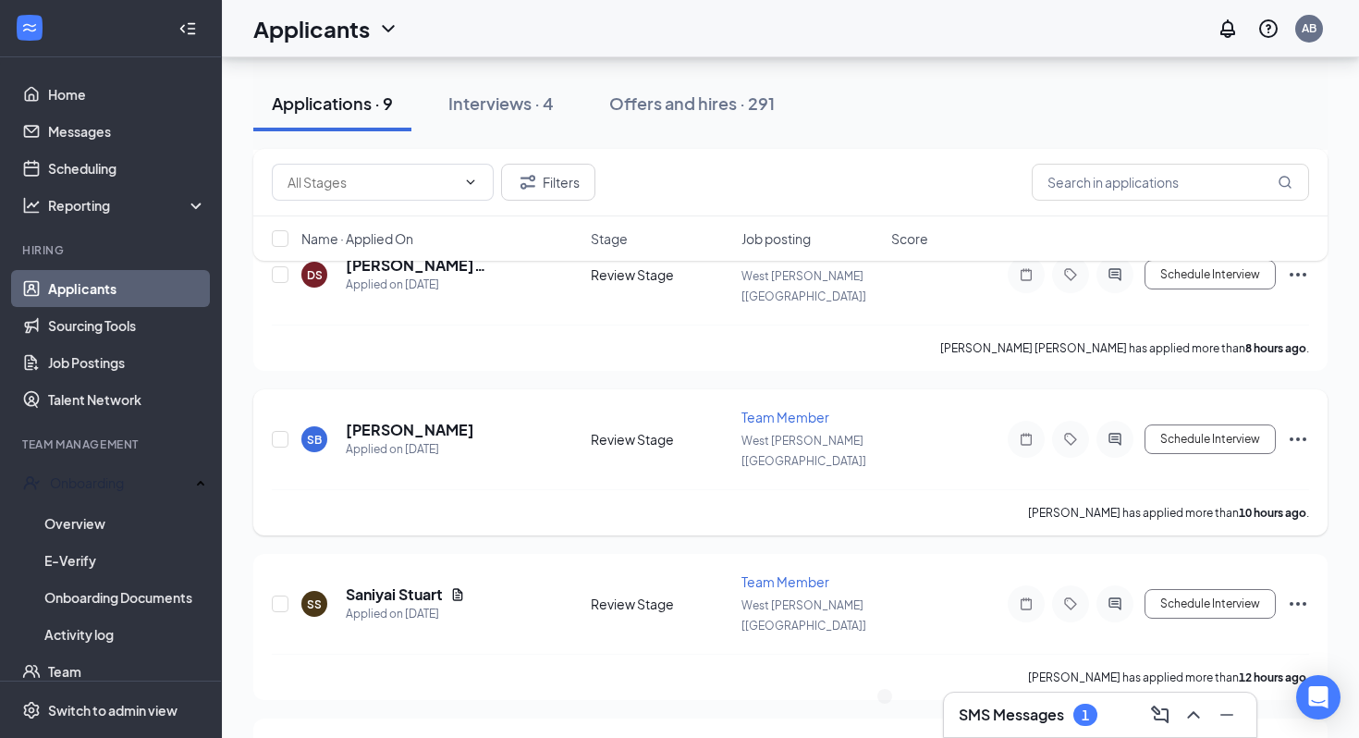
click at [1113, 421] on div at bounding box center [1115, 439] width 37 height 37
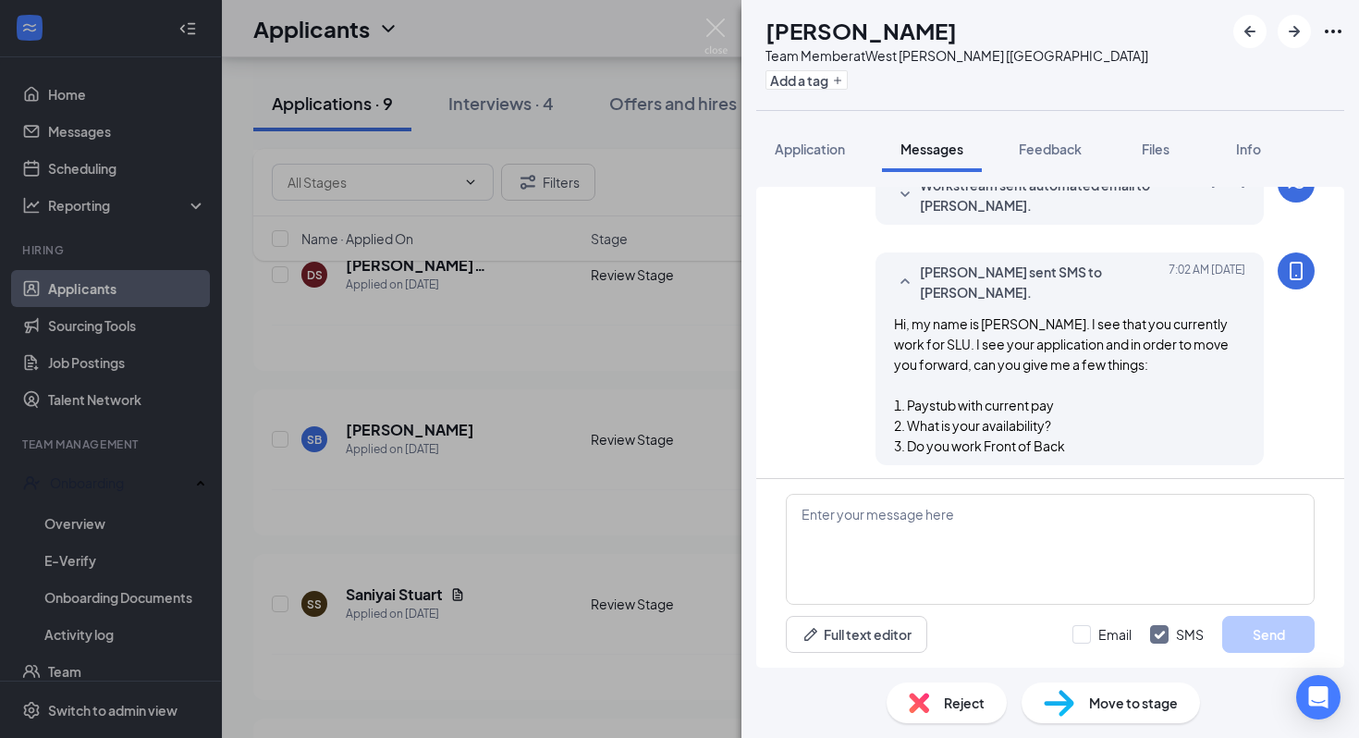
scroll to position [491, 0]
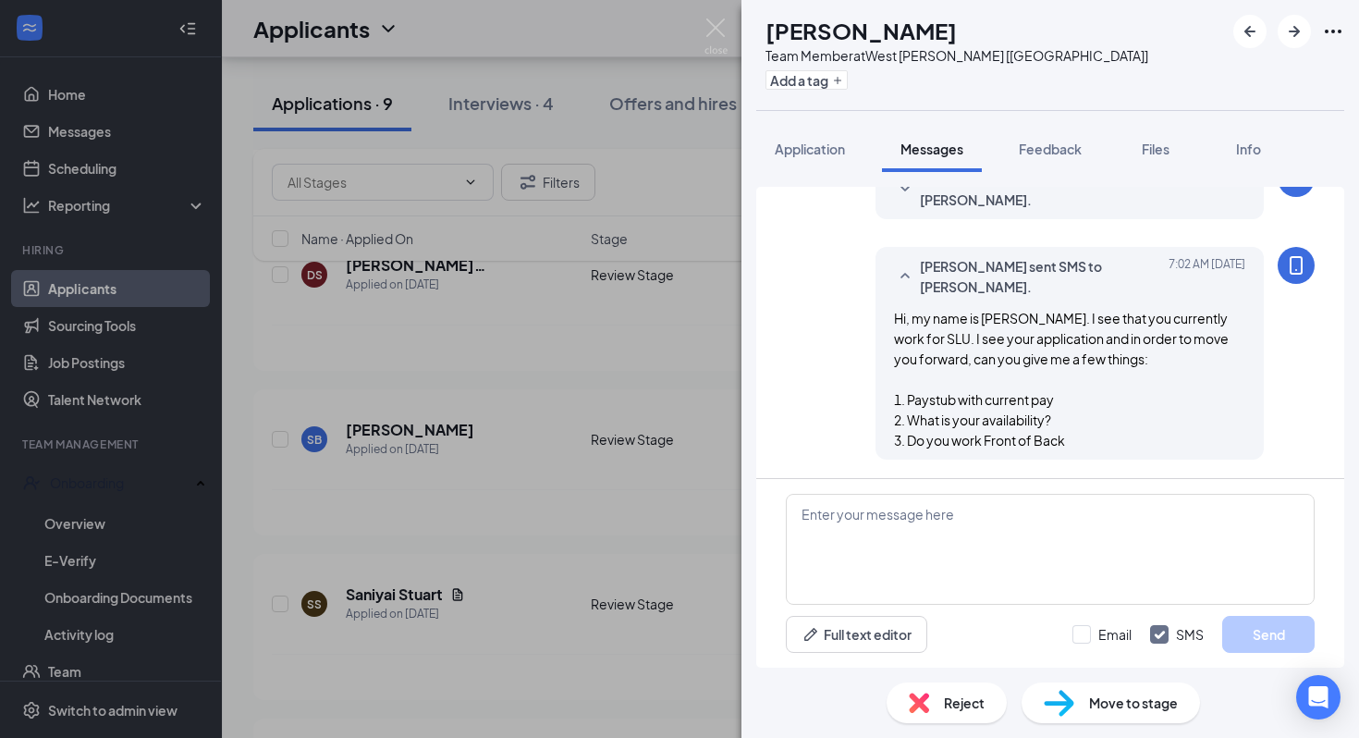
click at [484, 543] on div "SB Sandesh Basnet Team Member at West Hammond [LA] Add a tag Application Messag…" at bounding box center [679, 369] width 1359 height 738
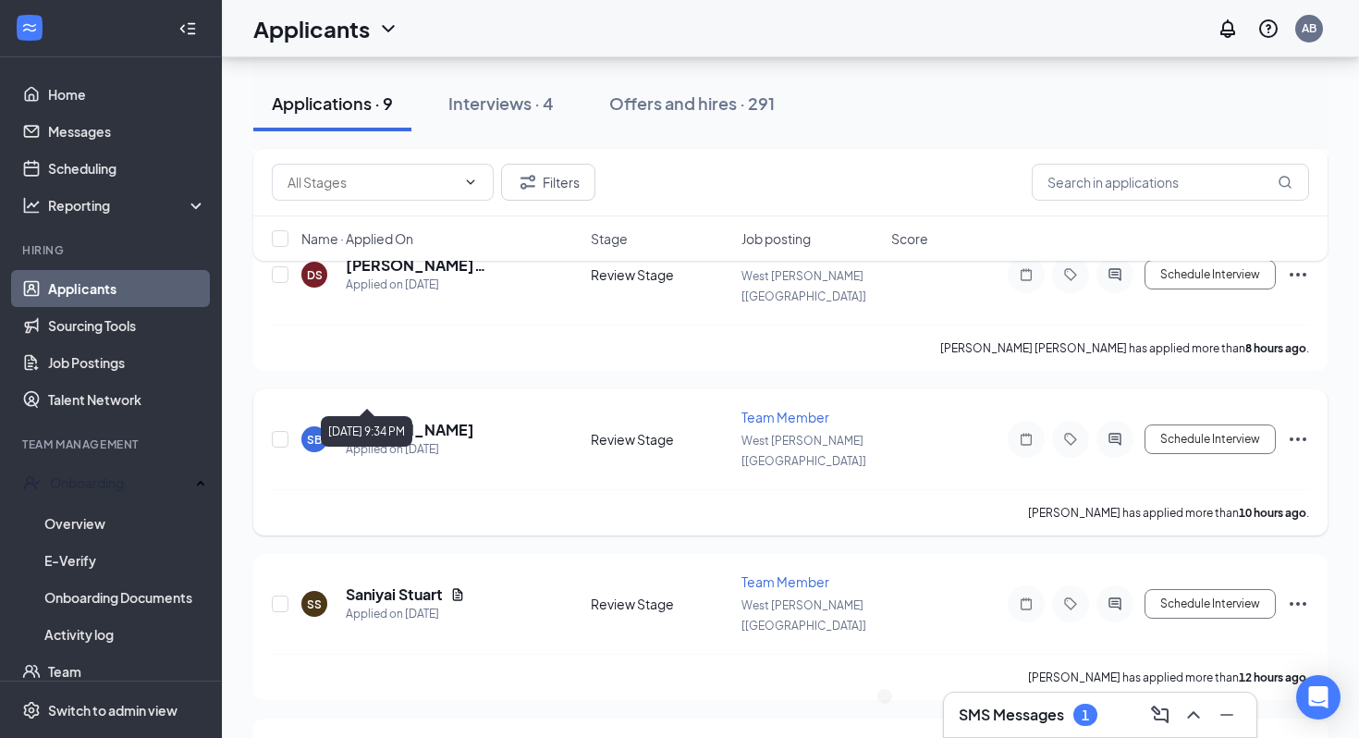
click at [447, 420] on h5 "[PERSON_NAME]" at bounding box center [410, 430] width 129 height 20
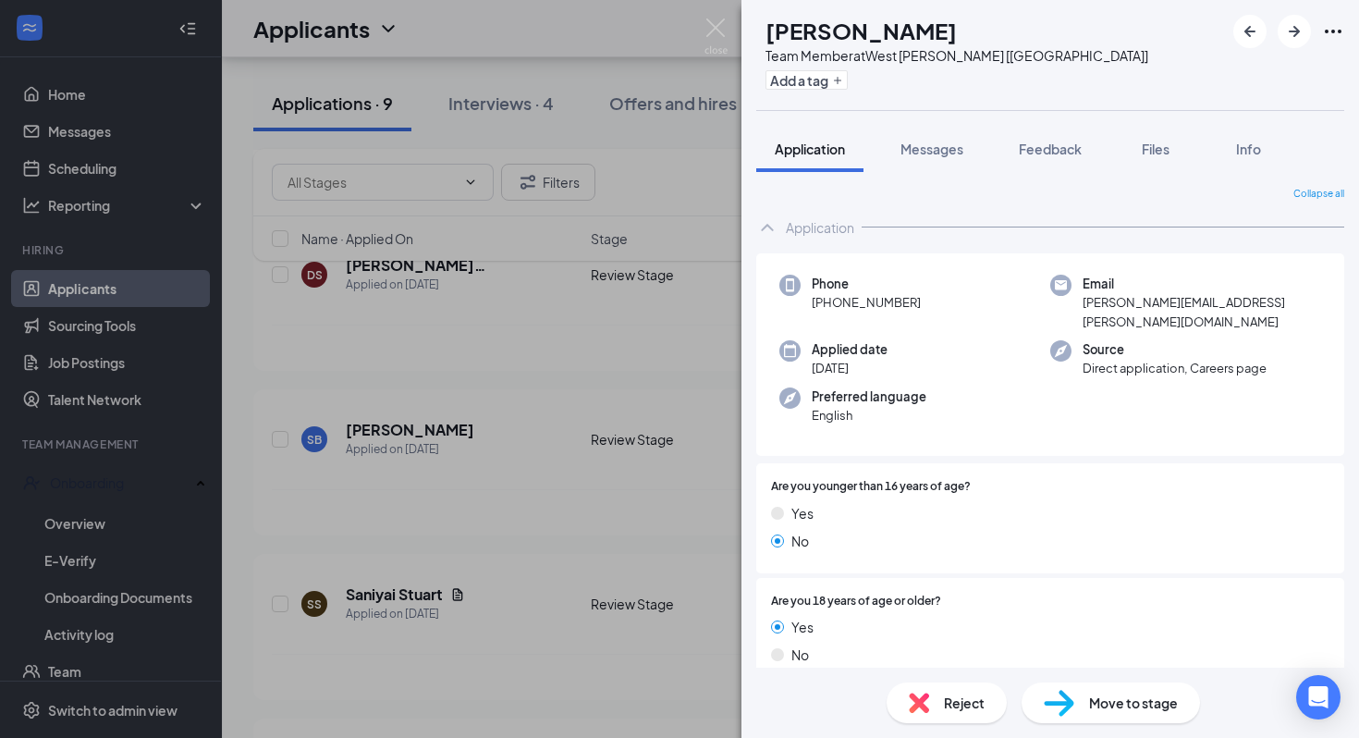
click at [578, 420] on div "SB Sandesh Basnet Team Member at West Hammond [LA] Add a tag Application Messag…" at bounding box center [679, 369] width 1359 height 738
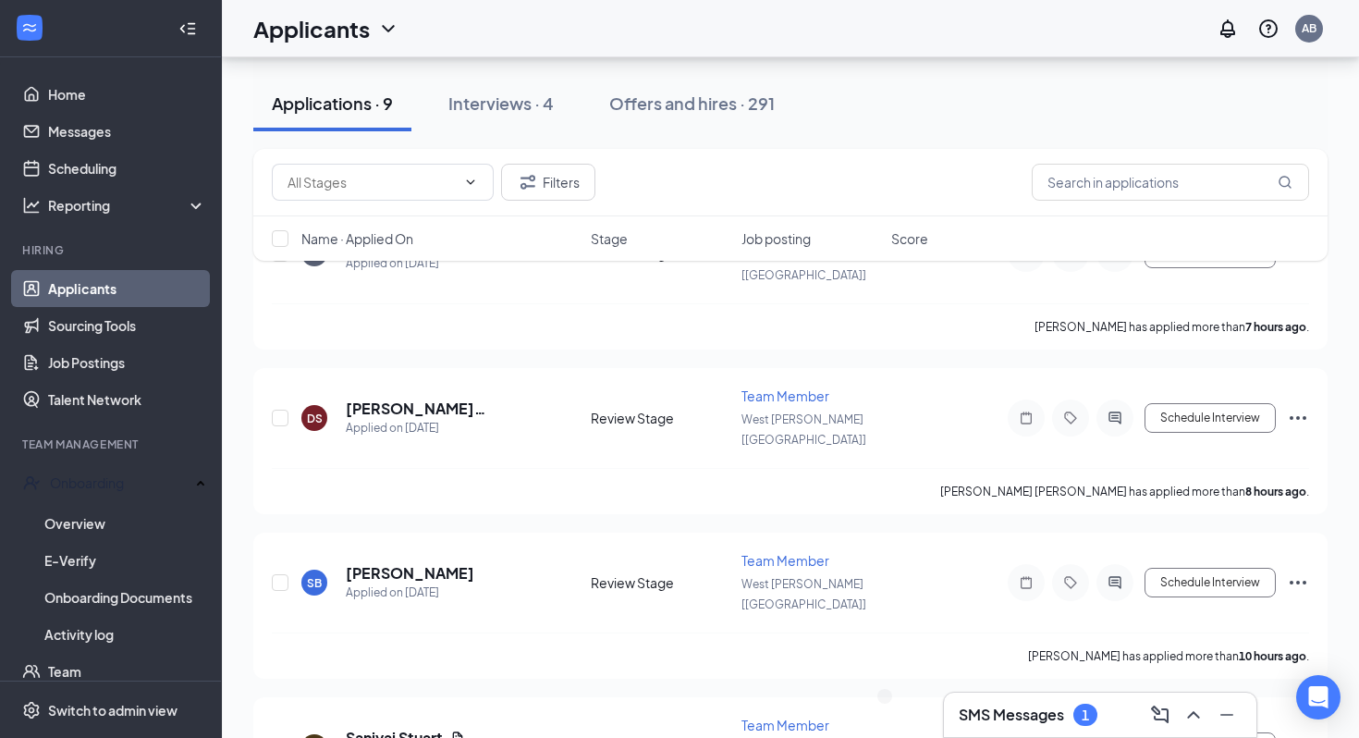
scroll to position [244, 0]
click at [482, 398] on h5 "[PERSON_NAME] [PERSON_NAME]" at bounding box center [443, 408] width 195 height 20
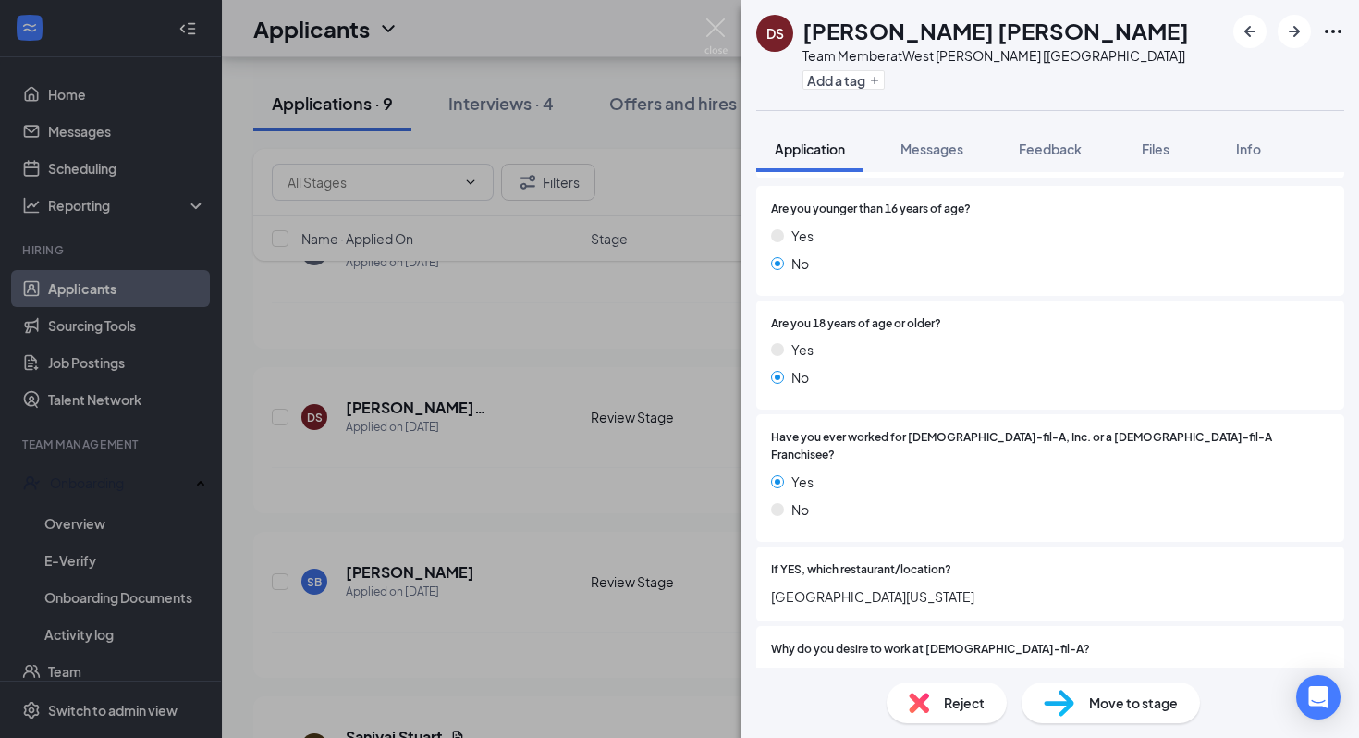
scroll to position [279, 0]
click at [694, 533] on div "DS David Soboma Bestman Team Member at West Hammond [LA] Add a tag Application …" at bounding box center [679, 369] width 1359 height 738
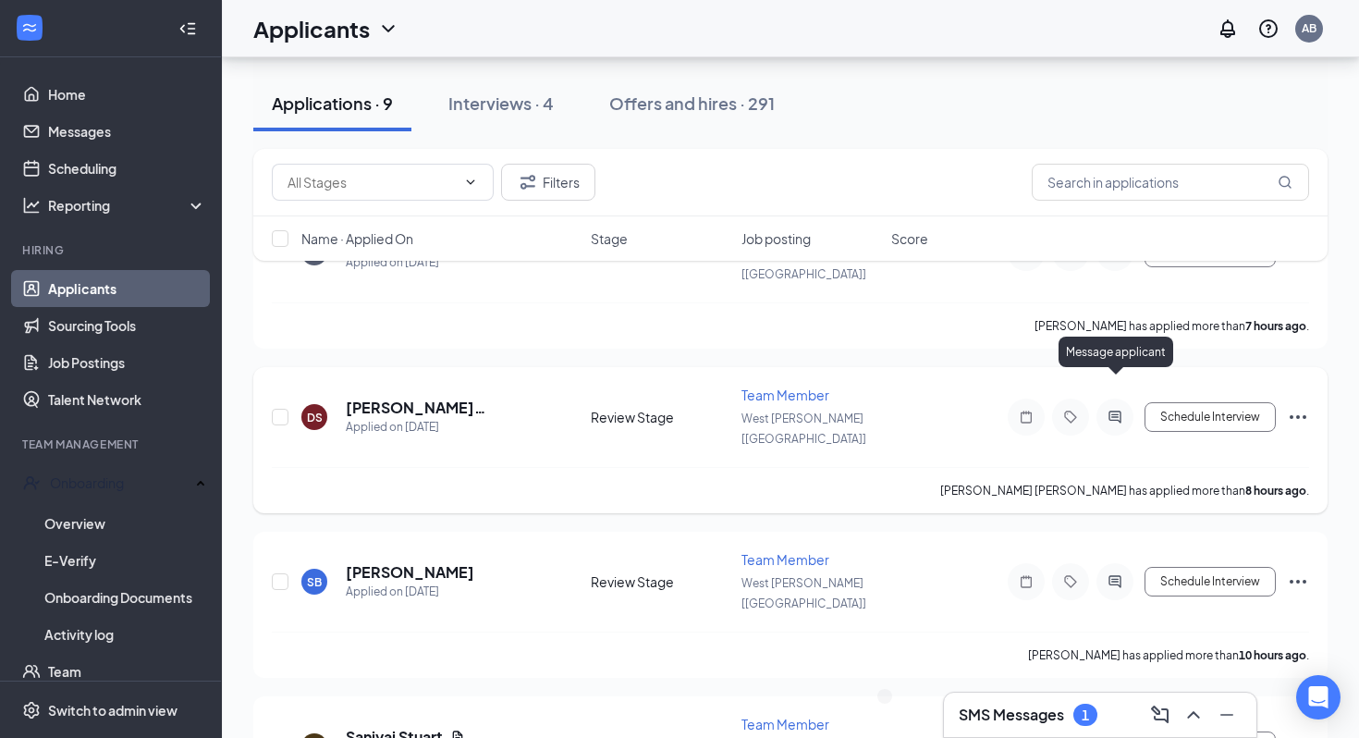
click at [1105, 410] on icon "ActiveChat" at bounding box center [1115, 417] width 22 height 15
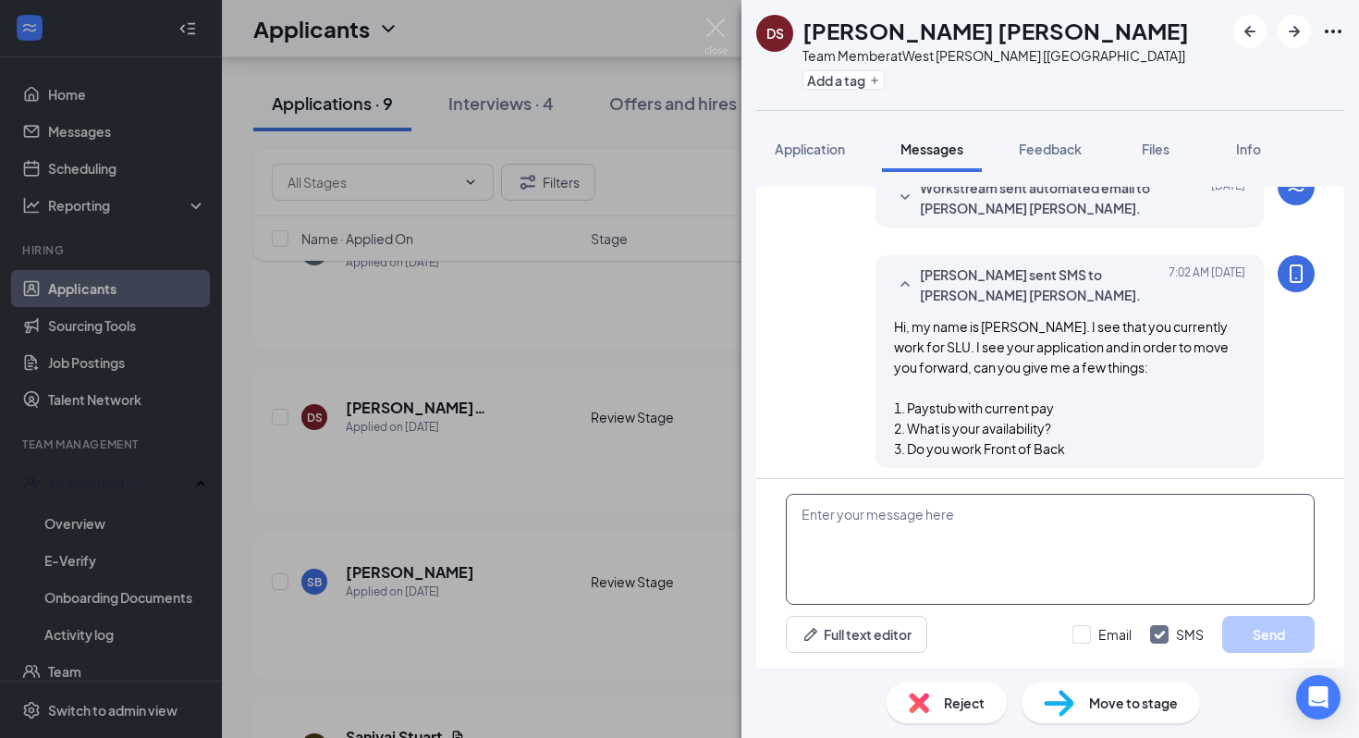
scroll to position [491, 0]
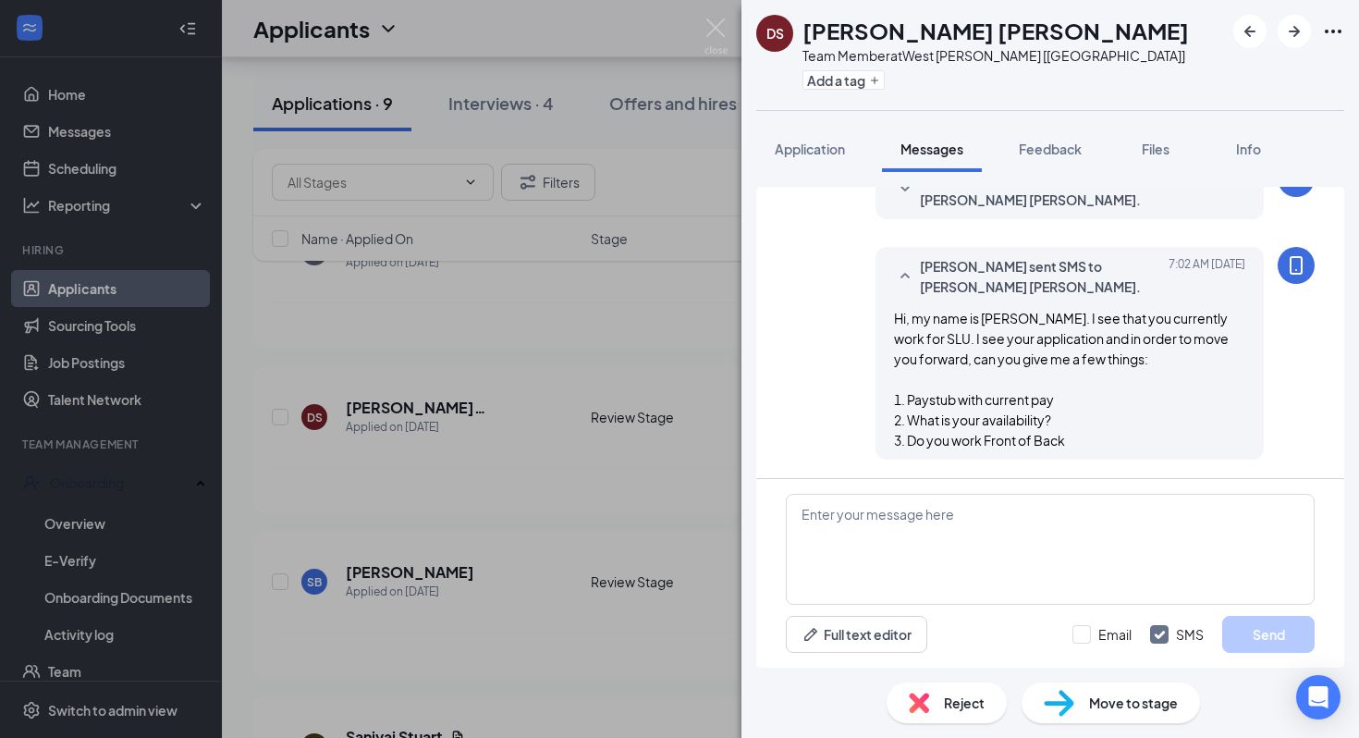
click at [677, 433] on div "DS David Soboma Bestman Team Member at West Hammond [LA] Add a tag Application …" at bounding box center [679, 369] width 1359 height 738
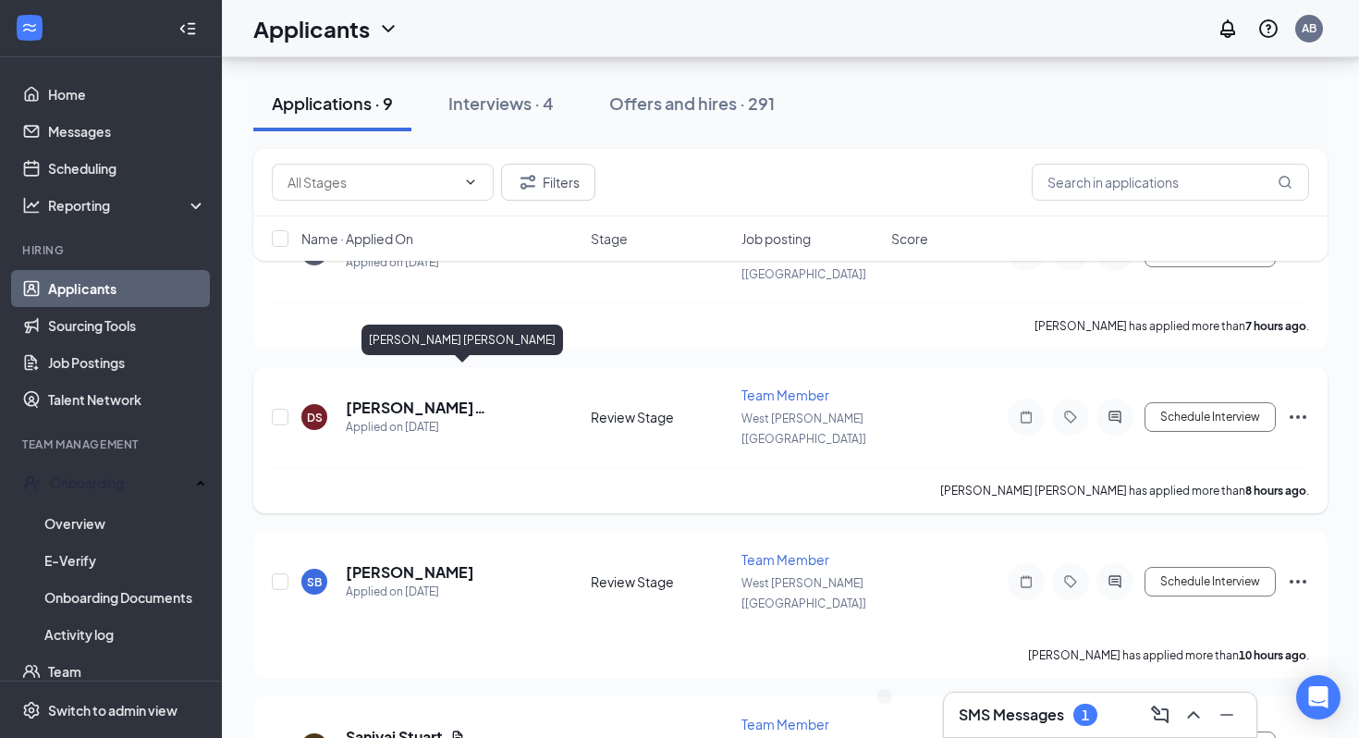
click at [509, 398] on h5 "[PERSON_NAME] [PERSON_NAME]" at bounding box center [443, 408] width 195 height 20
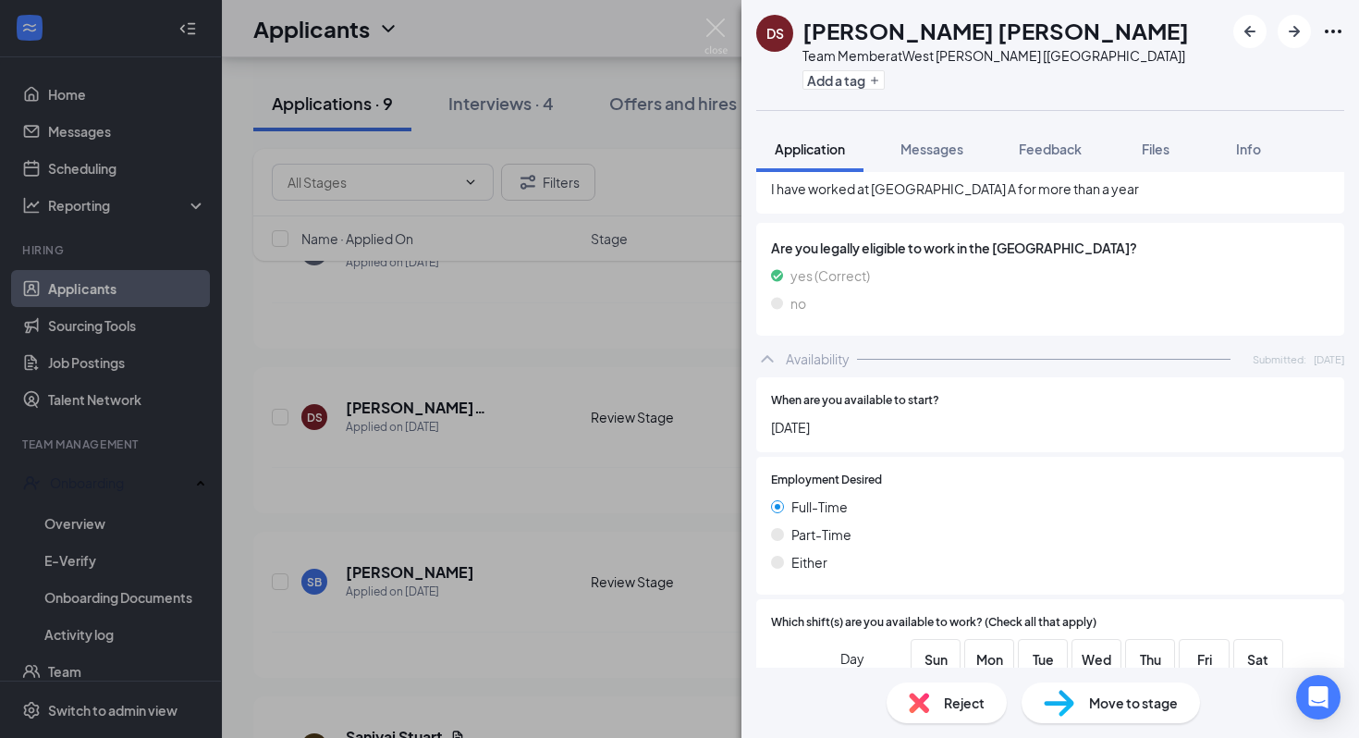
scroll to position [1234, 0]
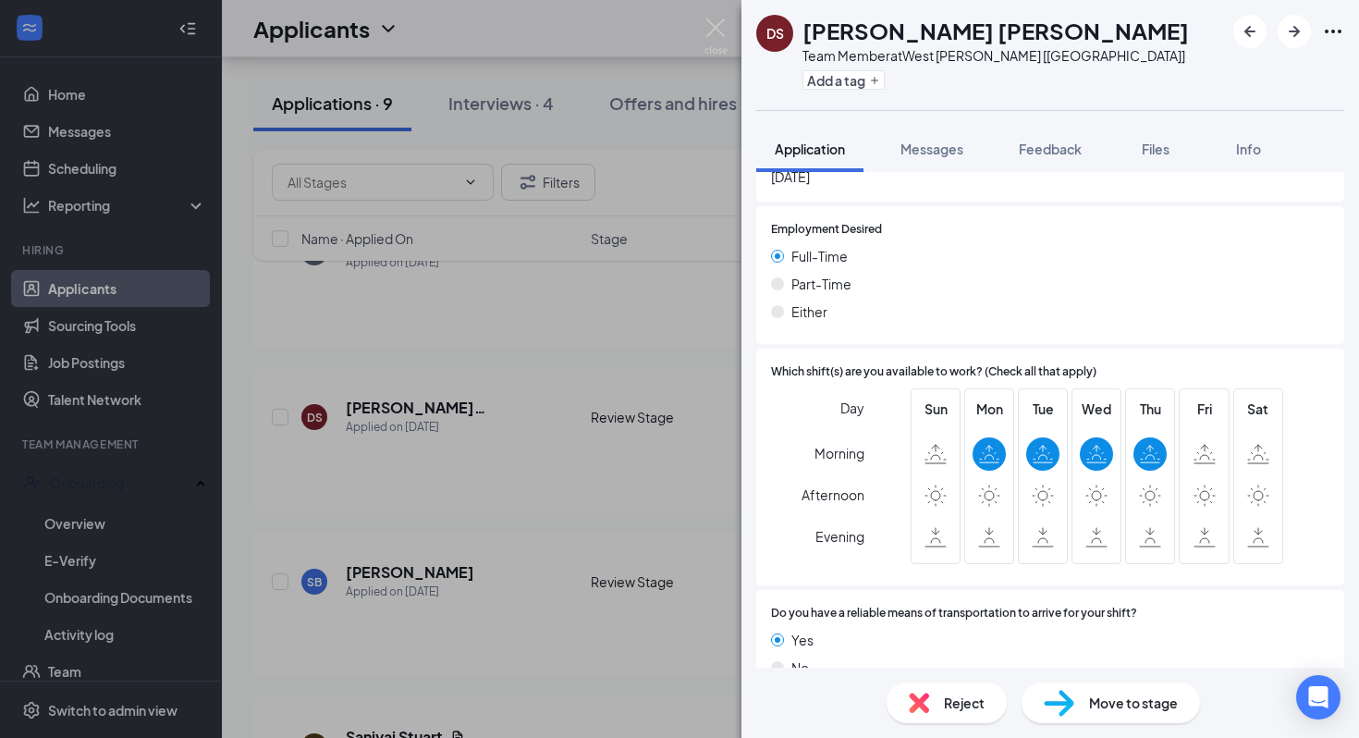
click at [618, 548] on div "DS David Soboma Bestman Team Member at West Hammond [LA] Add a tag Application …" at bounding box center [679, 369] width 1359 height 738
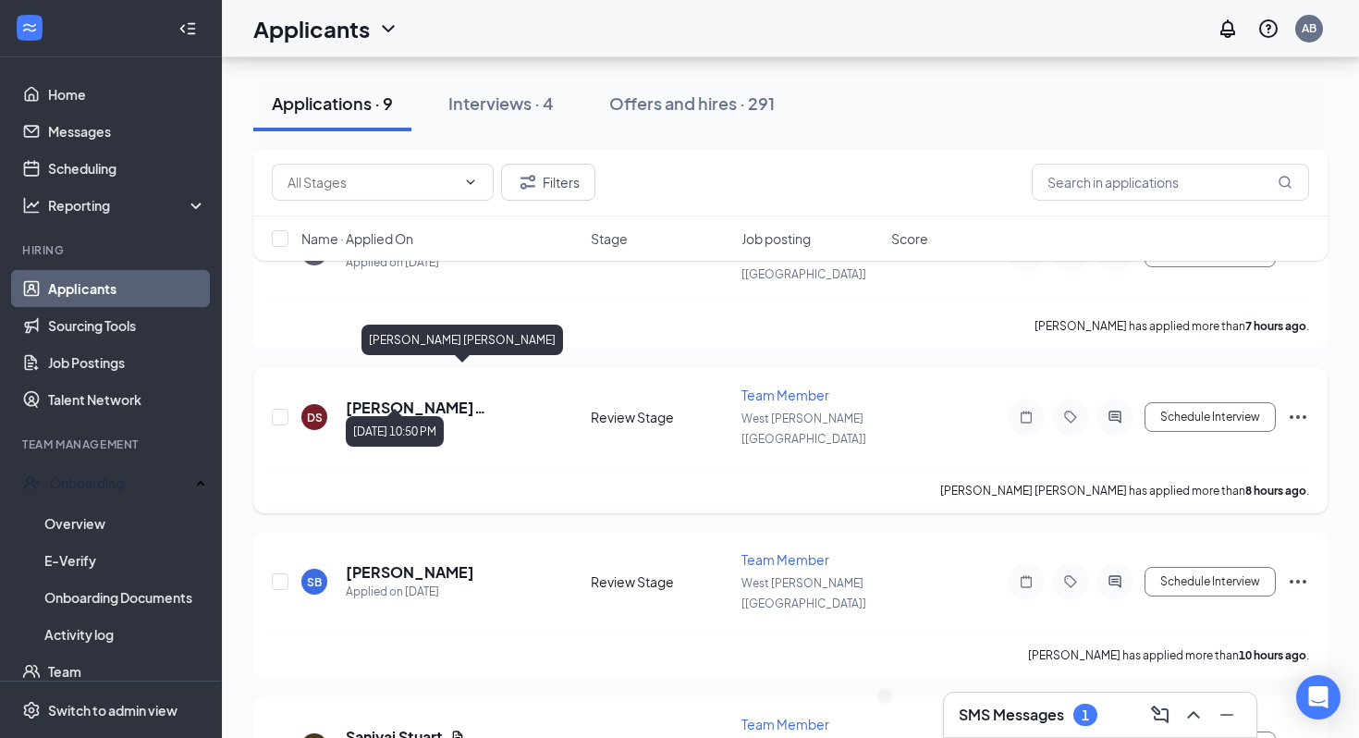
click at [491, 398] on h5 "[PERSON_NAME] [PERSON_NAME]" at bounding box center [443, 408] width 195 height 20
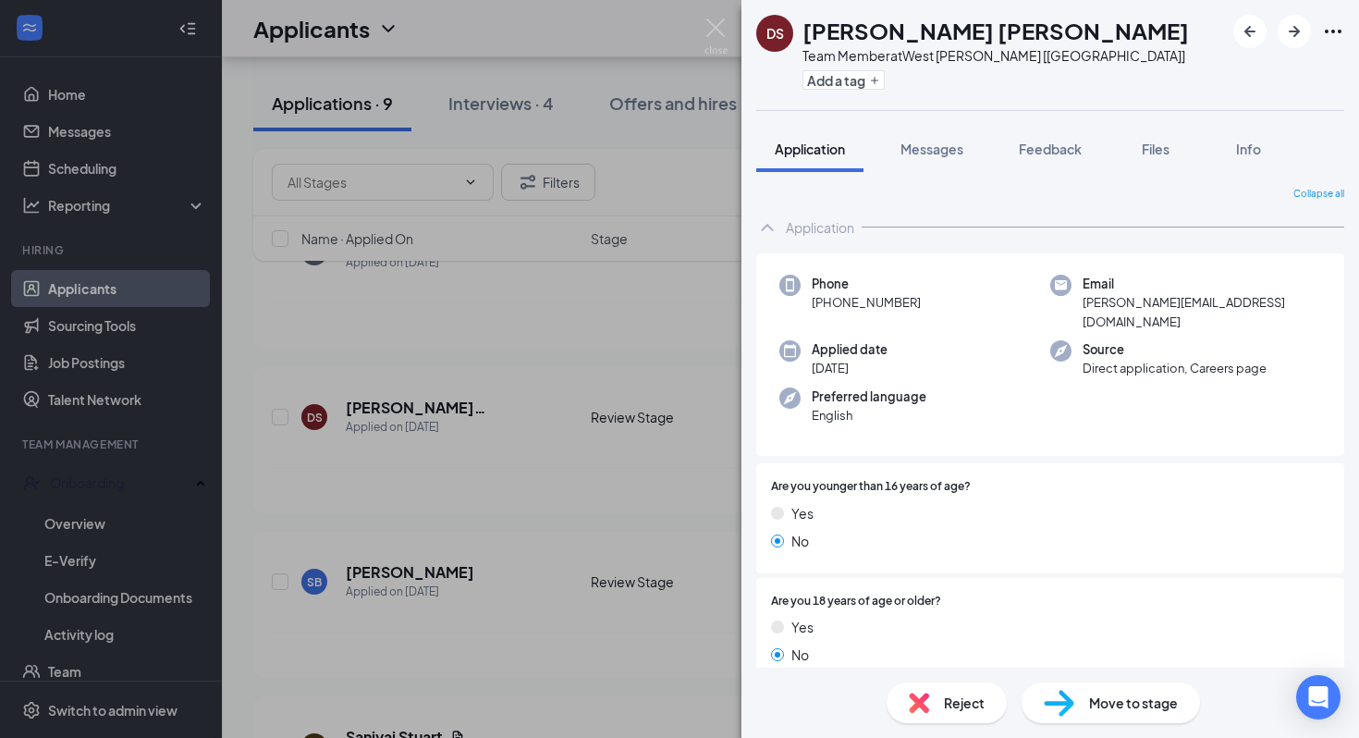
click at [424, 400] on div "DS David Soboma Bestman Team Member at West Hammond [LA] Add a tag Application …" at bounding box center [679, 369] width 1359 height 738
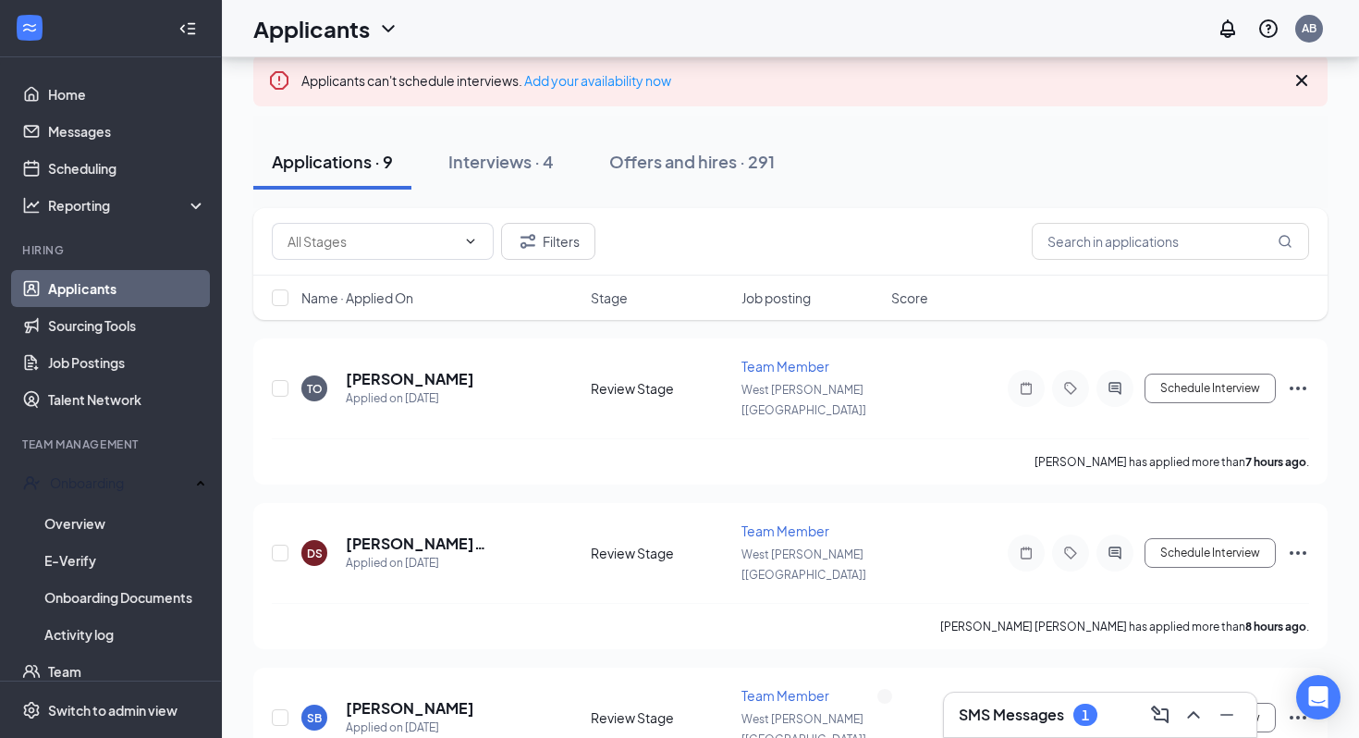
scroll to position [95, 0]
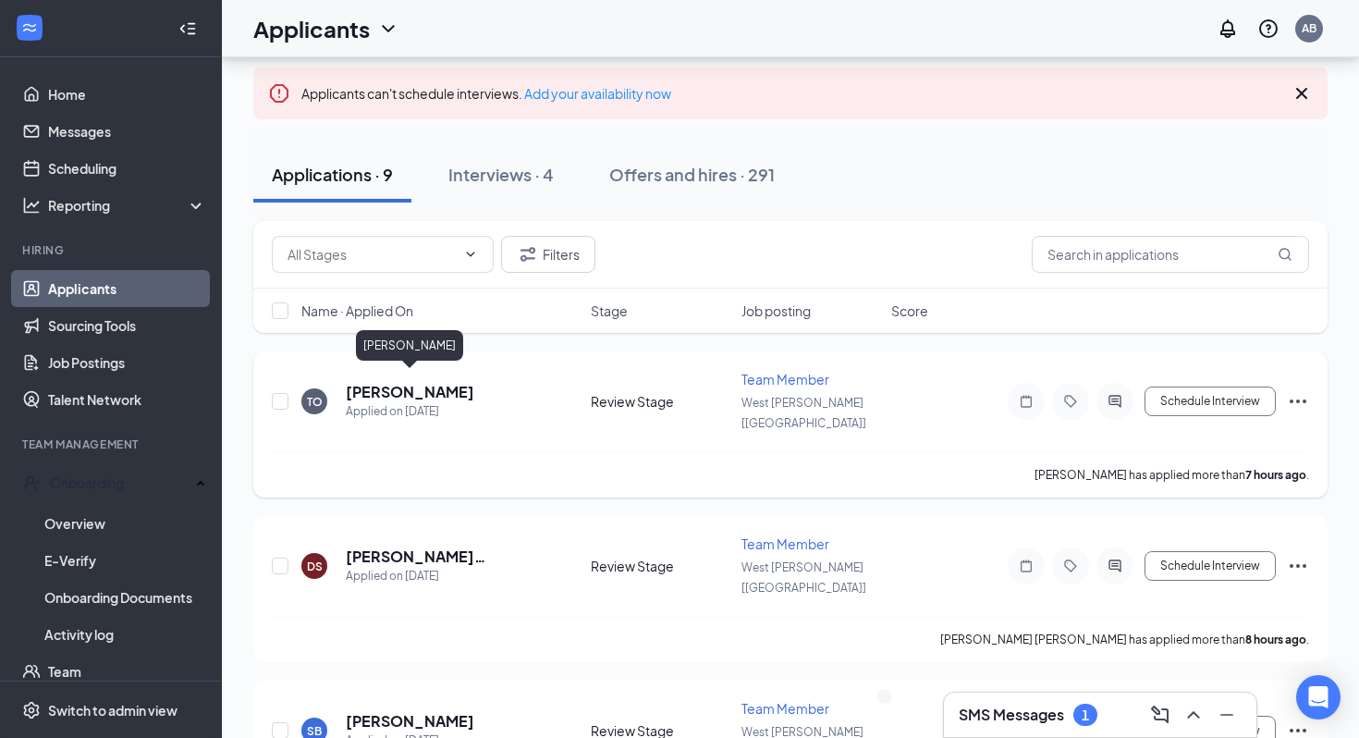
click at [411, 388] on h5 "[PERSON_NAME]" at bounding box center [410, 392] width 129 height 20
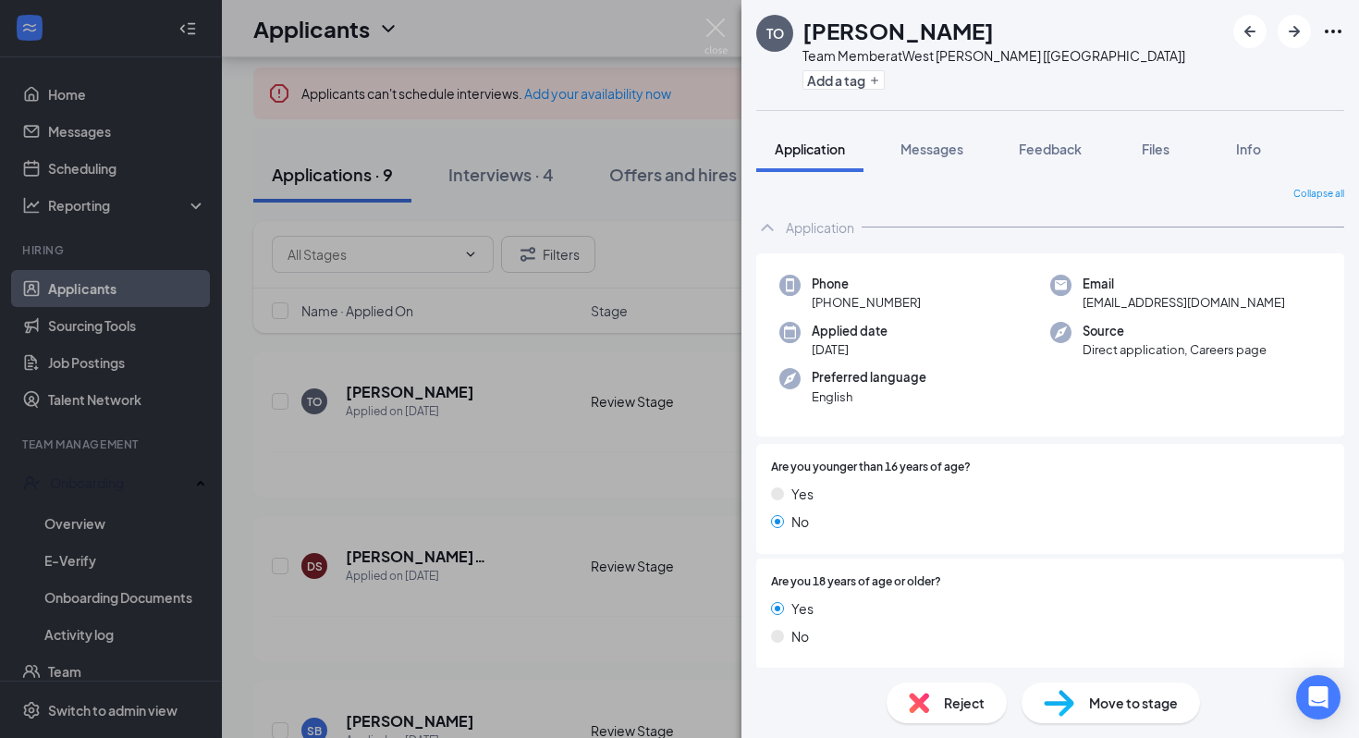
click at [619, 519] on div "TO Theresa Ogiemhen Team Member at West Hammond [LA] Add a tag Application Mess…" at bounding box center [679, 369] width 1359 height 738
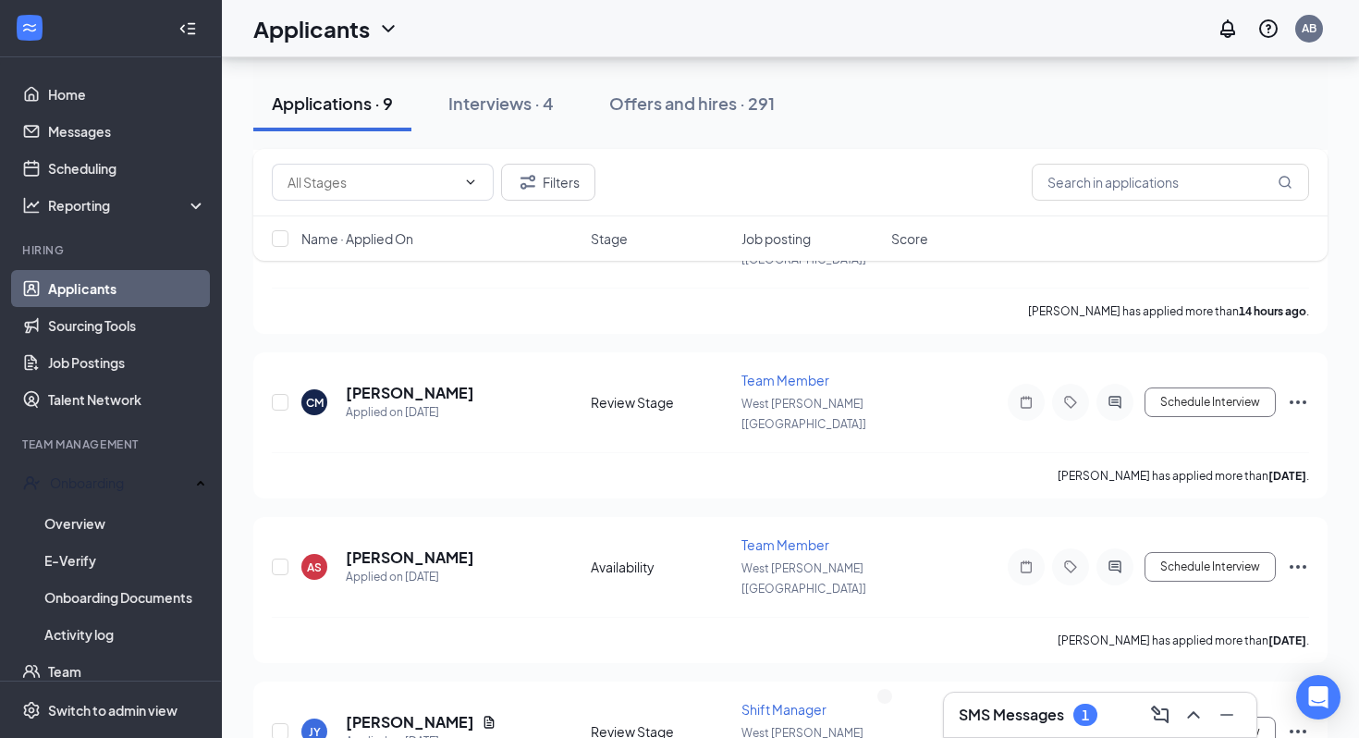
scroll to position [998, 0]
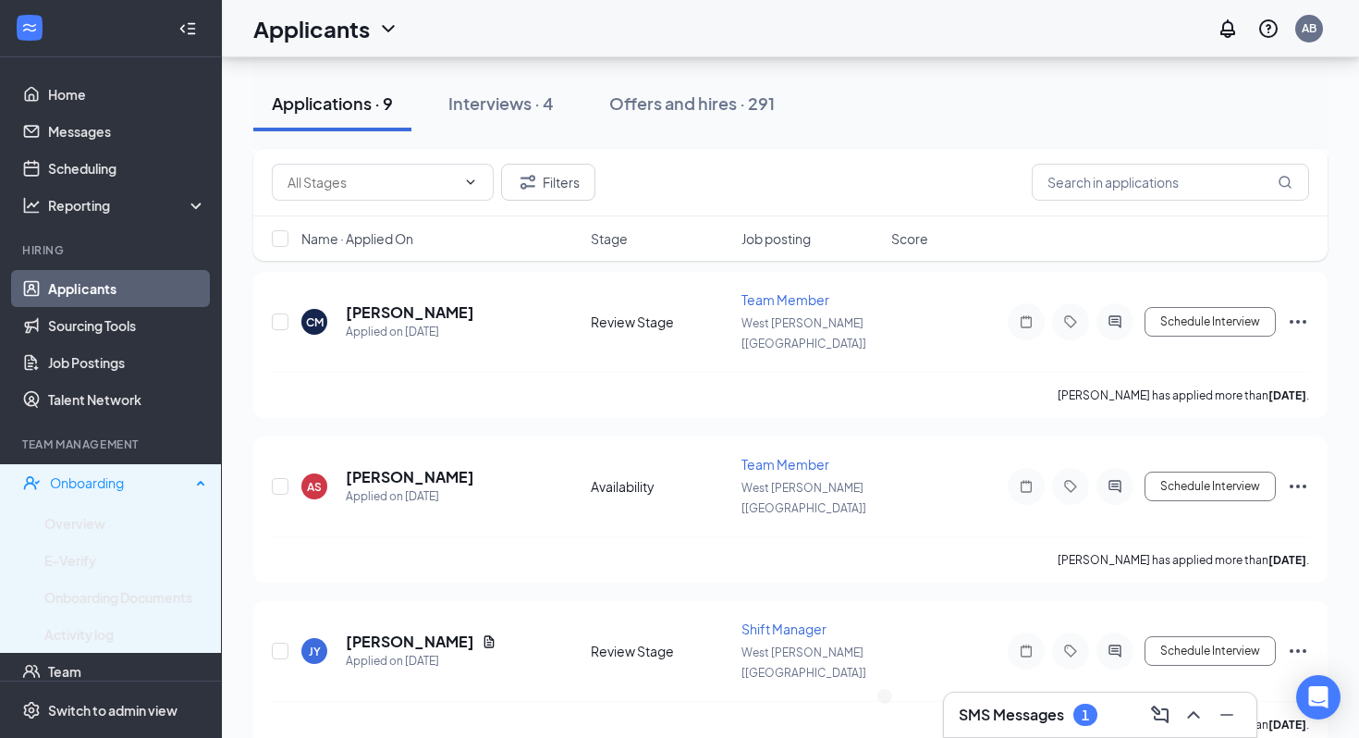
click at [120, 485] on div "Onboarding" at bounding box center [120, 482] width 141 height 18
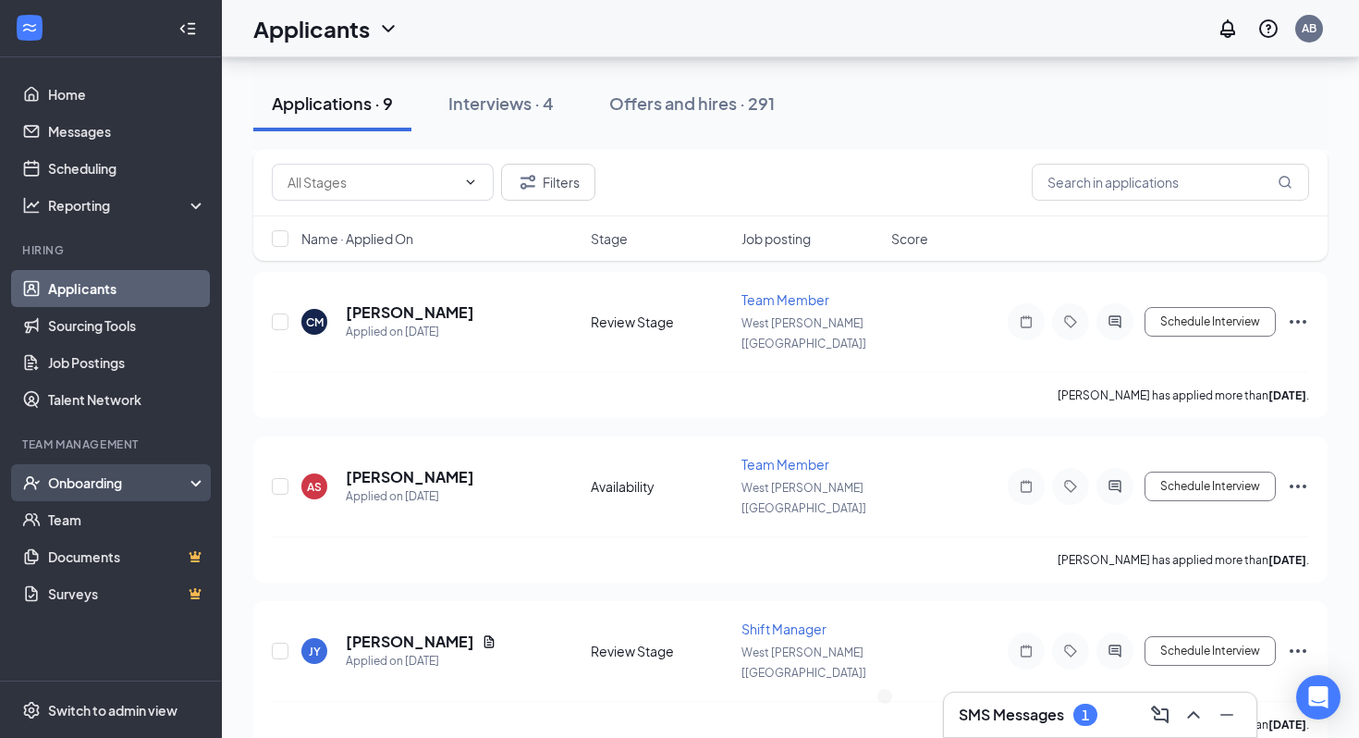
click at [104, 487] on div "Onboarding" at bounding box center [119, 482] width 142 height 18
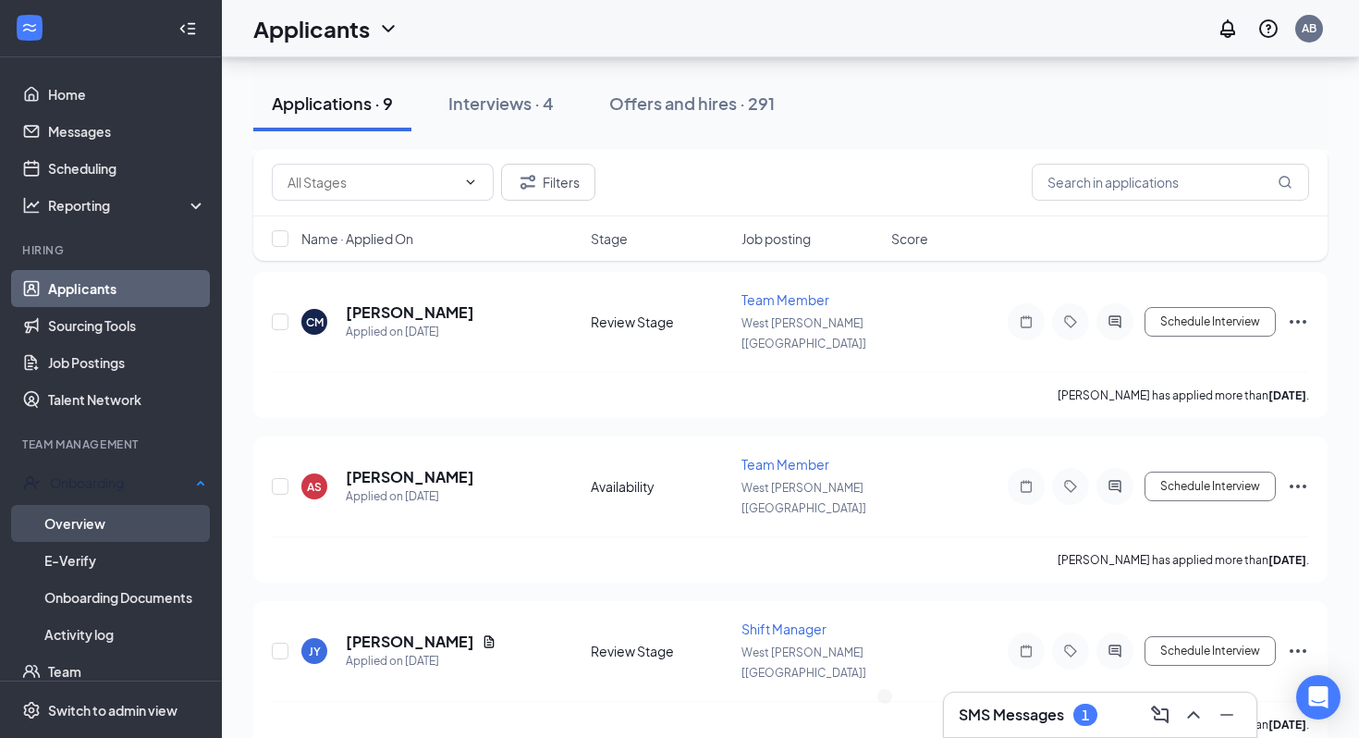
click at [101, 514] on link "Overview" at bounding box center [125, 523] width 162 height 37
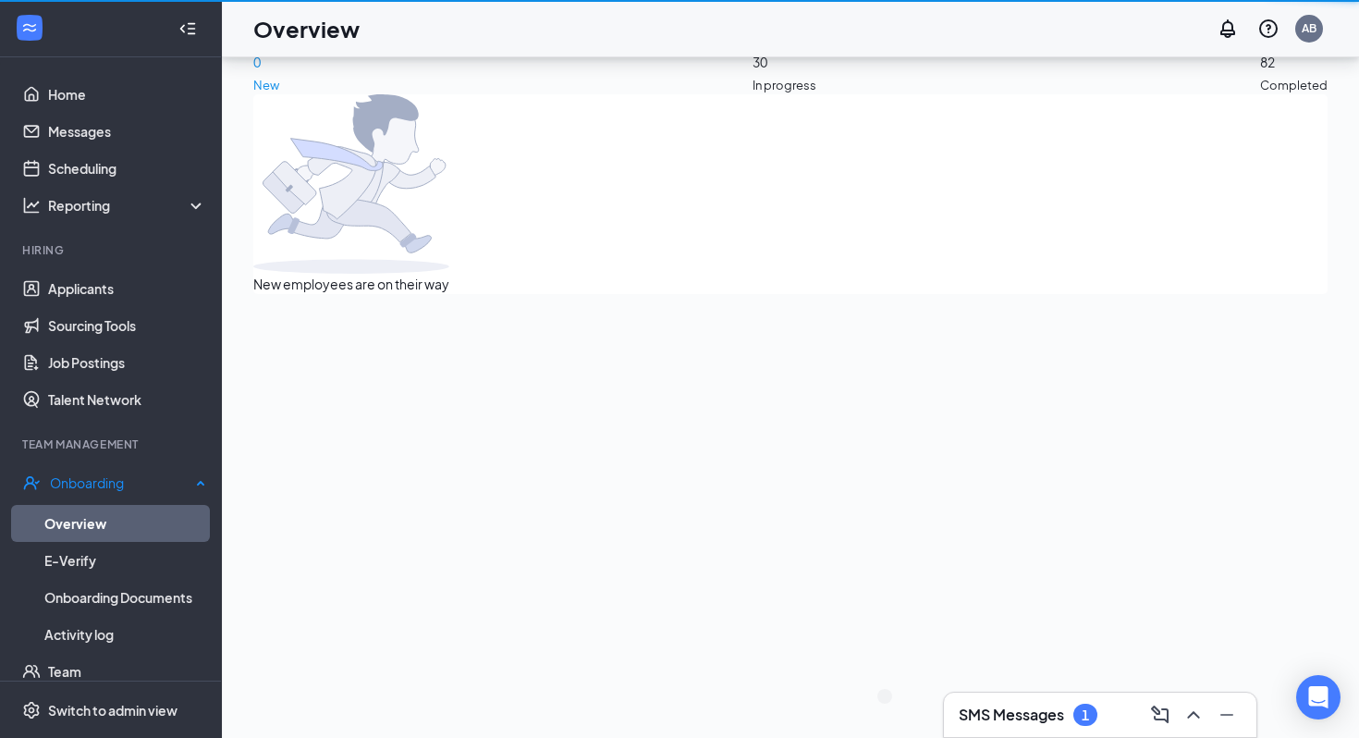
scroll to position [83, 0]
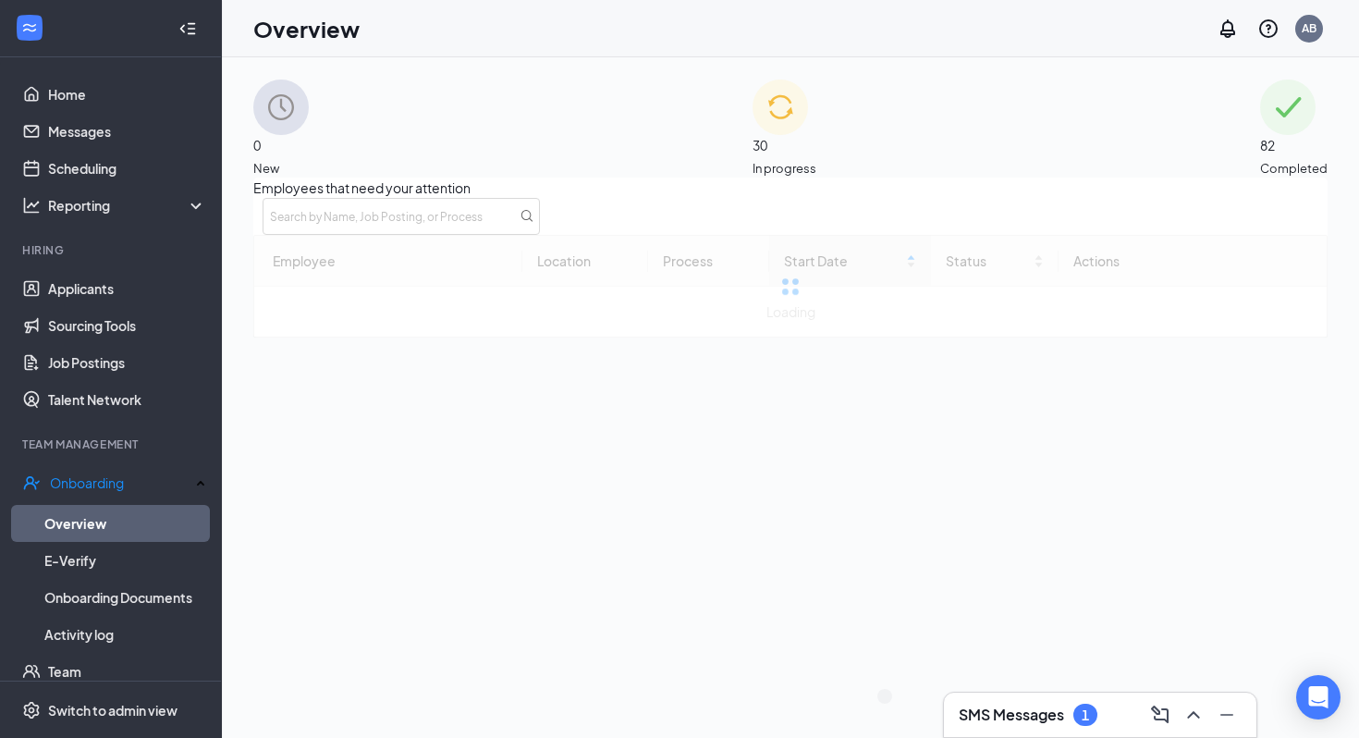
click at [790, 144] on span "30" at bounding box center [785, 145] width 64 height 20
click at [540, 235] on input "text" at bounding box center [401, 216] width 277 height 37
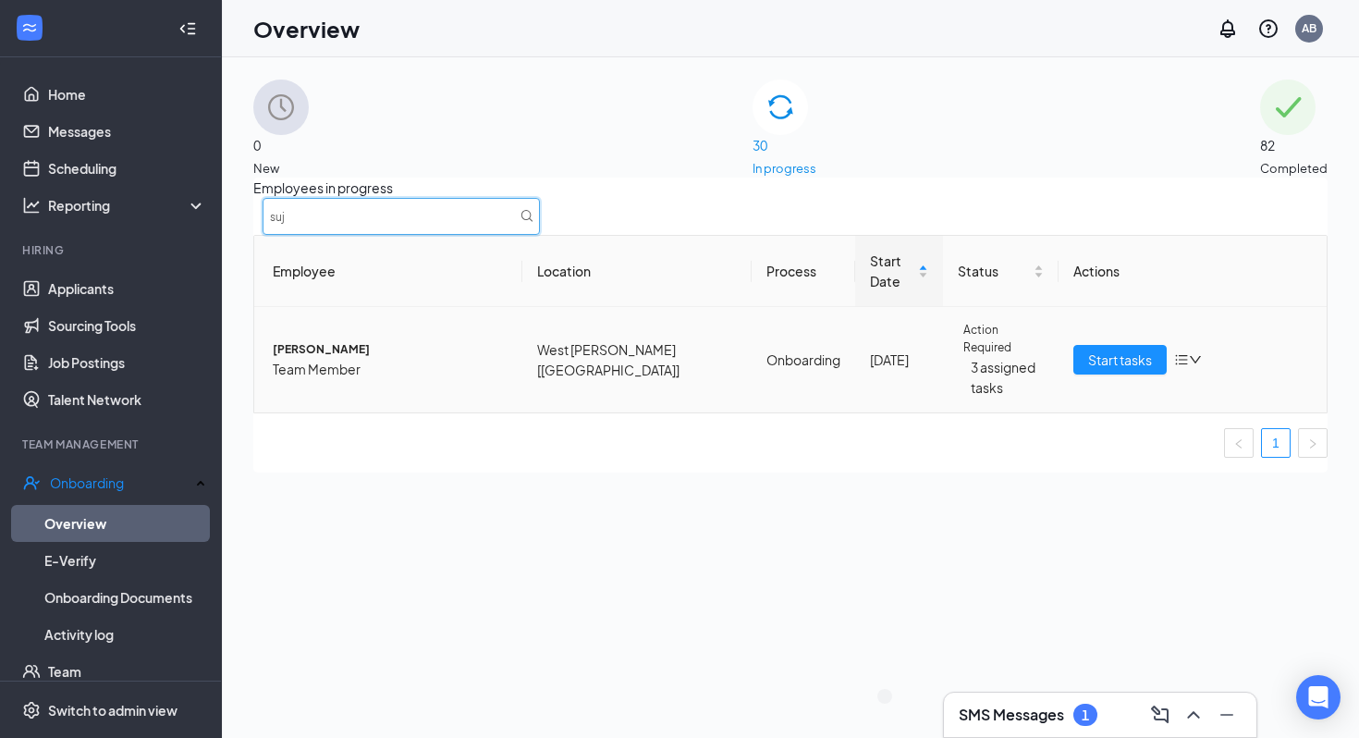
type input "suj"
click at [415, 359] on span "Team Member" at bounding box center [390, 369] width 235 height 20
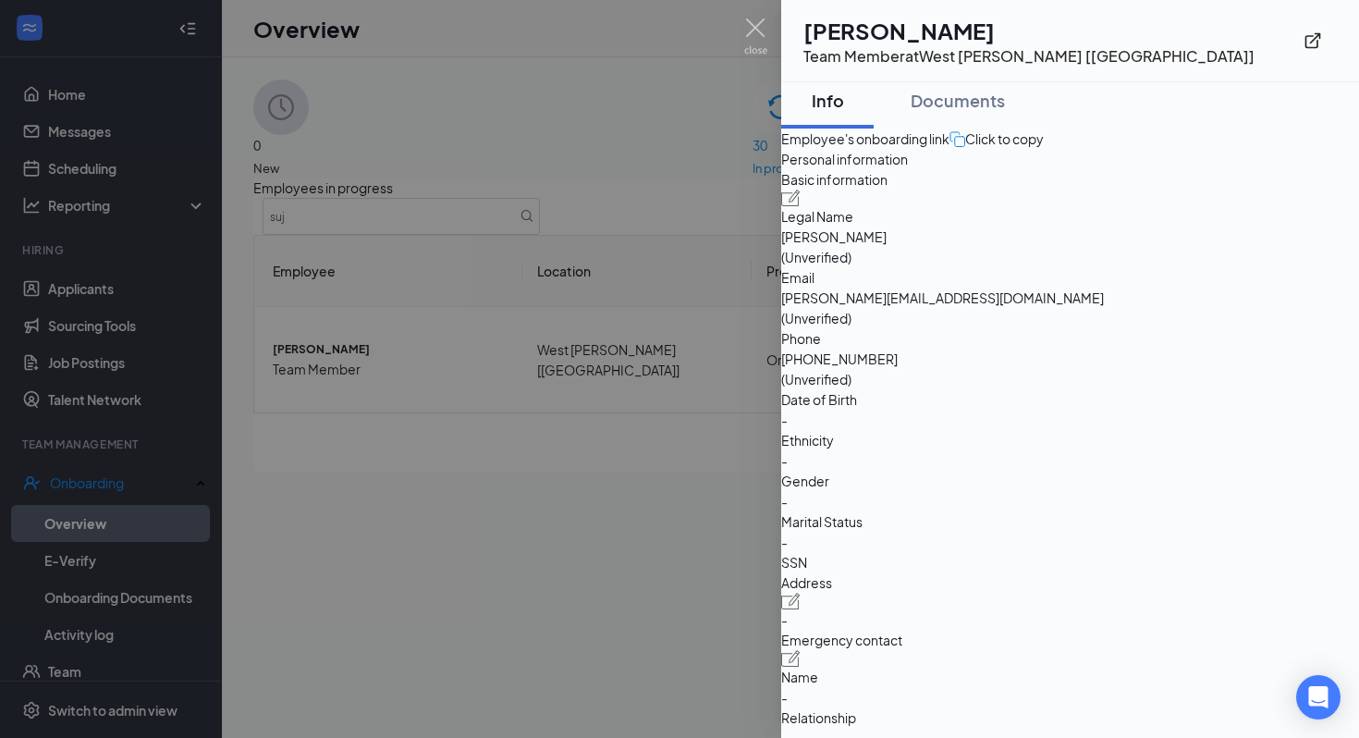
scroll to position [11, 0]
click at [703, 517] on div at bounding box center [679, 369] width 1359 height 738
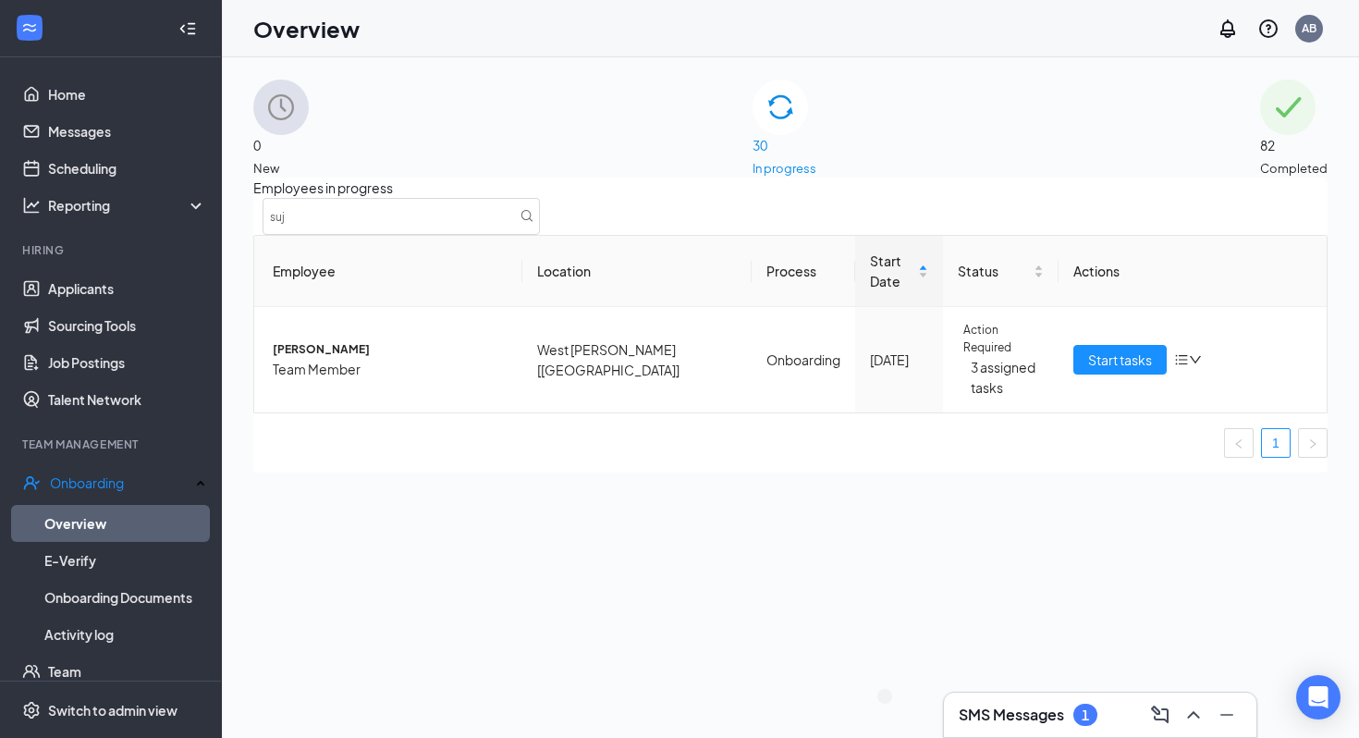
click at [1036, 698] on div "SMS Messages 1" at bounding box center [1100, 714] width 313 height 44
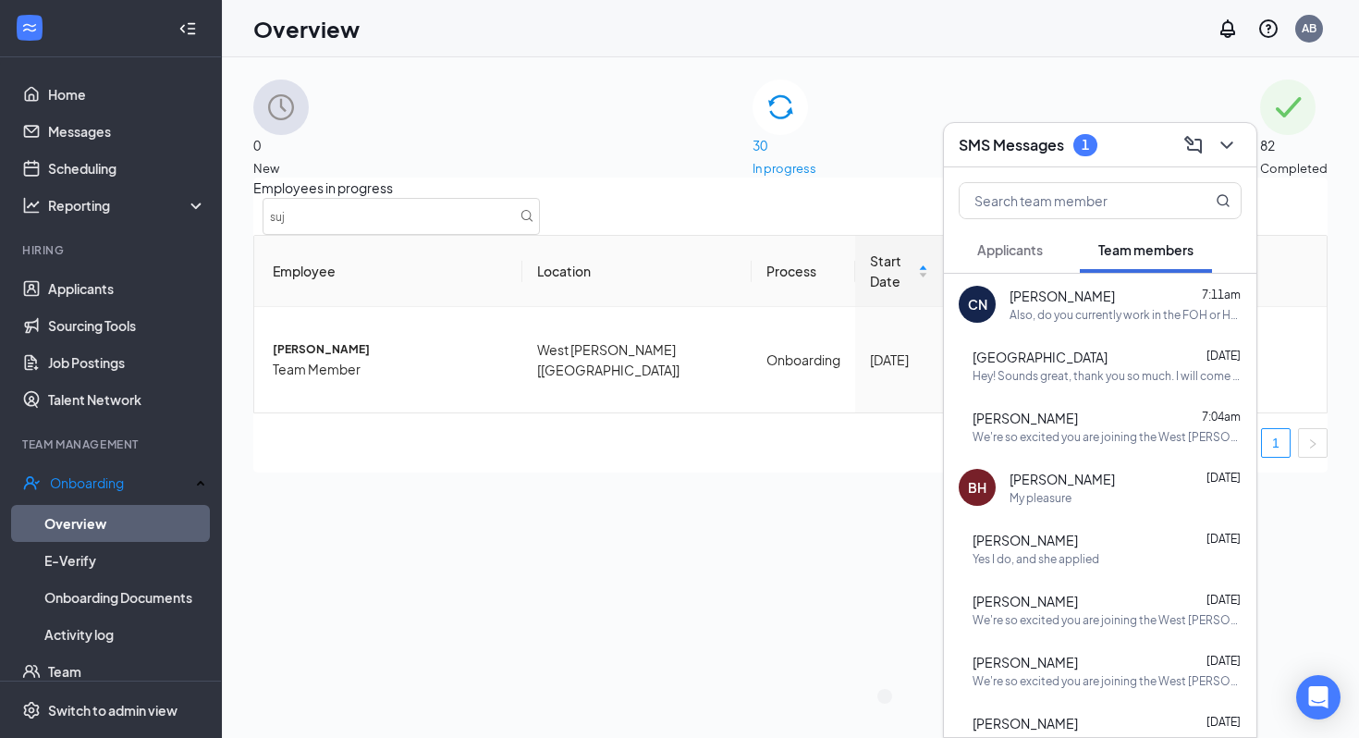
click at [995, 143] on h3 "SMS Messages" at bounding box center [1011, 145] width 105 height 20
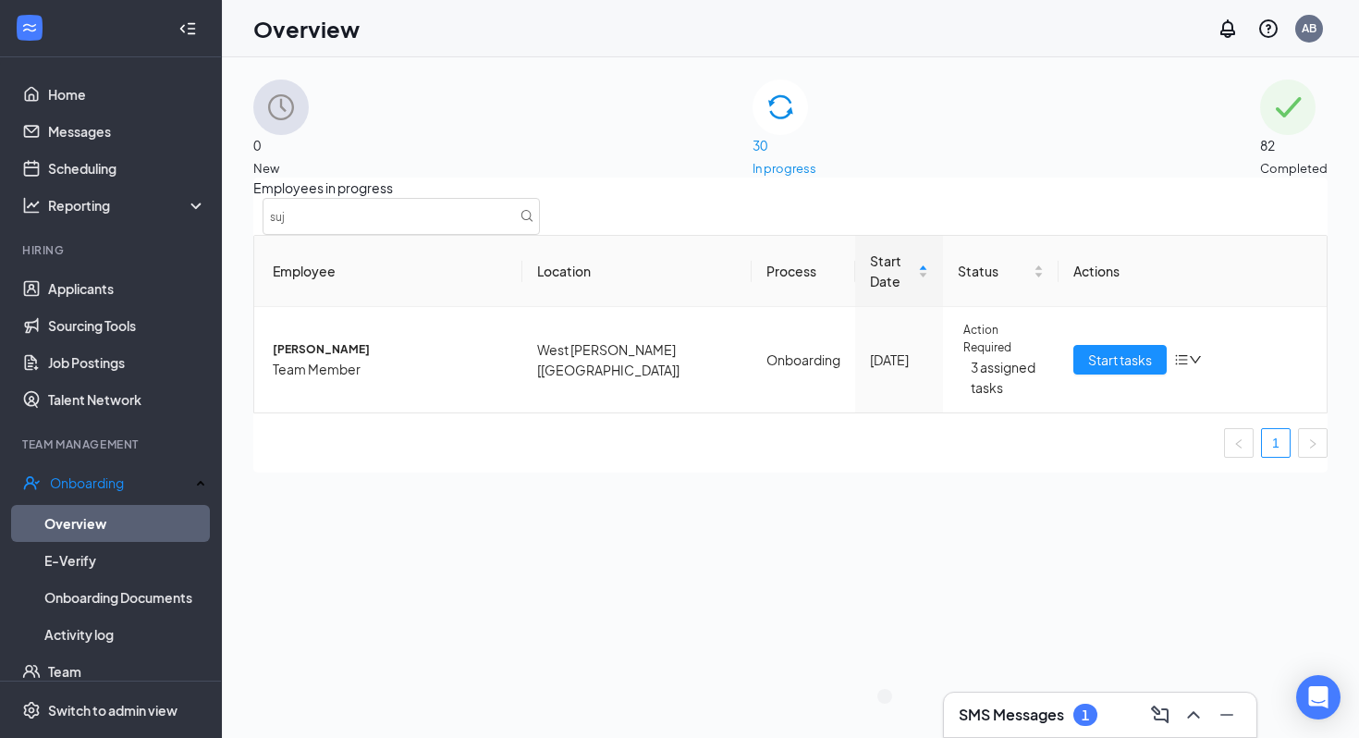
click at [1036, 726] on div "SMS Messages 1" at bounding box center [1100, 715] width 283 height 30
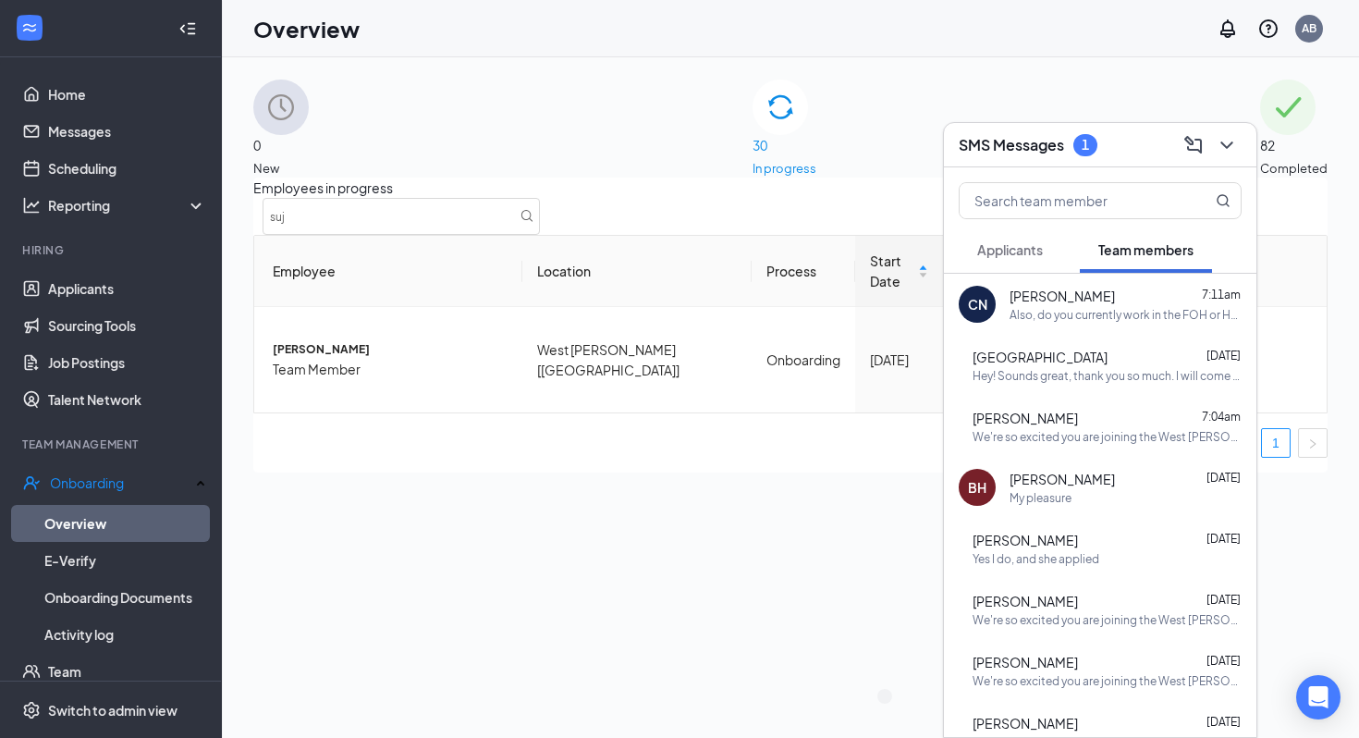
click at [1012, 260] on button "Applicants" at bounding box center [1010, 250] width 103 height 46
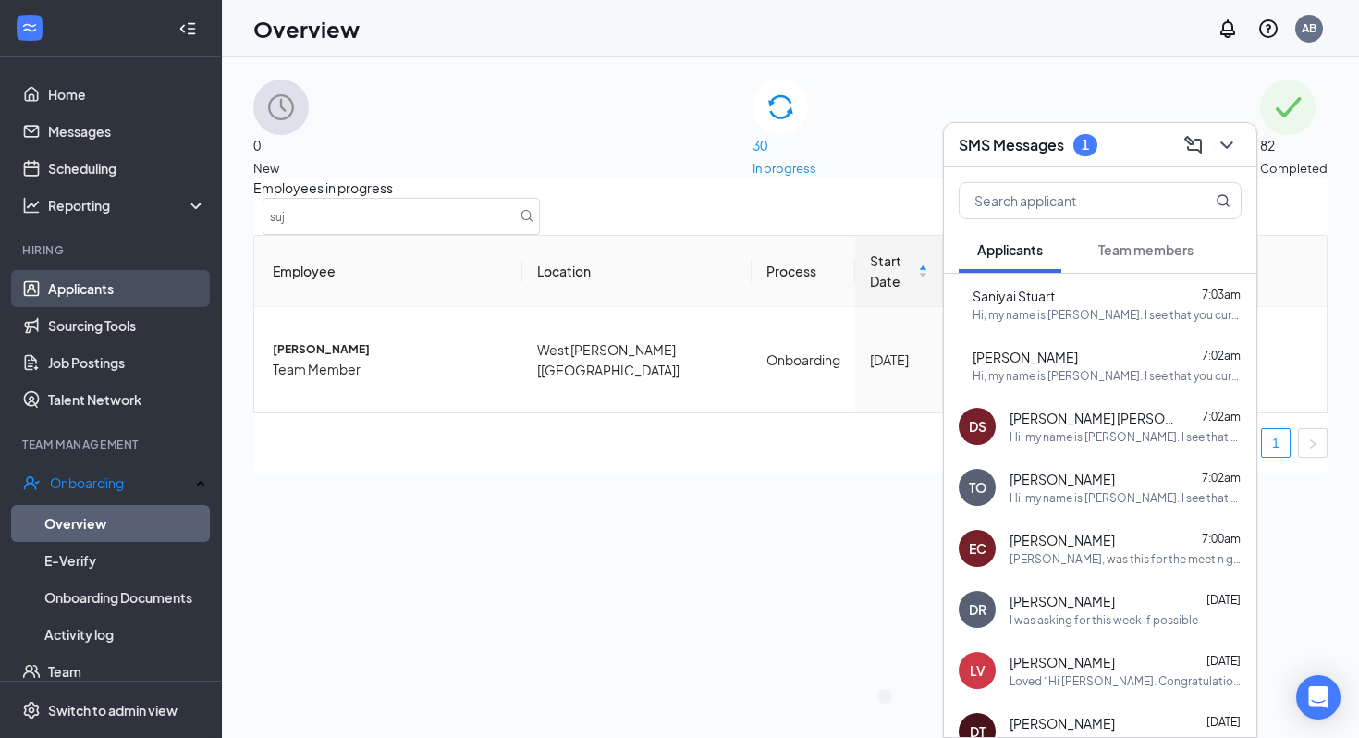
click at [78, 291] on link "Applicants" at bounding box center [127, 288] width 158 height 37
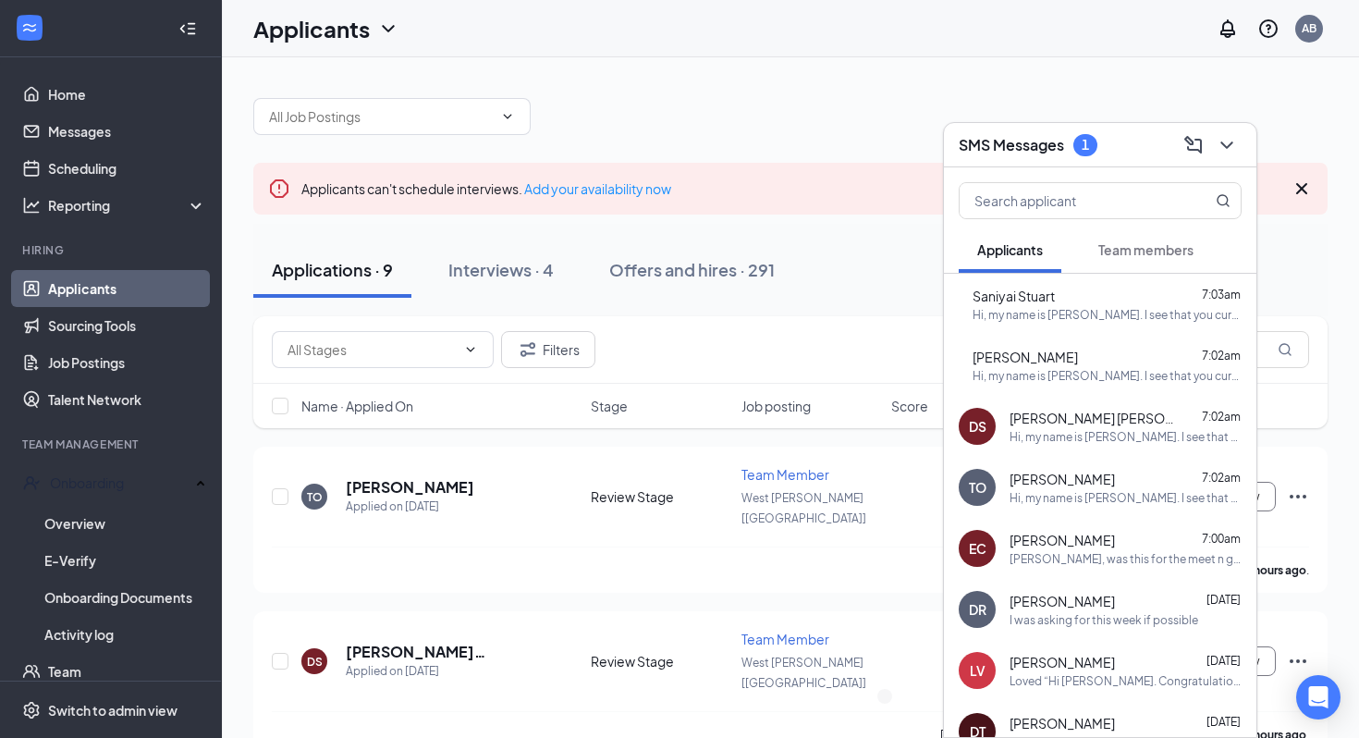
click at [1030, 141] on h3 "SMS Messages" at bounding box center [1011, 145] width 105 height 20
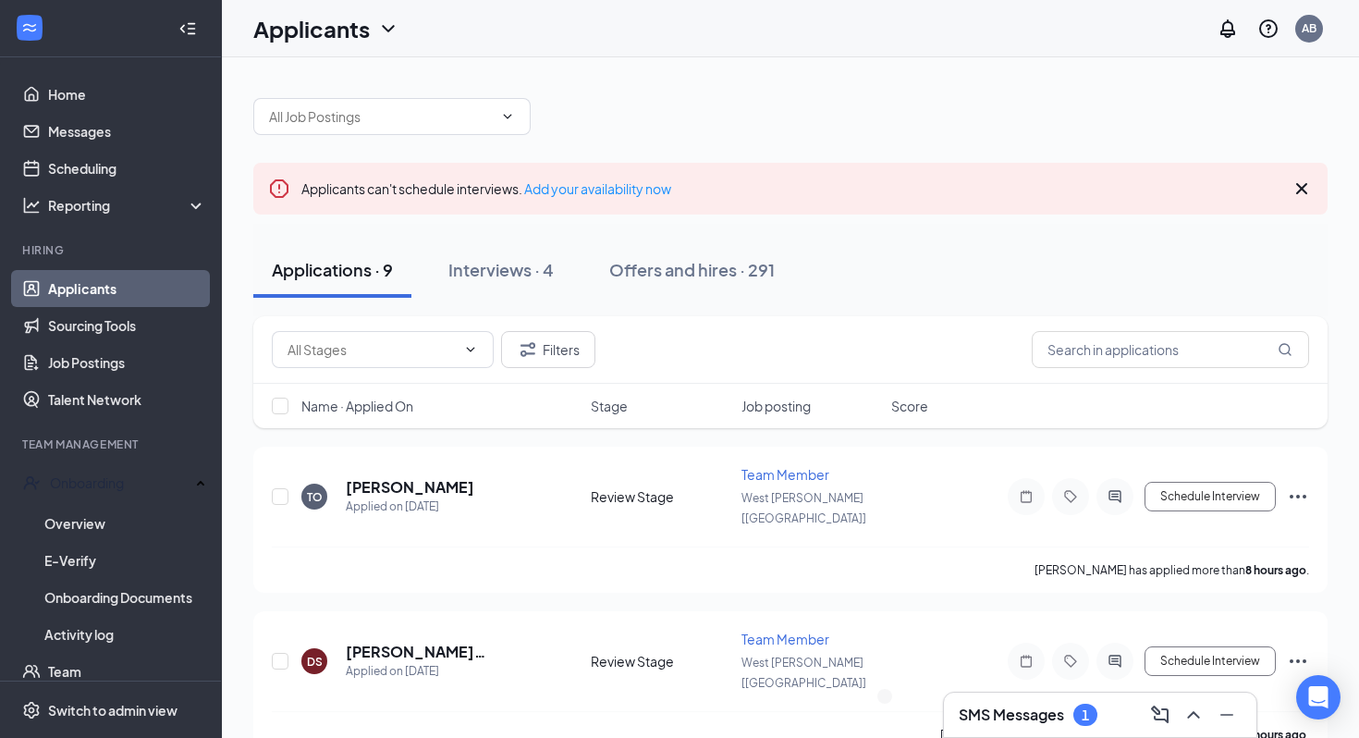
click at [981, 705] on h3 "SMS Messages" at bounding box center [1011, 715] width 105 height 20
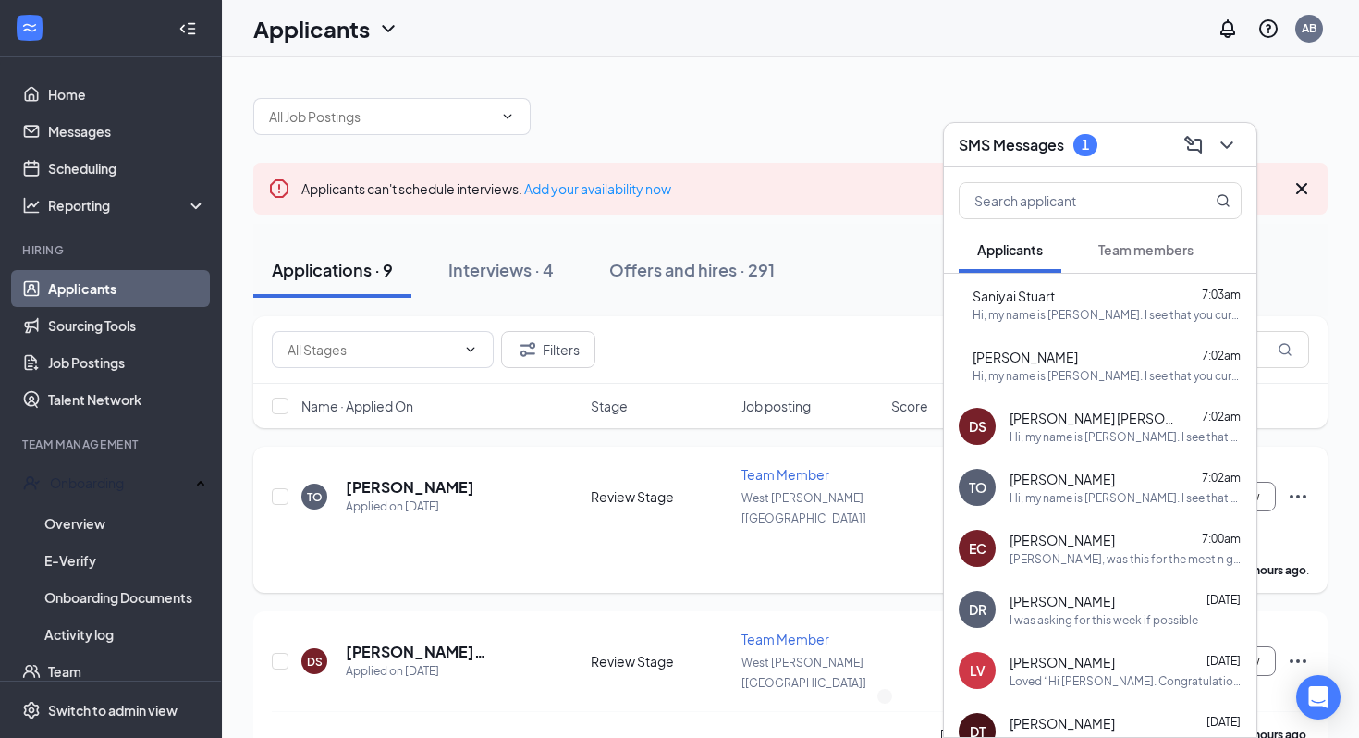
click at [643, 471] on div "TO Theresa Ogiemhen Applied on Sep 15 Review Stage Team Member West Hammond [LA…" at bounding box center [790, 505] width 1037 height 81
click at [1022, 150] on h3 "SMS Messages" at bounding box center [1011, 145] width 105 height 20
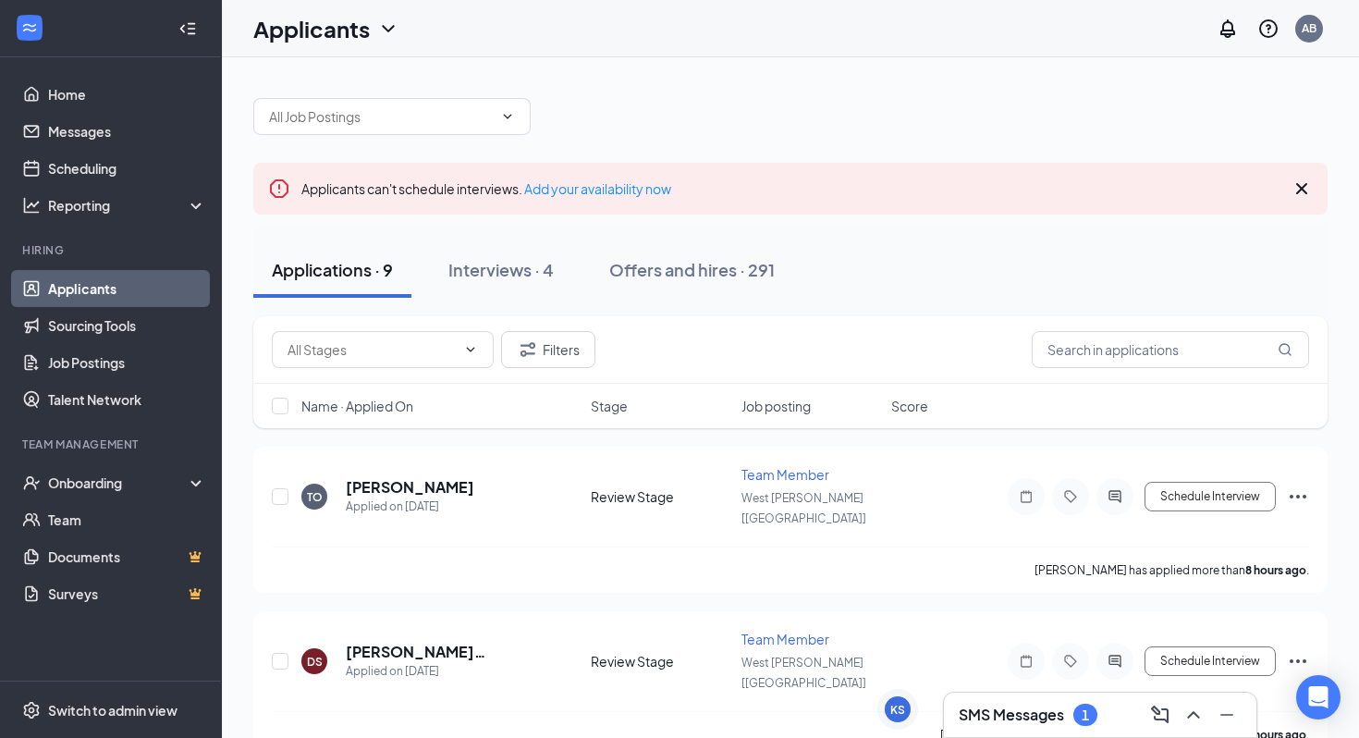
click at [1003, 704] on div "SMS Messages 1" at bounding box center [1028, 715] width 139 height 22
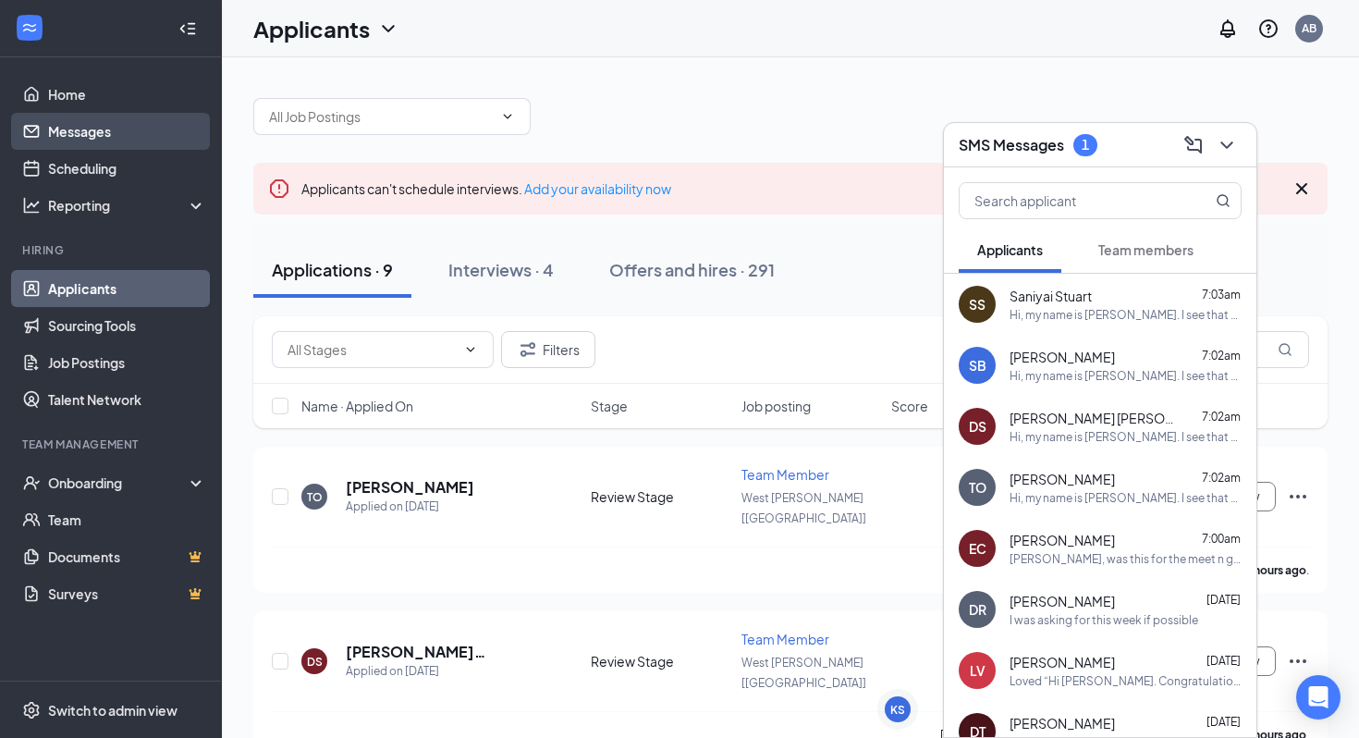
click at [80, 128] on link "Messages" at bounding box center [127, 131] width 158 height 37
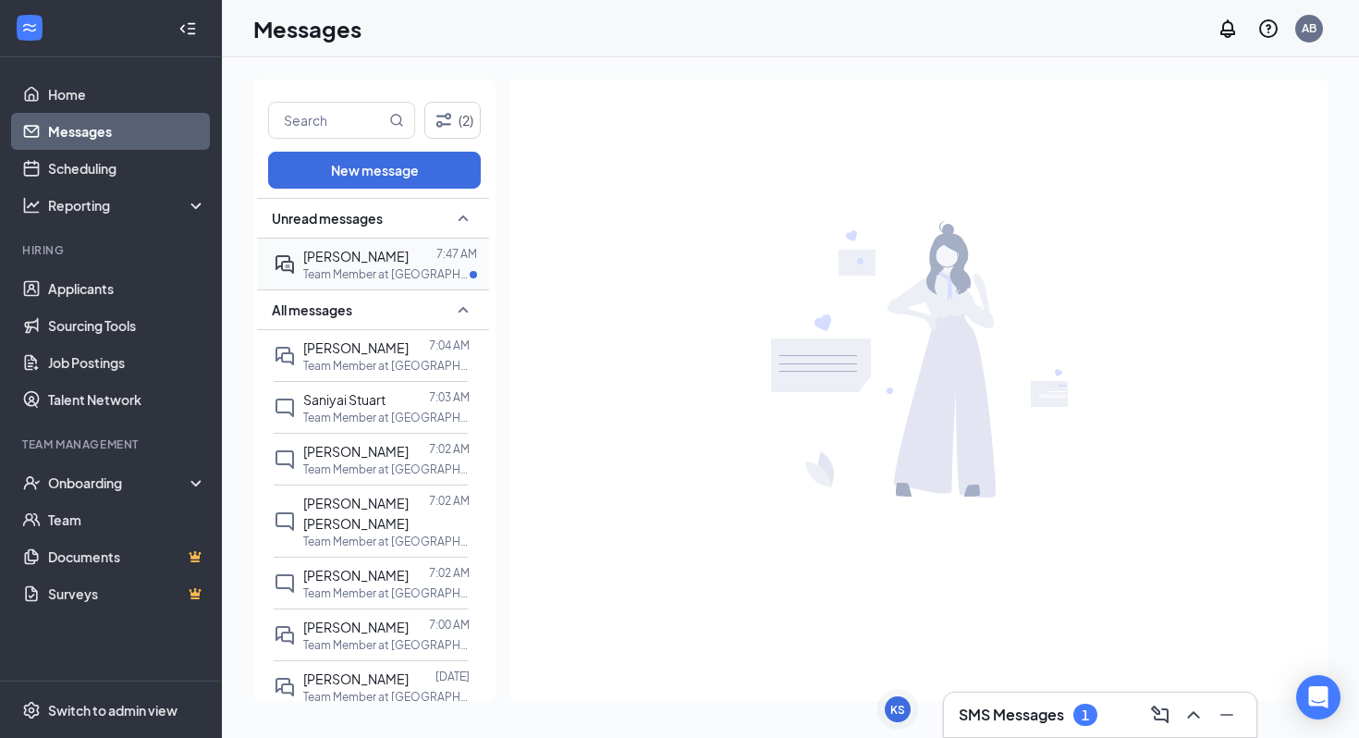
click at [390, 260] on span "[PERSON_NAME]" at bounding box center [355, 256] width 105 height 17
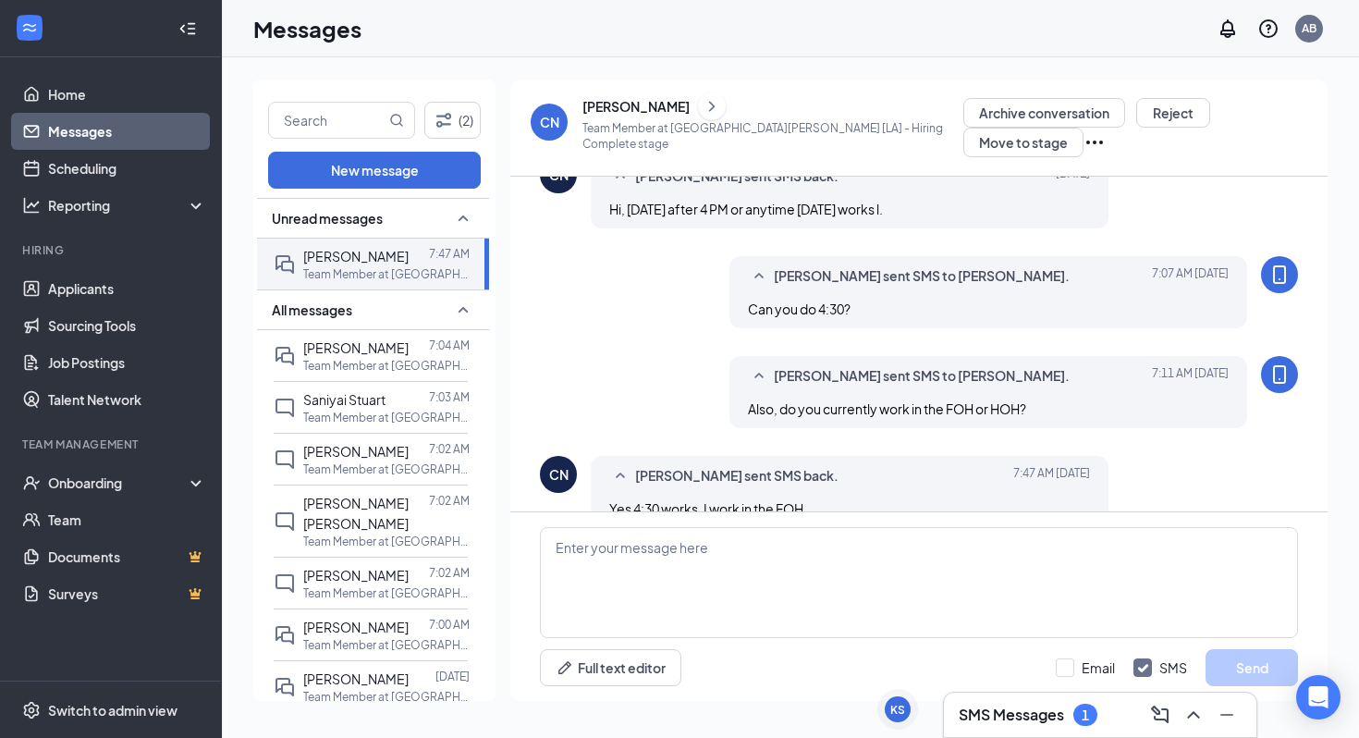
scroll to position [697, 0]
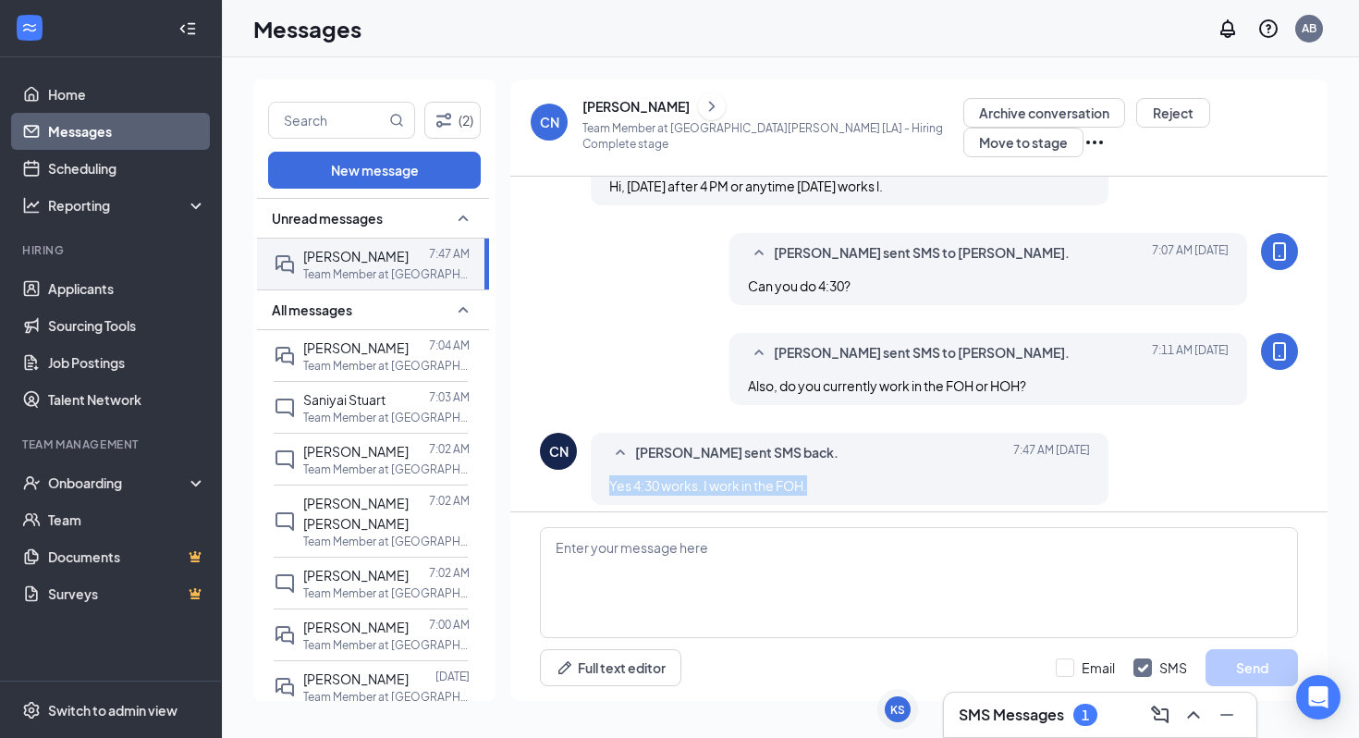
drag, startPoint x: 804, startPoint y: 473, endPoint x: 579, endPoint y: 472, distance: 225.6
click at [579, 472] on div "CN [PERSON_NAME] sent SMS back. [DATE] 7:47 AM Yes 4:30 works. I work in the FO…" at bounding box center [919, 473] width 758 height 81
click at [680, 568] on textarea at bounding box center [919, 582] width 758 height 111
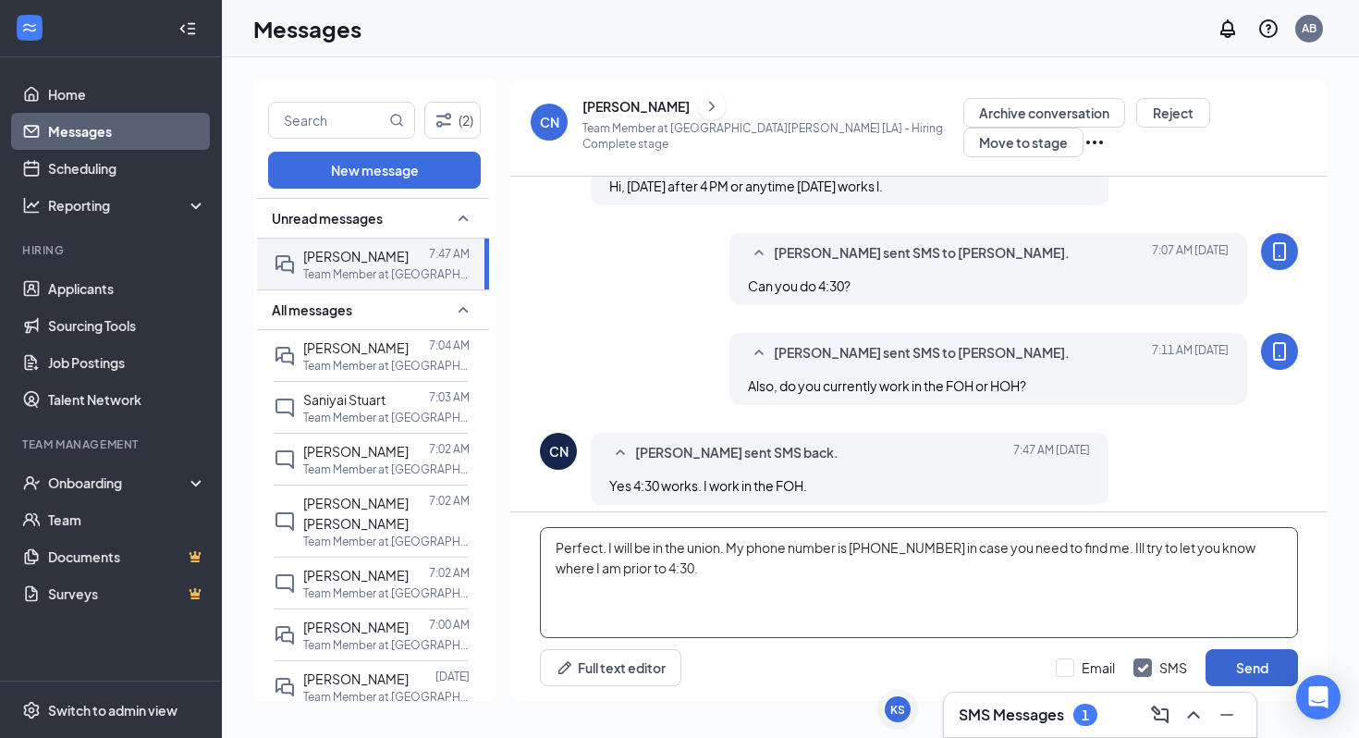
type textarea "Perfect. I will be in the union. My phone number is [PHONE_NUMBER] in case you …"
click at [1250, 670] on button "Send" at bounding box center [1252, 667] width 92 height 37
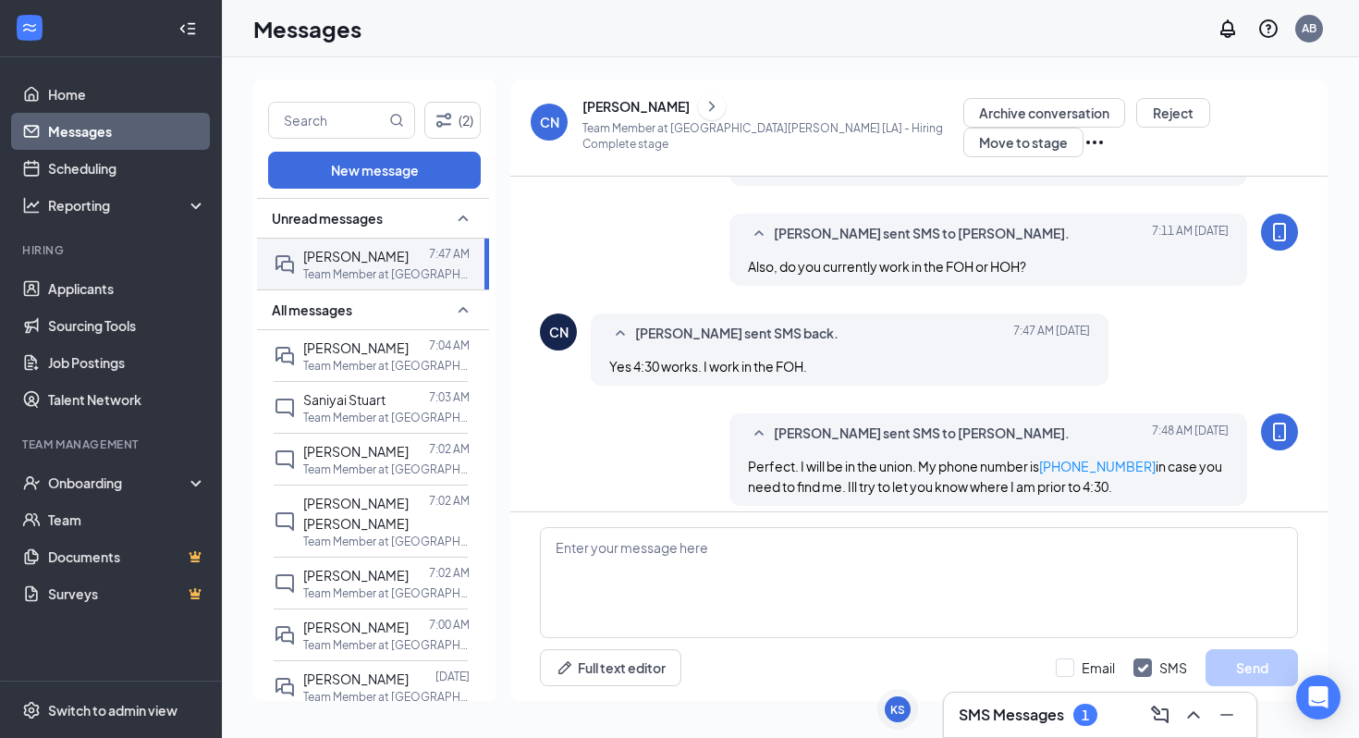
scroll to position [817, 0]
click at [1028, 710] on h3 "SMS Messages" at bounding box center [1011, 715] width 105 height 20
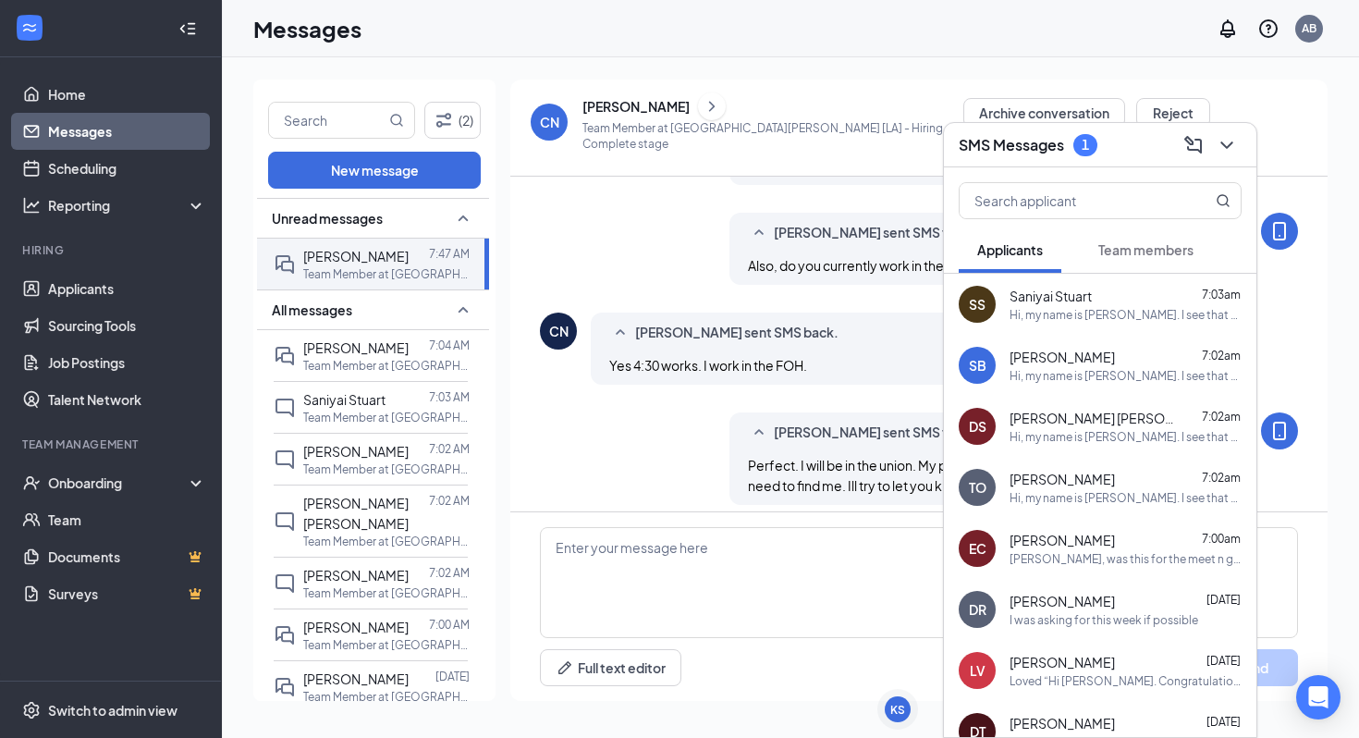
click at [1154, 248] on span "Team members" at bounding box center [1145, 249] width 95 height 17
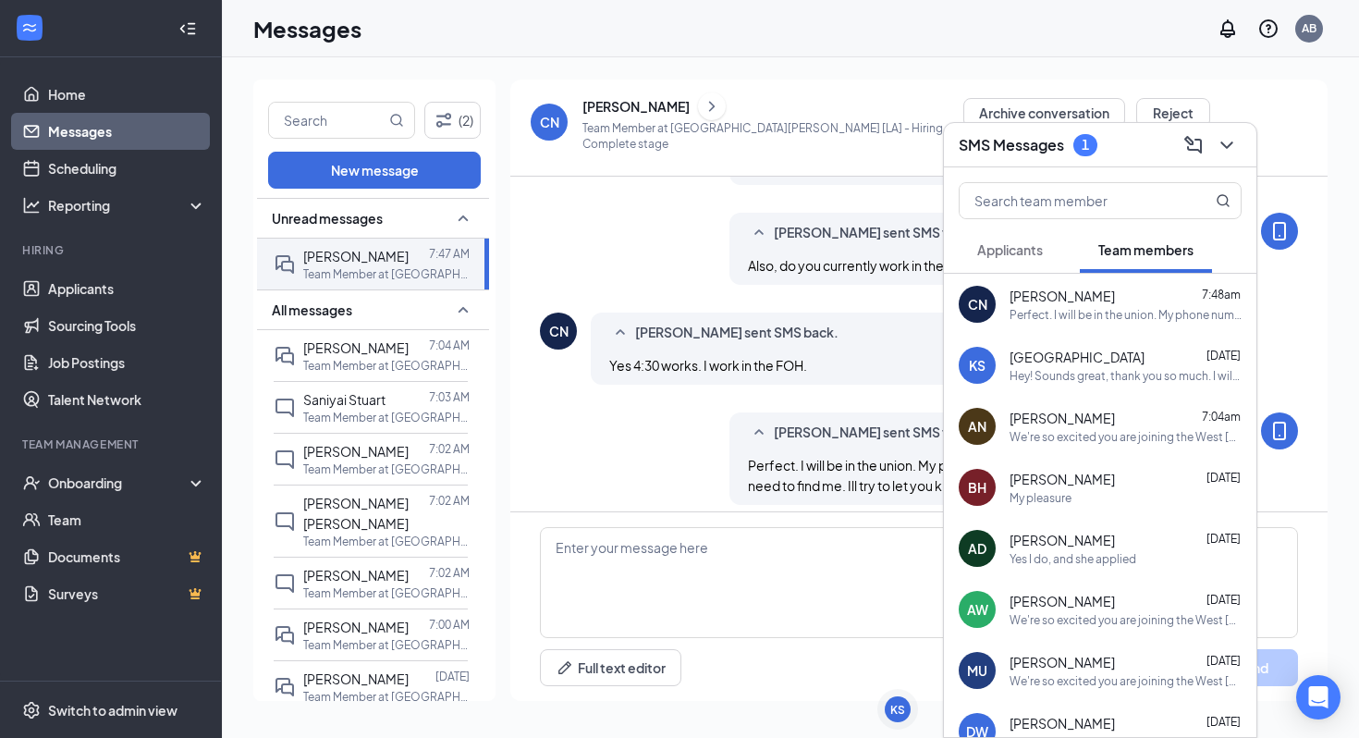
click at [1027, 141] on h3 "SMS Messages" at bounding box center [1011, 145] width 105 height 20
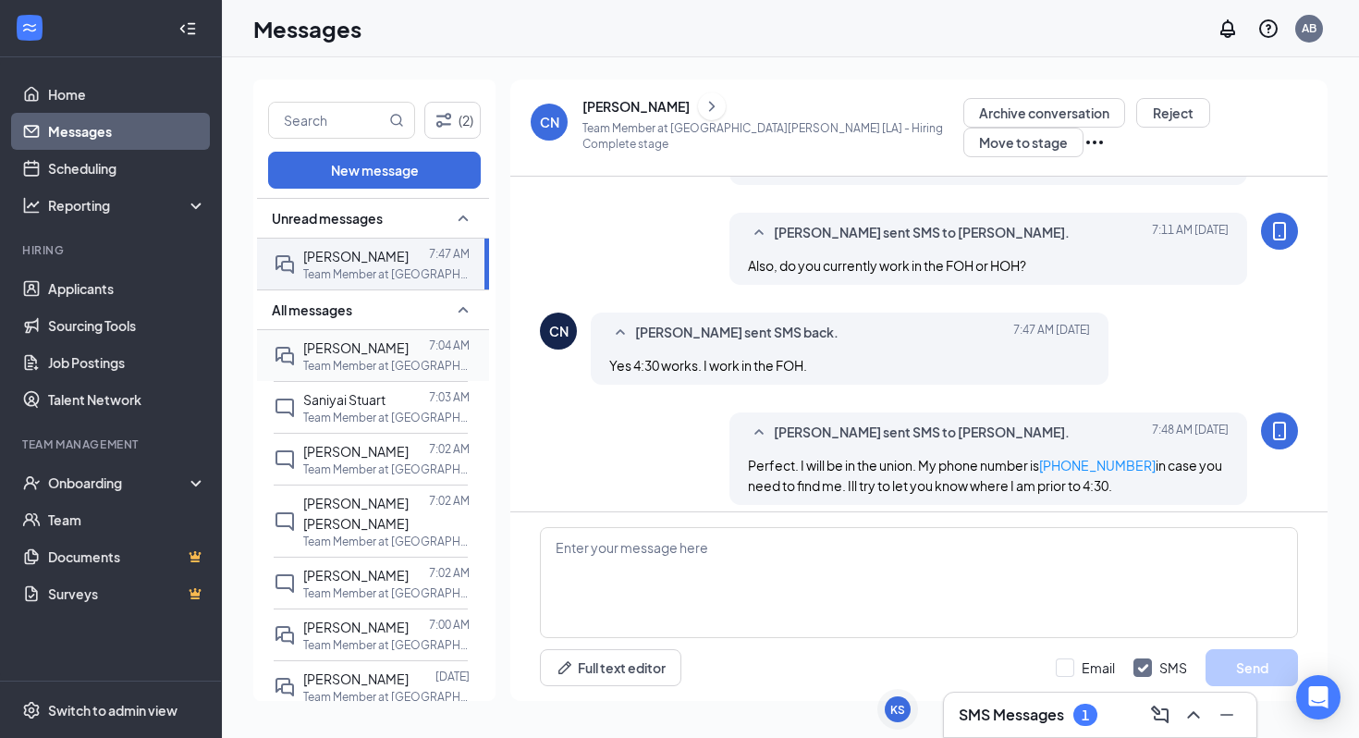
click at [337, 362] on p "Team Member at [GEOGRAPHIC_DATA][PERSON_NAME] [LA]" at bounding box center [386, 366] width 166 height 16
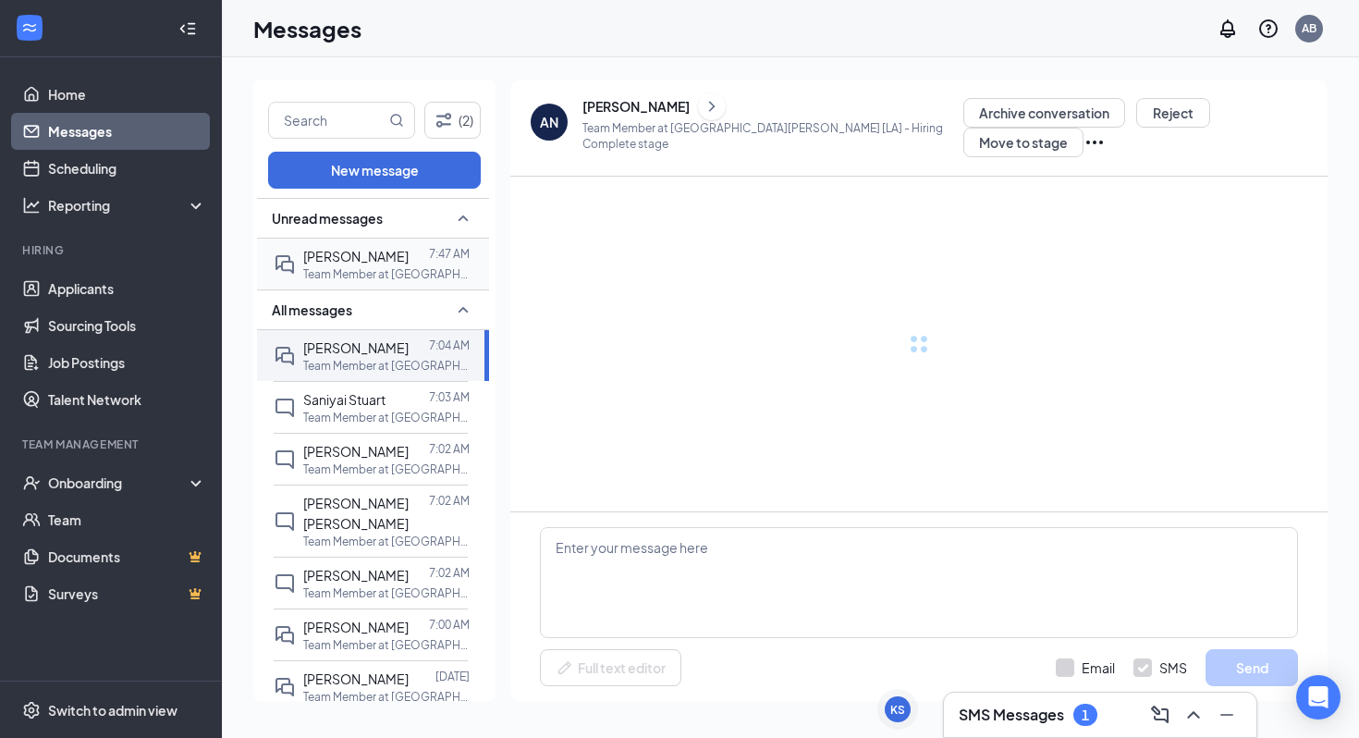
click at [349, 278] on p "Team Member at [GEOGRAPHIC_DATA][PERSON_NAME] [LA]" at bounding box center [386, 274] width 166 height 16
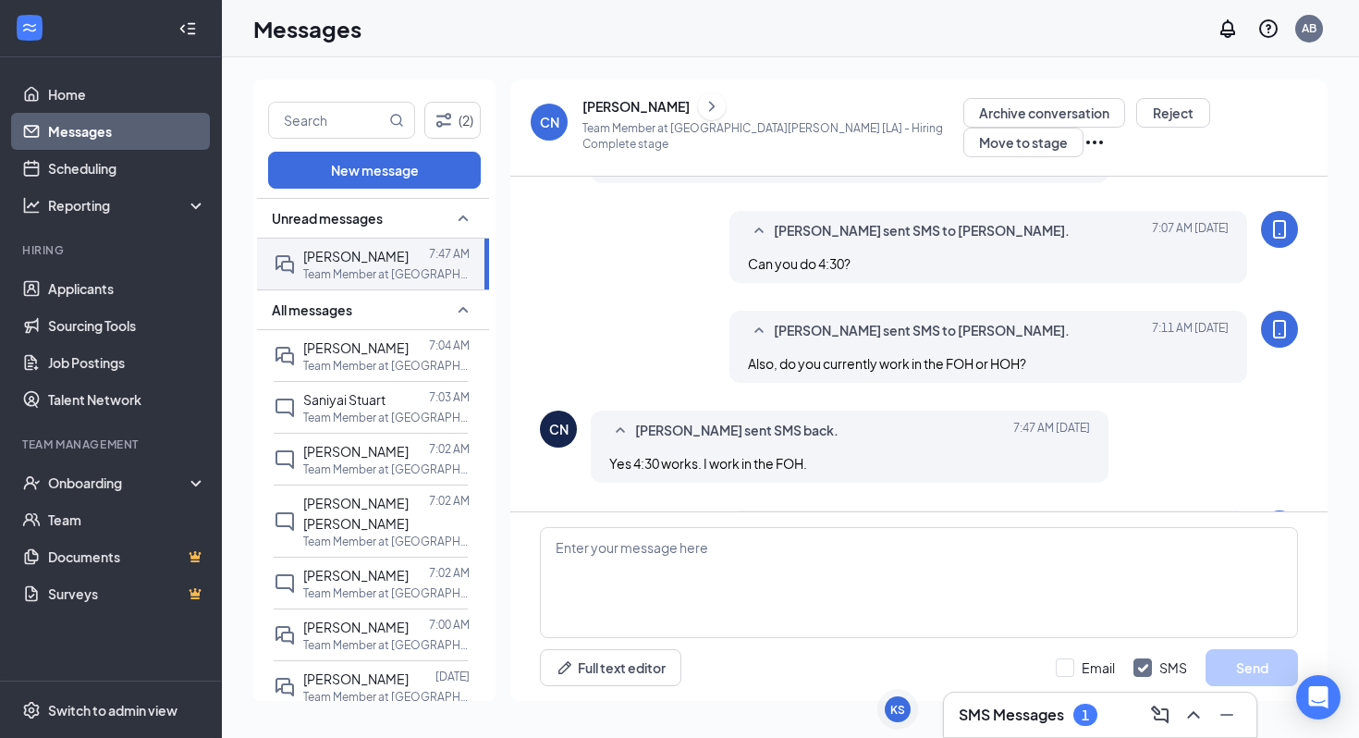
scroll to position [464, 0]
